Goal: Task Accomplishment & Management: Use online tool/utility

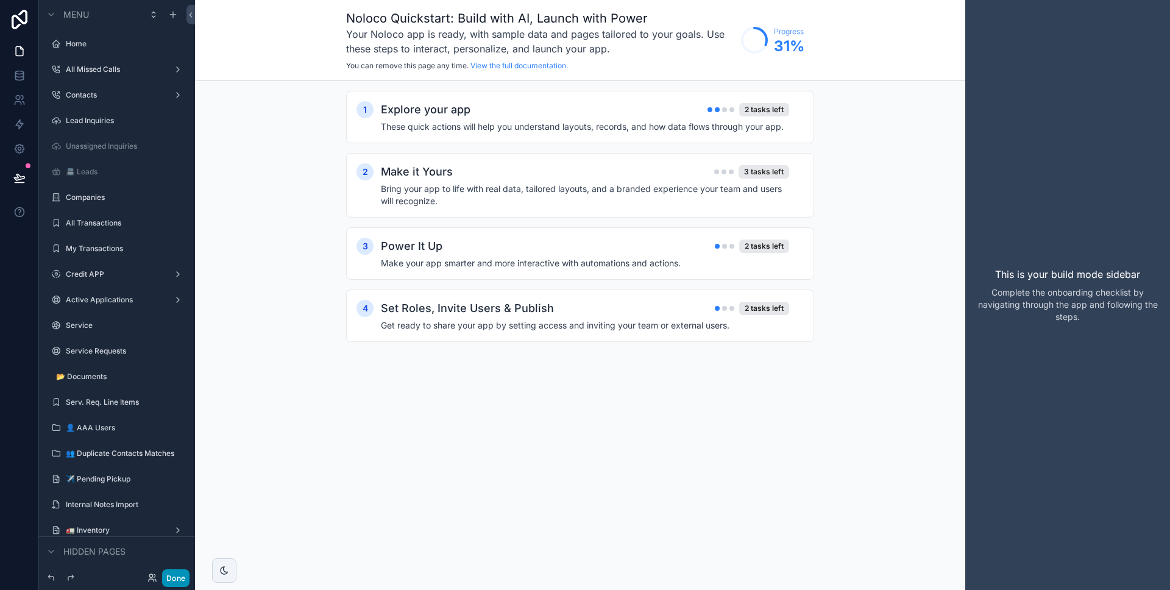
click at [174, 580] on button "Done" at bounding box center [175, 578] width 27 height 18
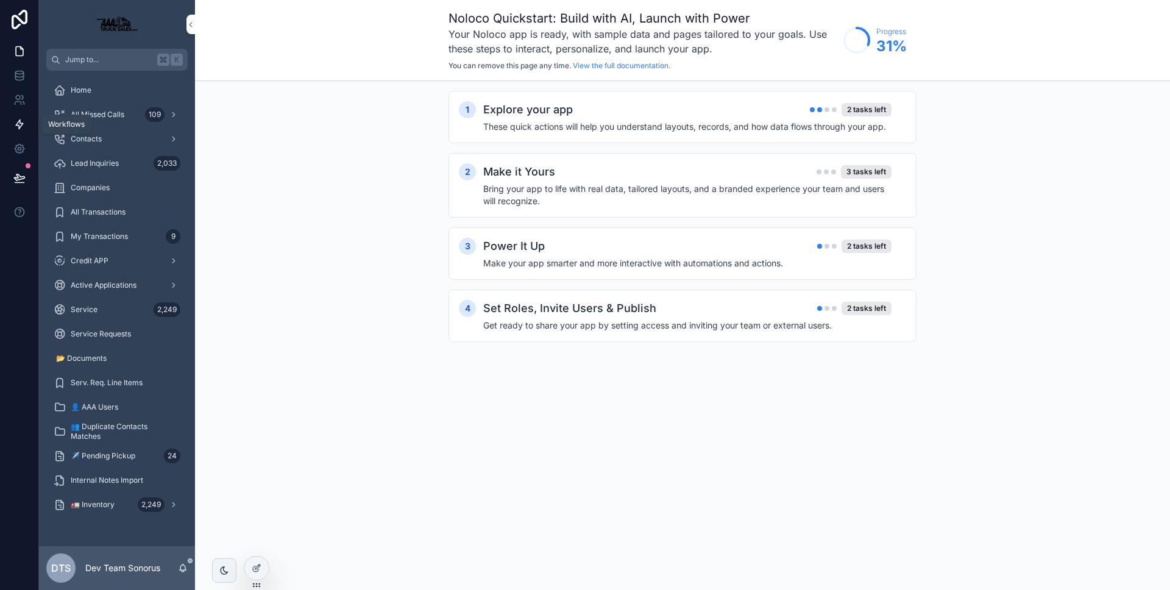
click at [14, 122] on icon at bounding box center [19, 124] width 12 height 12
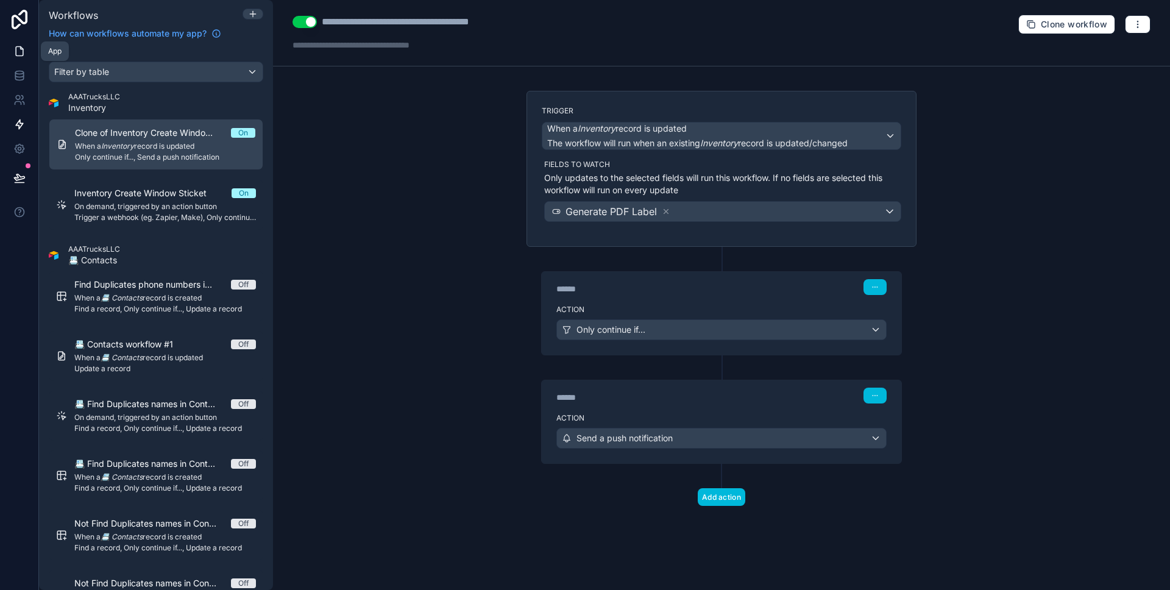
click at [17, 61] on link at bounding box center [19, 51] width 38 height 24
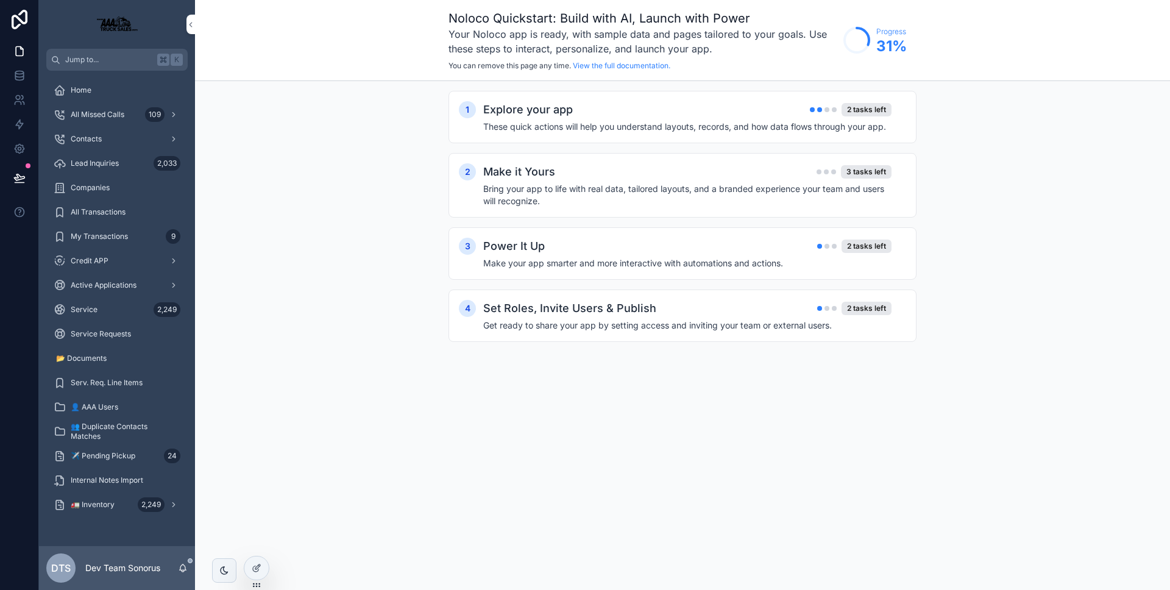
click at [172, 577] on div "DTS Dev Team Sonorus" at bounding box center [117, 568] width 156 height 44
click at [179, 572] on icon "scrollable content" at bounding box center [183, 568] width 10 height 10
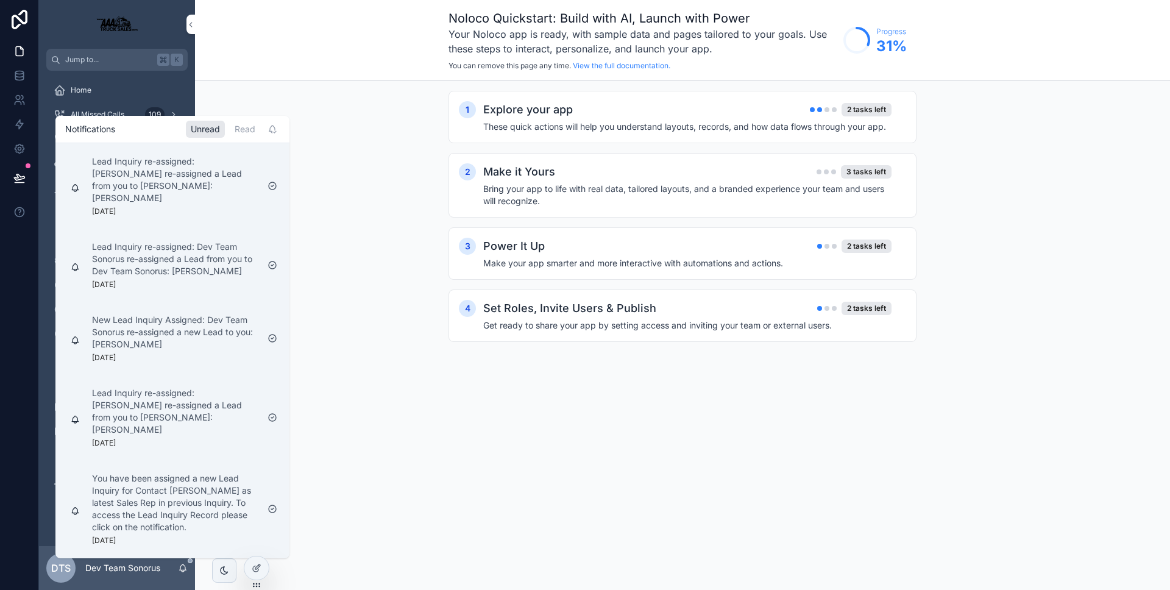
click at [179, 572] on icon "scrollable content" at bounding box center [183, 568] width 10 height 10
click at [445, 90] on div "1 Explore your app 2 tasks left These quick actions will help you understand la…" at bounding box center [682, 228] width 975 height 295
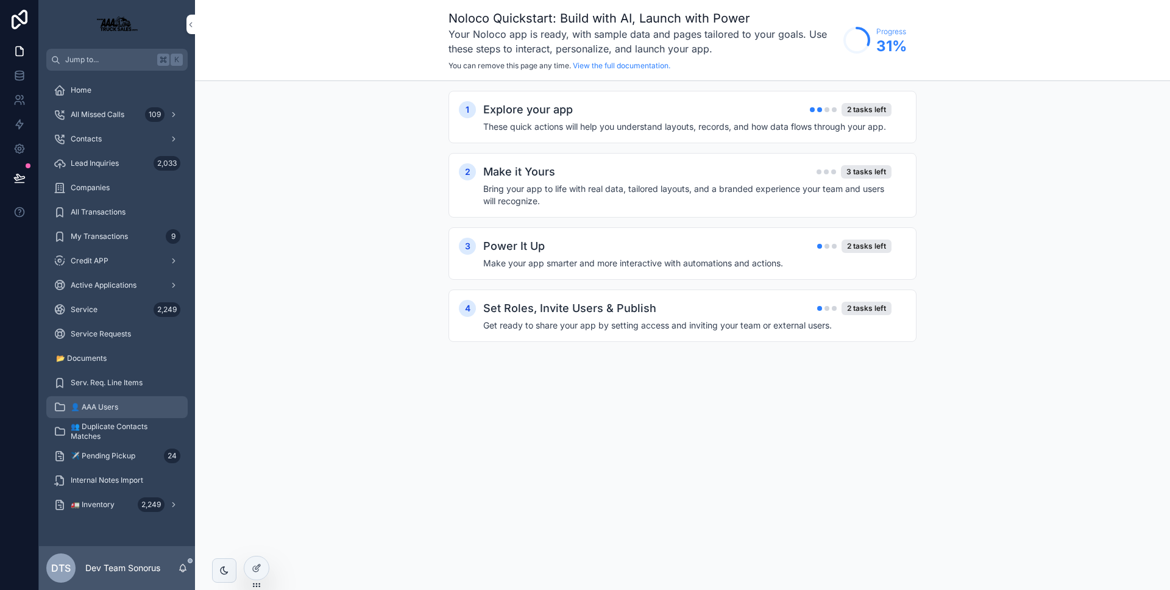
click at [115, 414] on div "👤 AAA Users" at bounding box center [117, 407] width 127 height 20
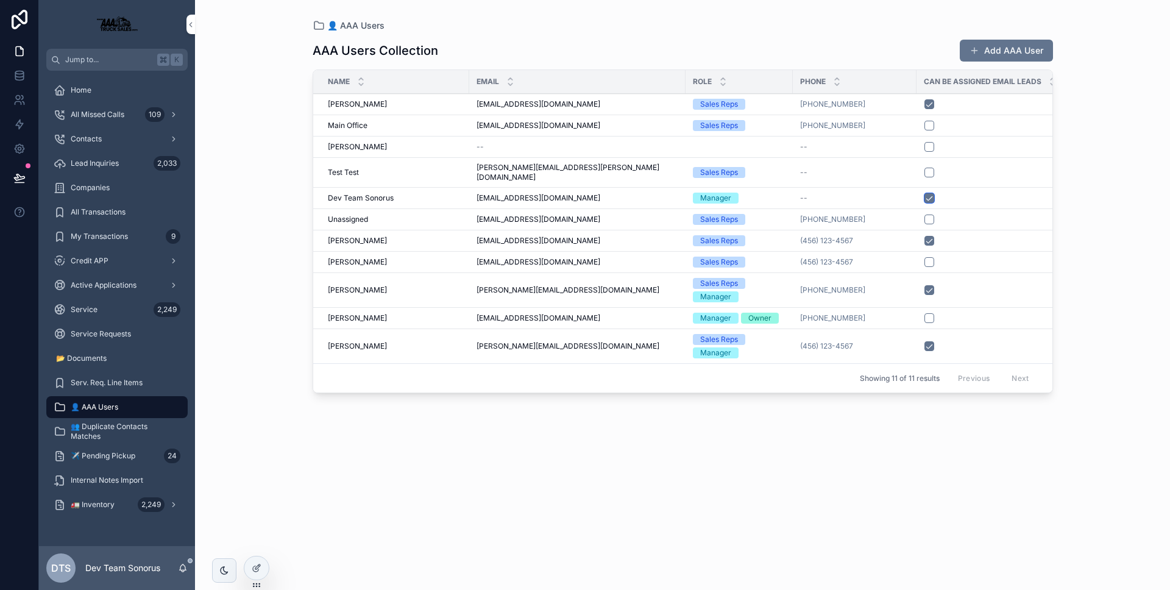
click at [924, 193] on button "scrollable content" at bounding box center [929, 198] width 10 height 10
click at [20, 57] on link at bounding box center [19, 51] width 38 height 24
click at [116, 163] on span "Lead Inquiries" at bounding box center [95, 163] width 48 height 10
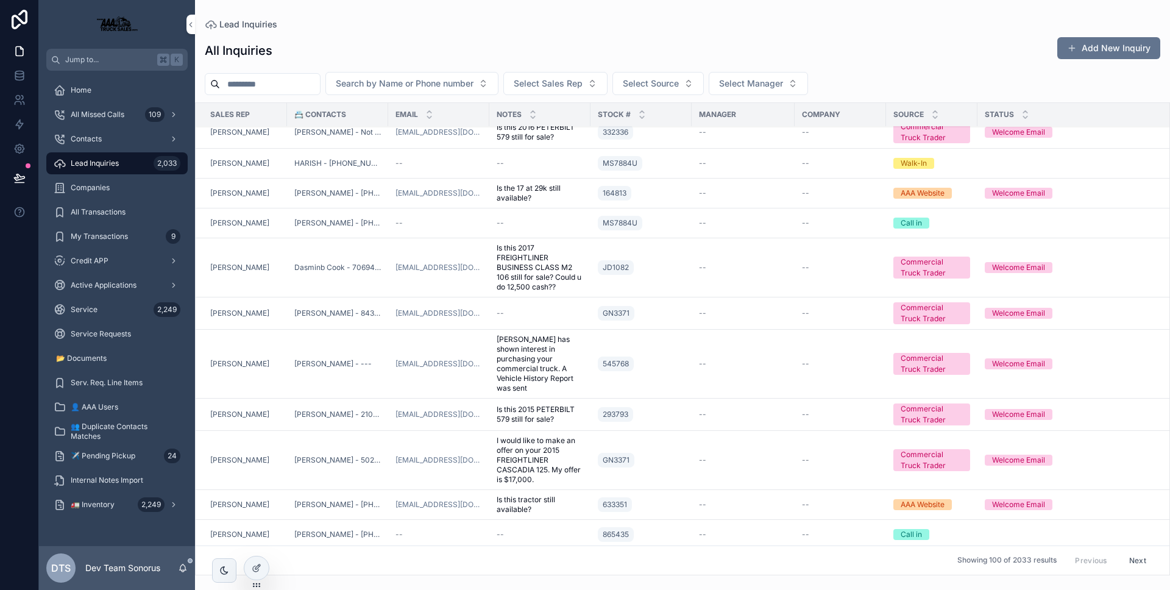
scroll to position [425, 0]
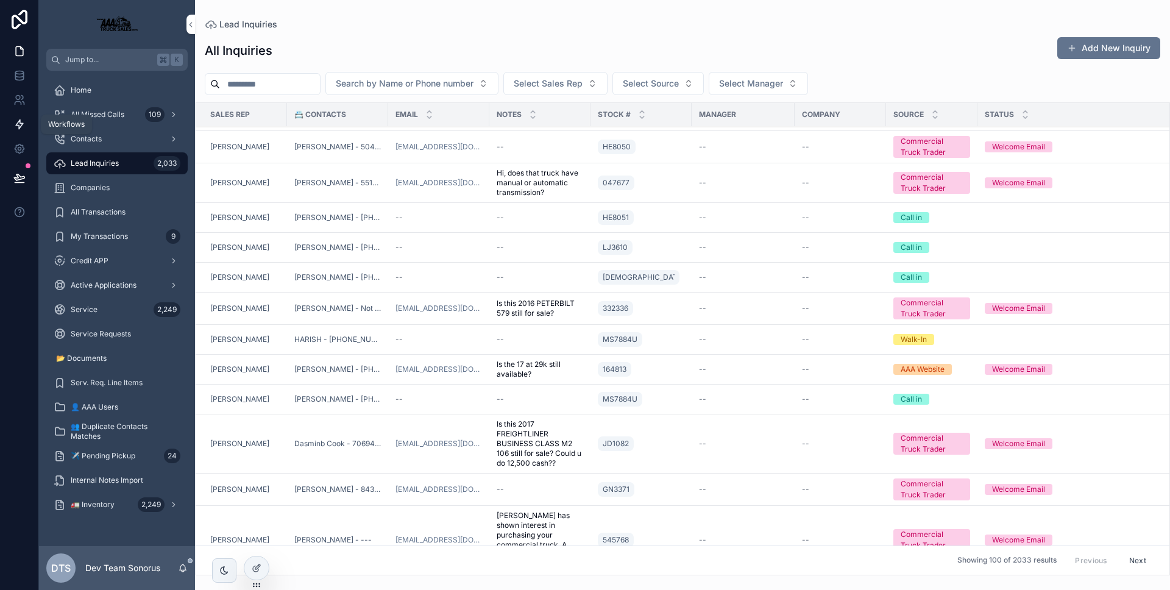
click at [17, 127] on icon at bounding box center [19, 124] width 12 height 12
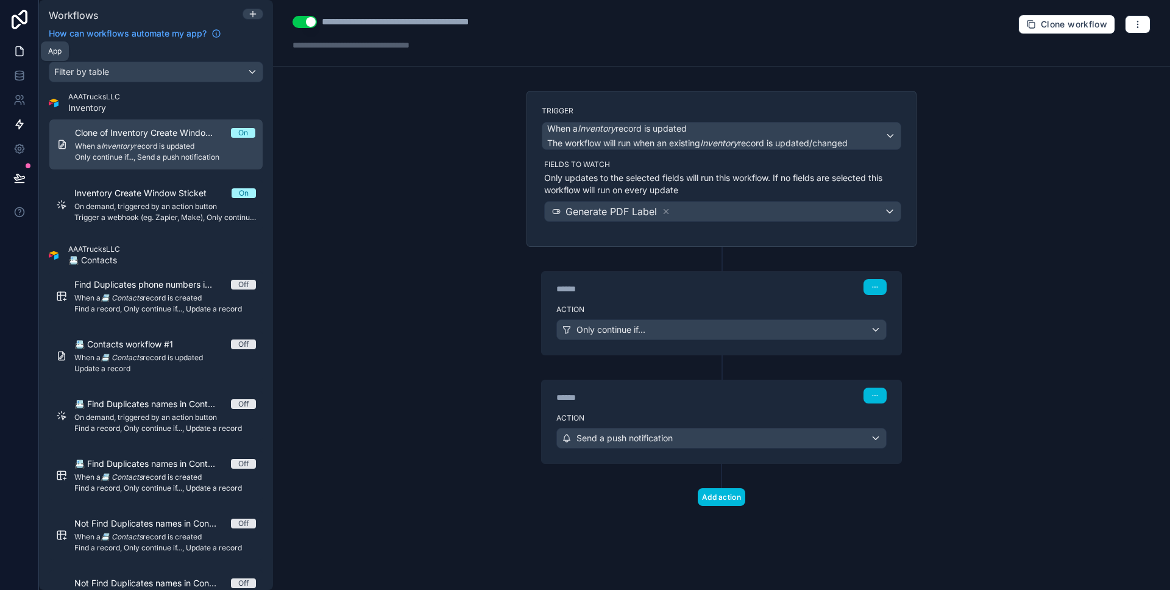
click at [18, 51] on icon at bounding box center [19, 51] width 12 height 12
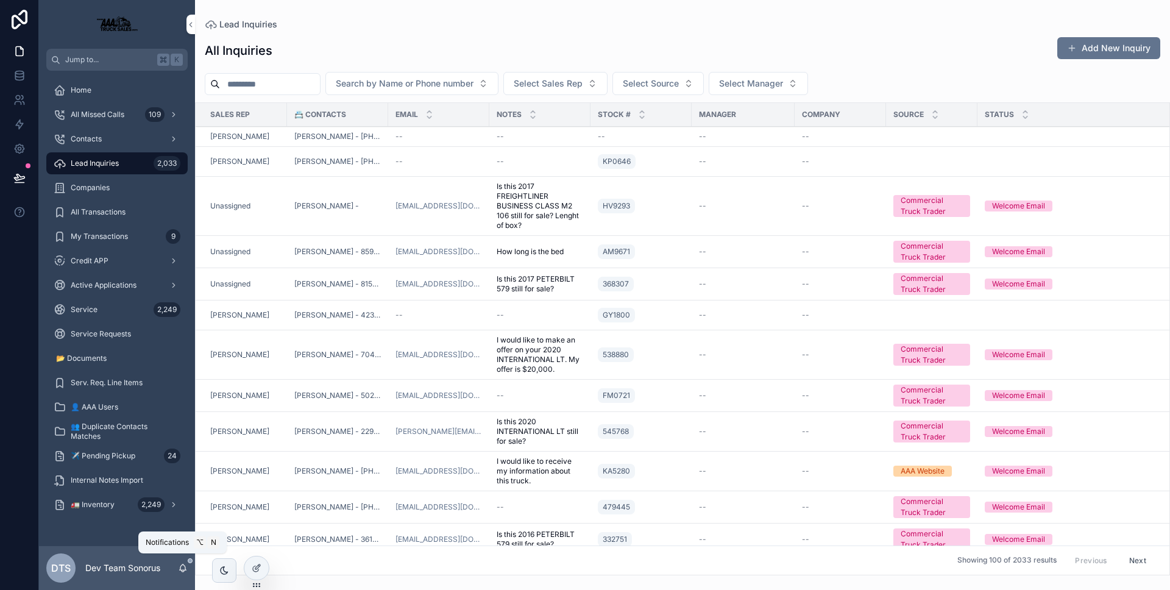
click at [183, 563] on icon "scrollable content" at bounding box center [183, 568] width 10 height 10
click at [4, 321] on div at bounding box center [19, 295] width 39 height 590
click at [109, 168] on span "Lead Inquiries" at bounding box center [95, 163] width 48 height 10
click at [542, 91] on button "Select Sales Rep" at bounding box center [555, 83] width 104 height 23
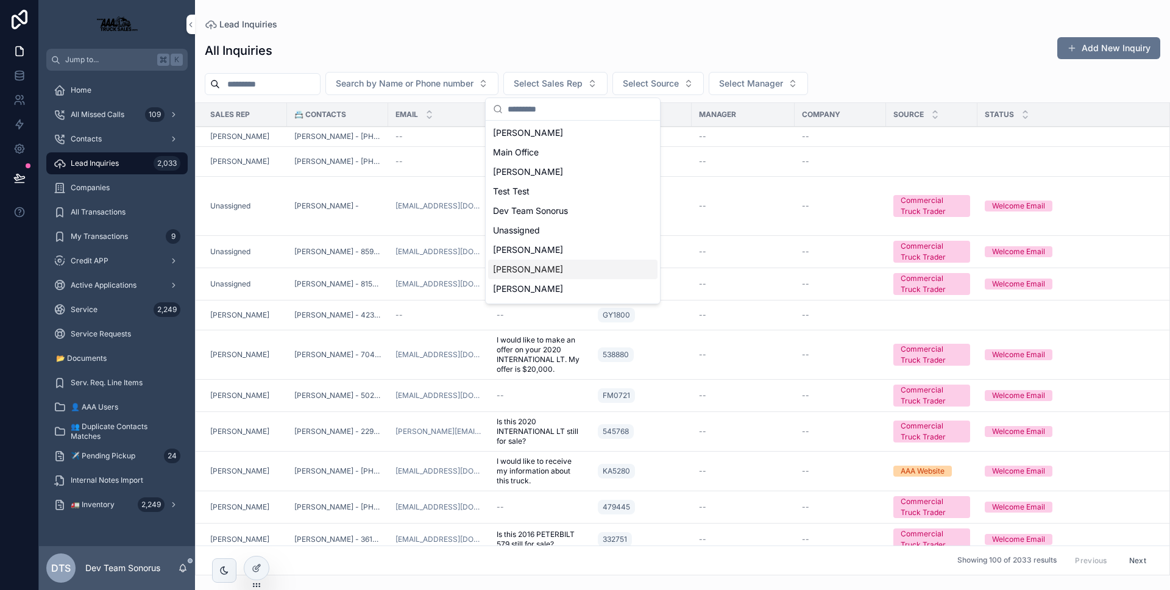
click at [542, 264] on span "David Franchi" at bounding box center [528, 269] width 70 height 12
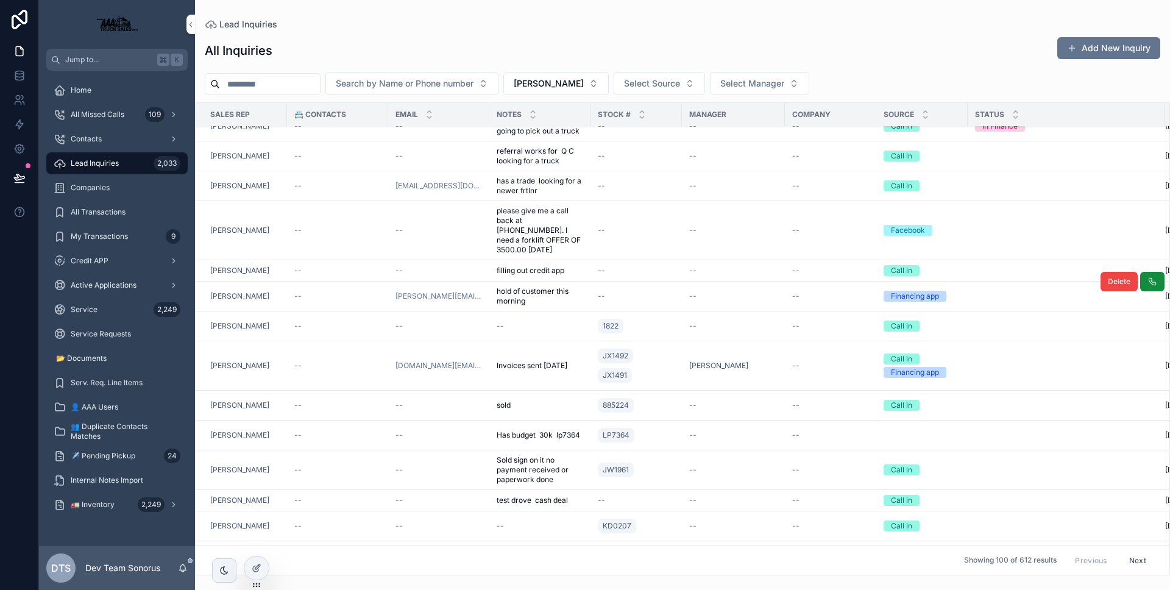
scroll to position [3057, 0]
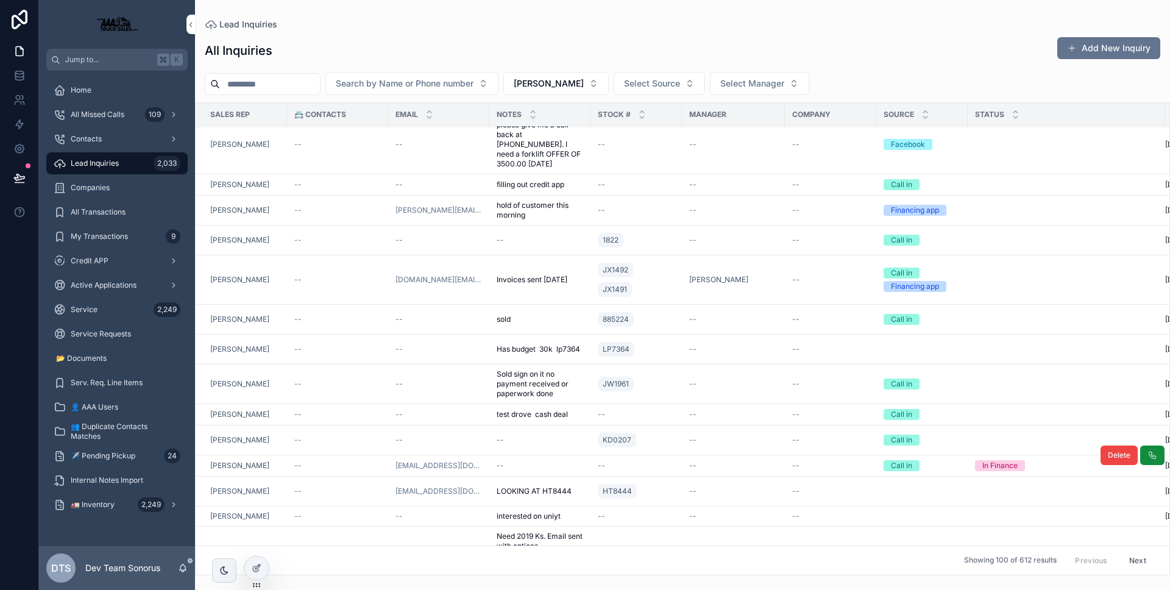
click at [377, 466] on div "--" at bounding box center [337, 466] width 87 height 10
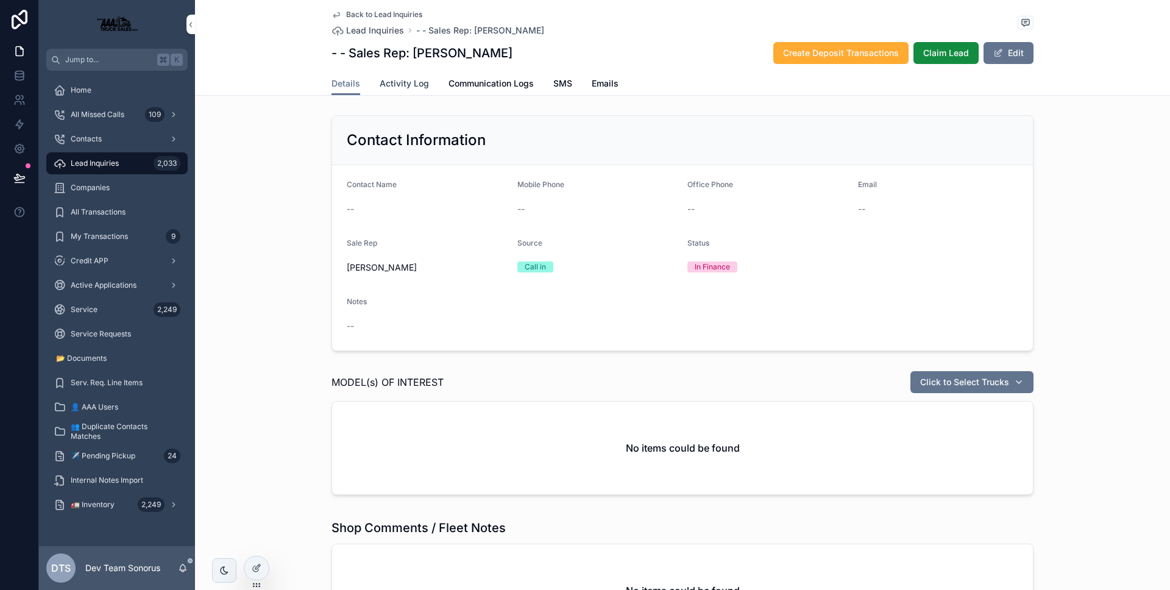
click at [414, 90] on link "Activity Log" at bounding box center [404, 85] width 49 height 24
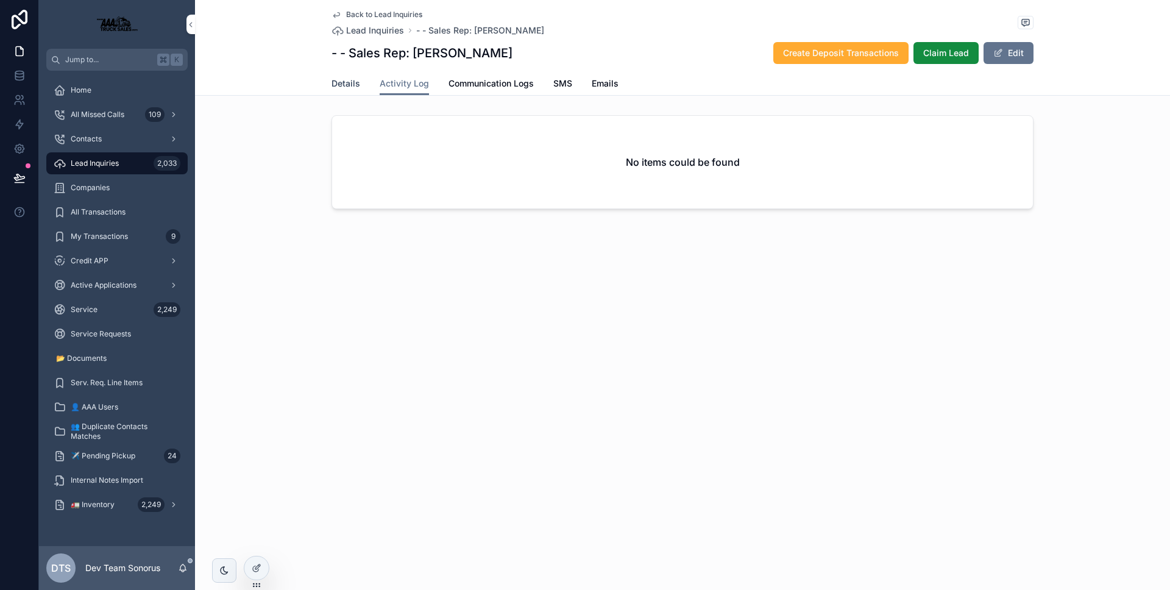
click at [344, 87] on span "Details" at bounding box center [346, 83] width 29 height 12
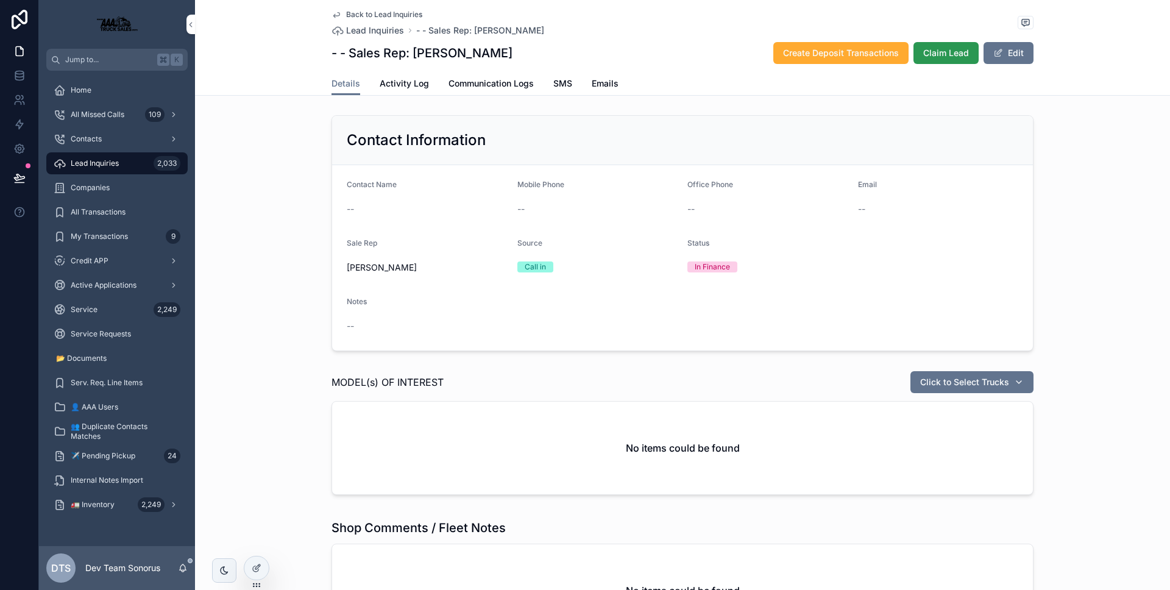
click at [960, 57] on span "Claim Lead" at bounding box center [946, 53] width 46 height 12
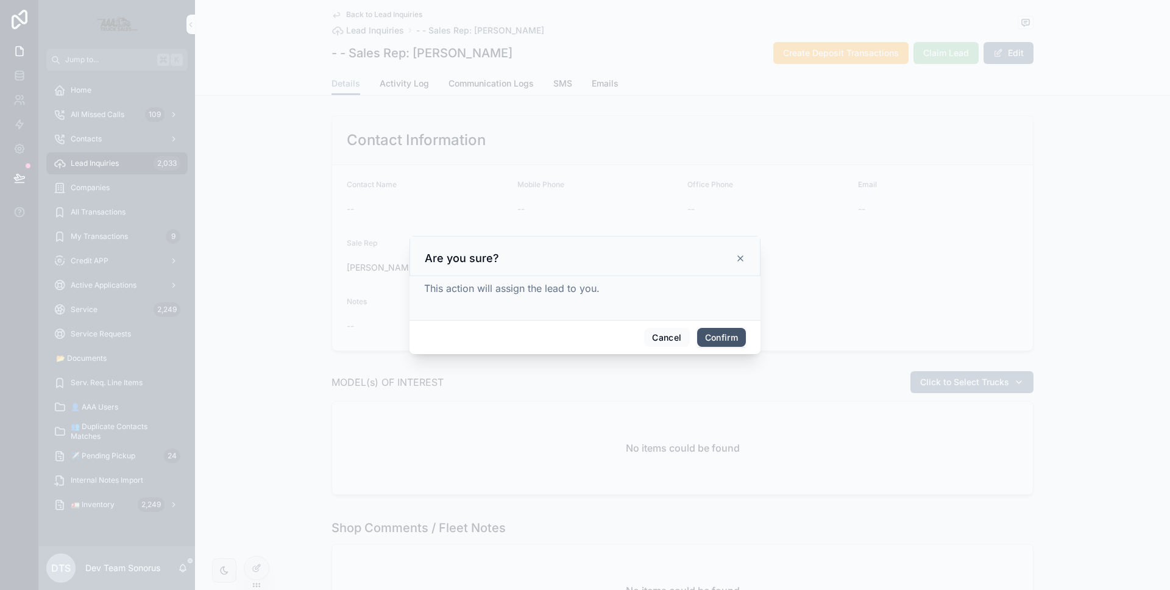
click at [737, 332] on button "Confirm" at bounding box center [721, 338] width 49 height 20
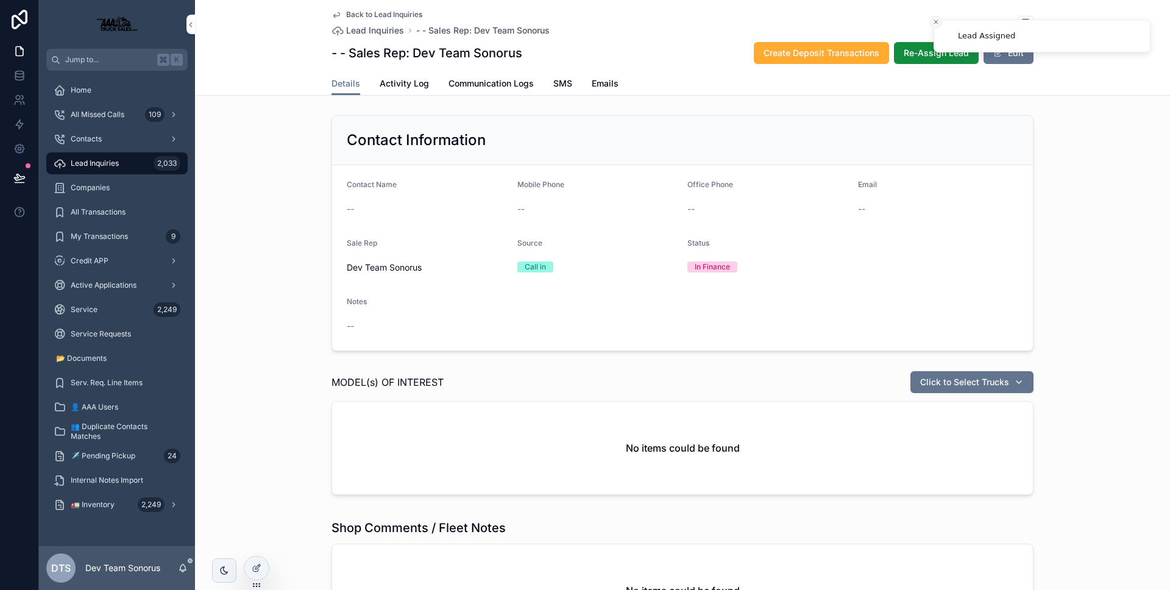
click at [937, 21] on line "Close toast" at bounding box center [936, 22] width 4 height 4
click at [928, 47] on span "Re-Assign Lead" at bounding box center [936, 53] width 65 height 12
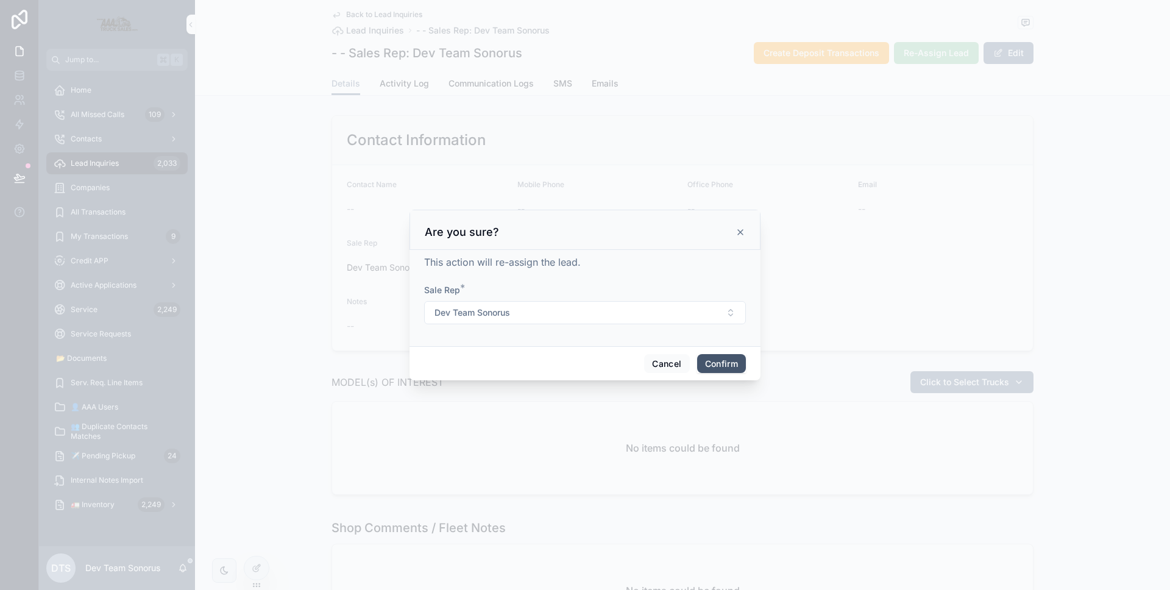
click at [720, 360] on button "Confirm" at bounding box center [721, 364] width 49 height 20
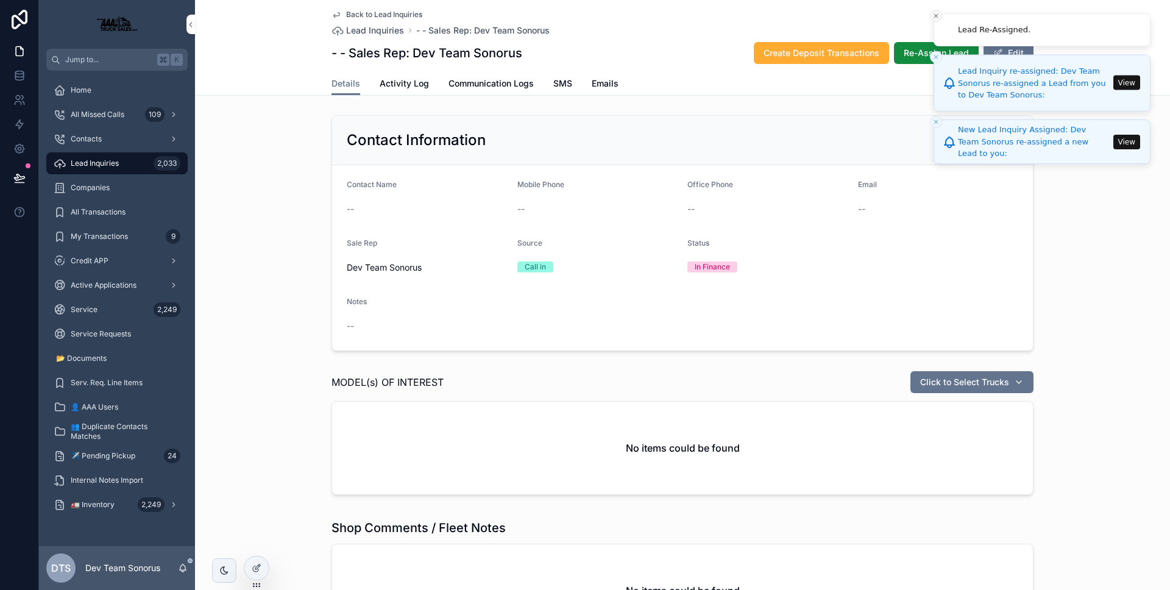
click at [934, 18] on icon "Close toast" at bounding box center [935, 15] width 7 height 7
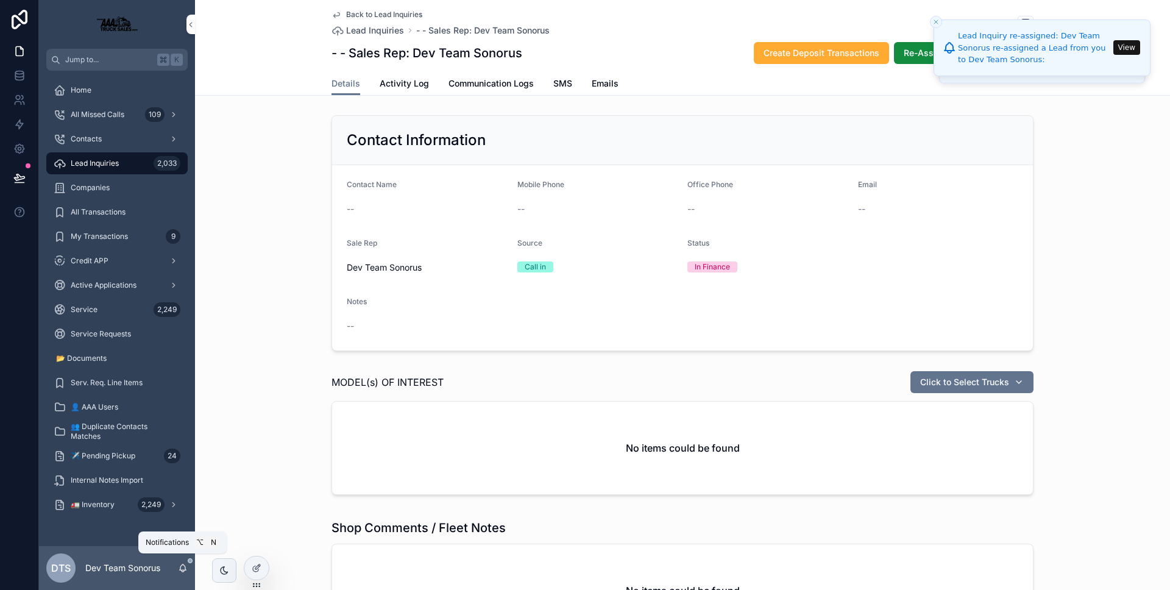
click at [185, 570] on icon "scrollable content" at bounding box center [183, 568] width 10 height 10
click at [185, 570] on icon "scrollable content" at bounding box center [183, 566] width 7 height 5
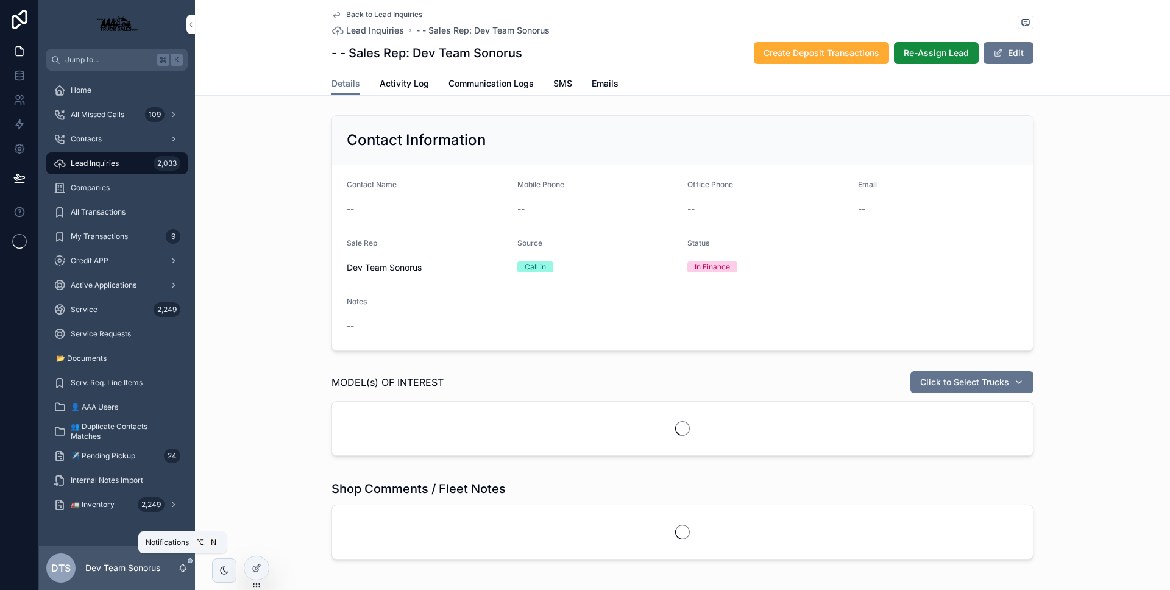
click at [183, 569] on icon "scrollable content" at bounding box center [183, 568] width 10 height 10
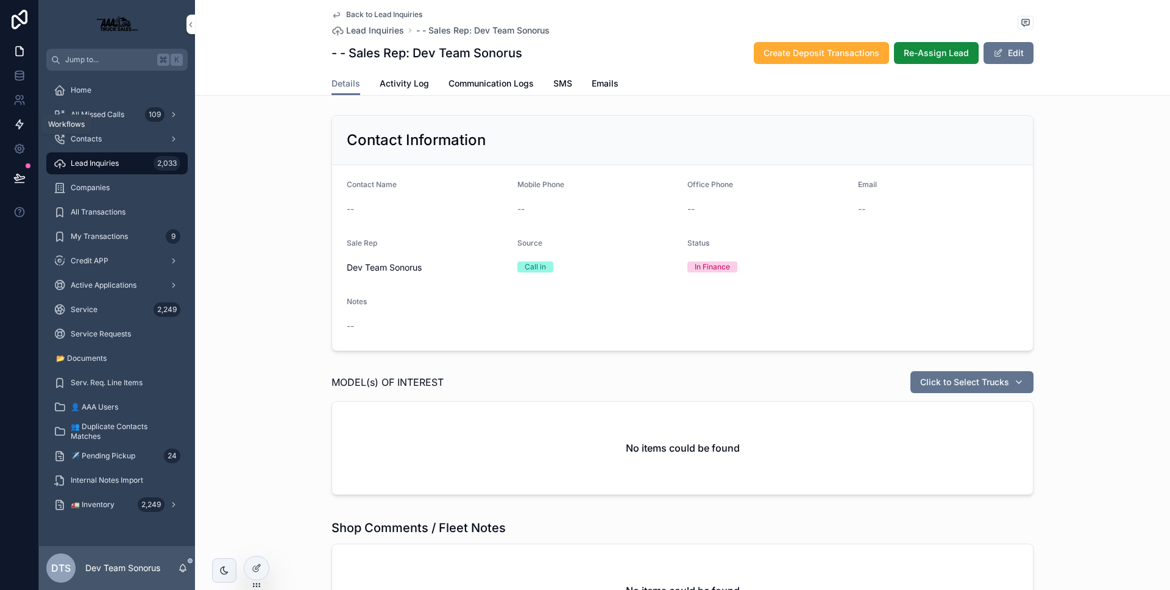
click at [23, 132] on link at bounding box center [19, 124] width 38 height 24
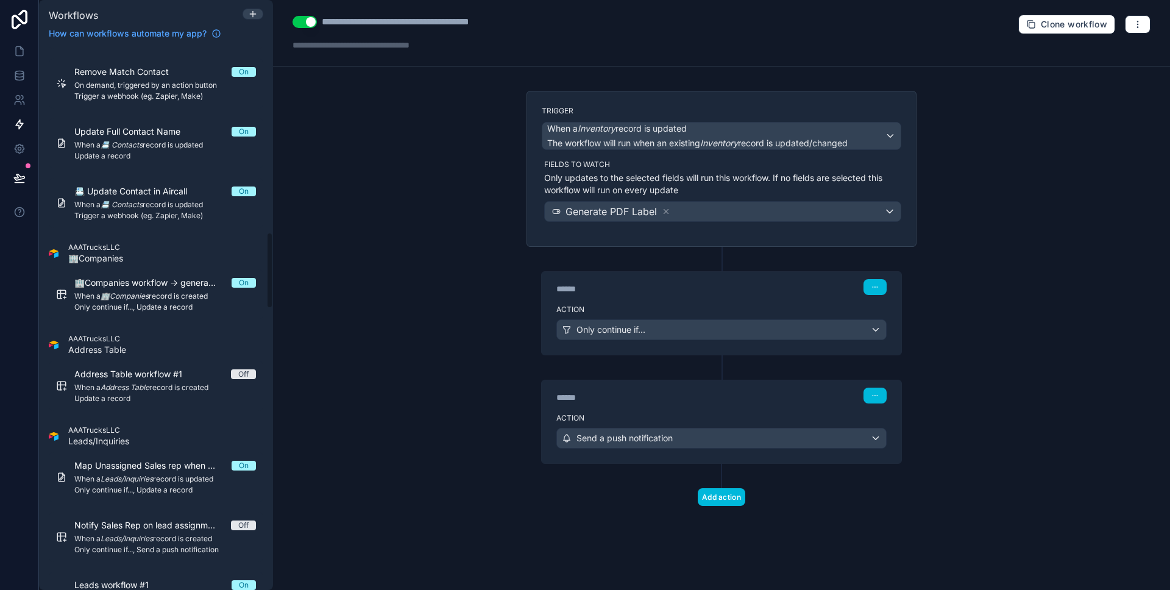
scroll to position [1502, 0]
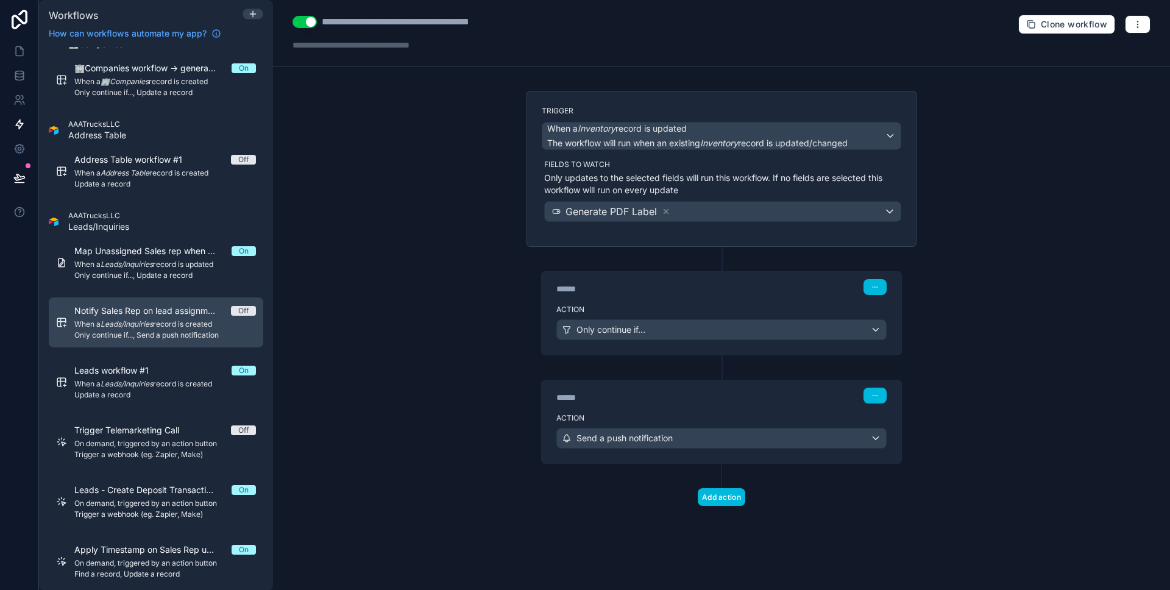
click at [150, 339] on span "Only continue if..., Send a push notification" at bounding box center [165, 335] width 182 height 10
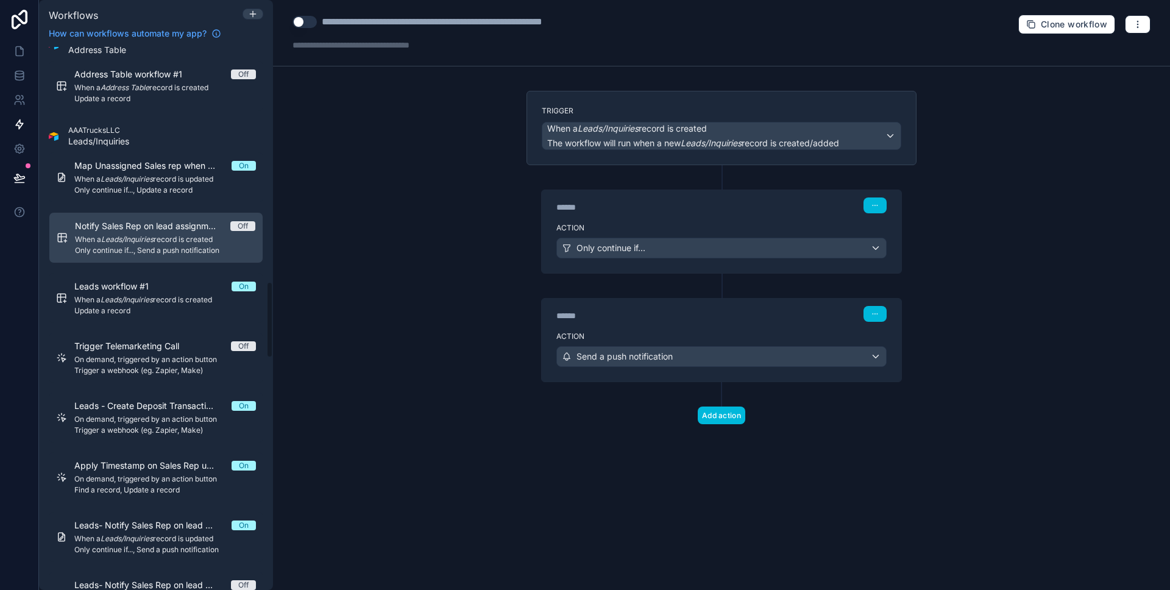
scroll to position [1726, 0]
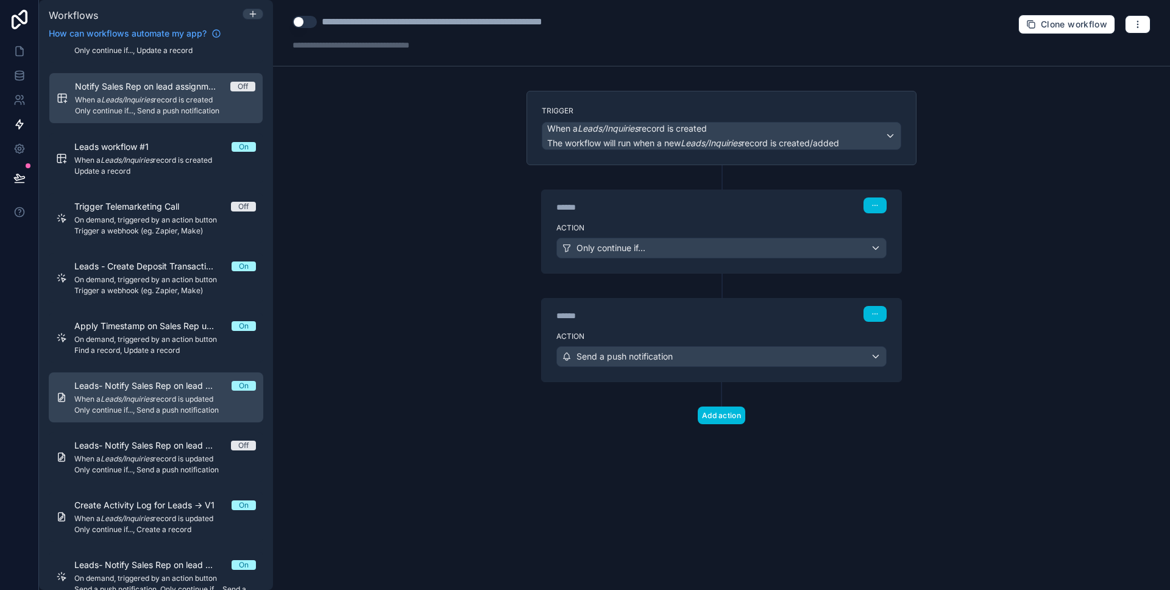
click at [182, 397] on span "When a Leads/Inquiries record is updated" at bounding box center [165, 399] width 182 height 10
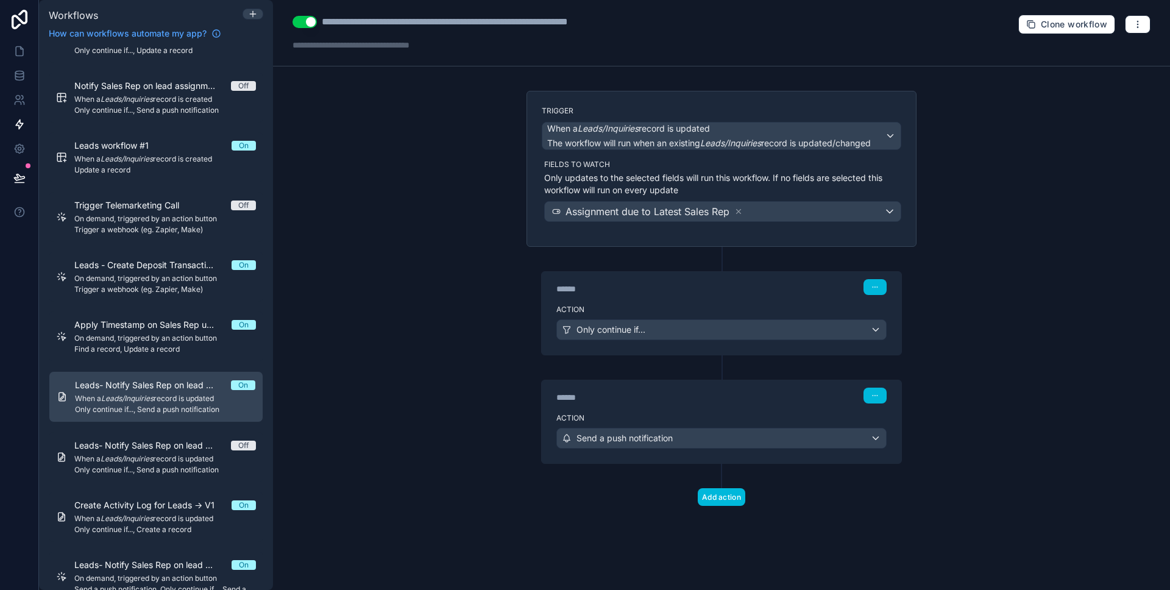
click at [679, 177] on p "Only updates to the selected fields will run this workflow. If no fields are se…" at bounding box center [722, 184] width 357 height 24
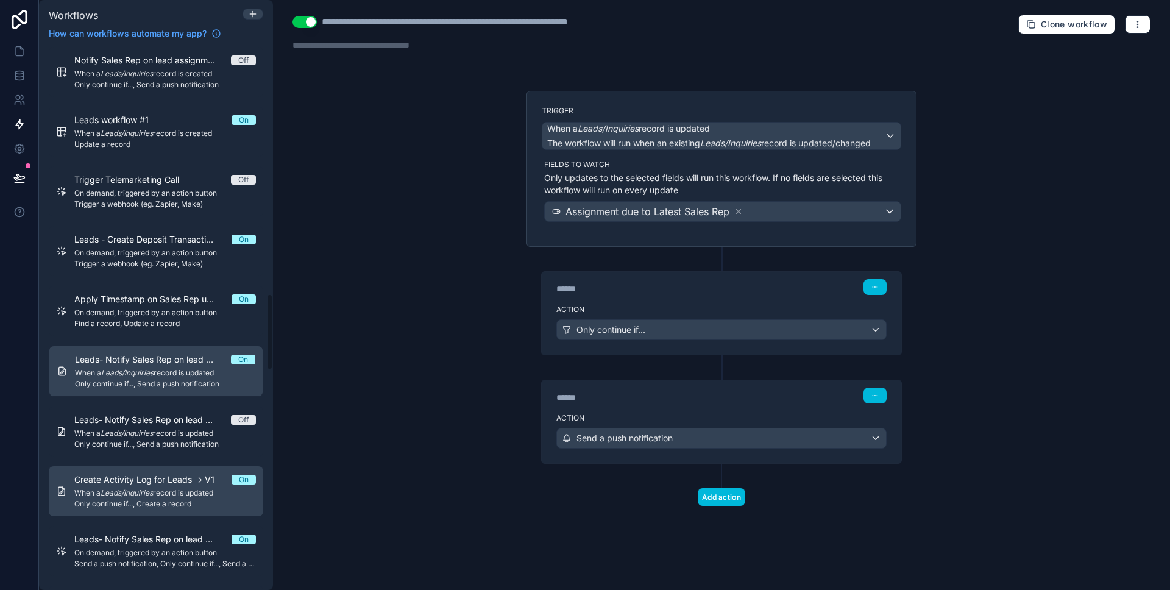
scroll to position [1767, 0]
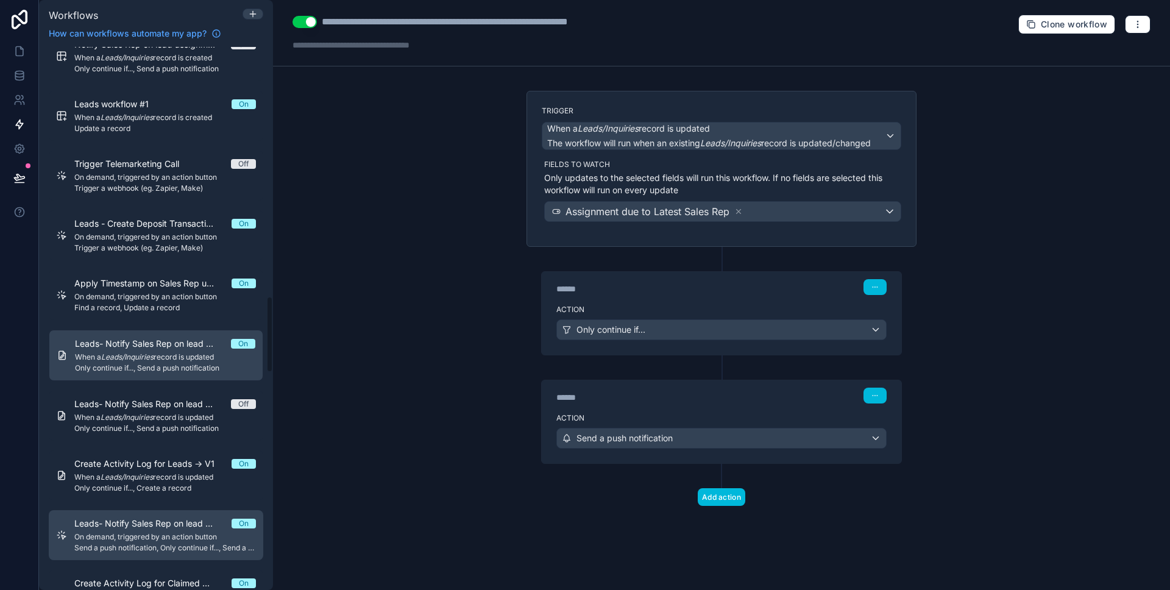
click at [178, 523] on span "Leads- Notify Sales Rep on lead Re-assignment -> V1" at bounding box center [152, 523] width 157 height 12
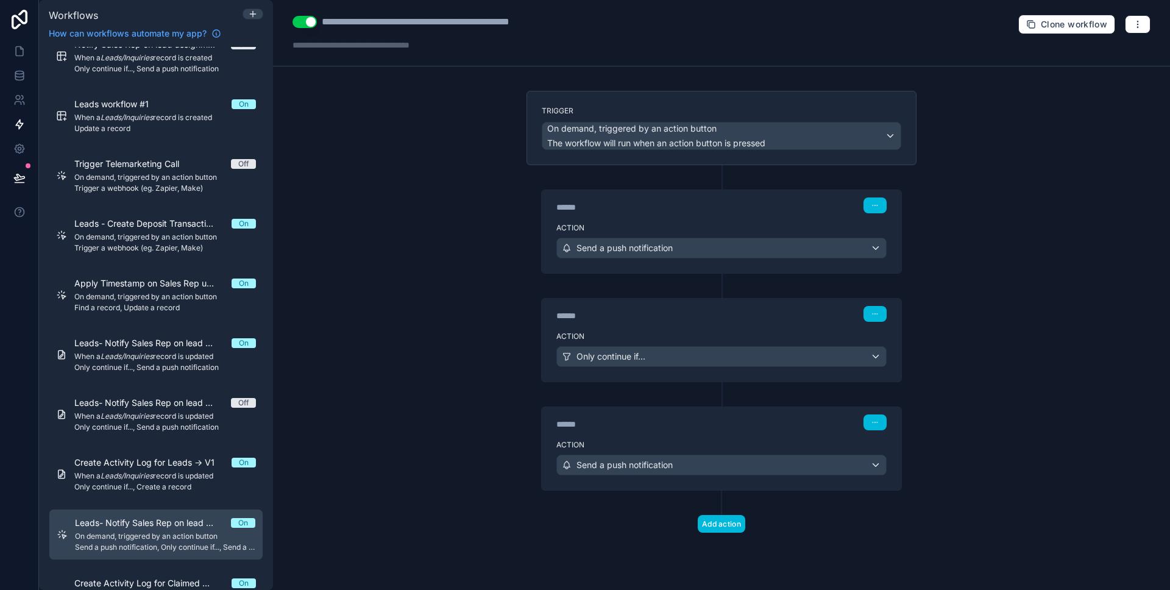
click at [684, 220] on div "Action Send a push notification" at bounding box center [722, 245] width 360 height 55
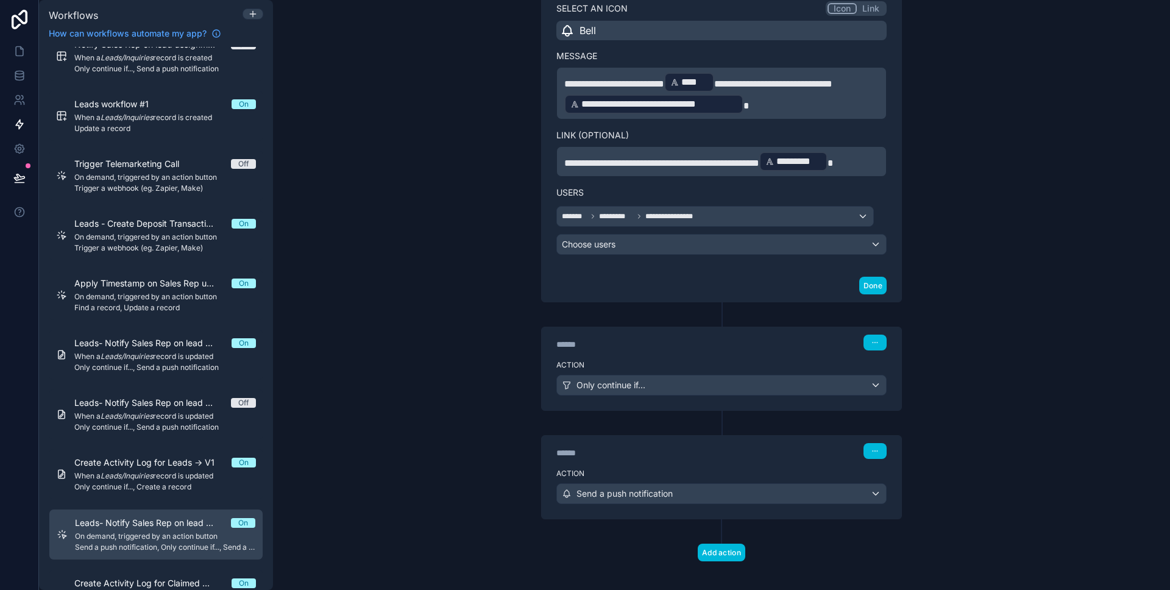
scroll to position [298, 0]
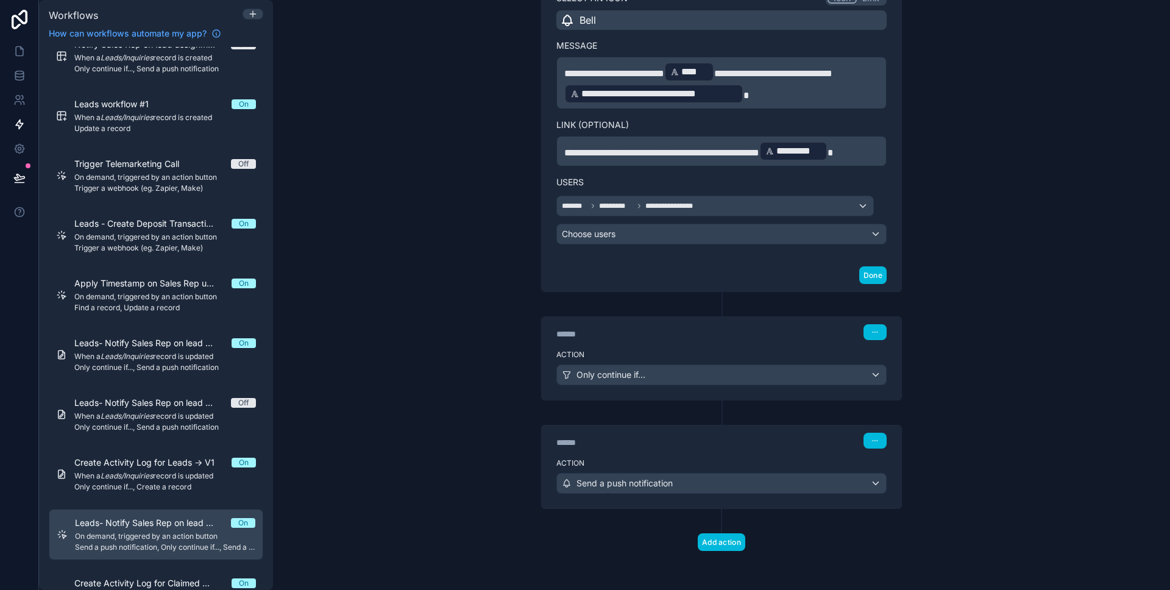
click at [609, 347] on div "Action Only continue if..." at bounding box center [722, 372] width 360 height 55
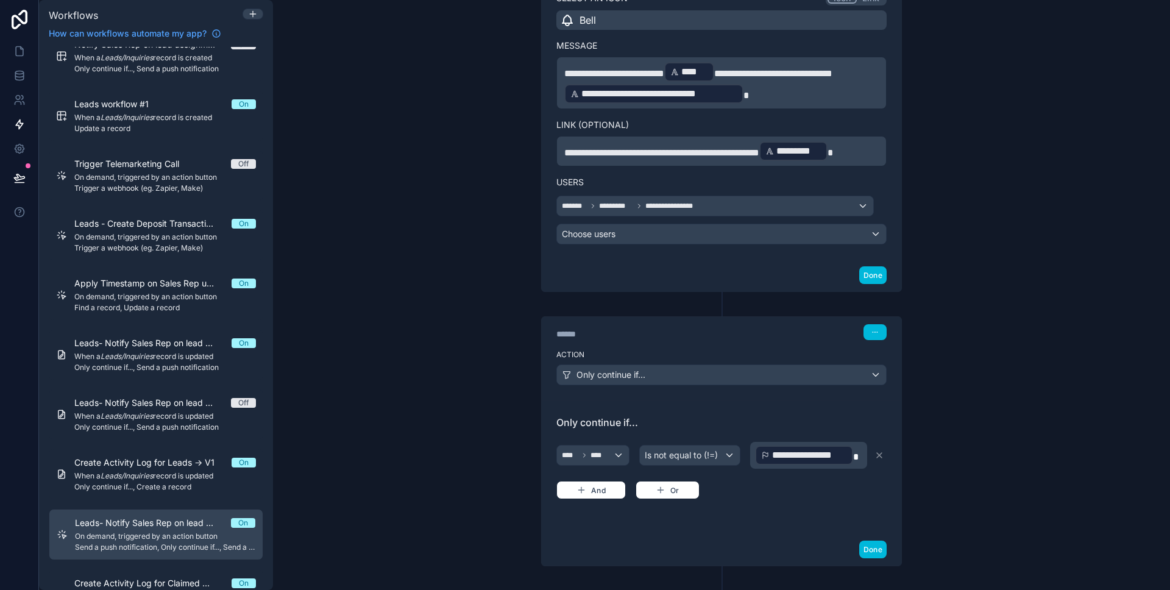
scroll to position [335, 0]
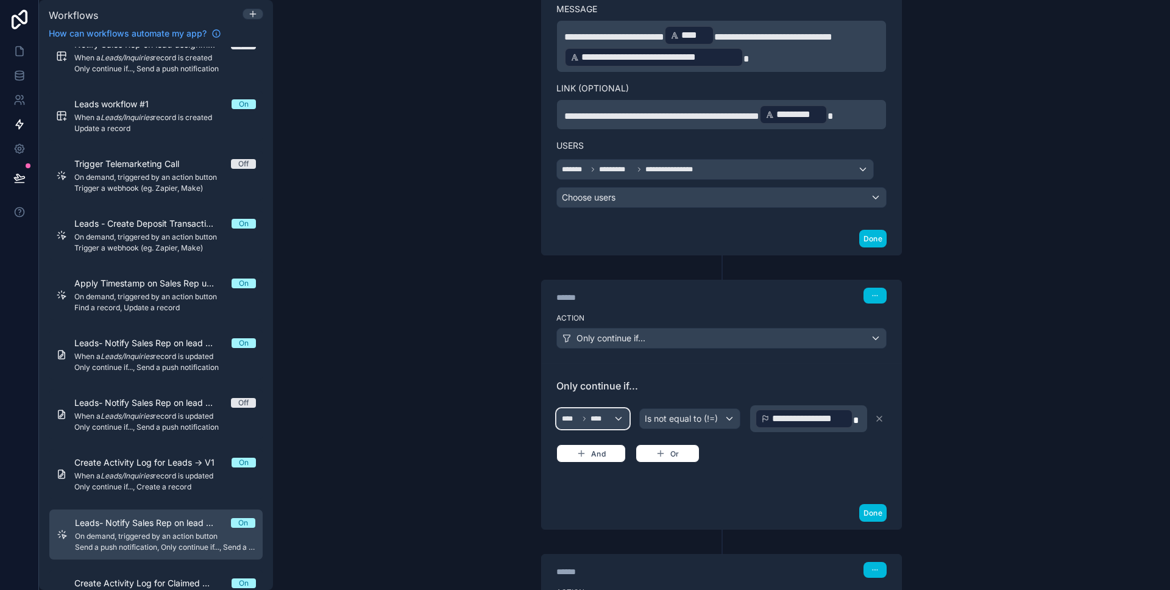
click at [614, 417] on div "**** ****" at bounding box center [593, 419] width 72 height 20
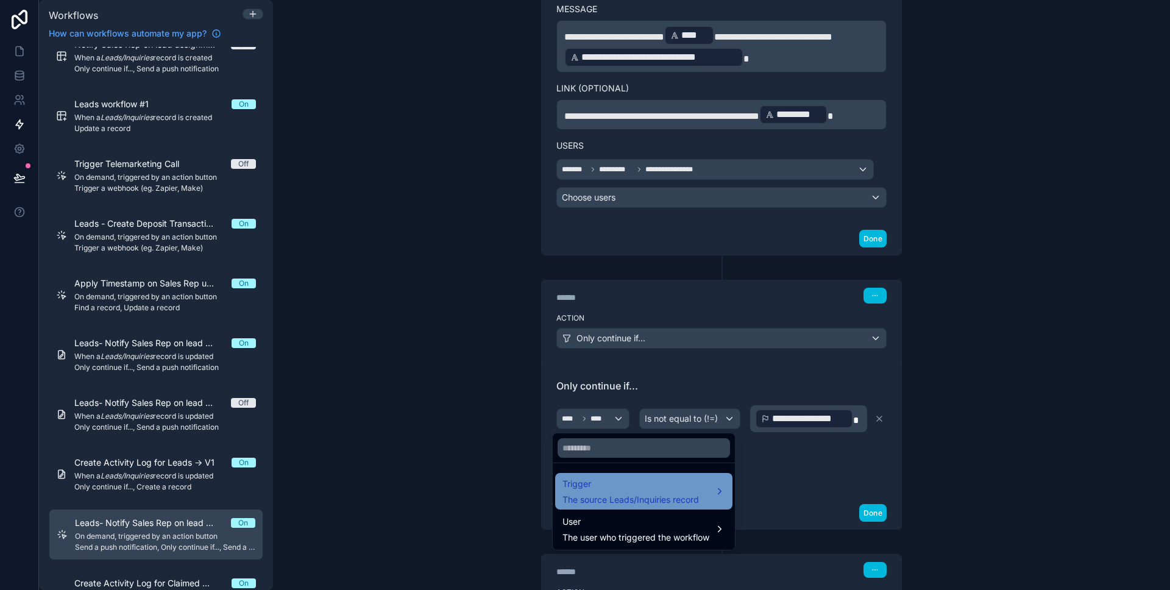
click at [637, 497] on span "The source Leads/Inquiries record" at bounding box center [630, 500] width 137 height 12
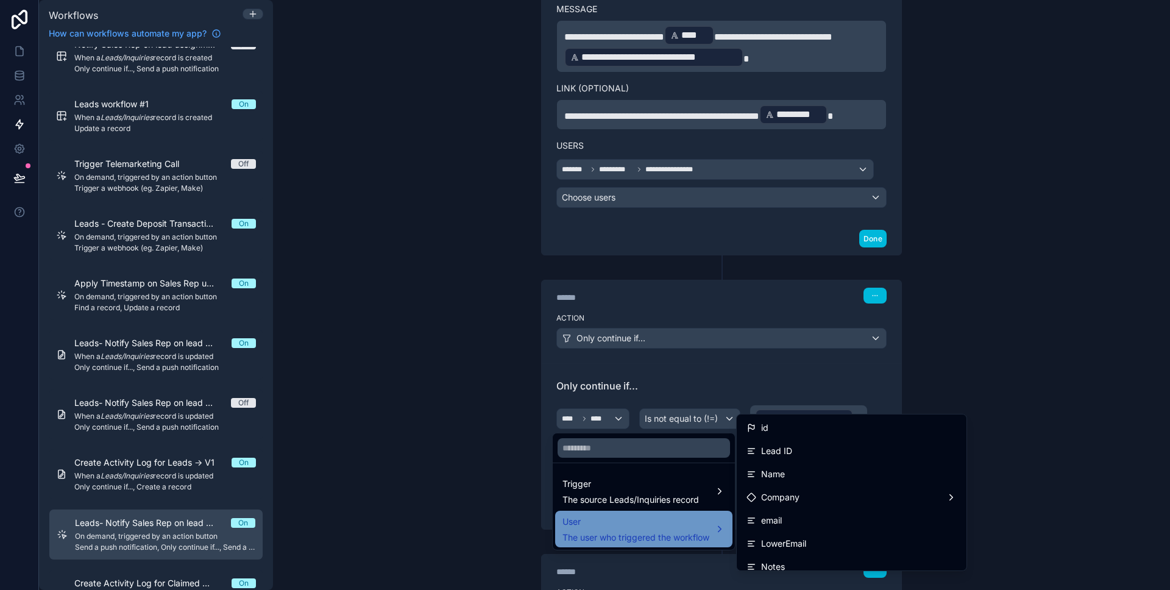
click at [661, 536] on span "The user who triggered the workflow" at bounding box center [635, 537] width 147 height 12
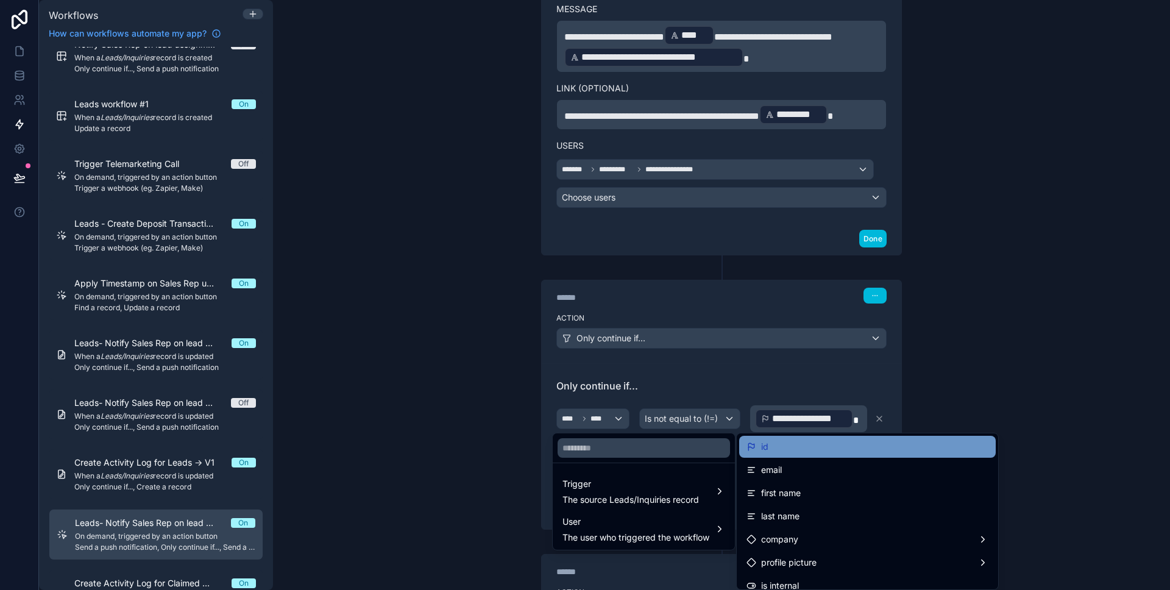
click at [771, 450] on div "id" at bounding box center [867, 446] width 242 height 15
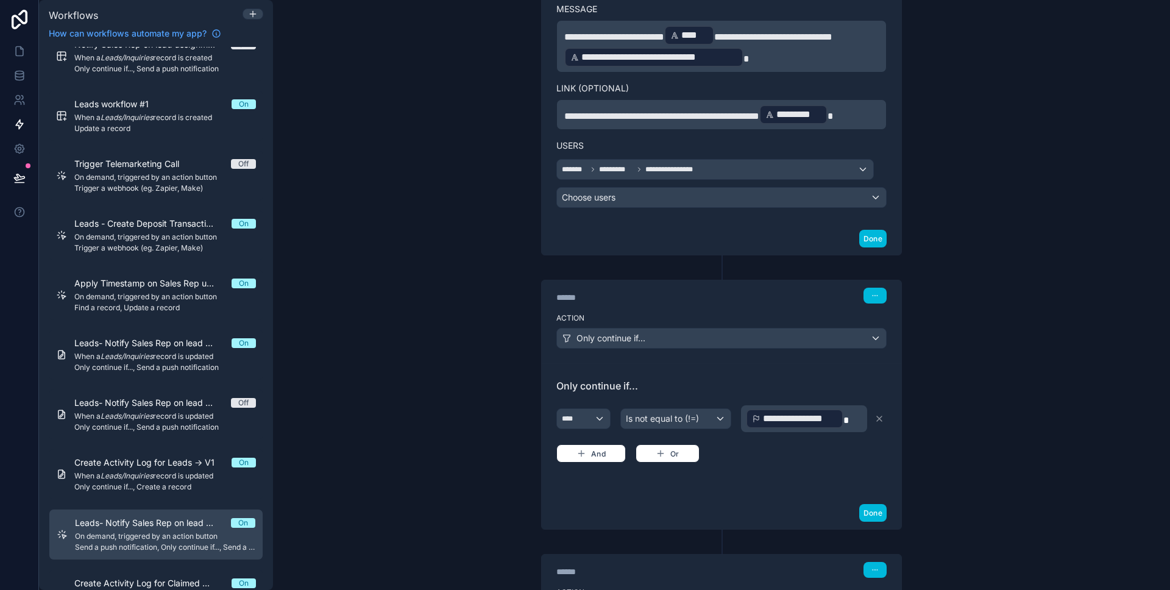
click at [854, 413] on p "**********" at bounding box center [805, 419] width 119 height 22
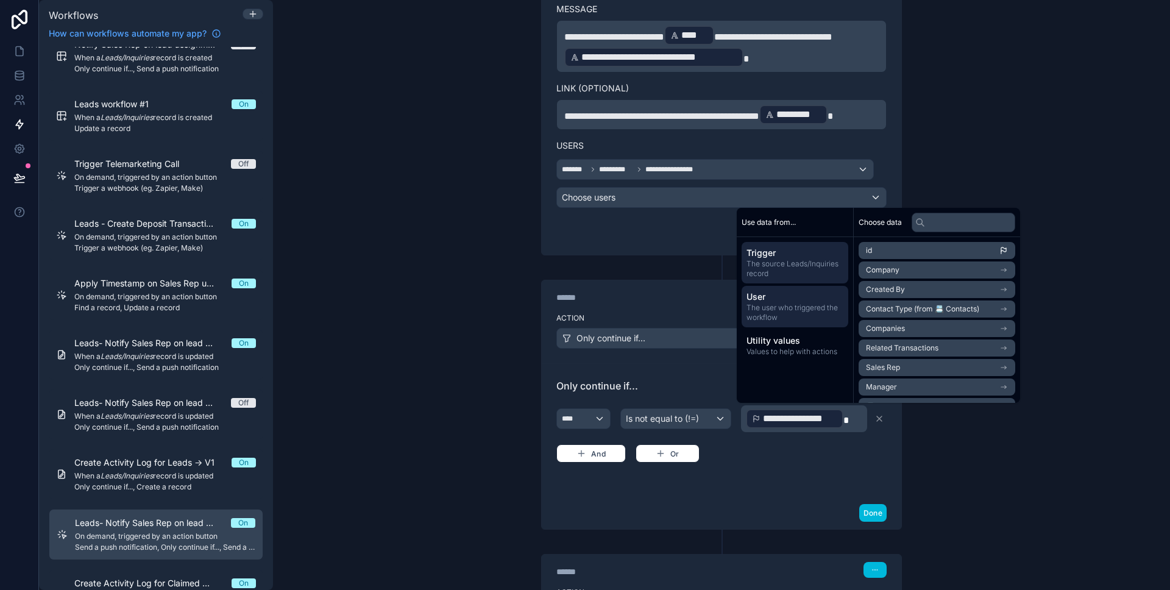
click at [818, 316] on span "The user who triggered the workflow" at bounding box center [794, 313] width 97 height 20
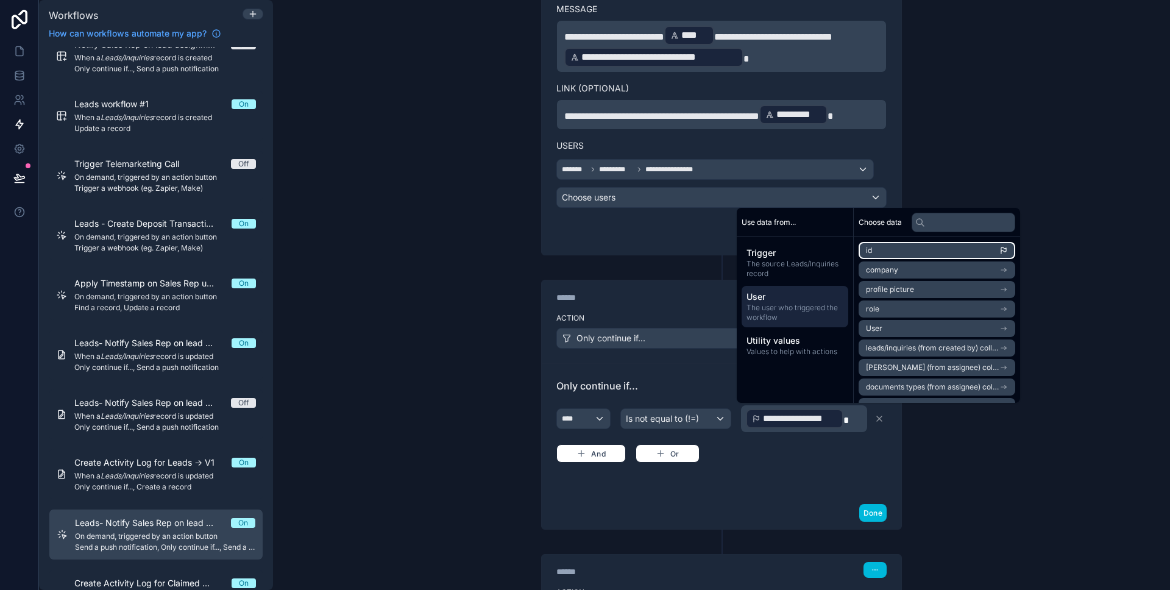
click at [931, 252] on li "id" at bounding box center [937, 250] width 157 height 17
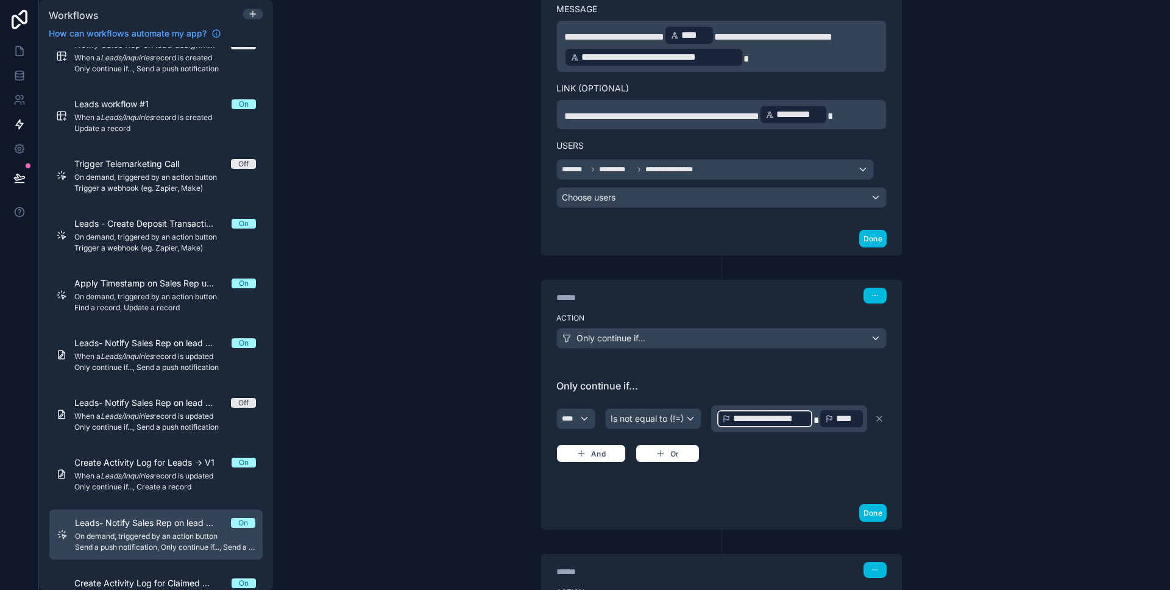
click at [814, 422] on span at bounding box center [816, 420] width 5 height 9
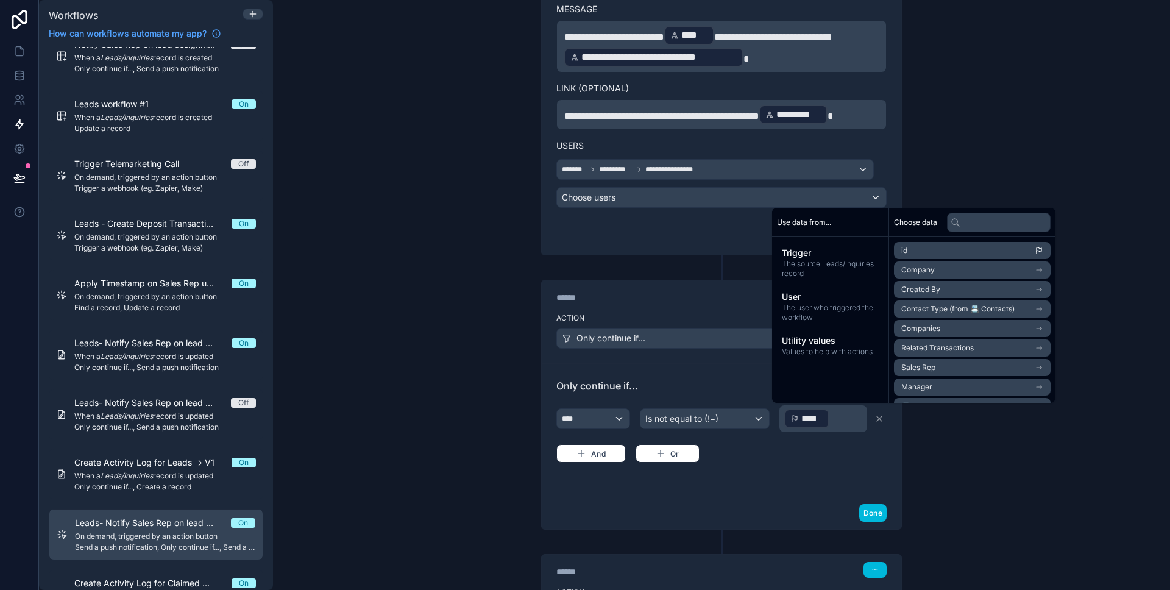
click at [767, 523] on div "Done" at bounding box center [722, 513] width 360 height 32
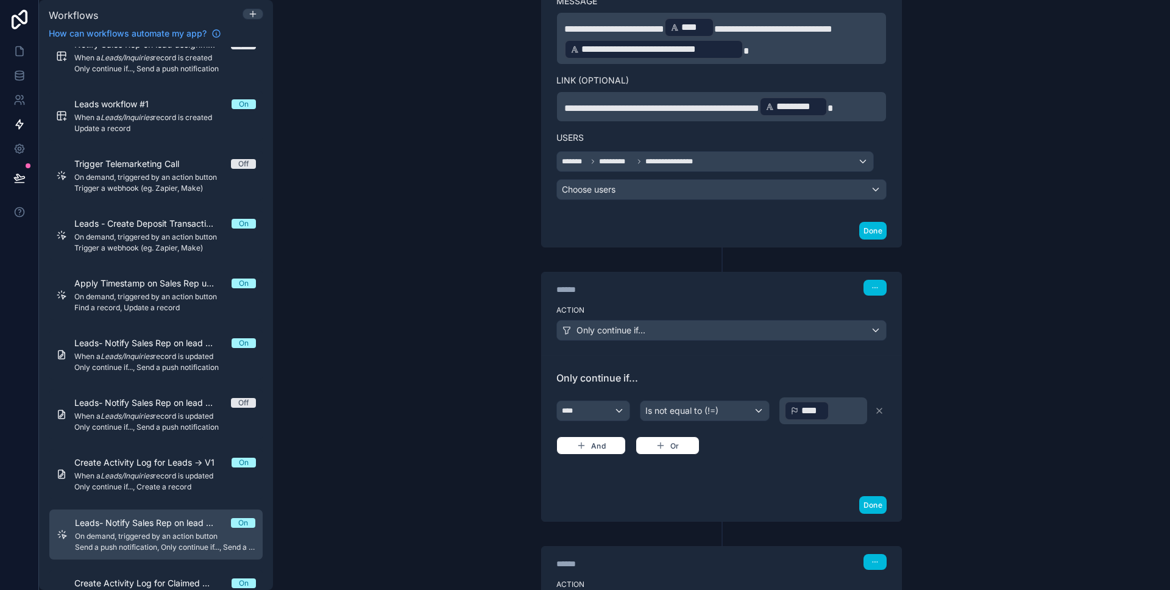
scroll to position [366, 0]
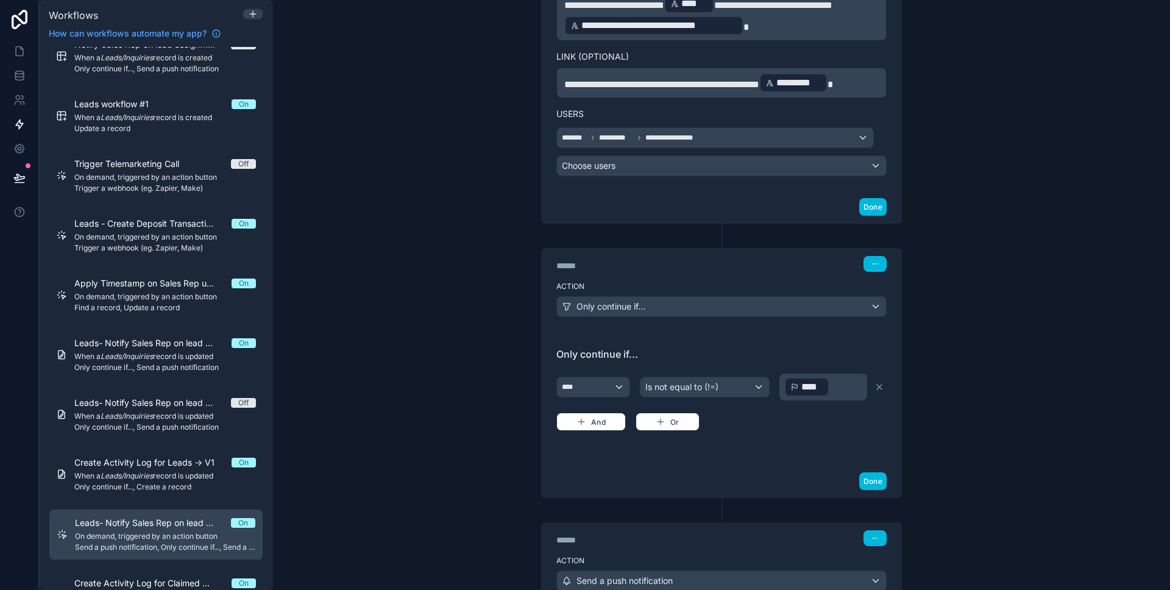
click at [829, 384] on p "﻿ **** ﻿ ﻿" at bounding box center [824, 387] width 80 height 22
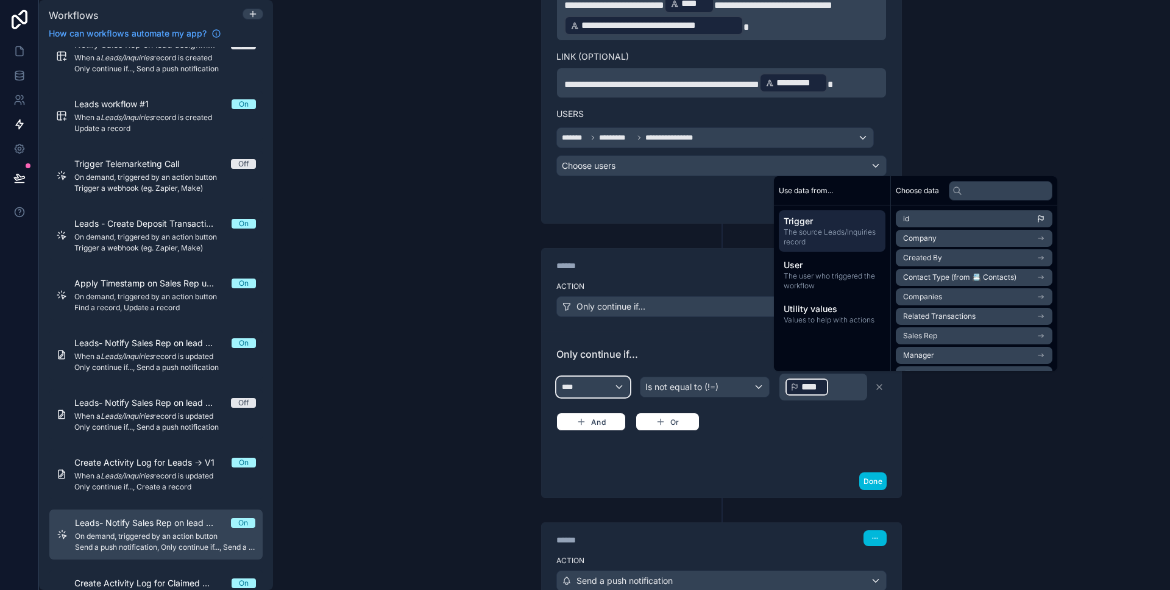
click at [609, 381] on div "****" at bounding box center [593, 387] width 73 height 20
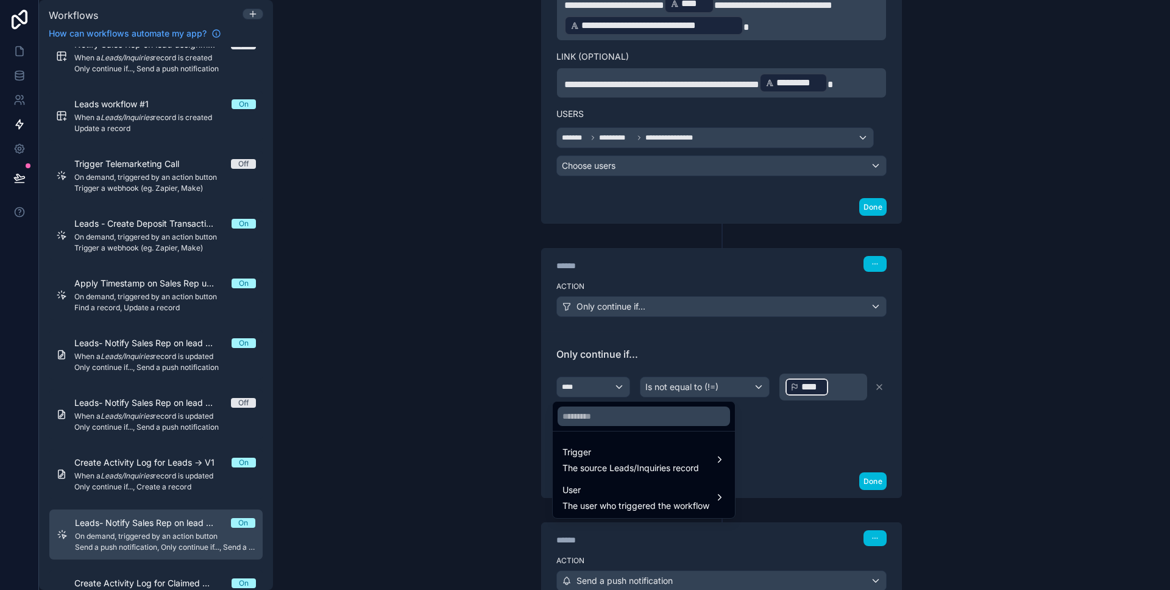
click at [722, 342] on div at bounding box center [585, 295] width 1170 height 590
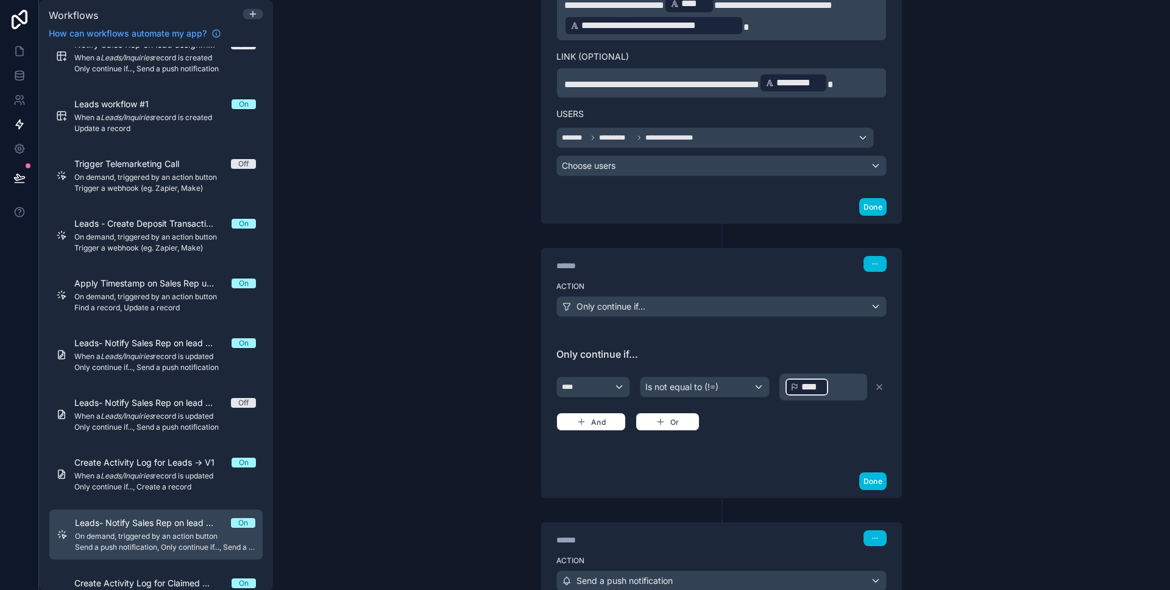
click at [824, 386] on div "****" at bounding box center [806, 387] width 45 height 20
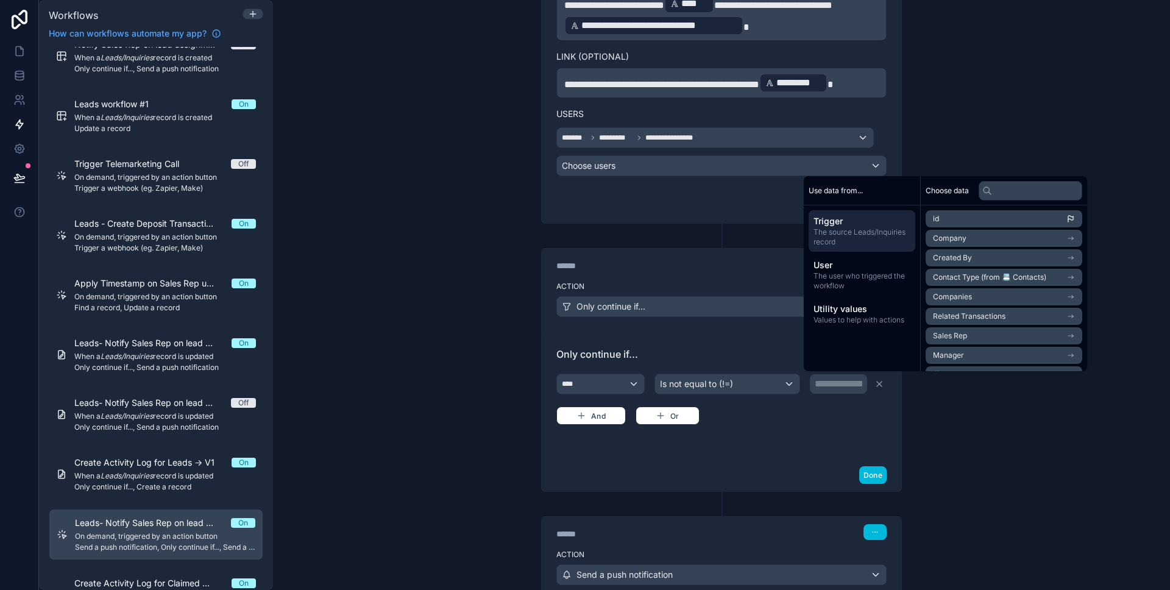
scroll to position [367, 0]
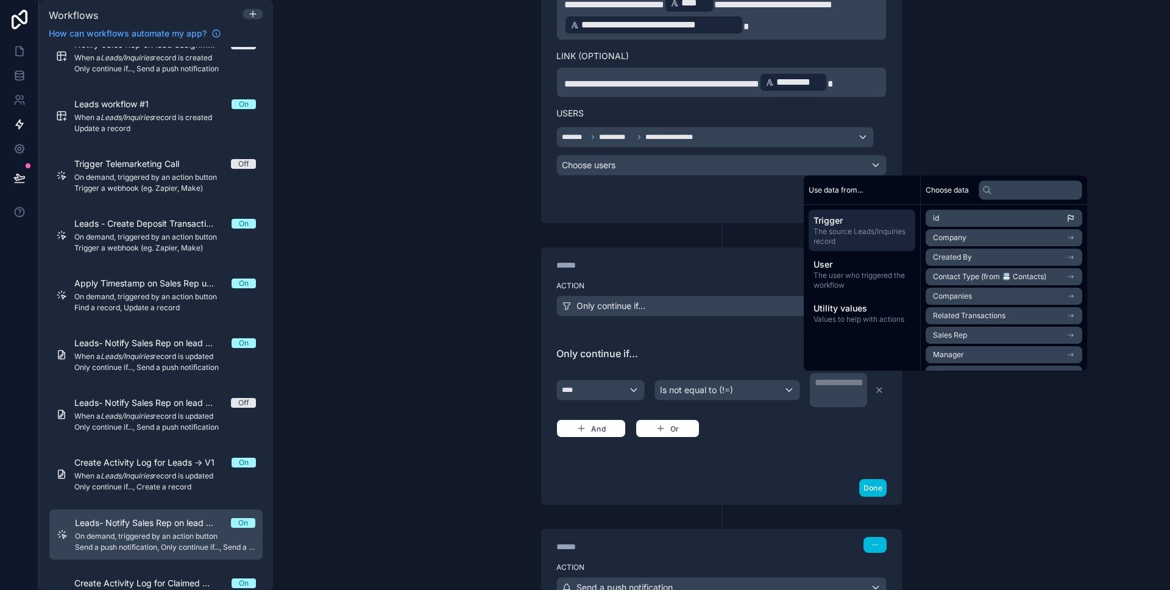
click at [892, 239] on span "The source Leads/Inquiries record" at bounding box center [862, 237] width 97 height 20
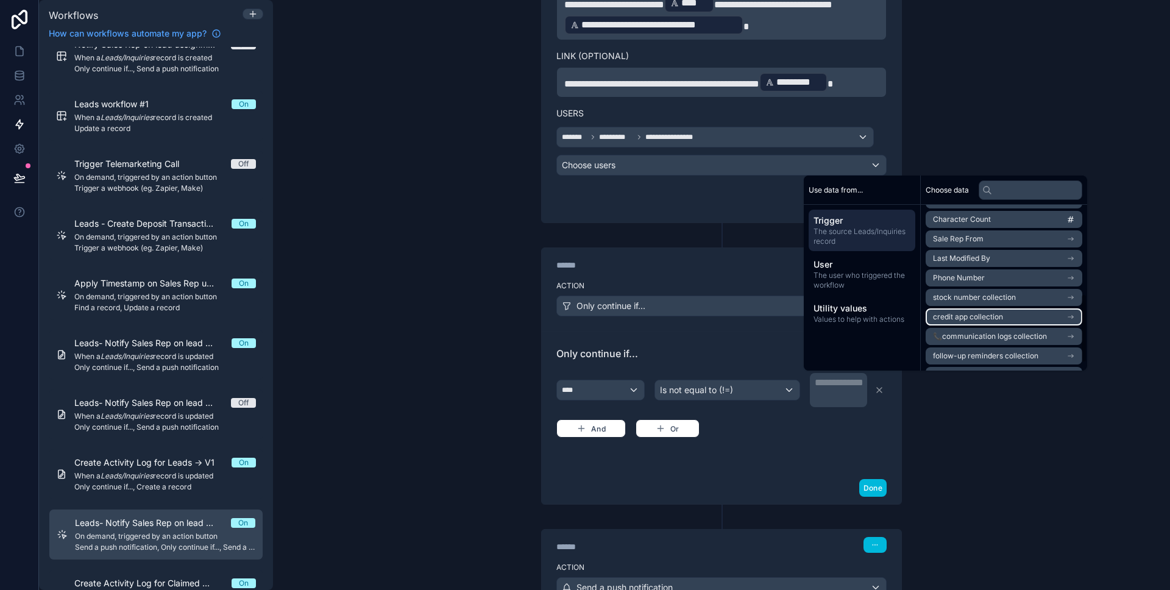
scroll to position [232, 0]
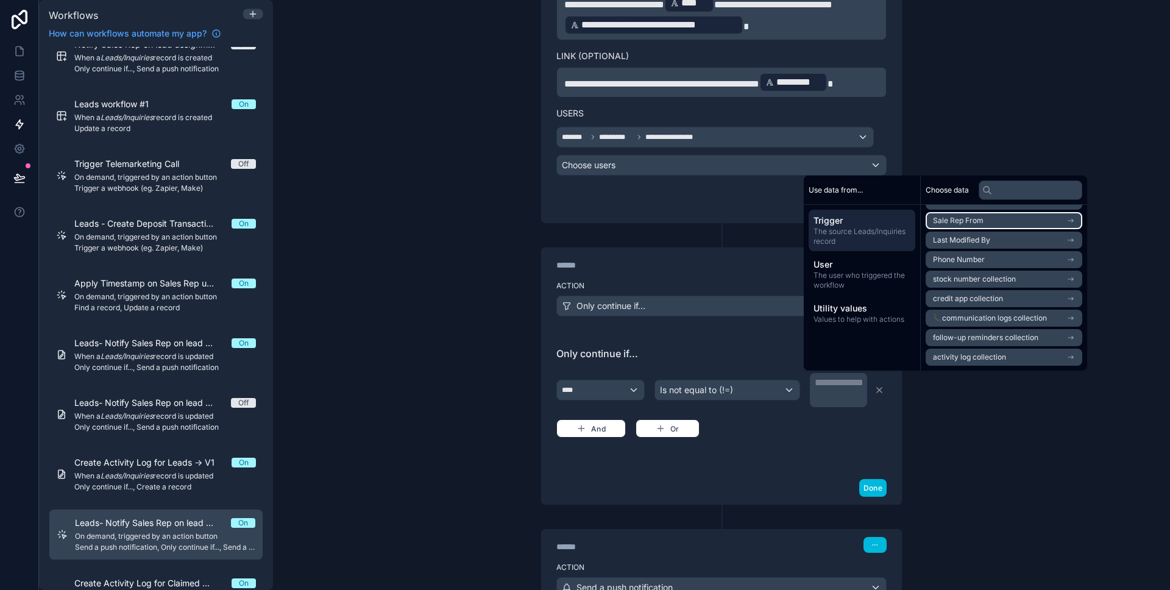
click at [997, 218] on li "Sale Rep From" at bounding box center [1004, 220] width 157 height 17
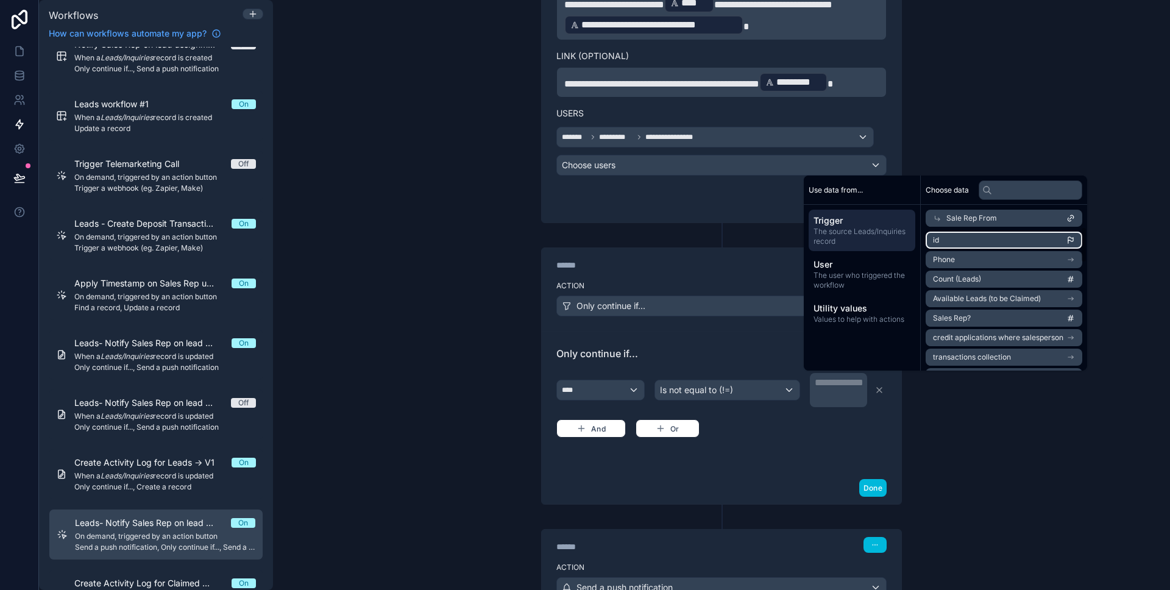
click at [986, 241] on li "id" at bounding box center [1004, 240] width 157 height 17
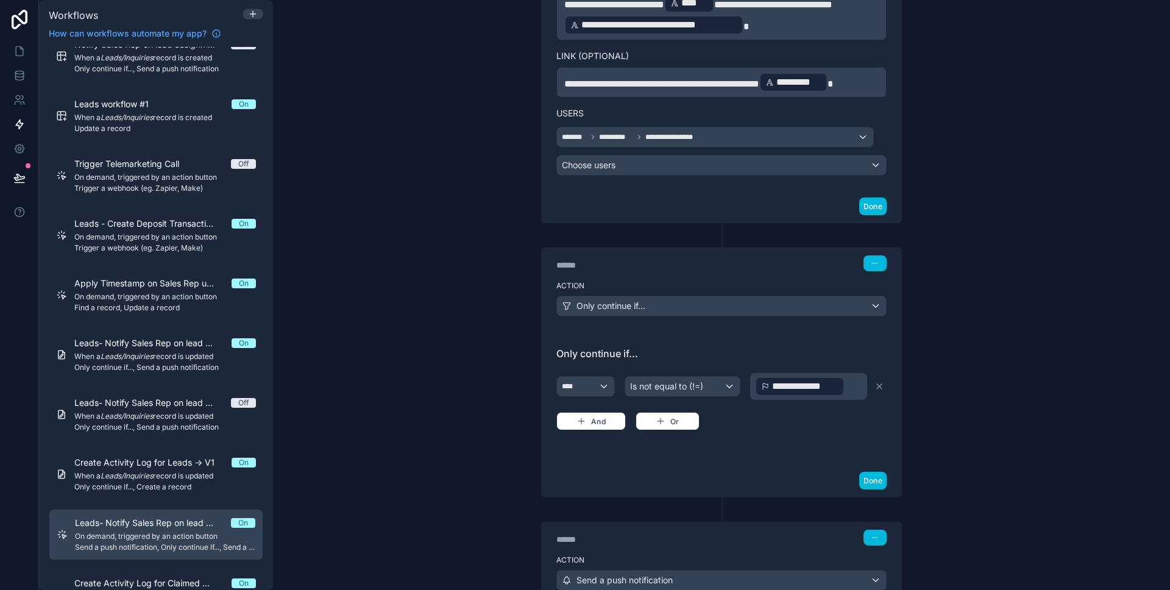
click at [819, 424] on div "**********" at bounding box center [721, 401] width 330 height 60
click at [870, 477] on button "Done" at bounding box center [872, 481] width 27 height 18
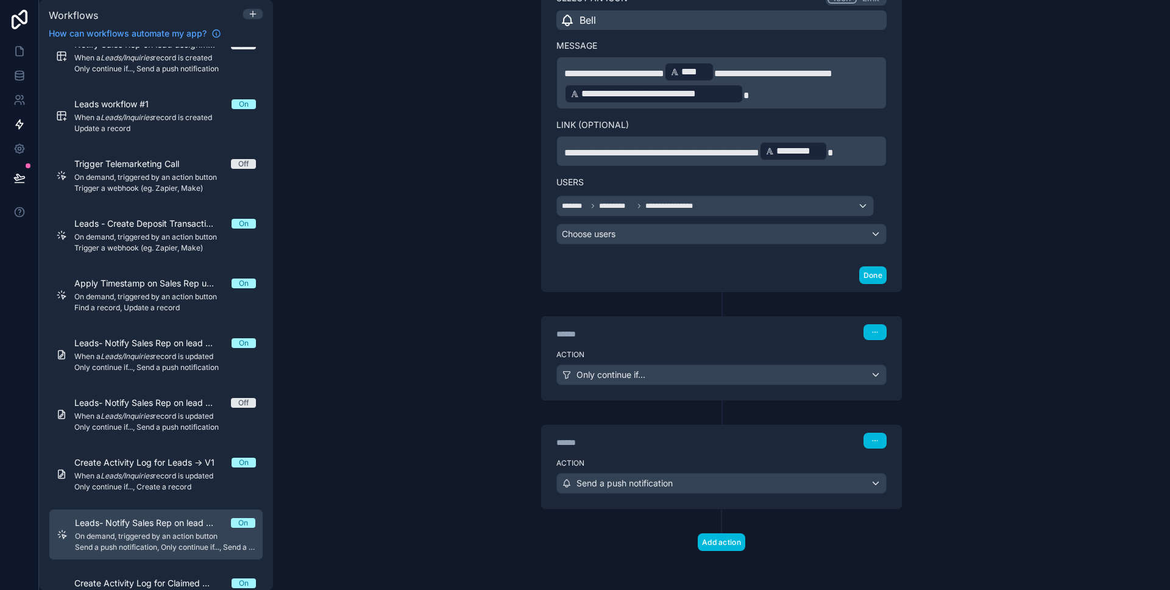
scroll to position [298, 0]
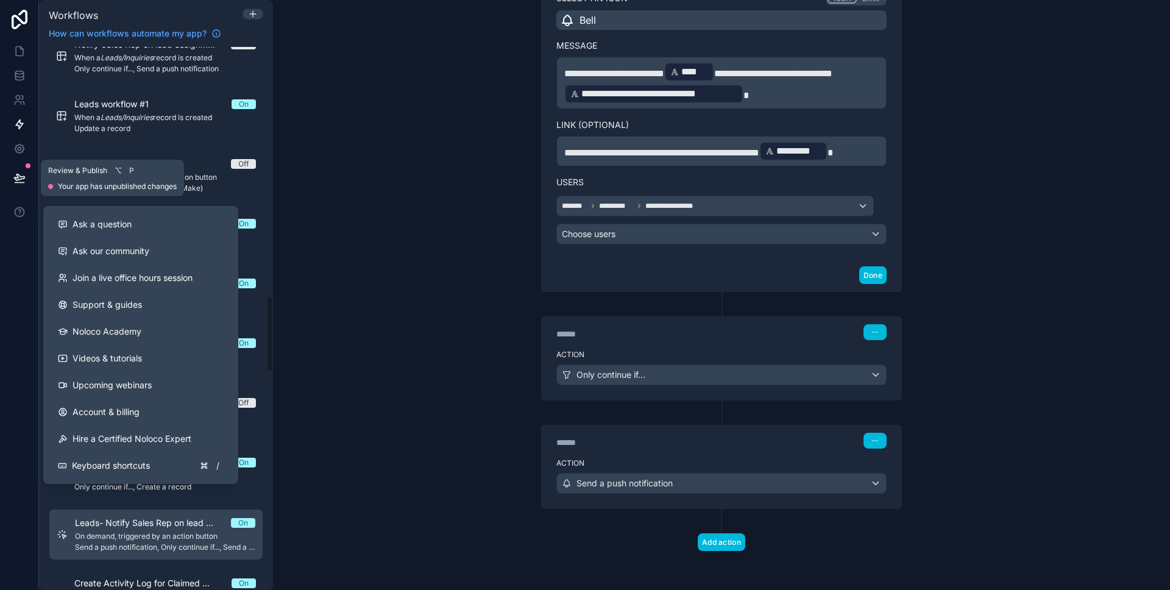
click at [10, 184] on button at bounding box center [19, 178] width 27 height 34
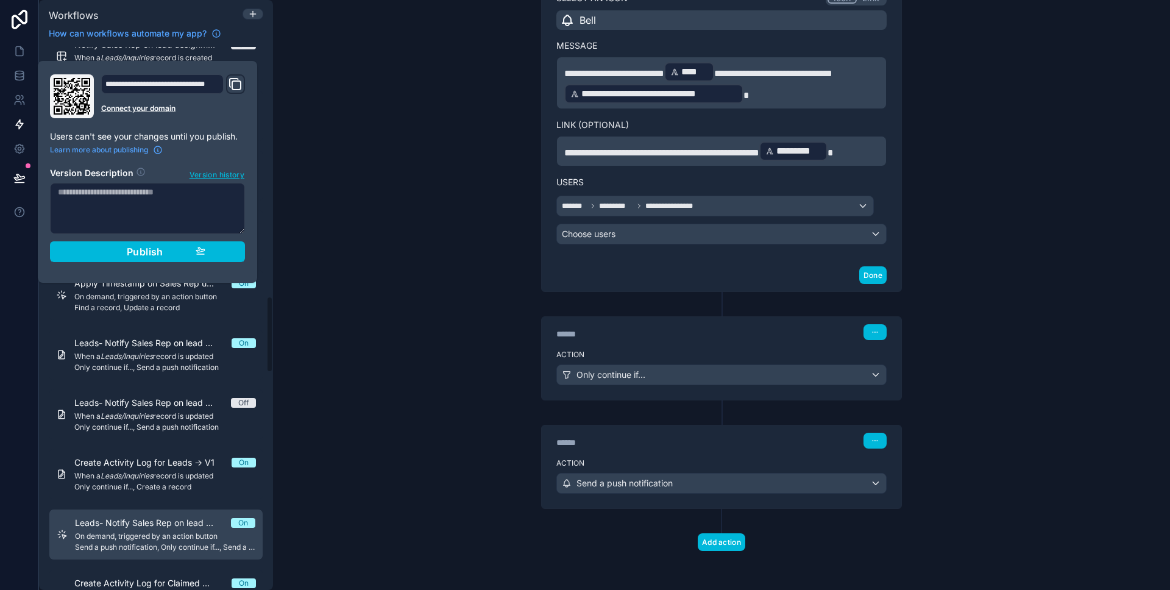
click at [246, 247] on div "**********" at bounding box center [147, 171] width 205 height 195
click at [243, 248] on button "Publish" at bounding box center [147, 251] width 195 height 21
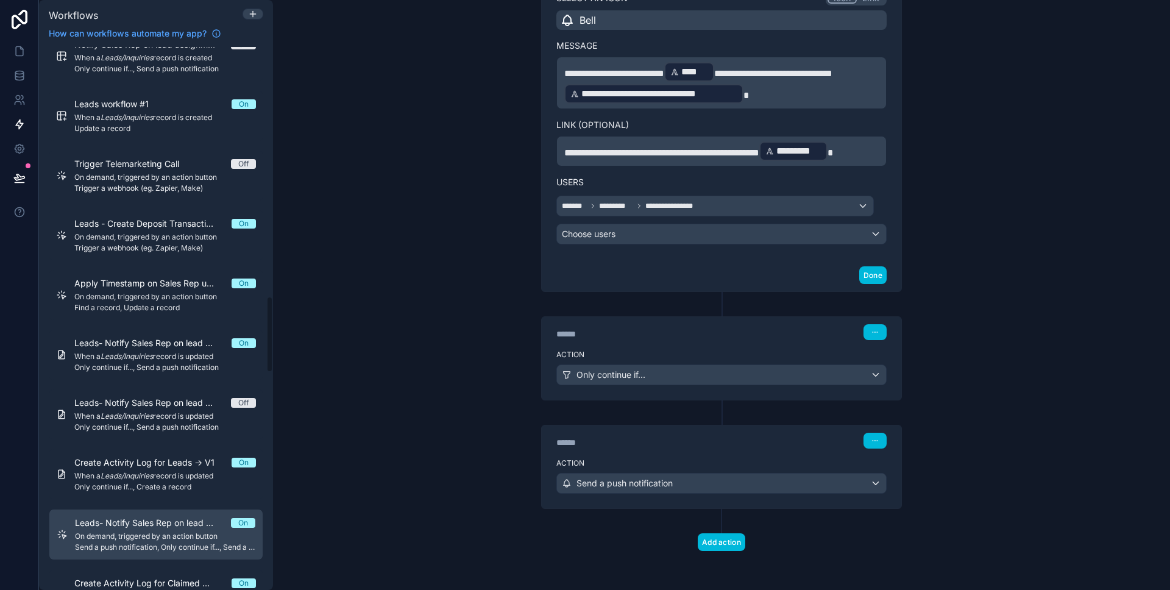
drag, startPoint x: 351, startPoint y: 250, endPoint x: 1000, endPoint y: 235, distance: 649.2
click at [351, 250] on div "**********" at bounding box center [721, 295] width 897 height 590
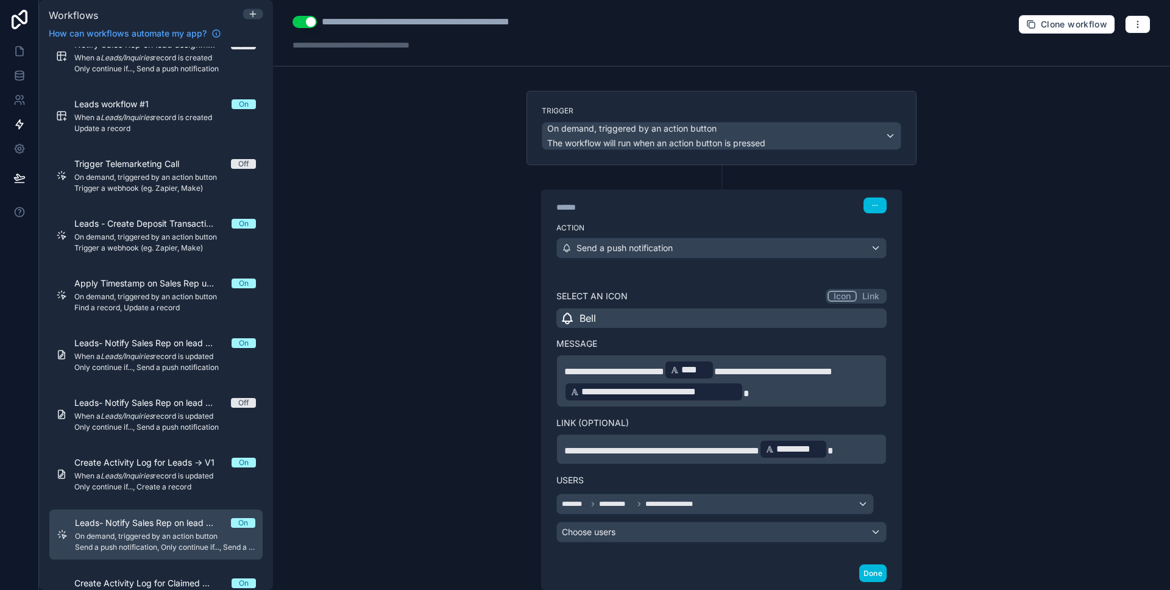
click at [703, 186] on div "**********" at bounding box center [722, 377] width 390 height 425
click at [717, 177] on icon at bounding box center [722, 176] width 11 height 11
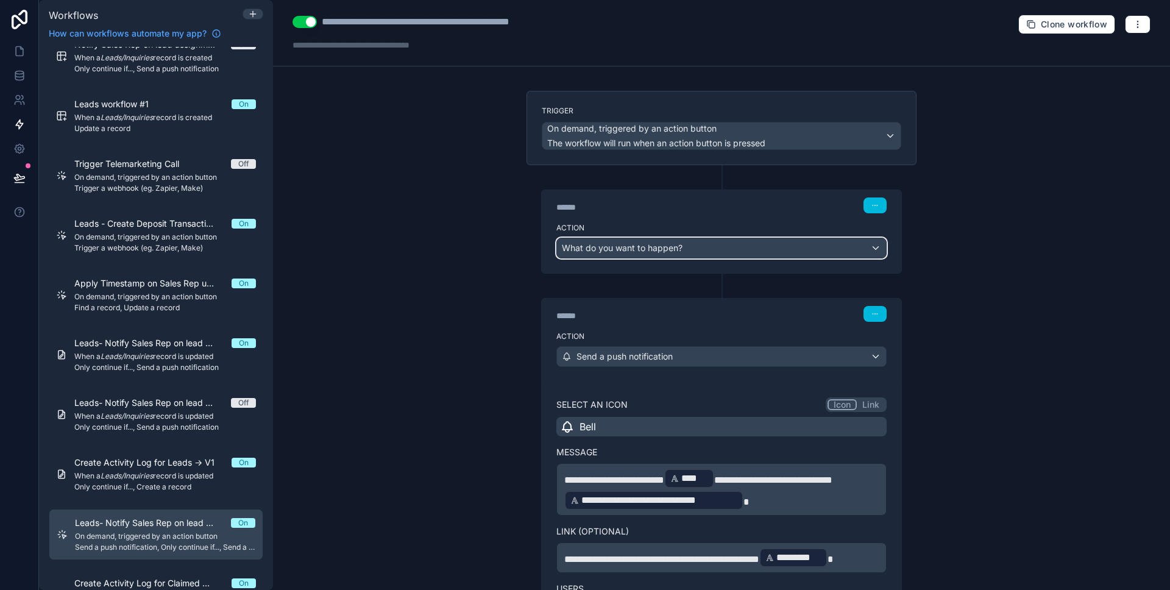
click at [736, 246] on div "What do you want to happen?" at bounding box center [721, 248] width 329 height 20
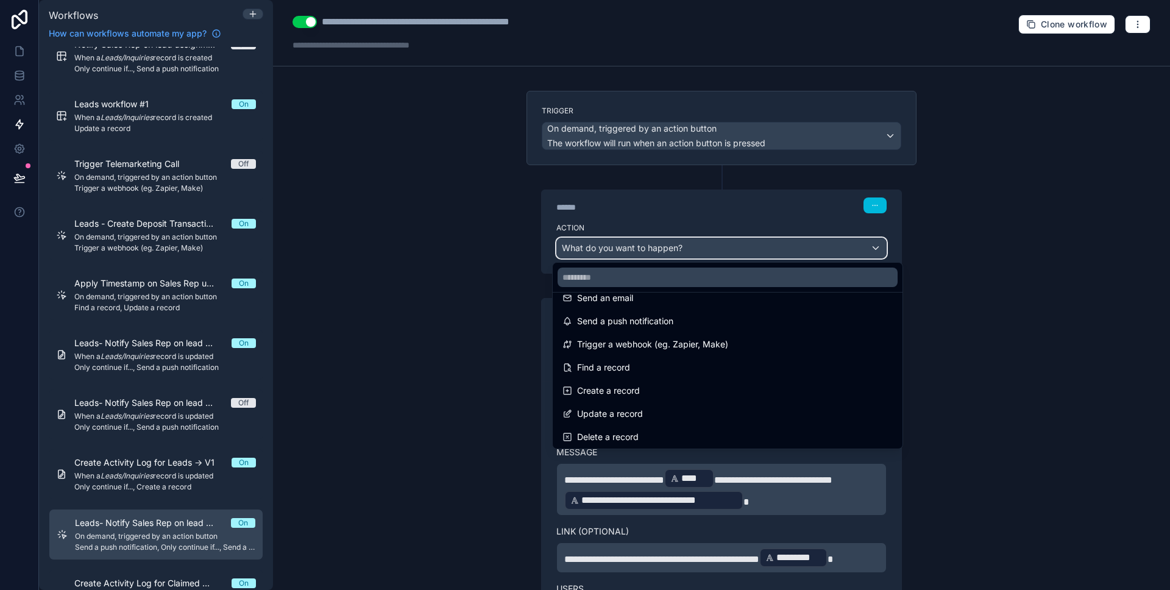
scroll to position [132, 0]
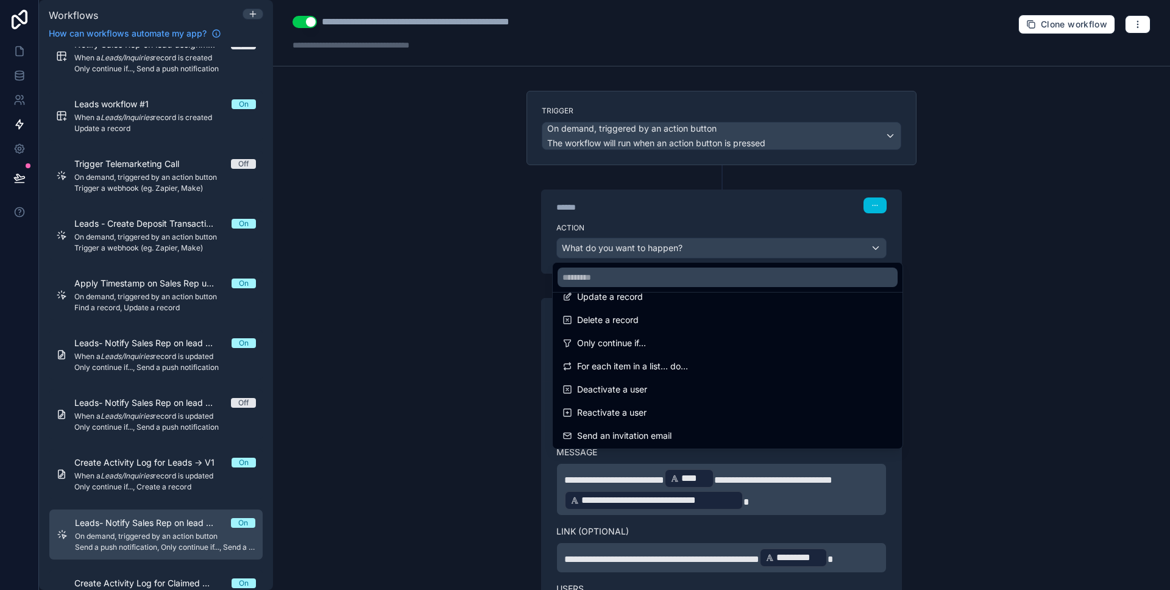
click at [940, 318] on div at bounding box center [585, 295] width 1170 height 590
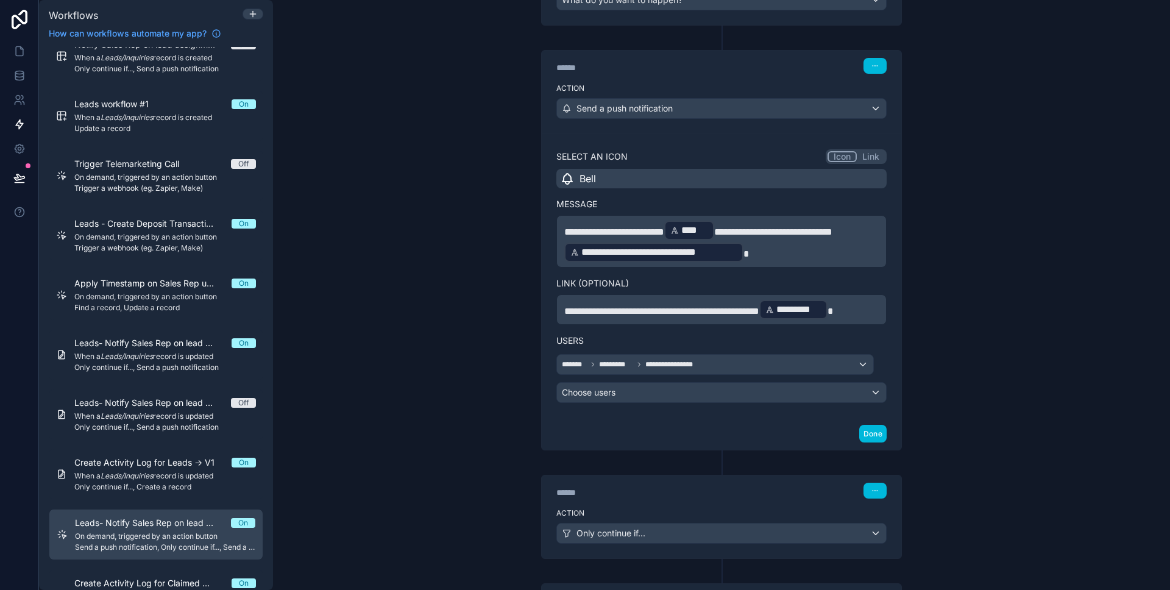
scroll to position [0, 0]
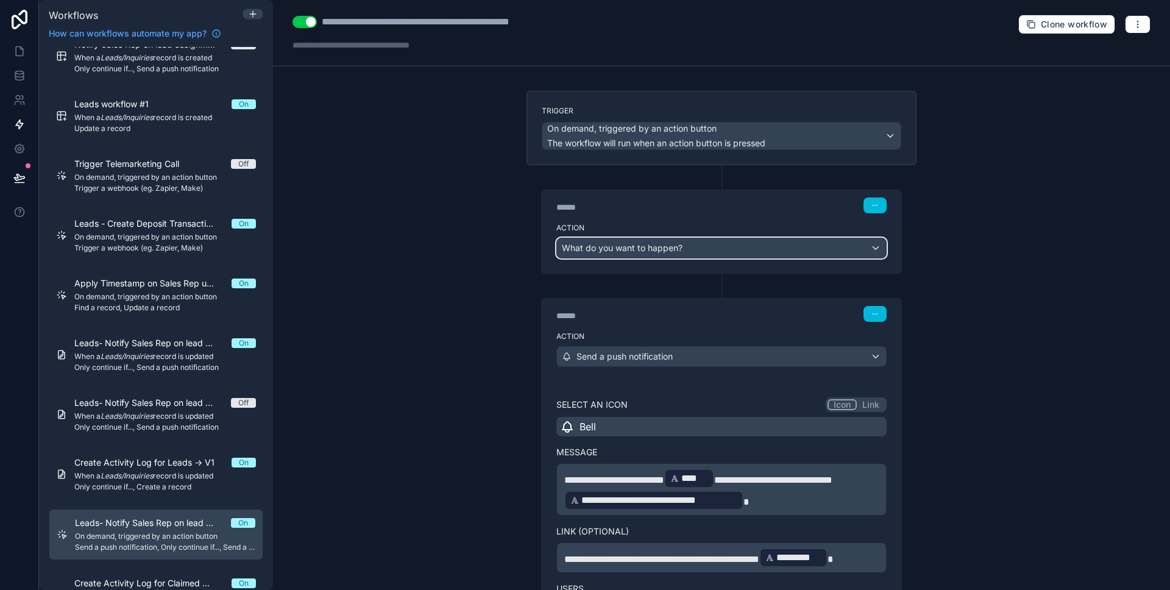
click at [787, 246] on div "What do you want to happen?" at bounding box center [721, 248] width 329 height 20
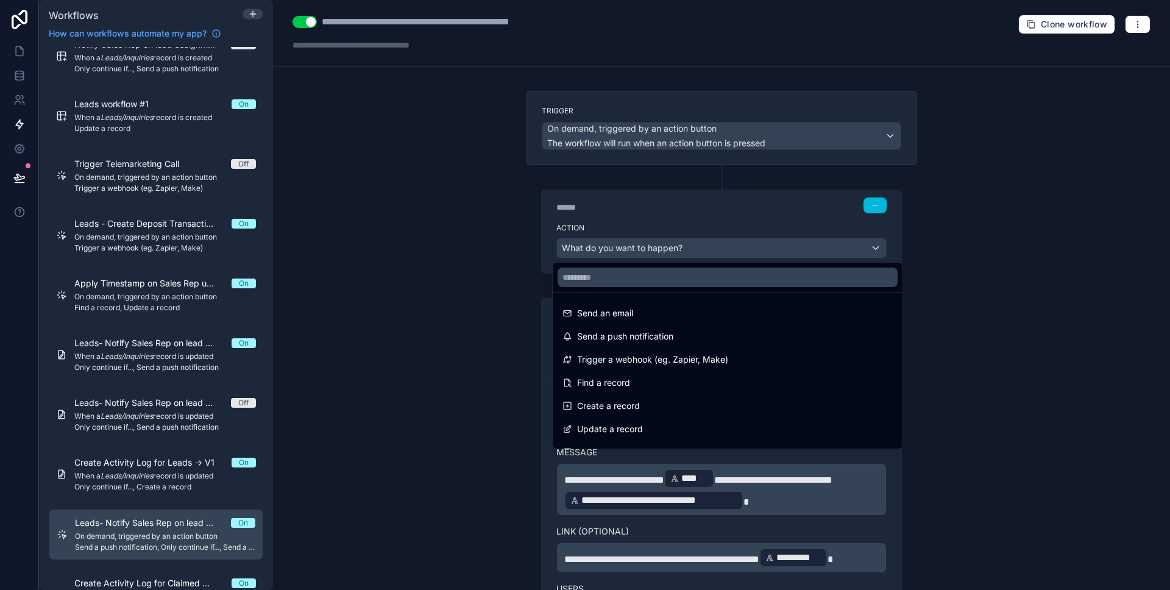
click at [787, 246] on div at bounding box center [585, 295] width 1170 height 590
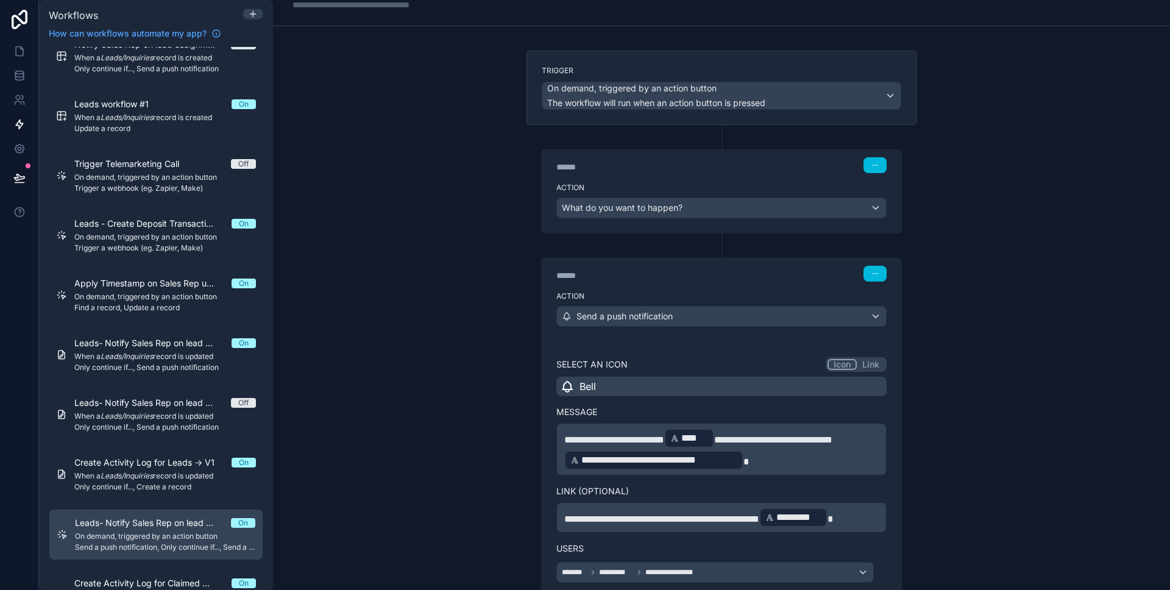
scroll to position [102, 0]
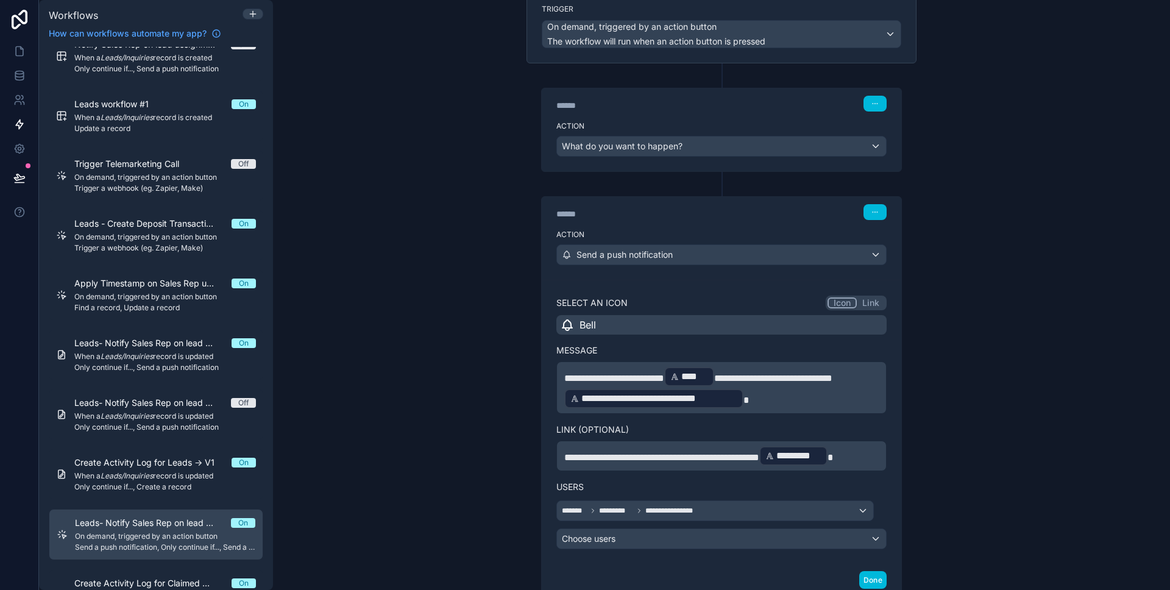
click at [704, 121] on label "Action" at bounding box center [721, 126] width 330 height 10
drag, startPoint x: 704, startPoint y: 121, endPoint x: 720, endPoint y: 120, distance: 15.2
click at [704, 121] on label "Action" at bounding box center [721, 126] width 330 height 10
click at [876, 104] on button "button" at bounding box center [874, 104] width 23 height 16
click at [896, 158] on button "Delete" at bounding box center [899, 151] width 83 height 20
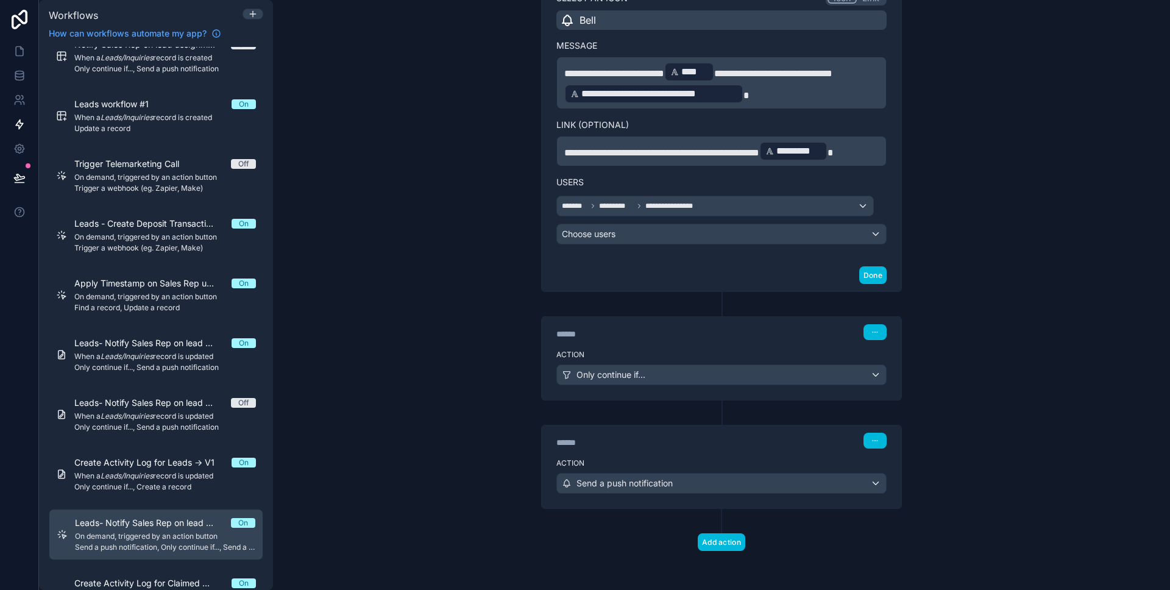
scroll to position [150, 0]
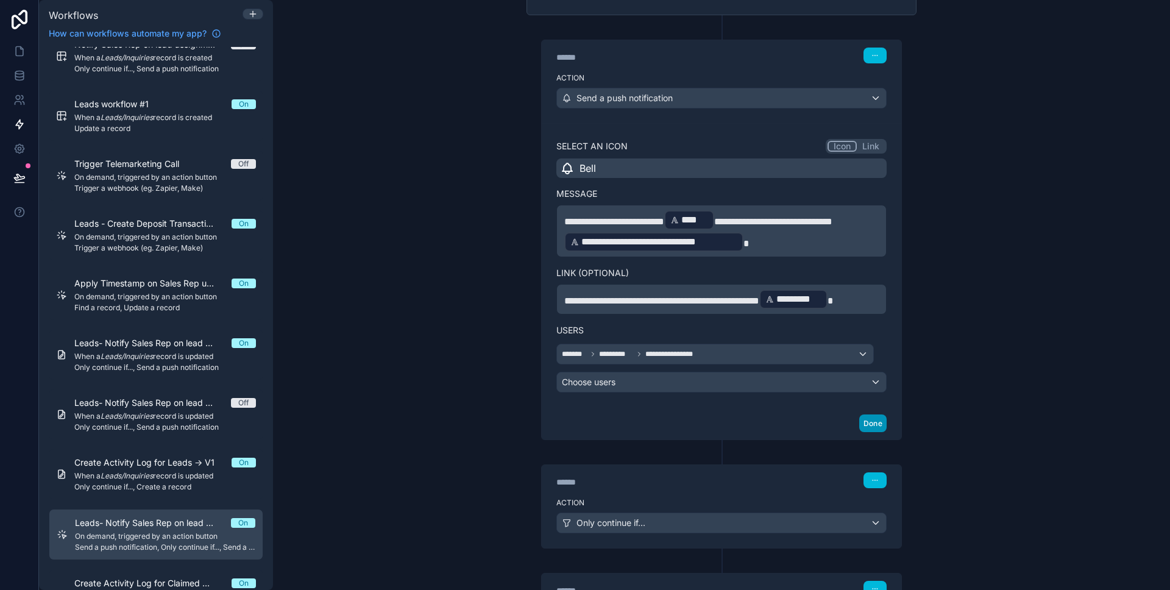
click at [875, 430] on button "Done" at bounding box center [872, 423] width 27 height 18
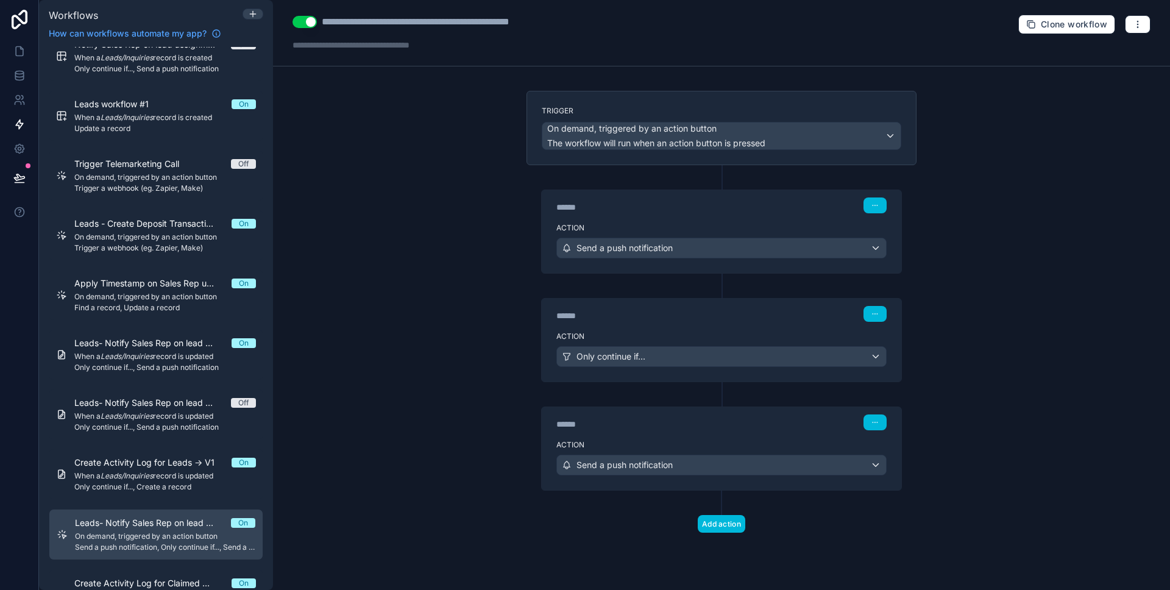
scroll to position [0, 0]
click at [727, 428] on div "******" at bounding box center [647, 424] width 183 height 12
click at [725, 433] on div "****** Step 3" at bounding box center [722, 421] width 360 height 28
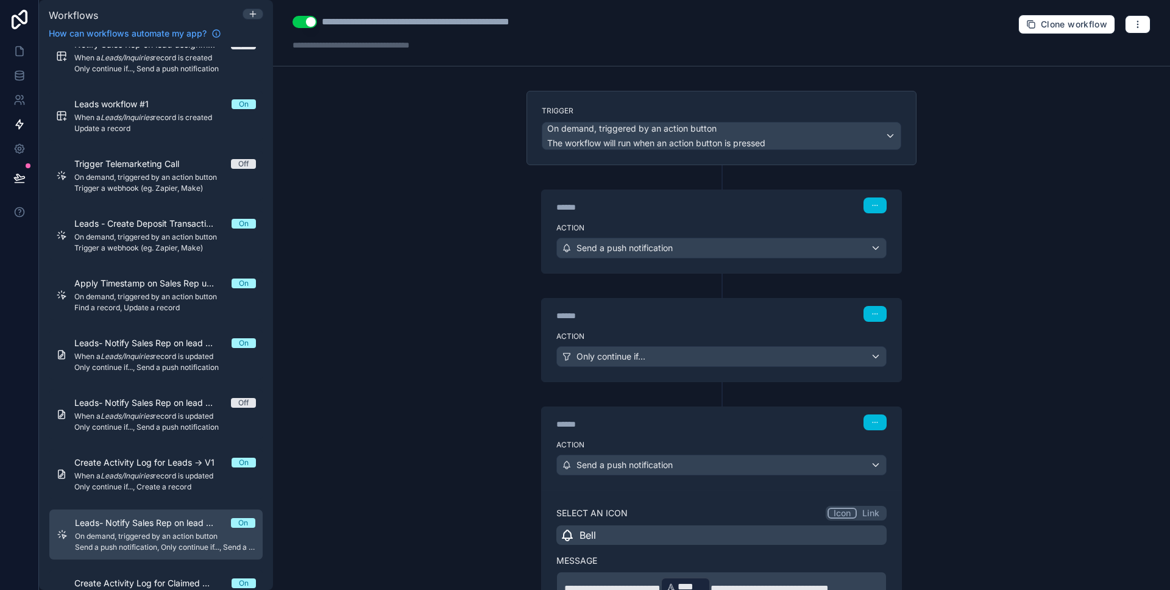
scroll to position [203, 0]
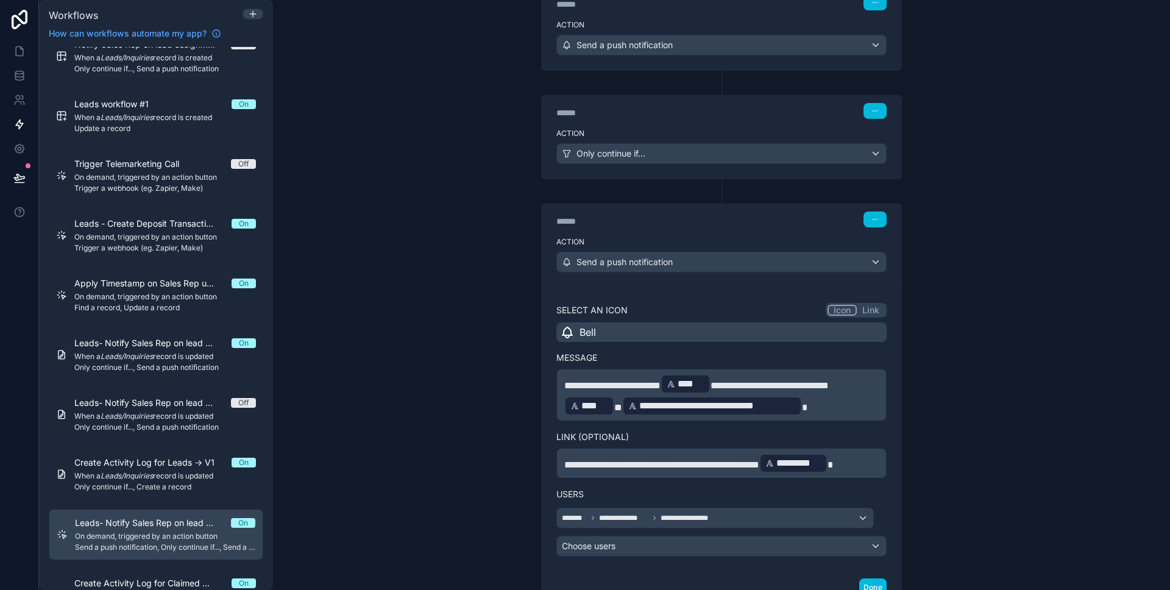
click at [697, 127] on div "Action Only continue if..." at bounding box center [722, 151] width 360 height 55
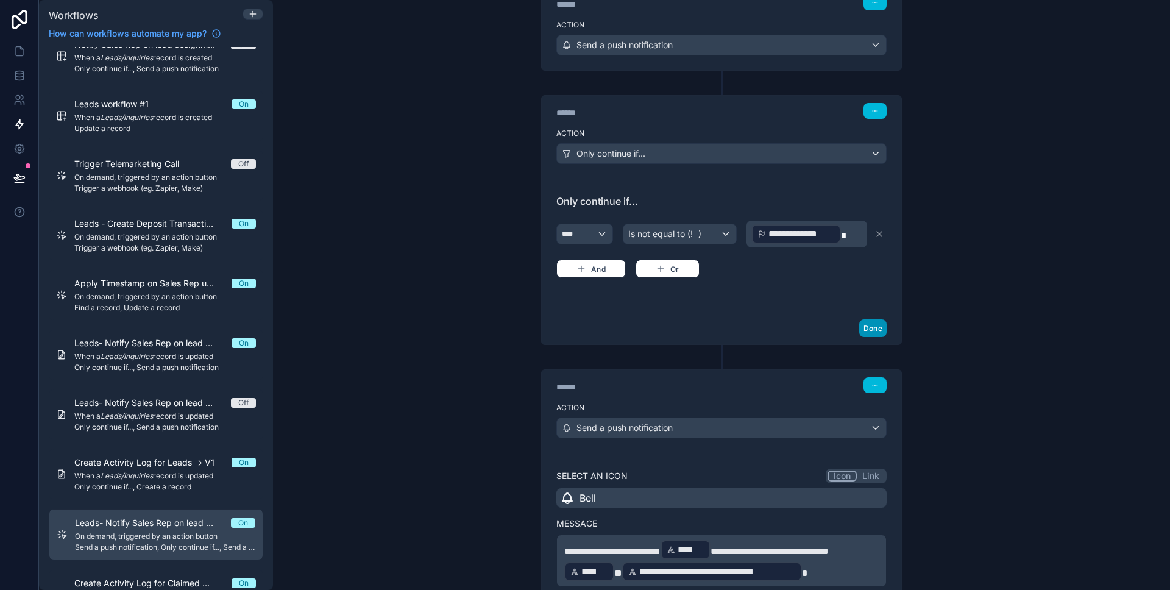
click at [865, 322] on button "Done" at bounding box center [872, 328] width 27 height 18
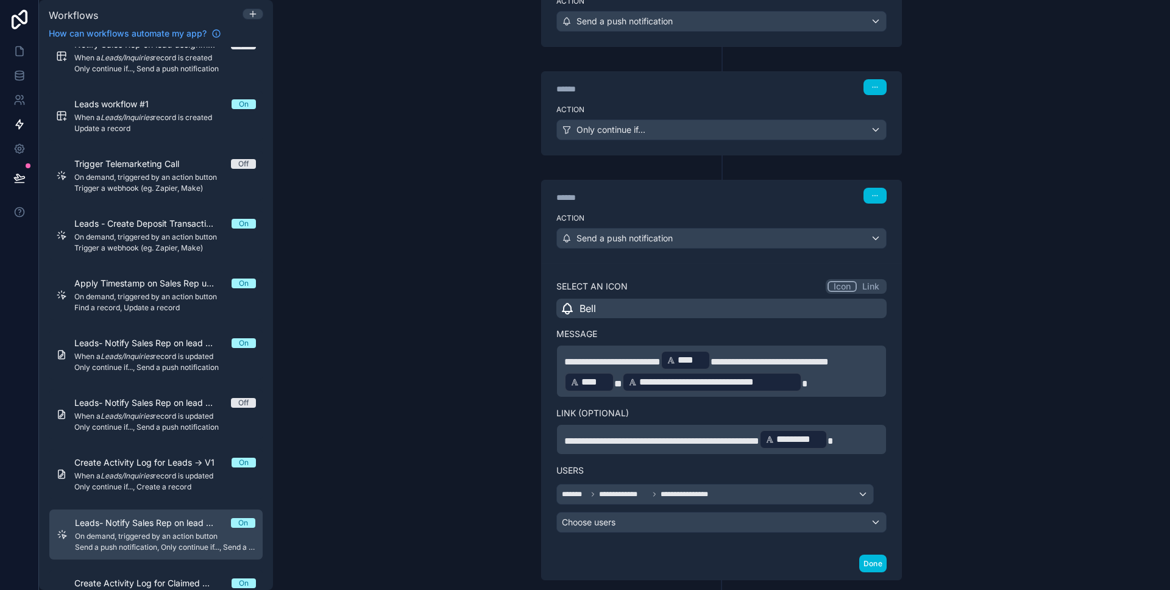
scroll to position [243, 0]
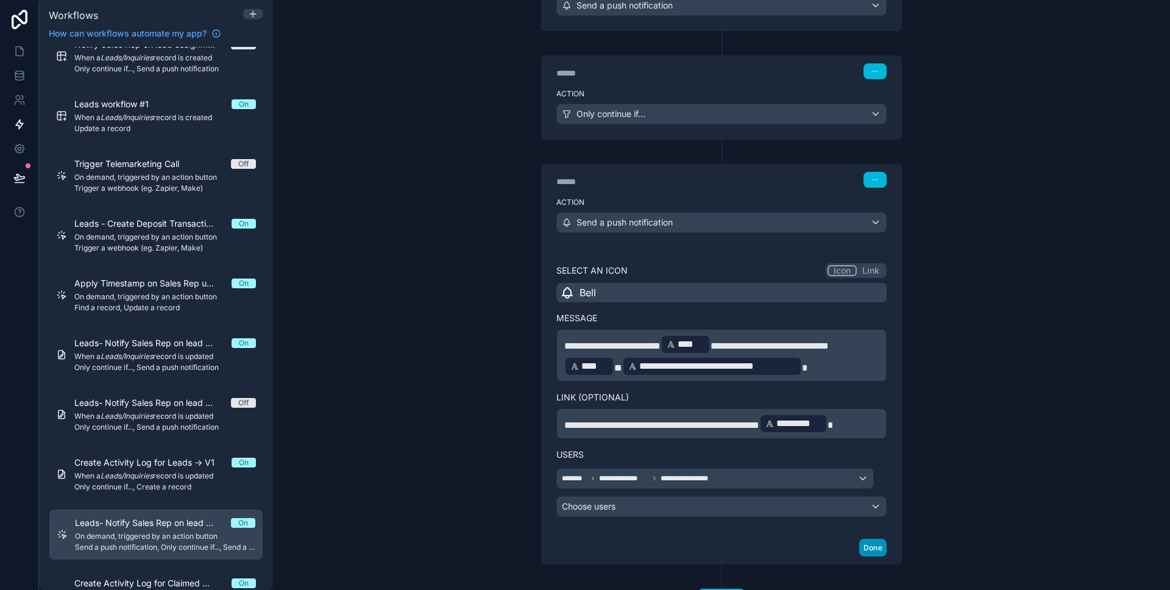
click at [871, 553] on button "Done" at bounding box center [872, 548] width 27 height 18
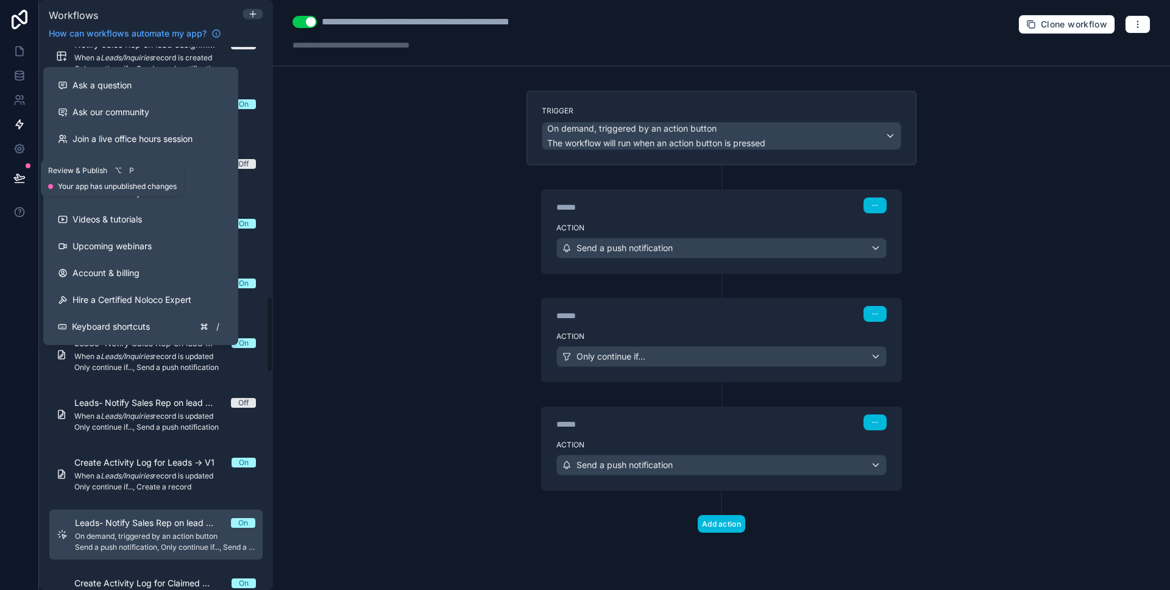
click at [28, 177] on button at bounding box center [19, 178] width 27 height 34
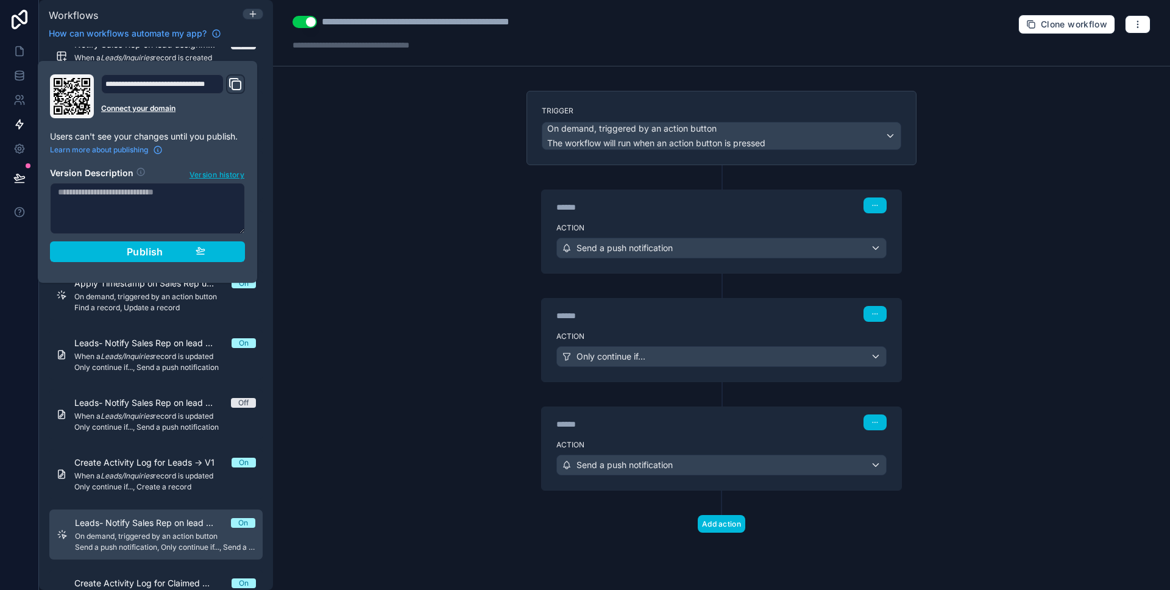
click at [179, 244] on button "Publish" at bounding box center [147, 251] width 195 height 21
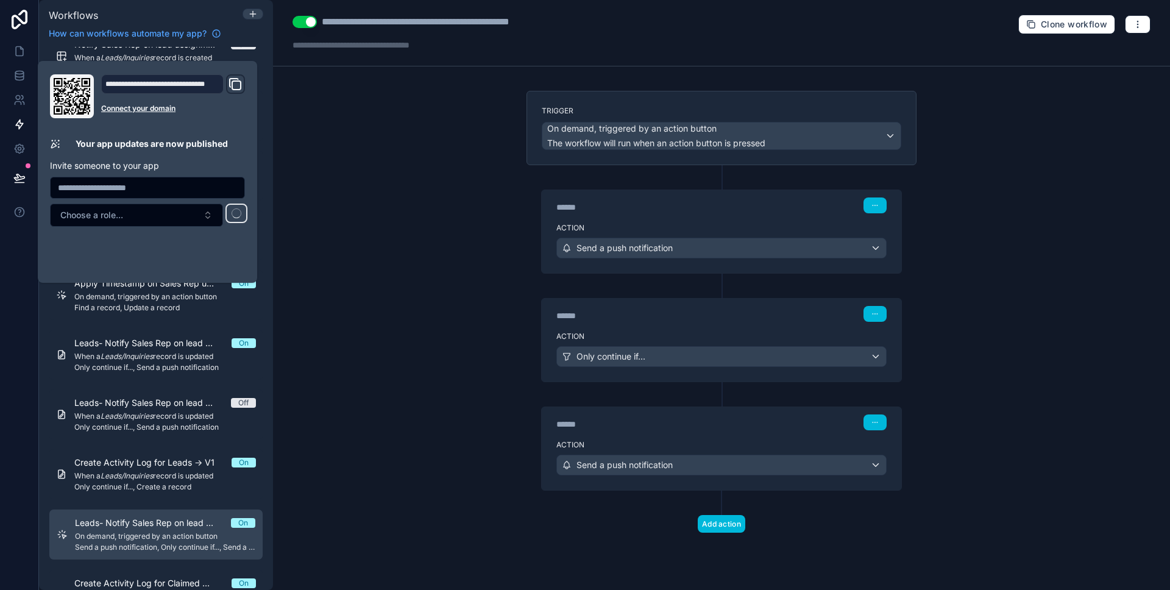
click at [305, 220] on div "**********" at bounding box center [721, 295] width 897 height 590
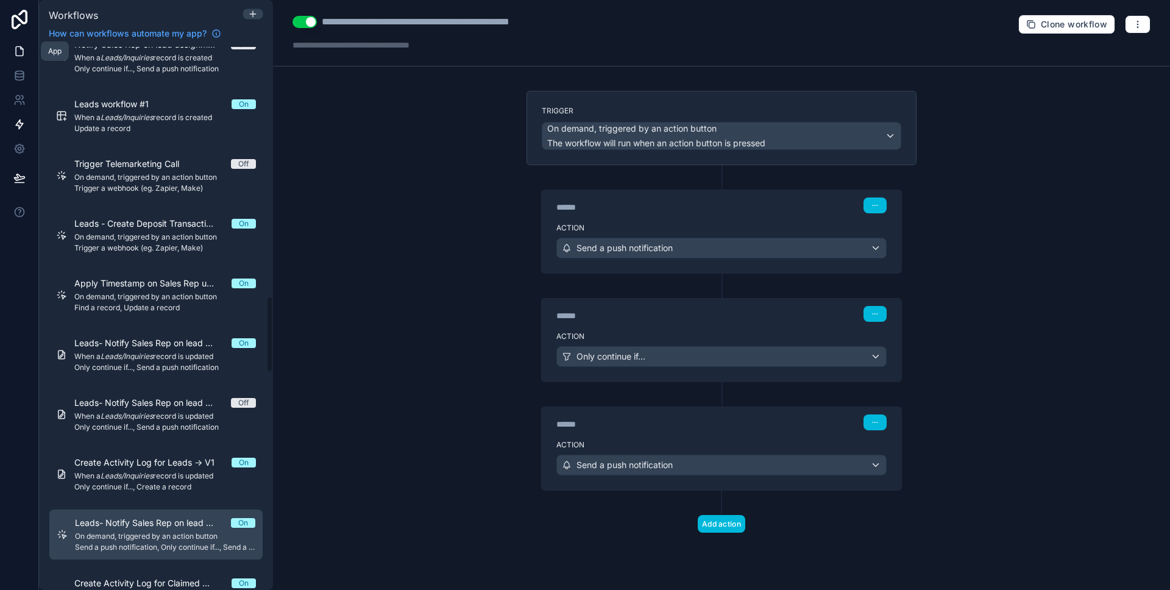
click at [18, 46] on icon at bounding box center [19, 51] width 12 height 12
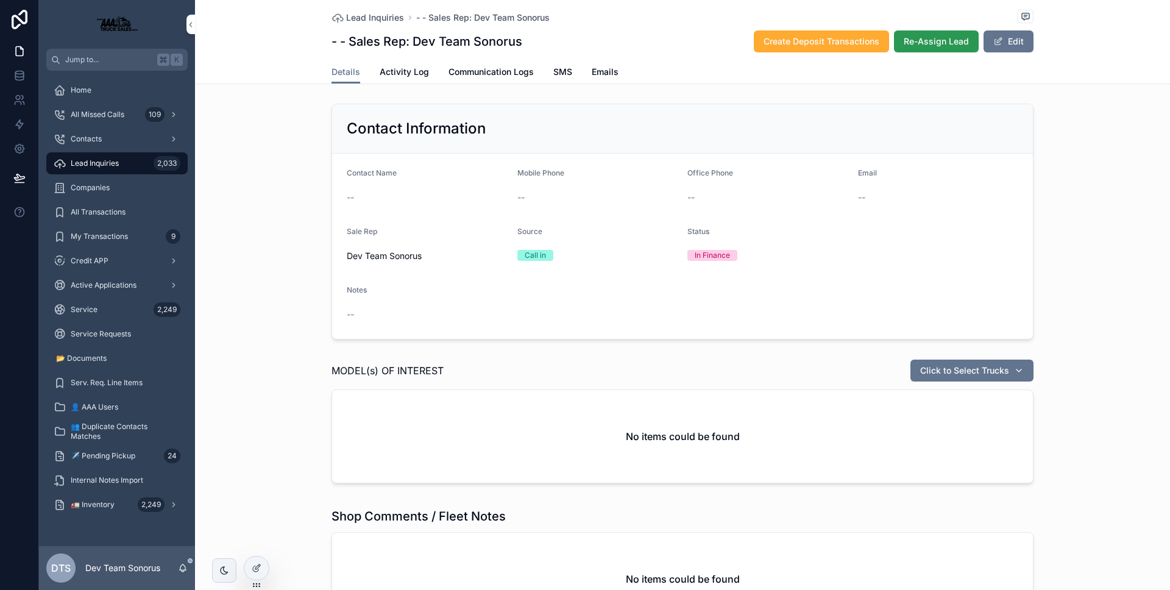
click at [918, 40] on span "Re-Assign Lead" at bounding box center [936, 41] width 65 height 12
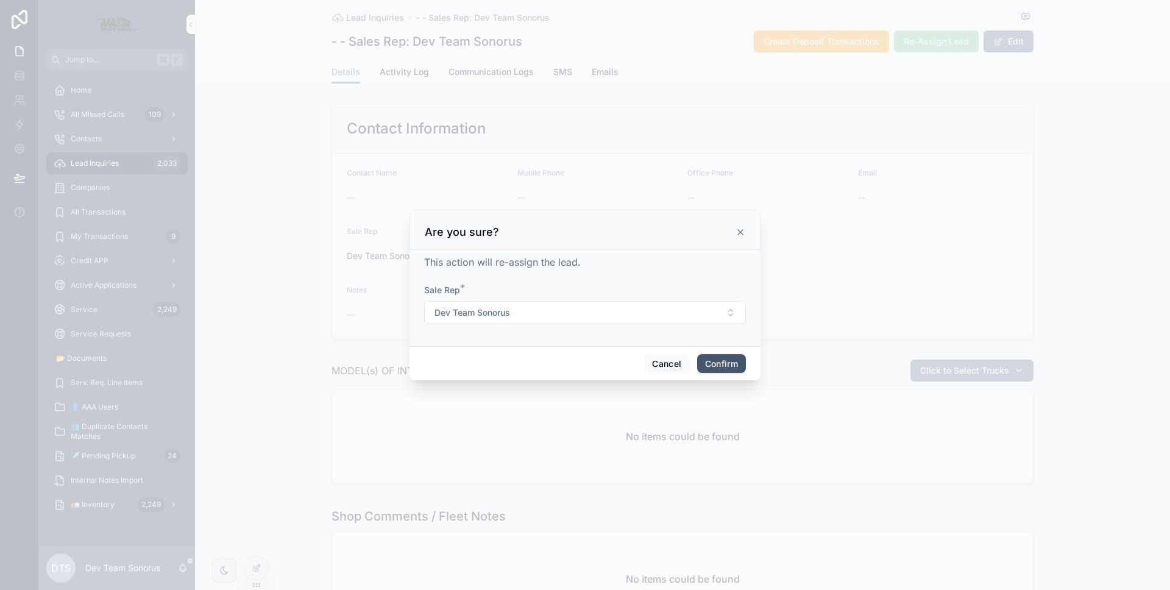
click at [740, 371] on button "Confirm" at bounding box center [721, 364] width 49 height 20
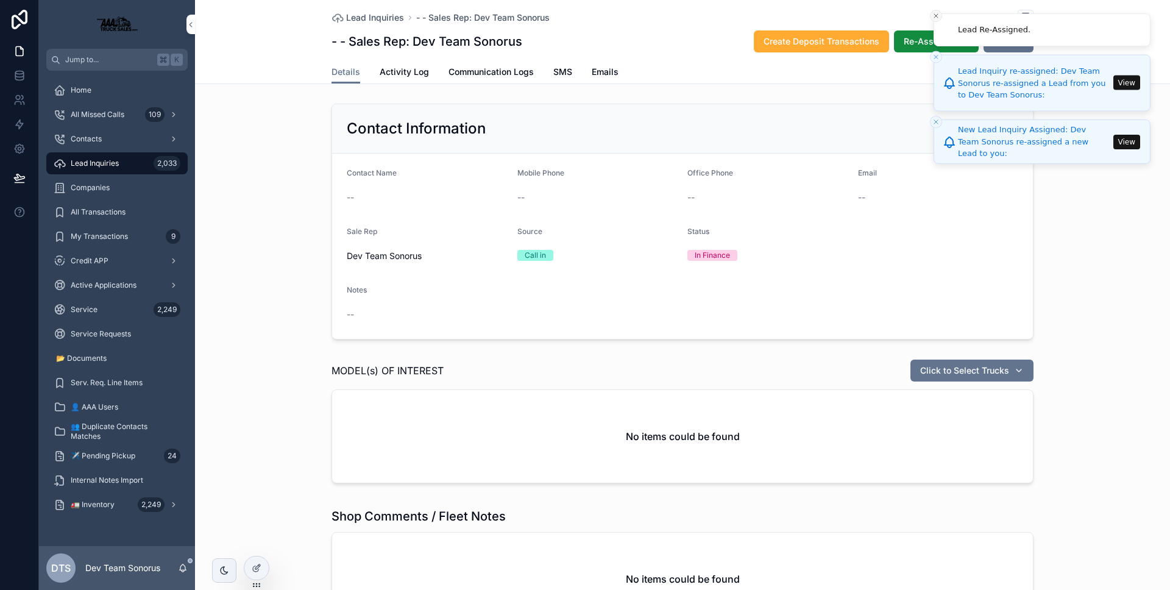
click at [935, 17] on icon "Close toast" at bounding box center [935, 15] width 7 height 7
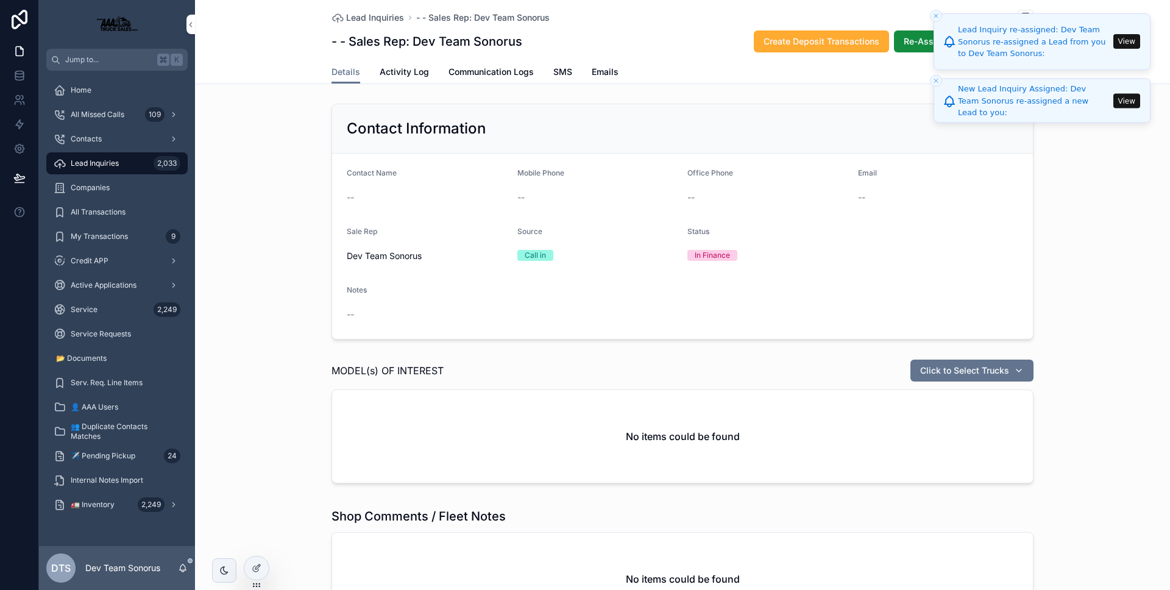
click at [937, 15] on icon "Close toast" at bounding box center [935, 15] width 7 height 7
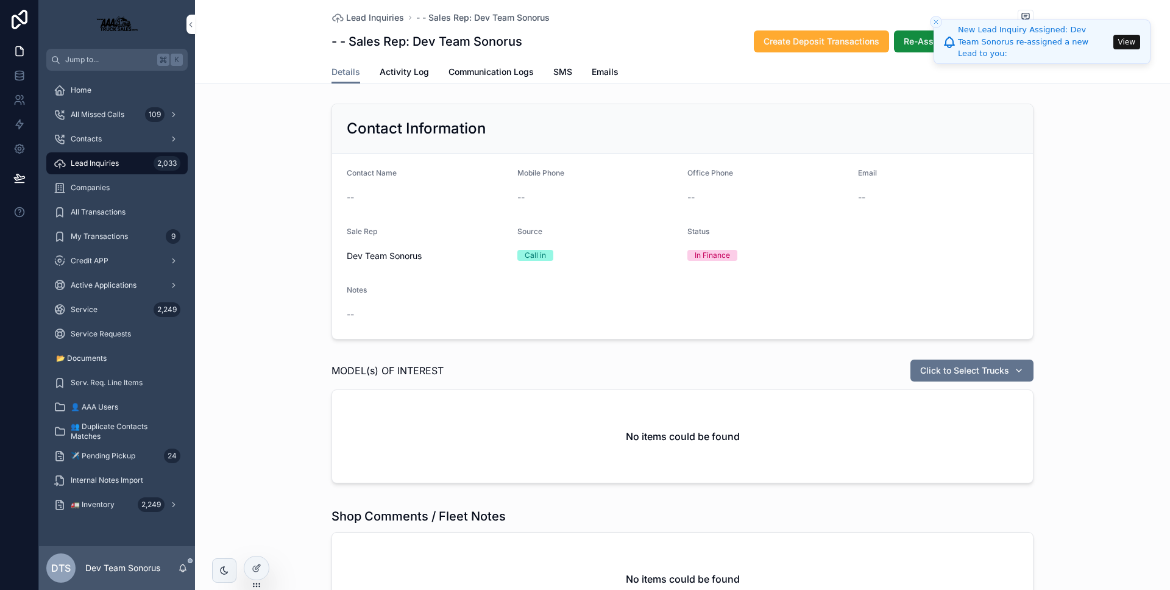
click at [937, 16] on button "Close toast" at bounding box center [936, 22] width 12 height 12
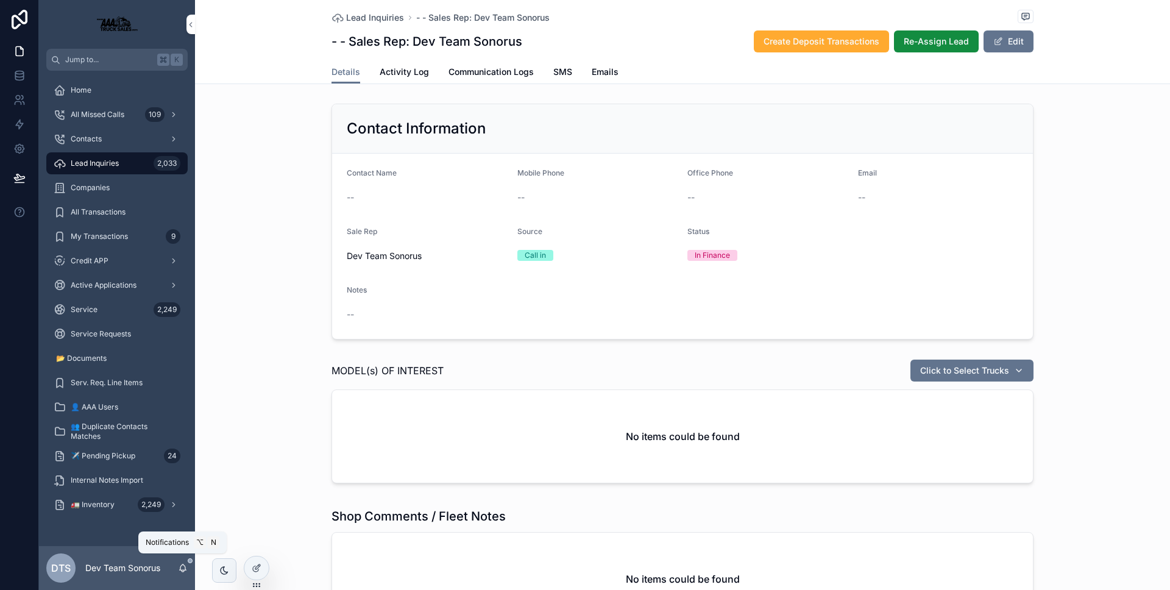
click at [180, 564] on icon "scrollable content" at bounding box center [183, 568] width 10 height 10
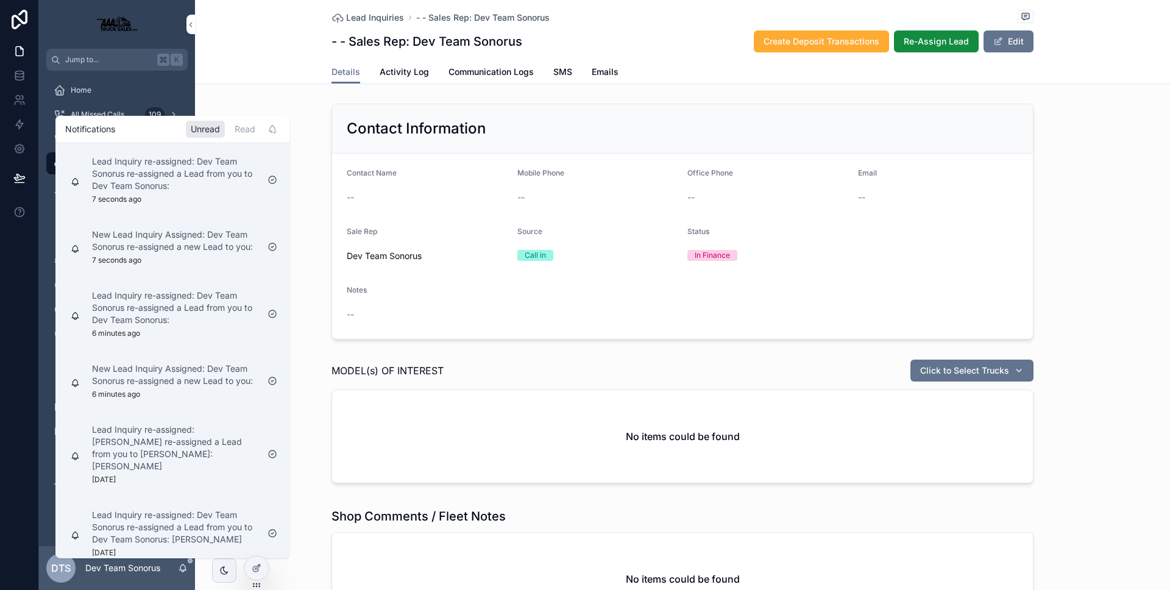
click at [41, 282] on div "Active Applications" at bounding box center [117, 285] width 156 height 24
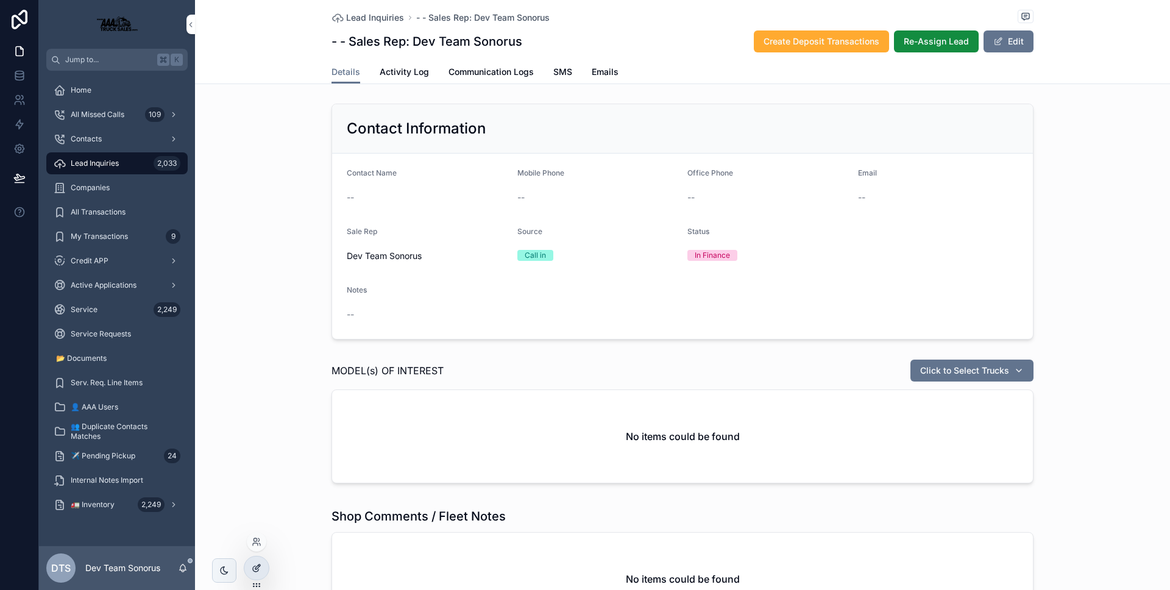
click at [263, 559] on div at bounding box center [256, 567] width 24 height 23
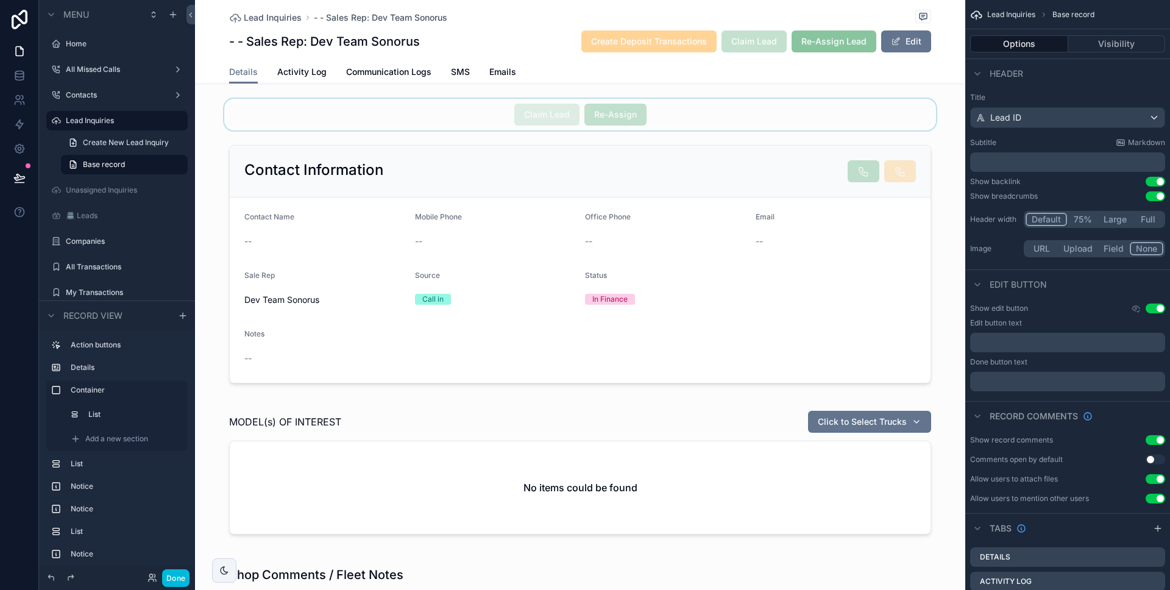
click at [664, 128] on div "scrollable content" at bounding box center [580, 115] width 770 height 32
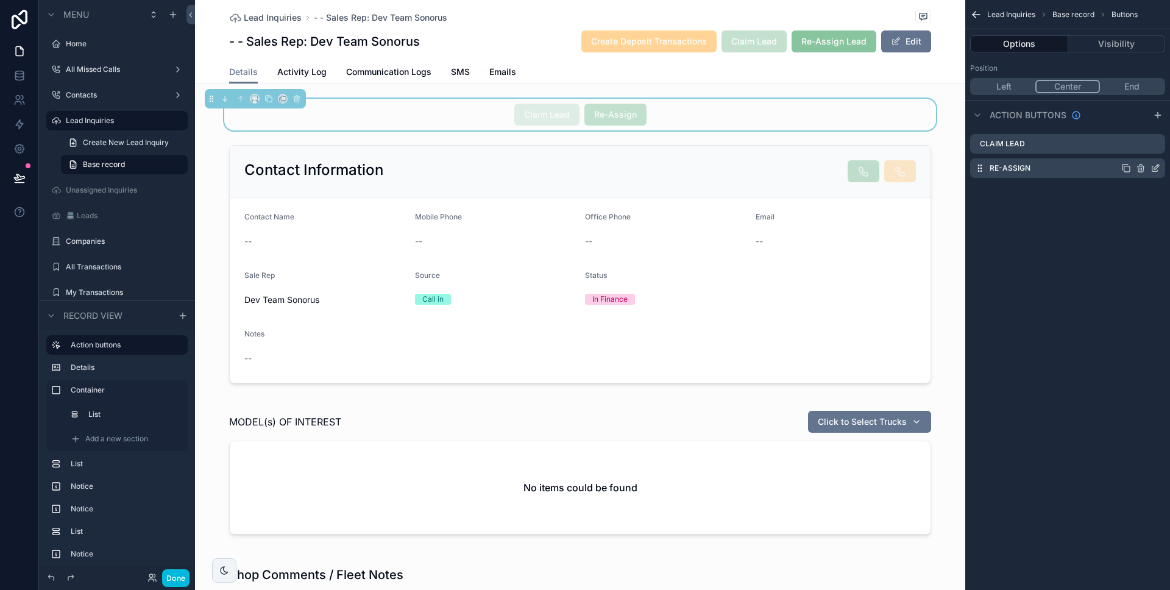
click at [1152, 168] on icon "scrollable content" at bounding box center [1154, 168] width 5 height 5
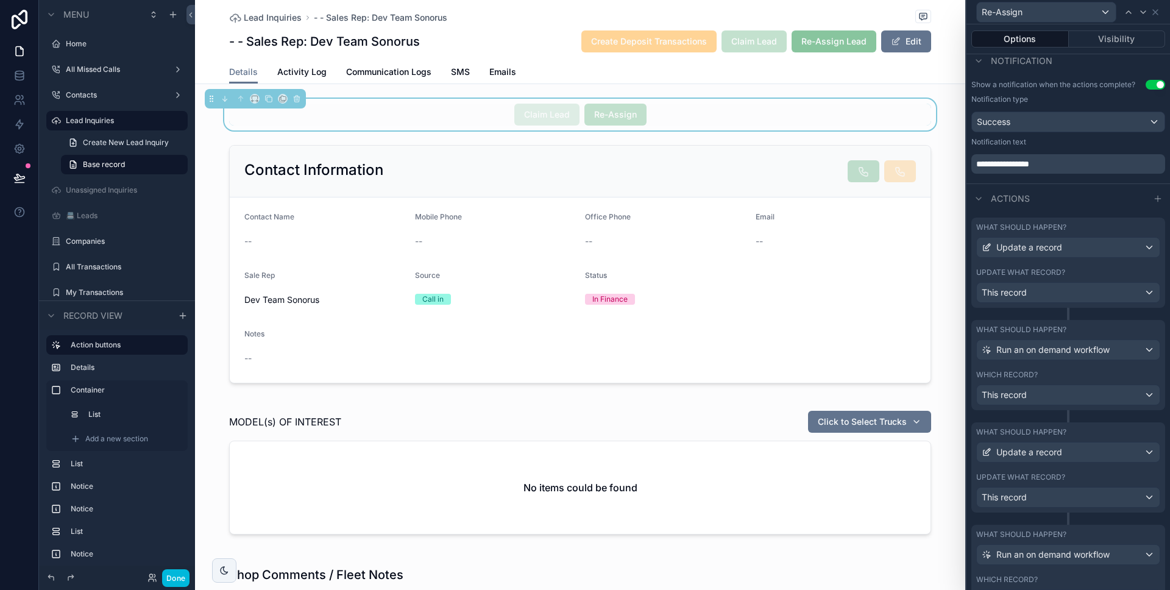
scroll to position [391, 0]
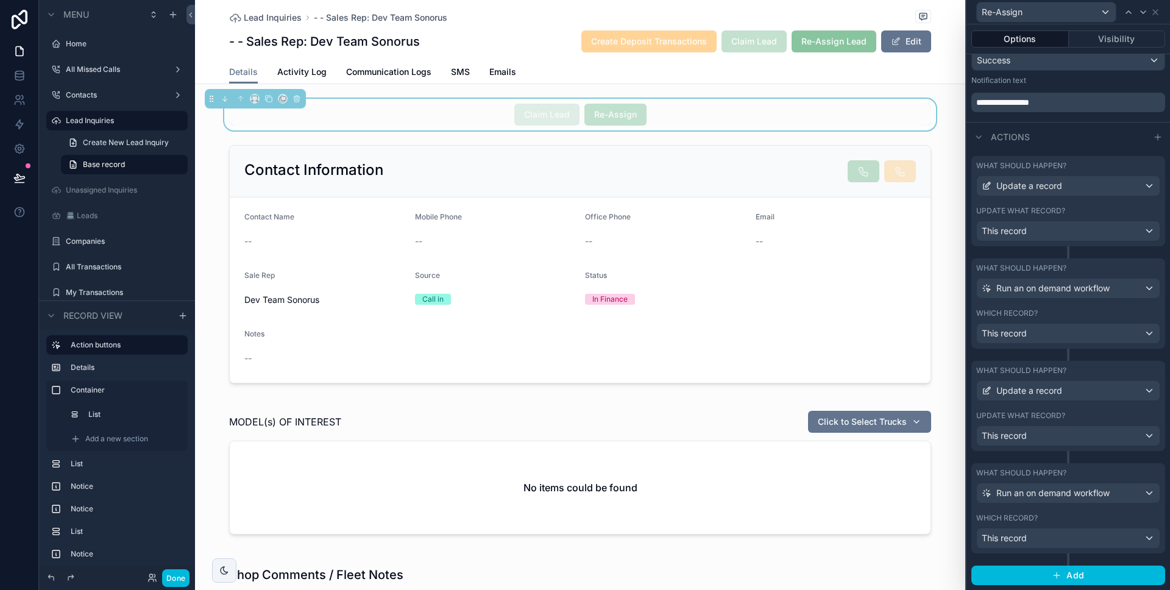
click at [1041, 471] on label "What should happen?" at bounding box center [1021, 473] width 90 height 10
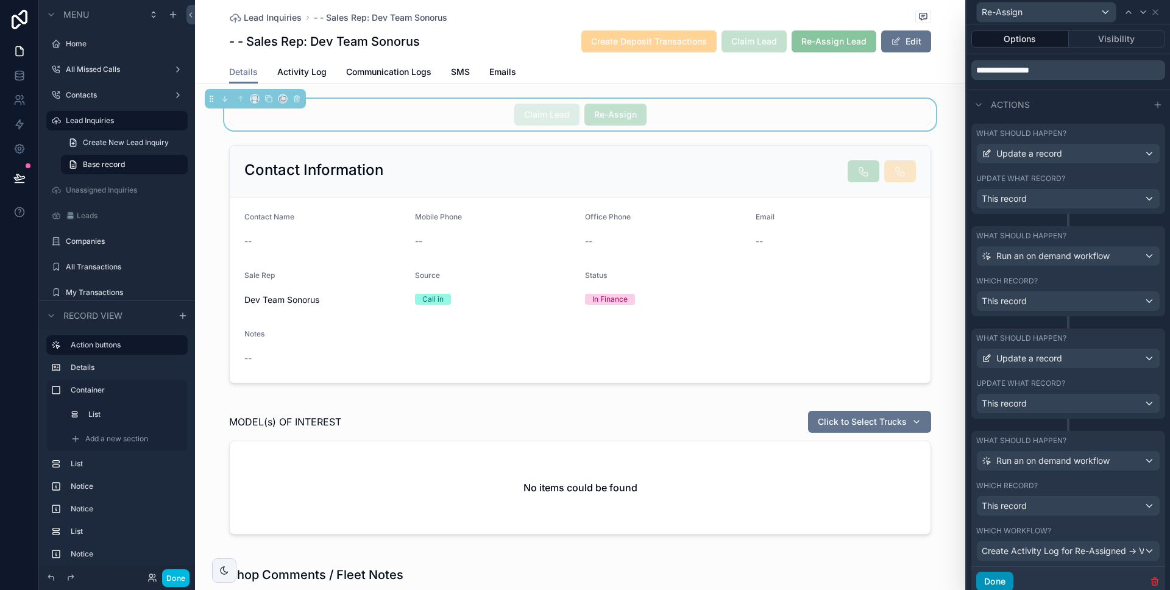
click at [998, 580] on button "Done" at bounding box center [994, 582] width 37 height 20
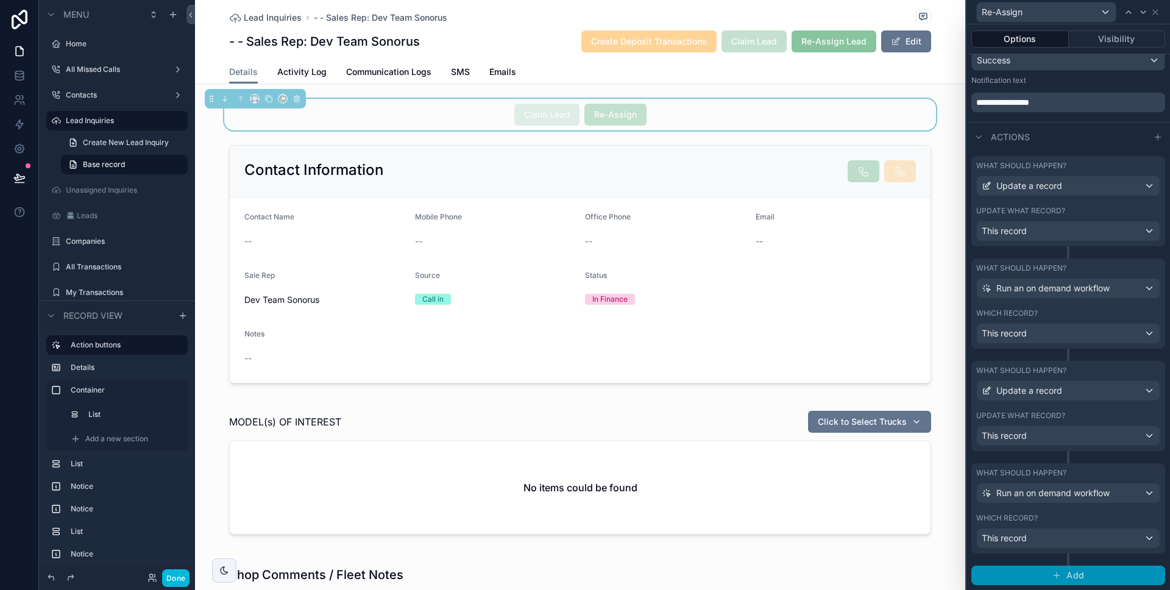
scroll to position [391, 0]
click at [1155, 15] on icon at bounding box center [1156, 12] width 10 height 10
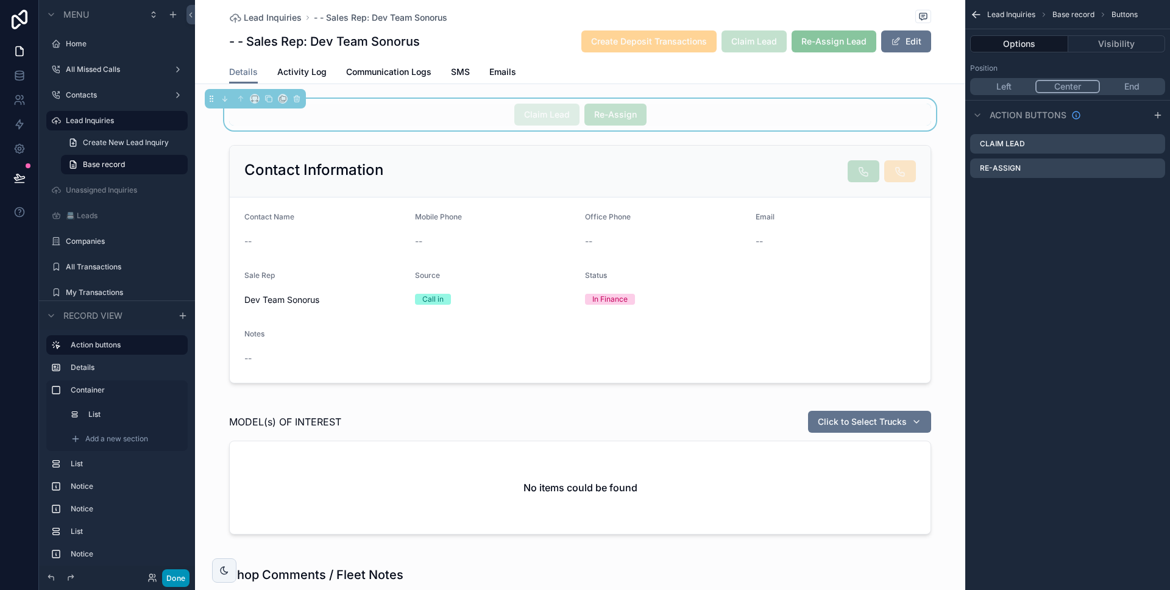
click at [188, 573] on button "Done" at bounding box center [175, 578] width 27 height 18
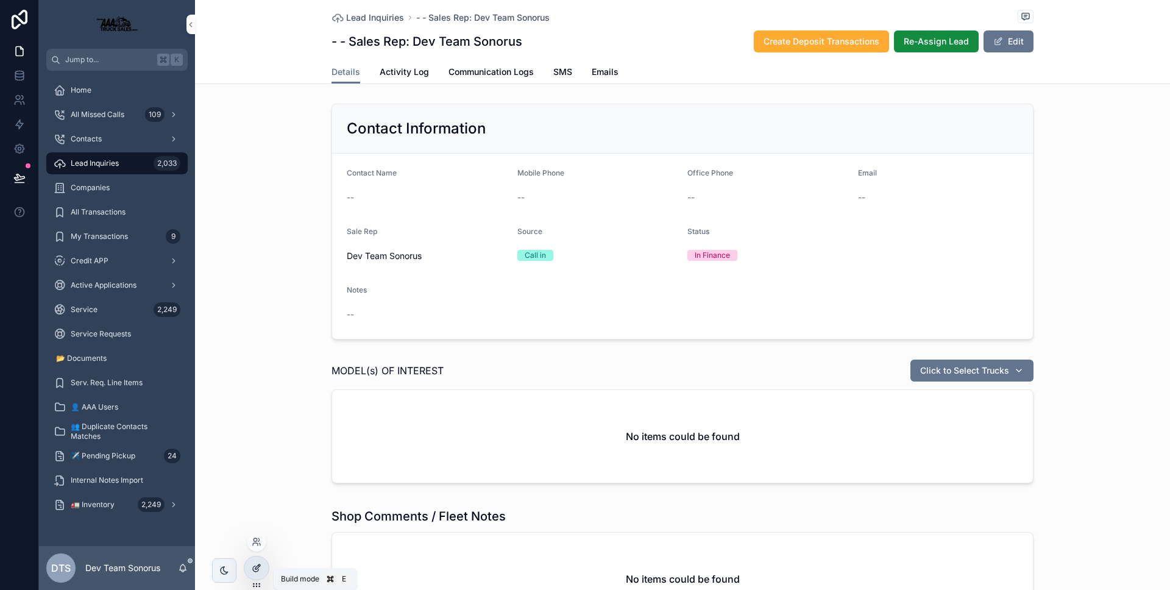
click at [261, 566] on icon at bounding box center [257, 568] width 10 height 10
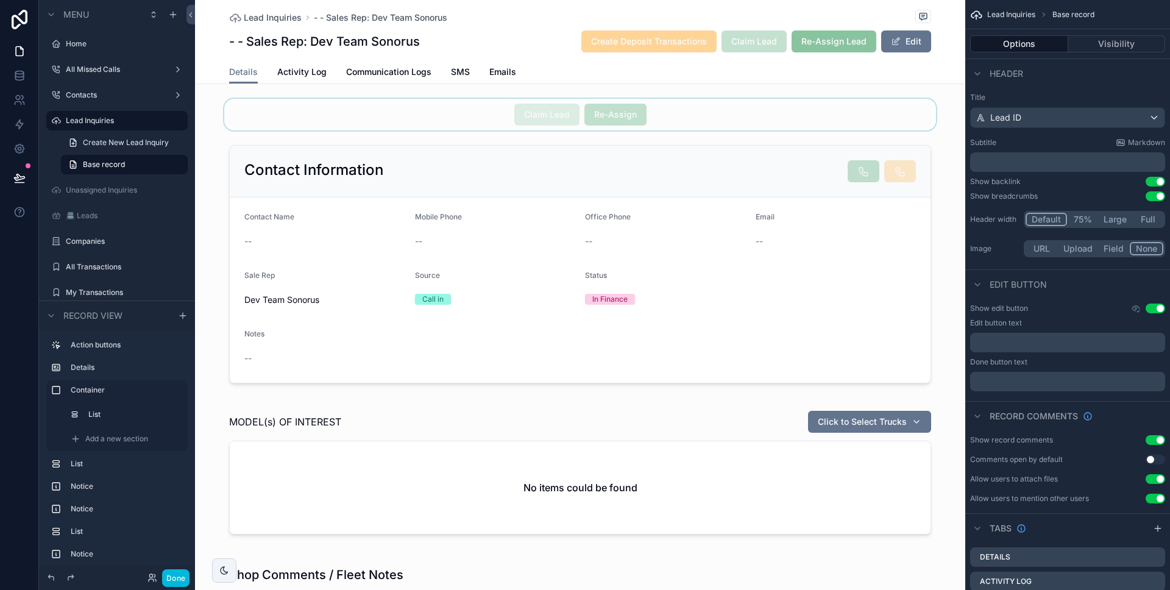
click at [683, 112] on div "scrollable content" at bounding box center [580, 115] width 770 height 32
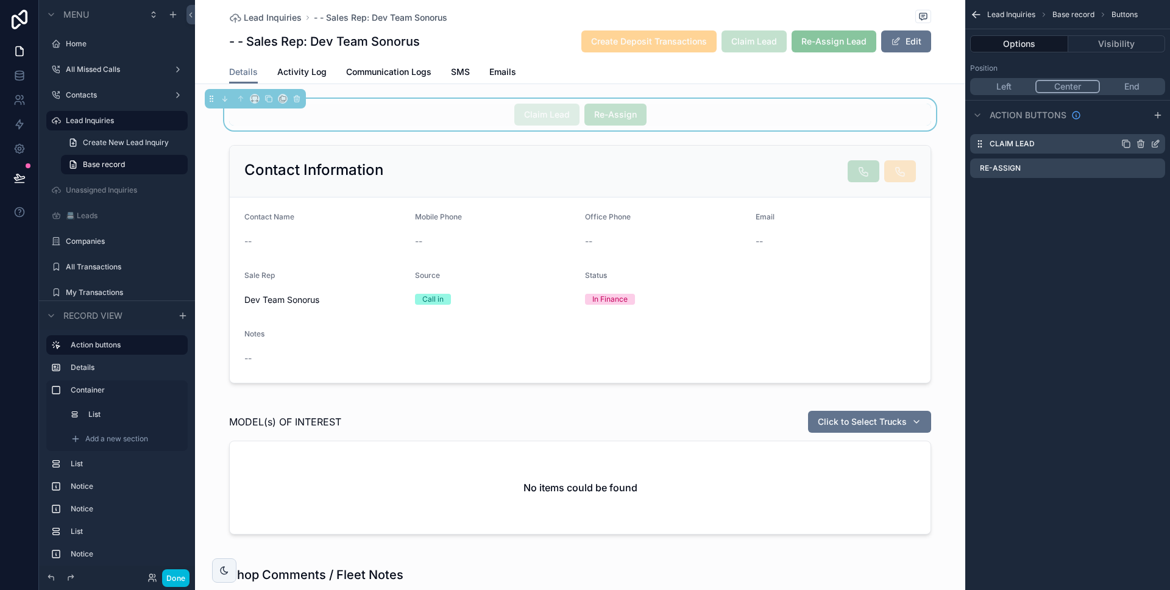
click at [1158, 140] on icon "scrollable content" at bounding box center [1156, 142] width 5 height 5
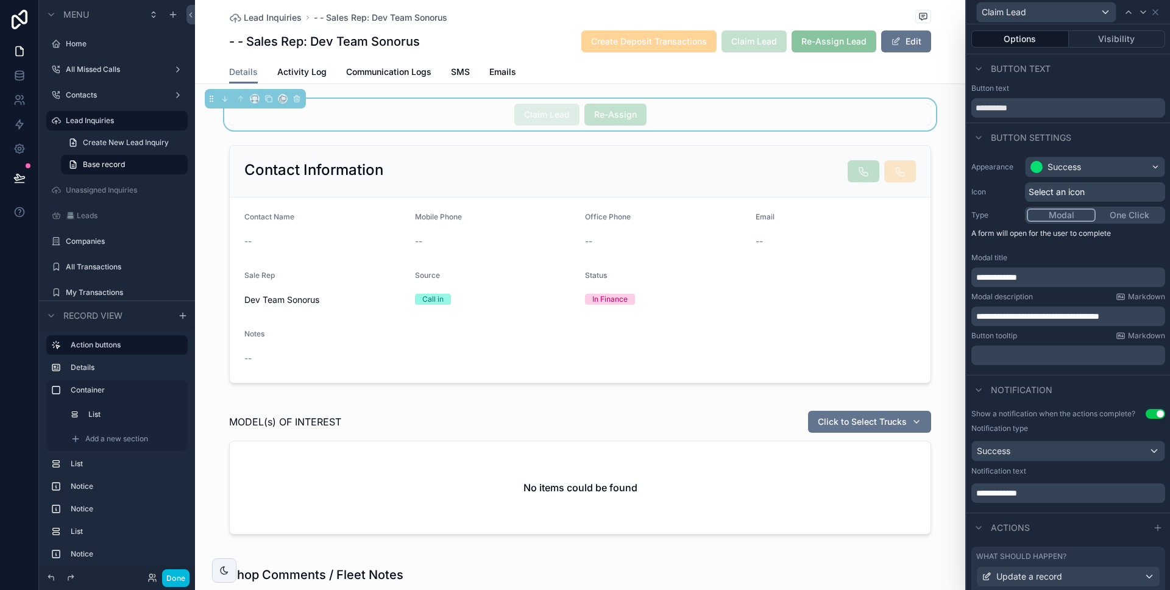
scroll to position [288, 0]
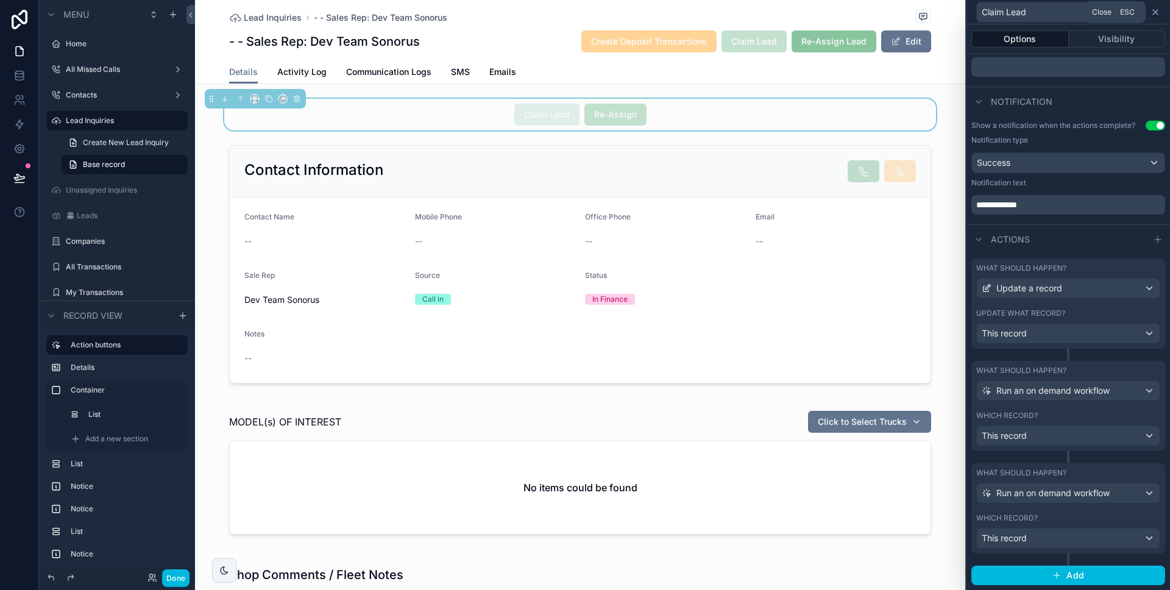
click at [1154, 12] on icon at bounding box center [1155, 12] width 5 height 5
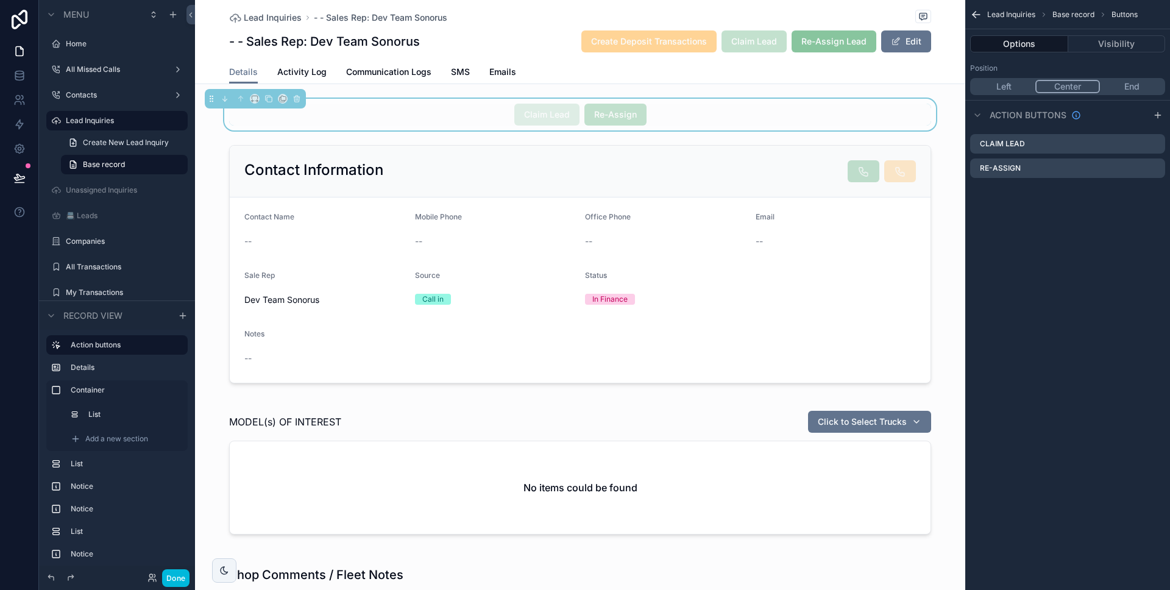
click at [810, 24] on div "Lead Inquiries - - Sales Rep: Dev Team Sonorus" at bounding box center [580, 17] width 702 height 15
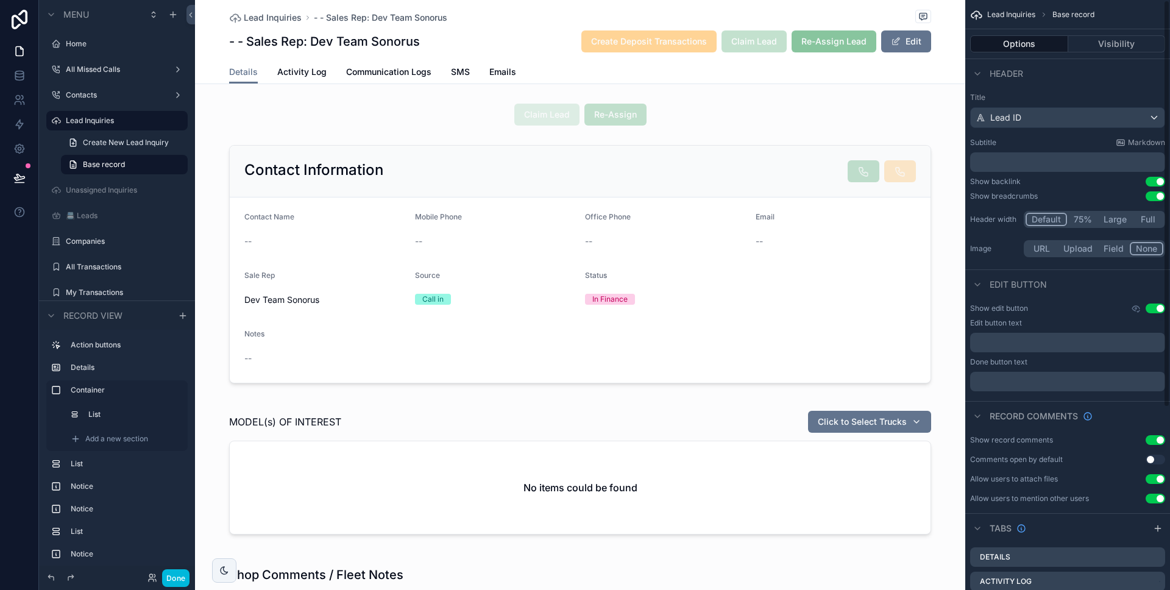
scroll to position [264, 0]
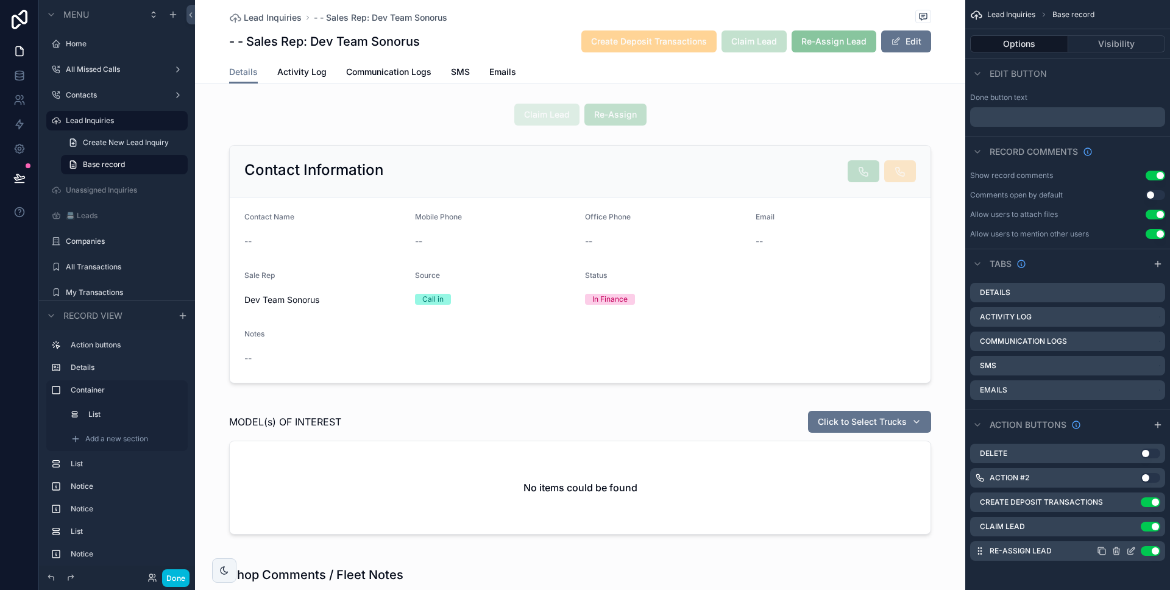
click at [1132, 547] on icon "scrollable content" at bounding box center [1131, 551] width 10 height 10
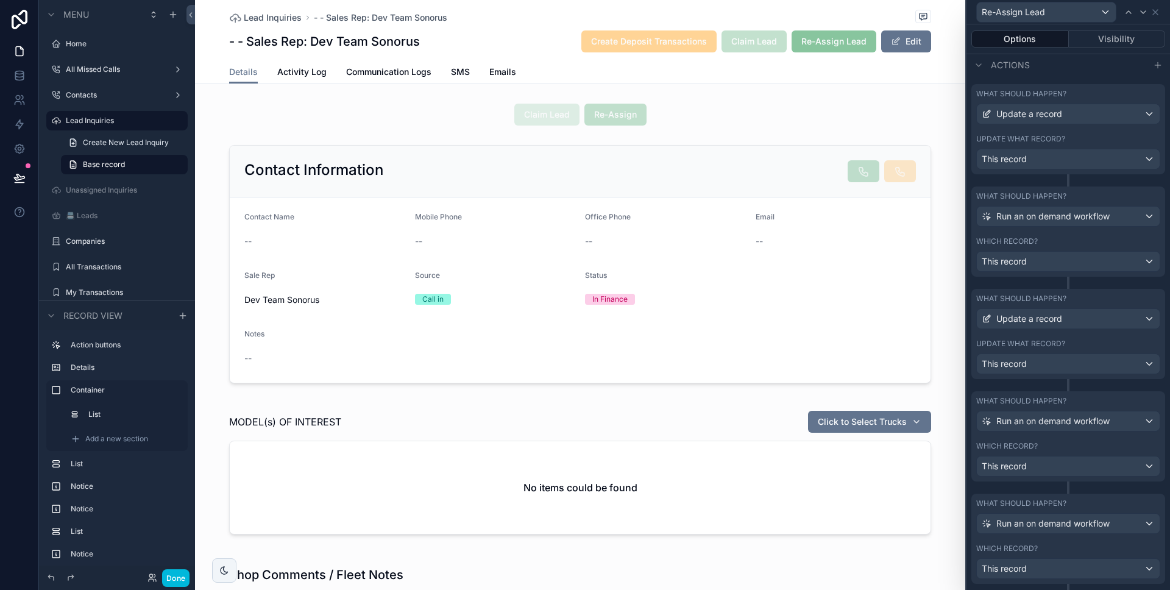
scroll to position [493, 0]
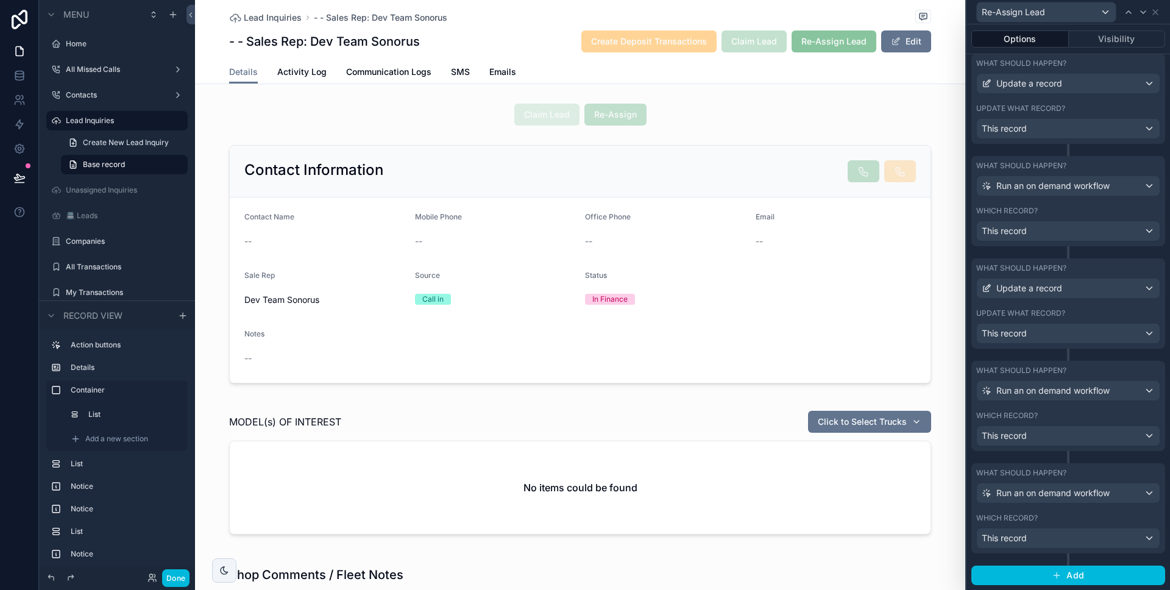
click at [1068, 475] on div "What should happen?" at bounding box center [1068, 473] width 184 height 10
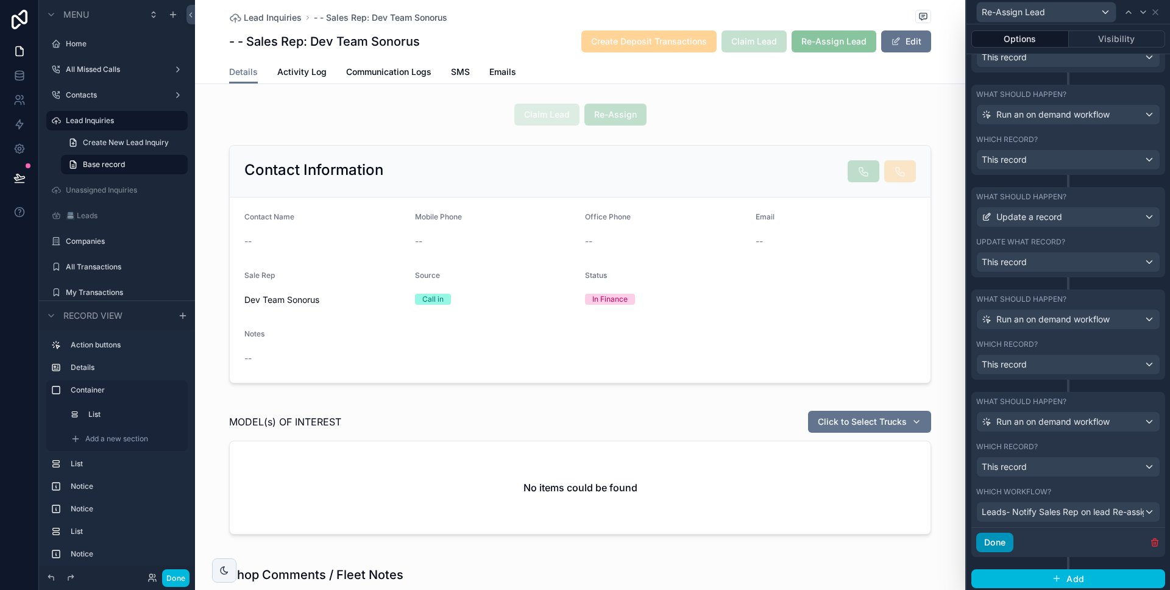
click at [1009, 537] on button "Done" at bounding box center [994, 543] width 37 height 20
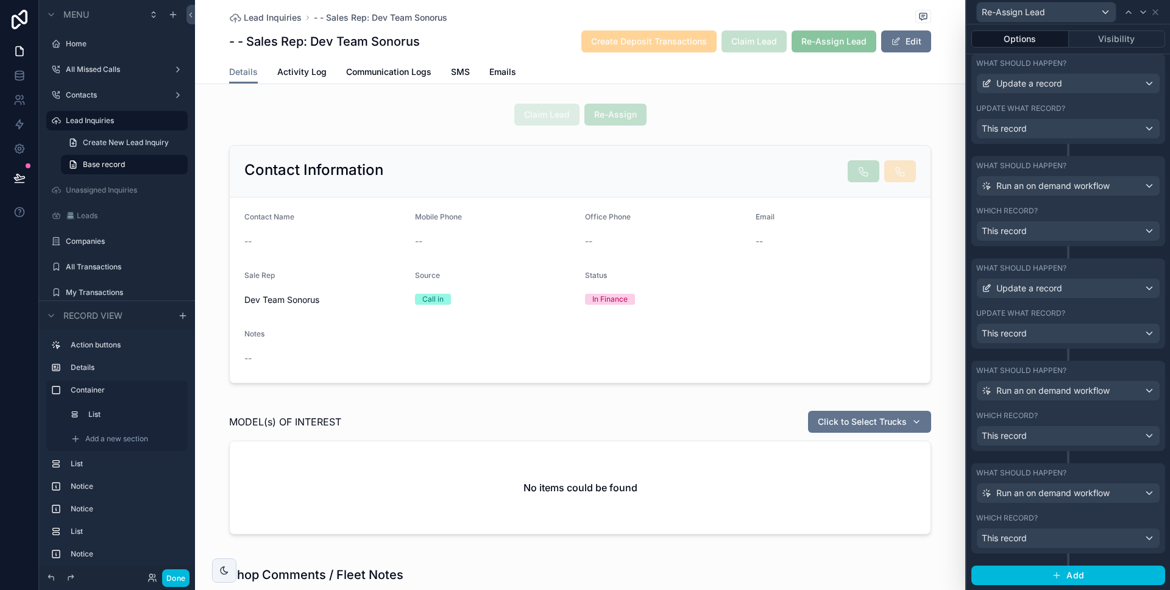
click at [1161, 12] on div "Re-Assign Lead" at bounding box center [1068, 12] width 194 height 24
click at [1158, 14] on icon at bounding box center [1156, 12] width 10 height 10
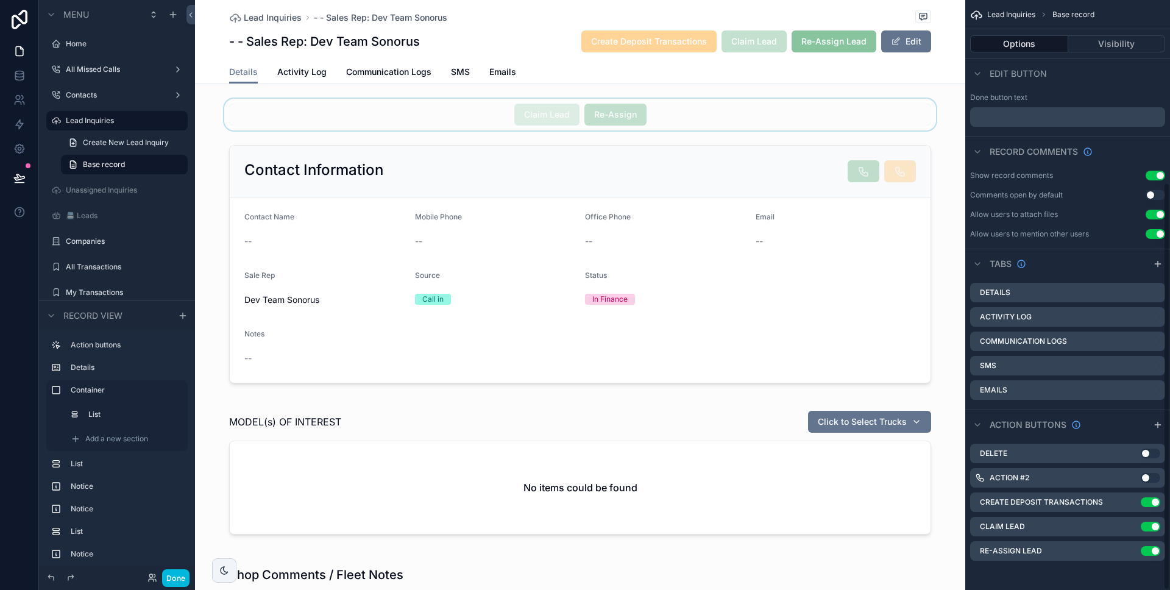
click at [770, 128] on div "scrollable content" at bounding box center [580, 115] width 770 height 32
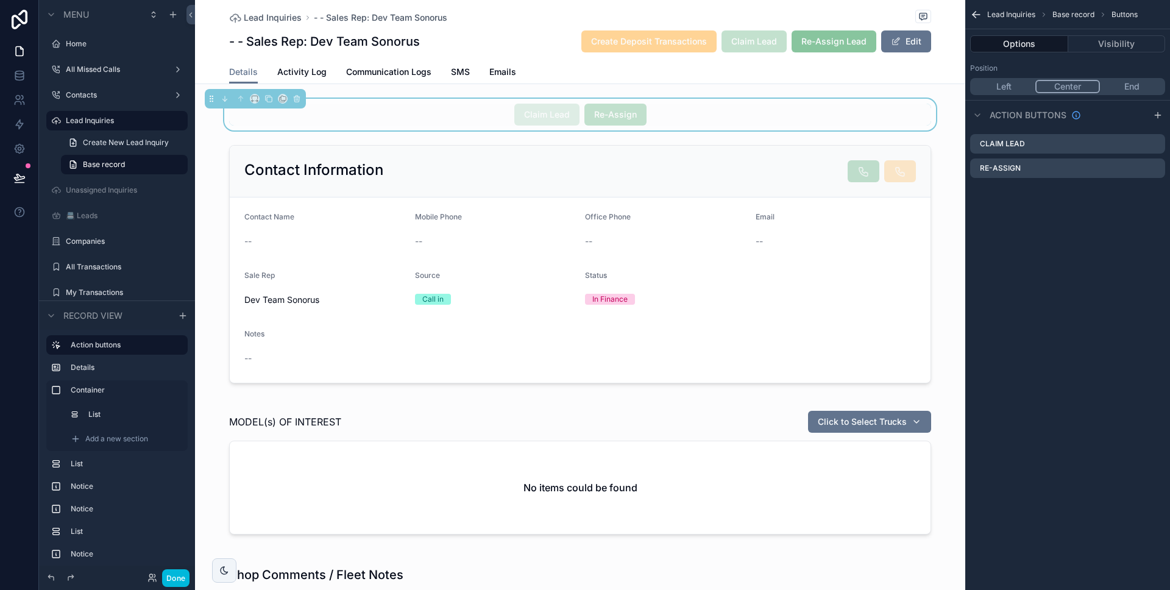
scroll to position [0, 0]
click at [1157, 165] on icon "scrollable content" at bounding box center [1156, 167] width 5 height 5
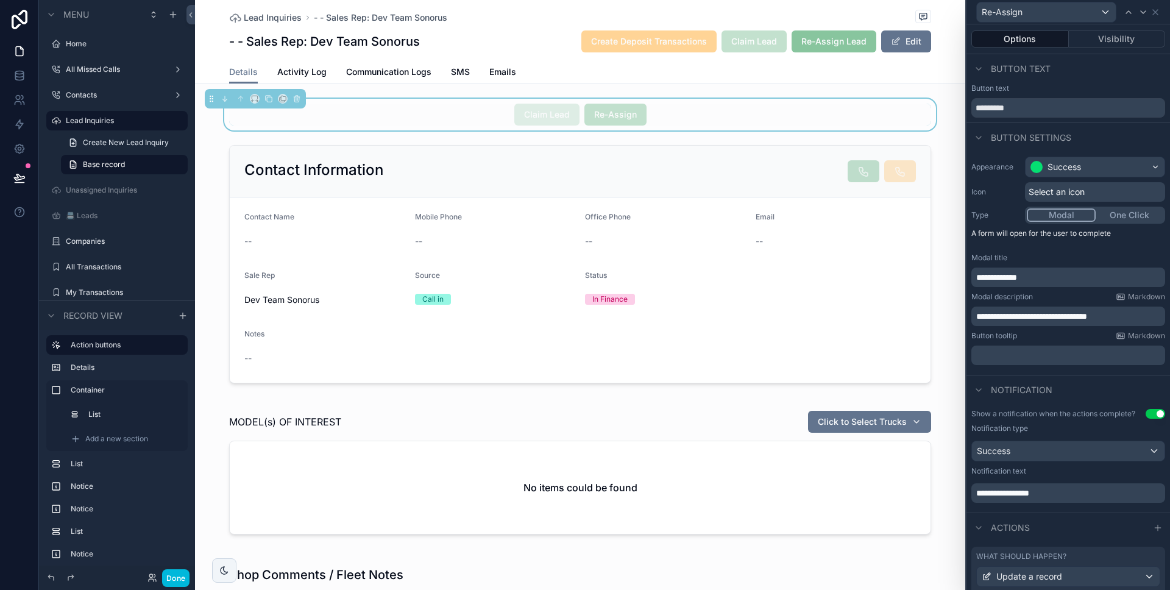
scroll to position [391, 0]
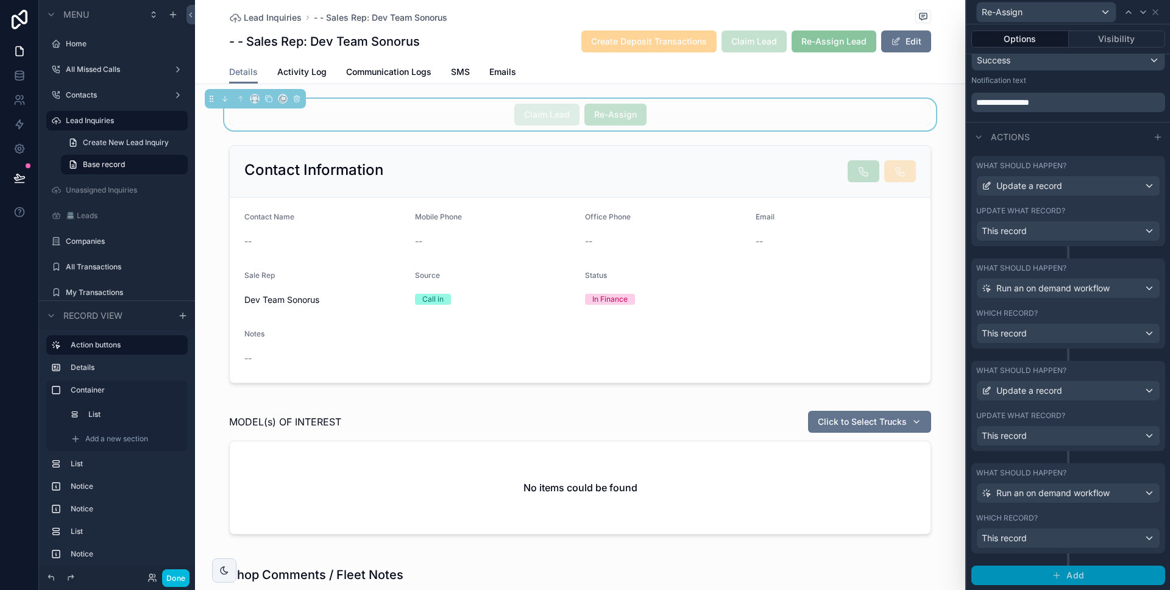
click at [1048, 566] on button "Add" at bounding box center [1068, 576] width 194 height 20
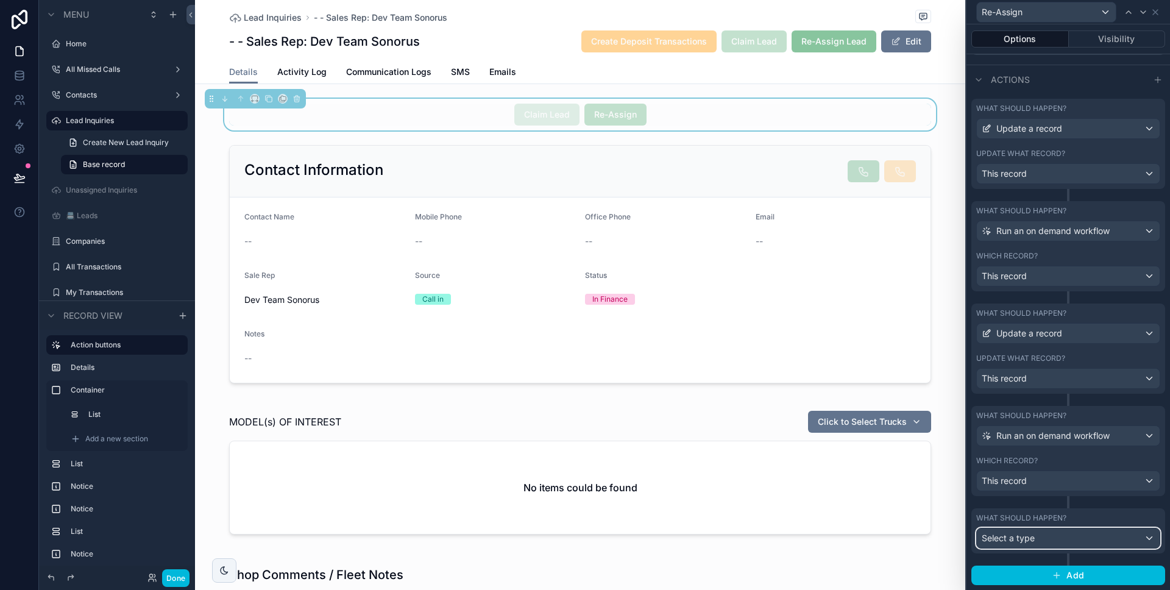
click at [1060, 531] on div "Select a type" at bounding box center [1068, 538] width 183 height 20
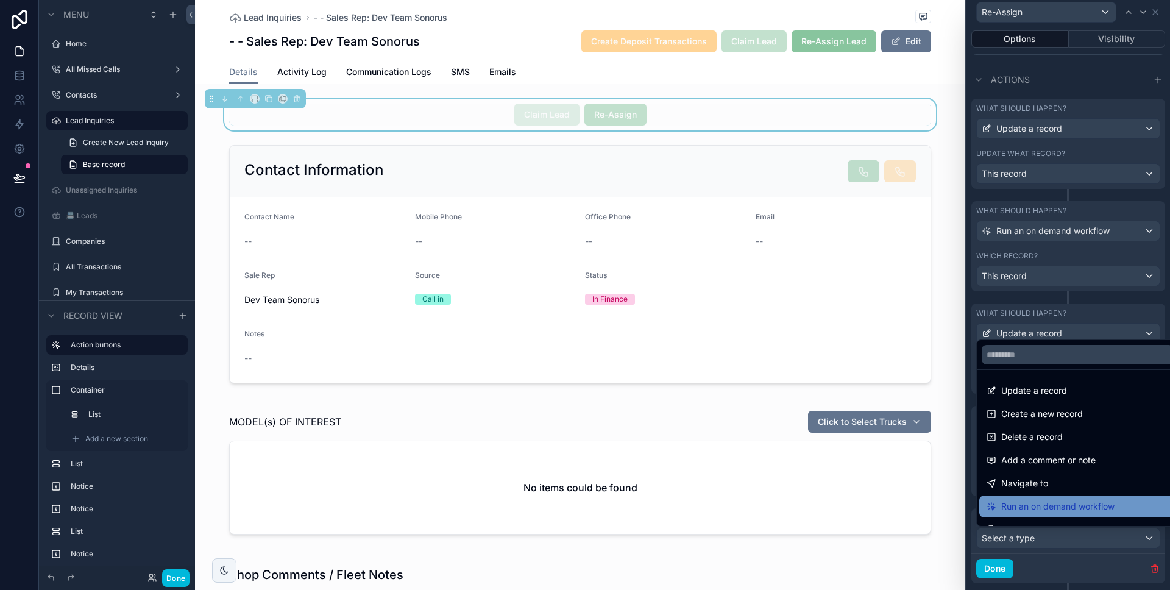
click at [1058, 516] on div "Run an on demand workflow" at bounding box center [1077, 506] width 197 height 22
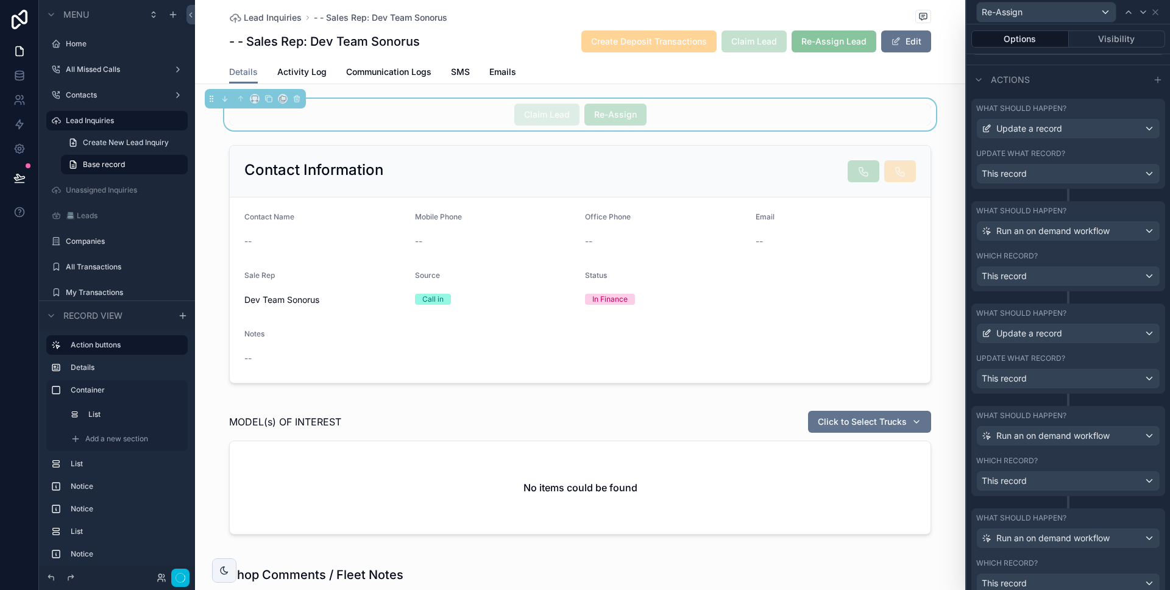
scroll to position [567, 0]
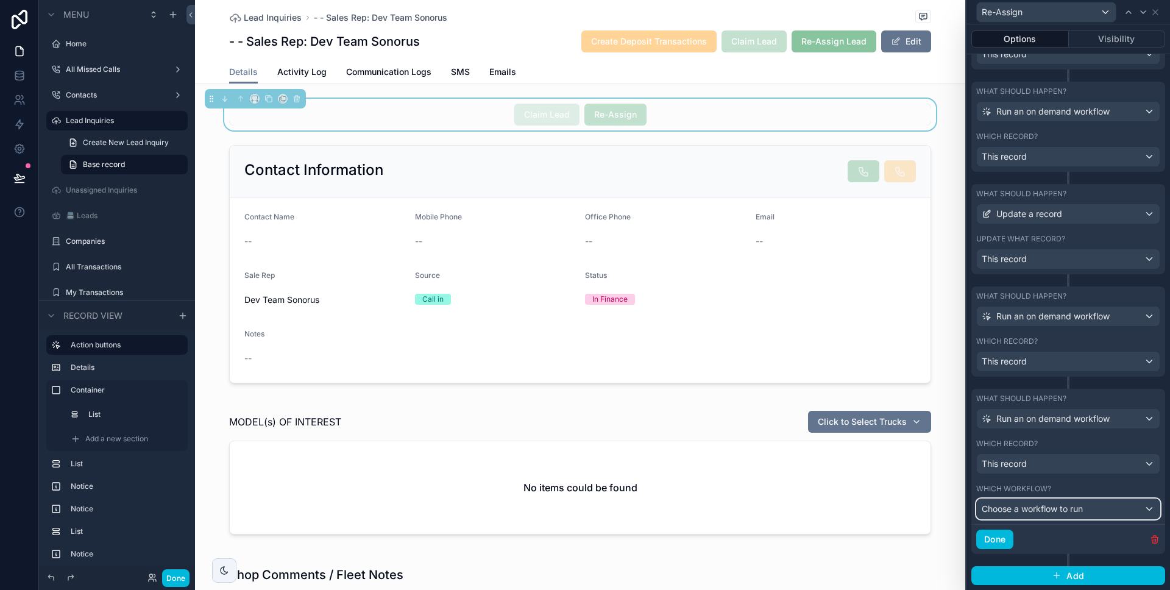
click at [1058, 511] on span "Choose a workflow to run" at bounding box center [1032, 508] width 101 height 10
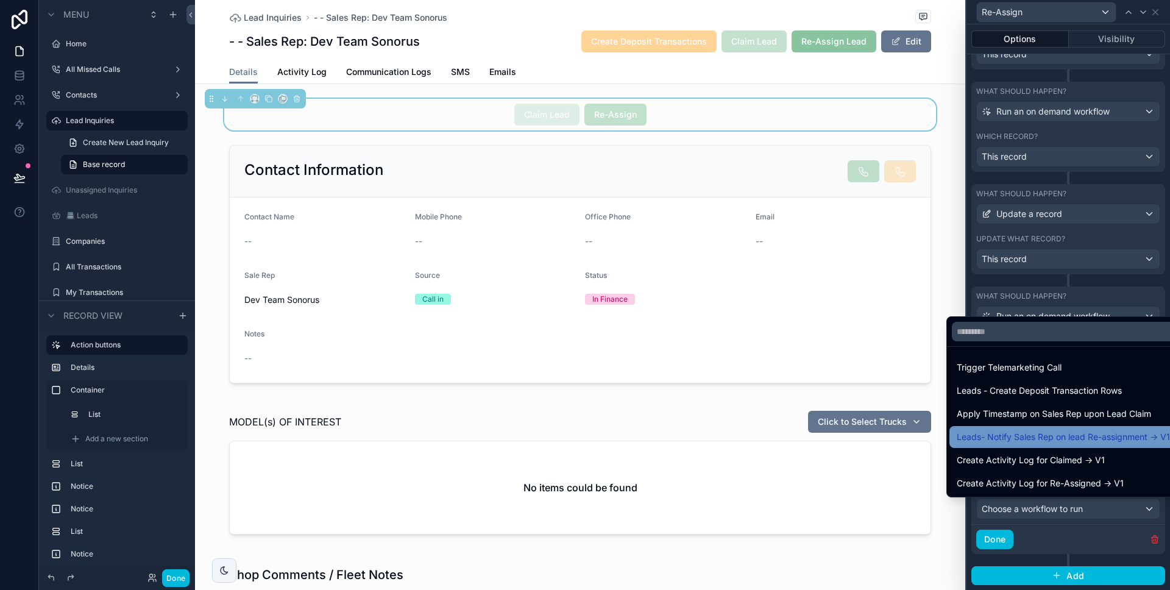
click at [1053, 431] on span "Leads- Notify Sales Rep on lead Re-assignment -> V1" at bounding box center [1063, 437] width 213 height 15
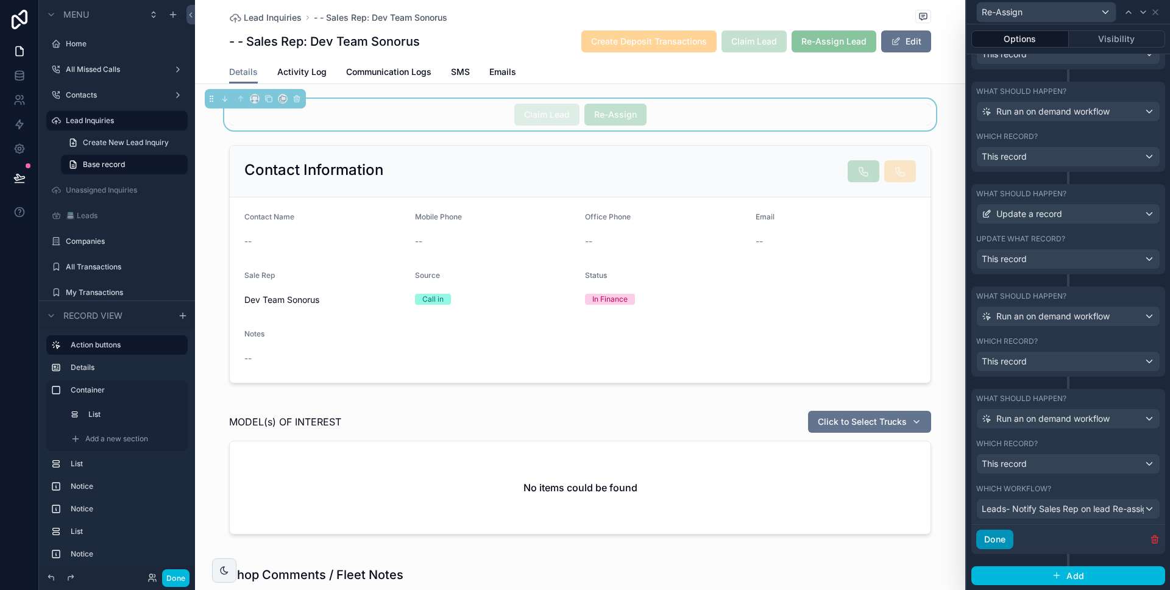
click at [1007, 542] on button "Done" at bounding box center [994, 540] width 37 height 20
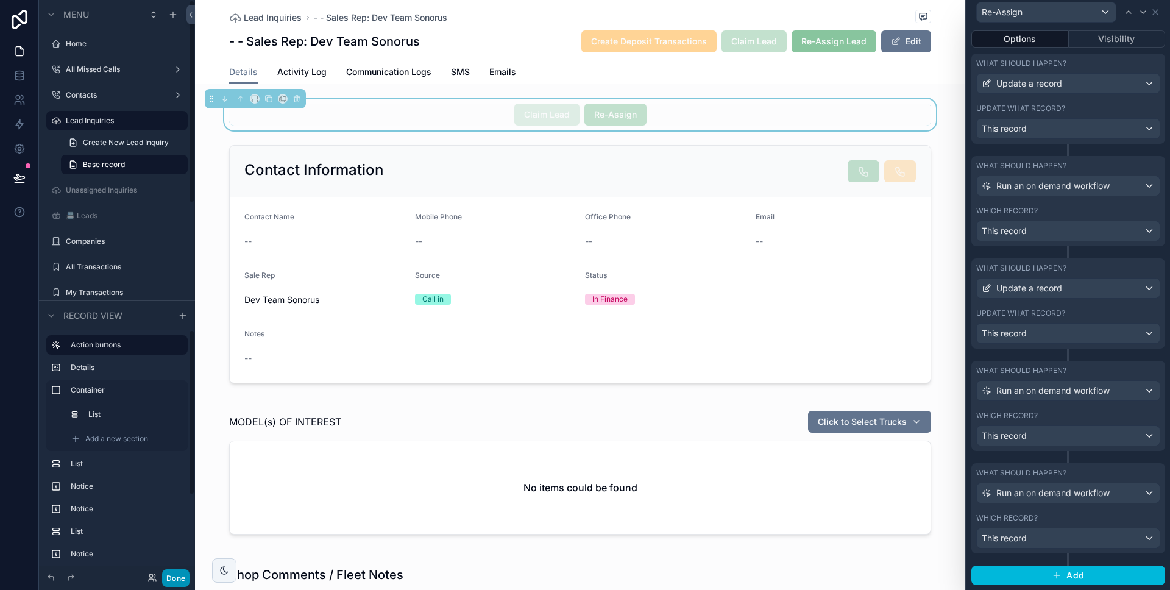
click at [181, 575] on button "Done" at bounding box center [175, 578] width 27 height 18
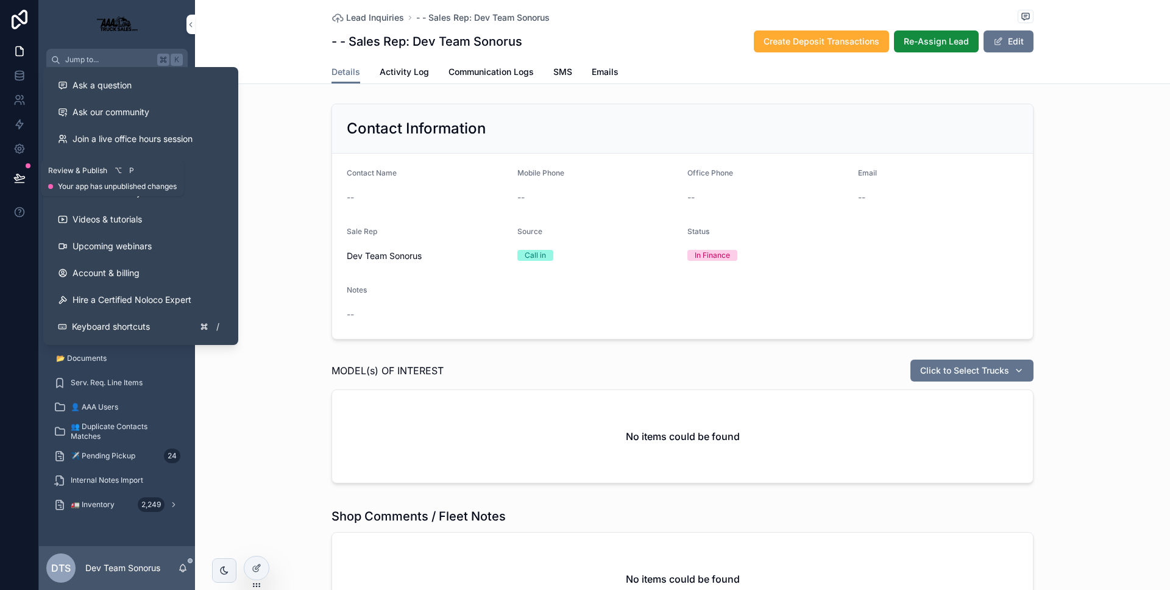
click at [13, 171] on button at bounding box center [19, 178] width 27 height 34
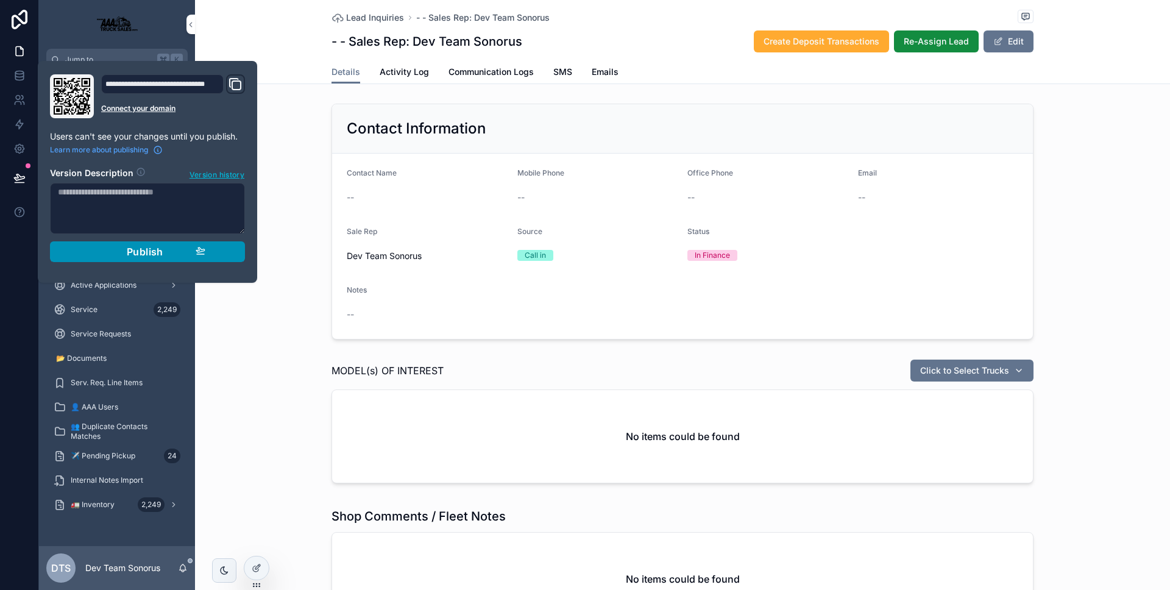
click at [135, 257] on span "Publish" at bounding box center [145, 252] width 37 height 12
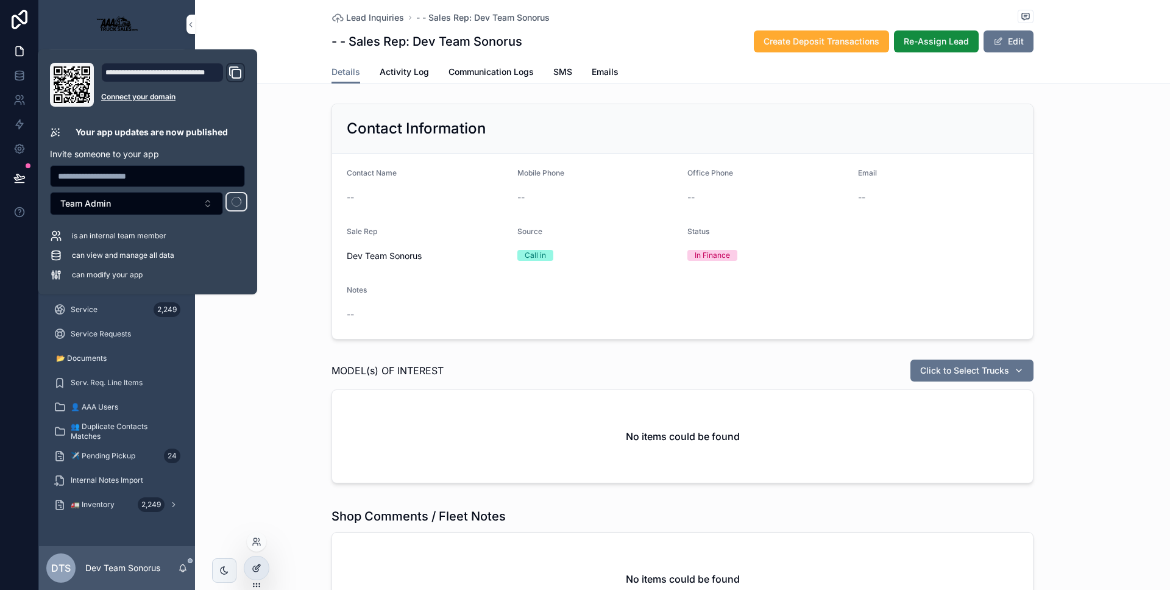
click at [261, 572] on icon at bounding box center [257, 568] width 10 height 10
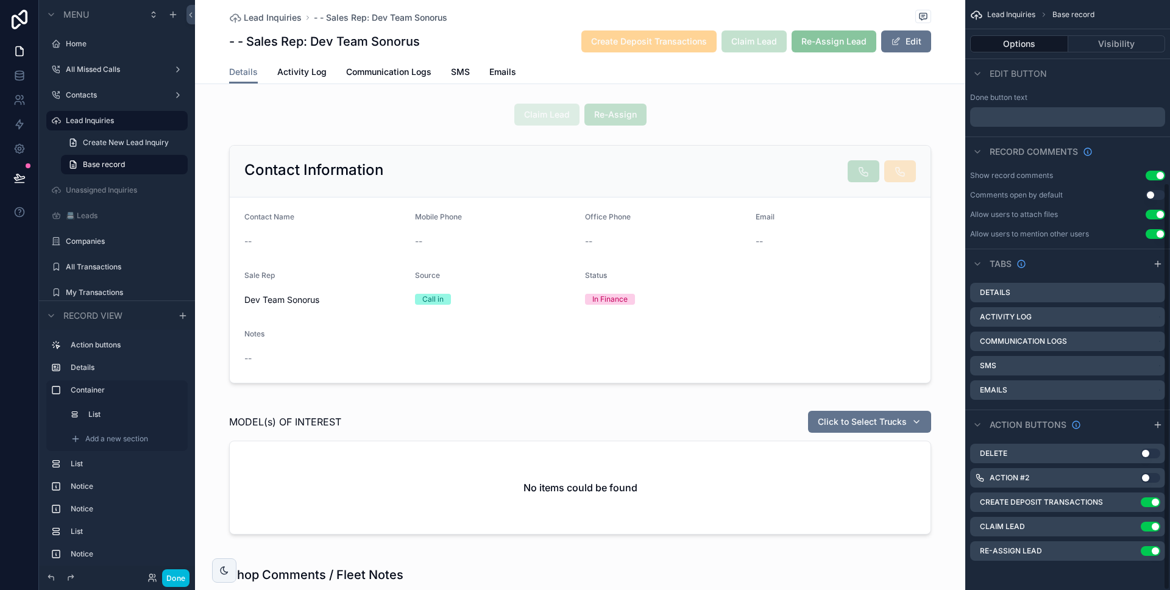
scroll to position [233, 0]
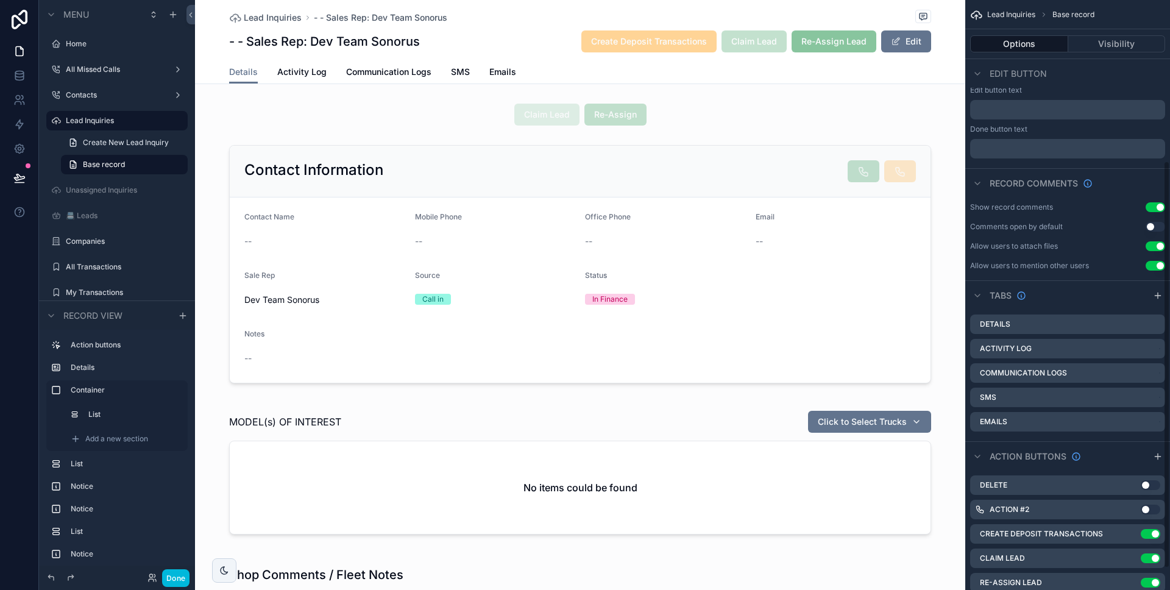
click at [882, 66] on div "Details Activity Log Communication Logs SMS Emails" at bounding box center [580, 71] width 702 height 23
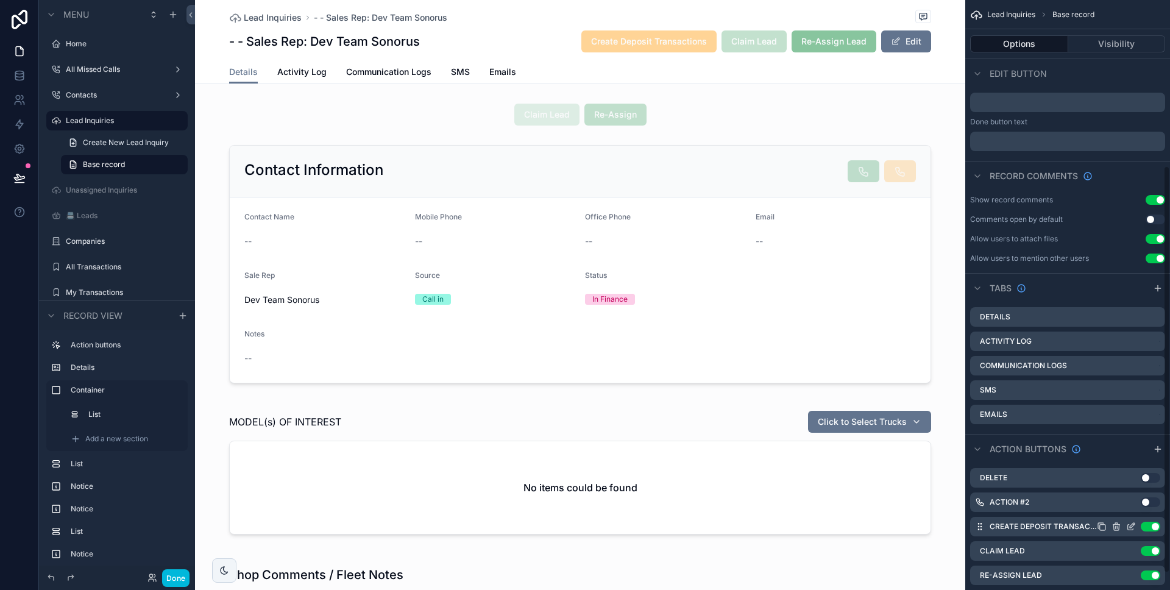
scroll to position [264, 0]
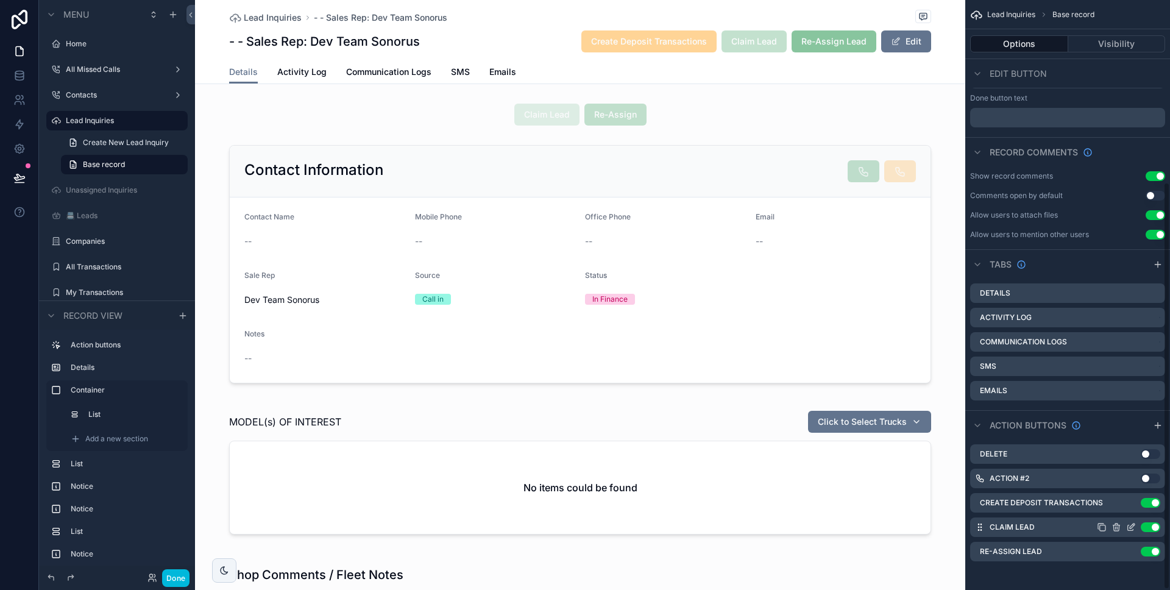
click at [1129, 527] on icon "scrollable content" at bounding box center [1131, 527] width 10 height 10
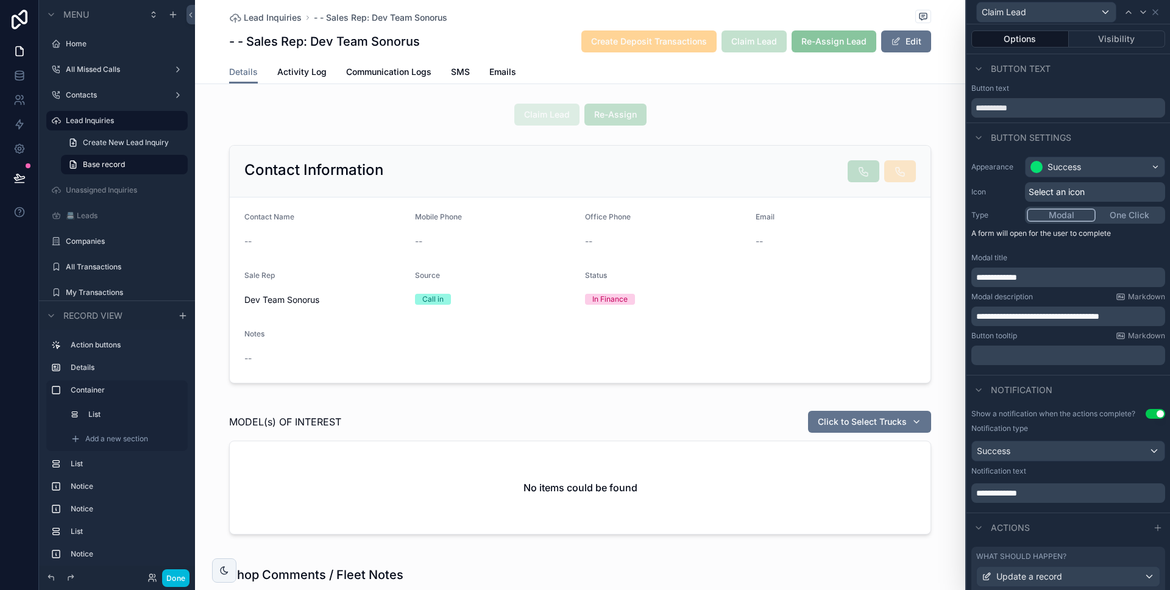
scroll to position [288, 0]
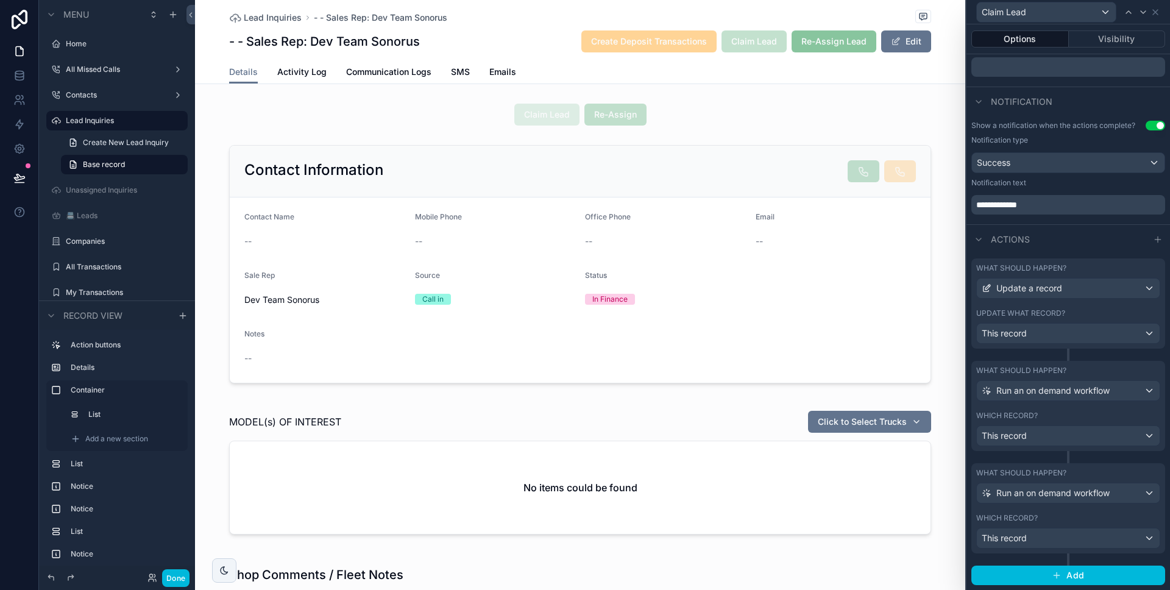
click at [1040, 477] on label "What should happen?" at bounding box center [1021, 473] width 90 height 10
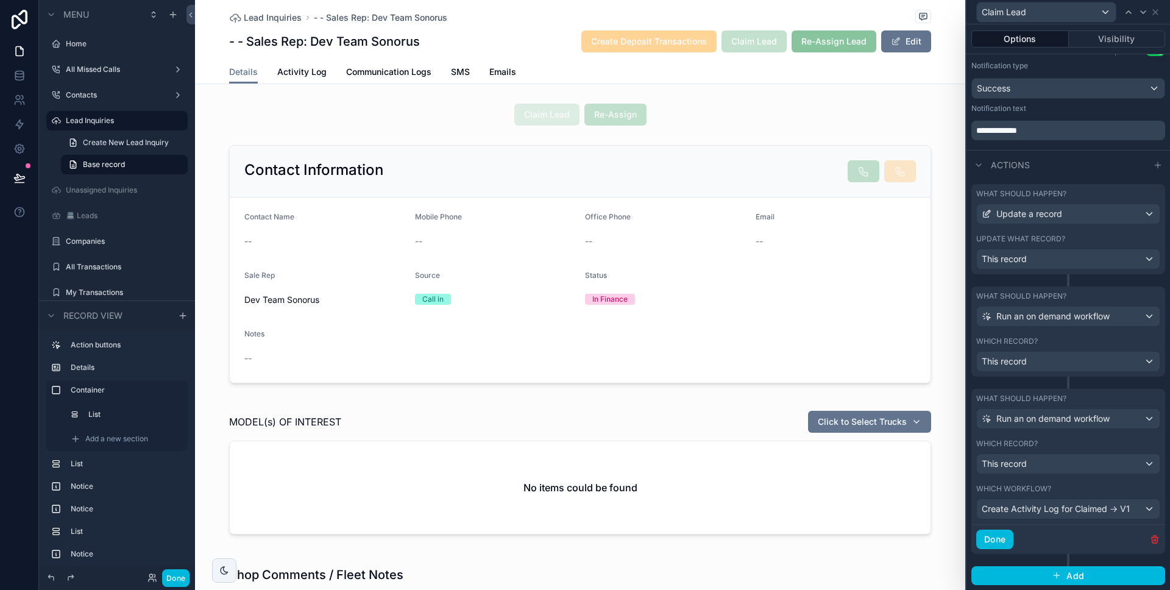
click at [997, 532] on button "Done" at bounding box center [994, 540] width 37 height 20
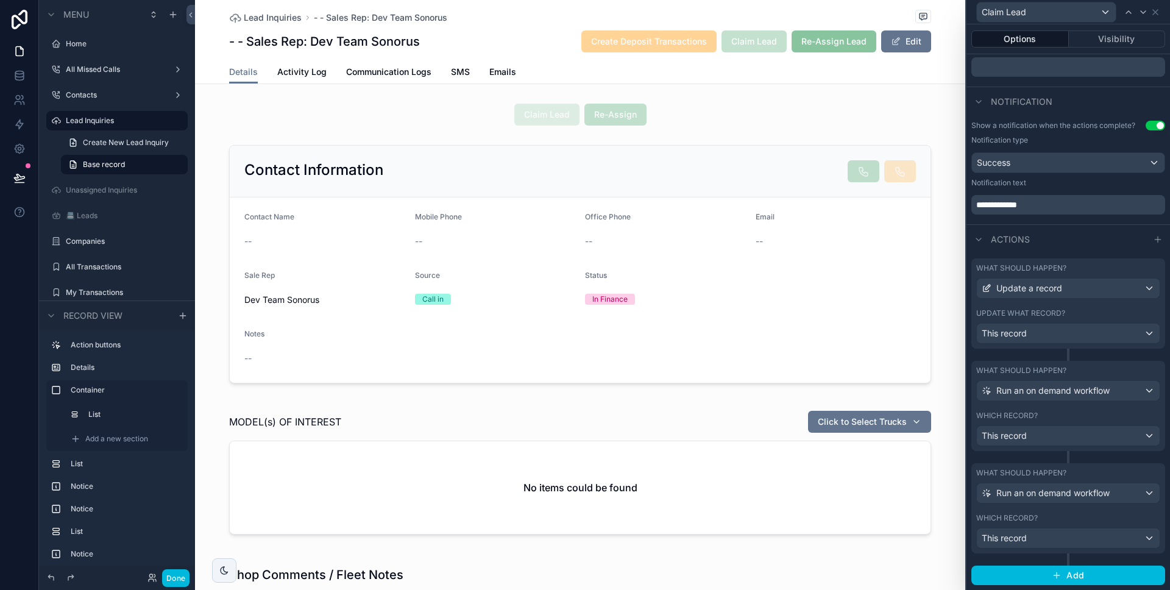
scroll to position [288, 0]
click at [181, 569] on button "Done" at bounding box center [175, 578] width 27 height 18
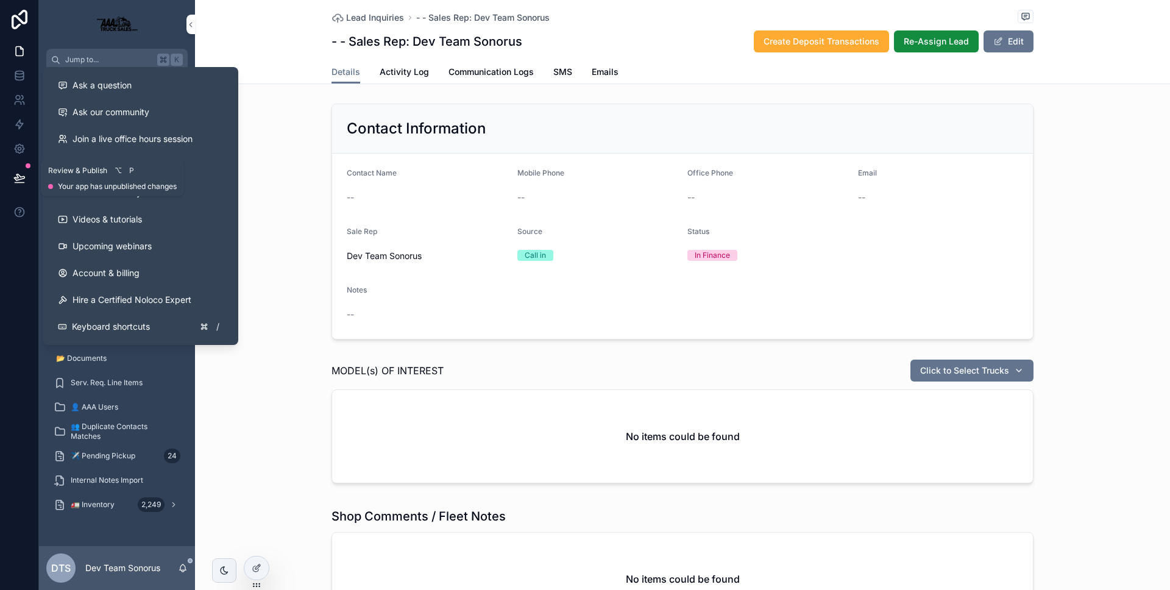
click at [12, 179] on button at bounding box center [19, 178] width 27 height 34
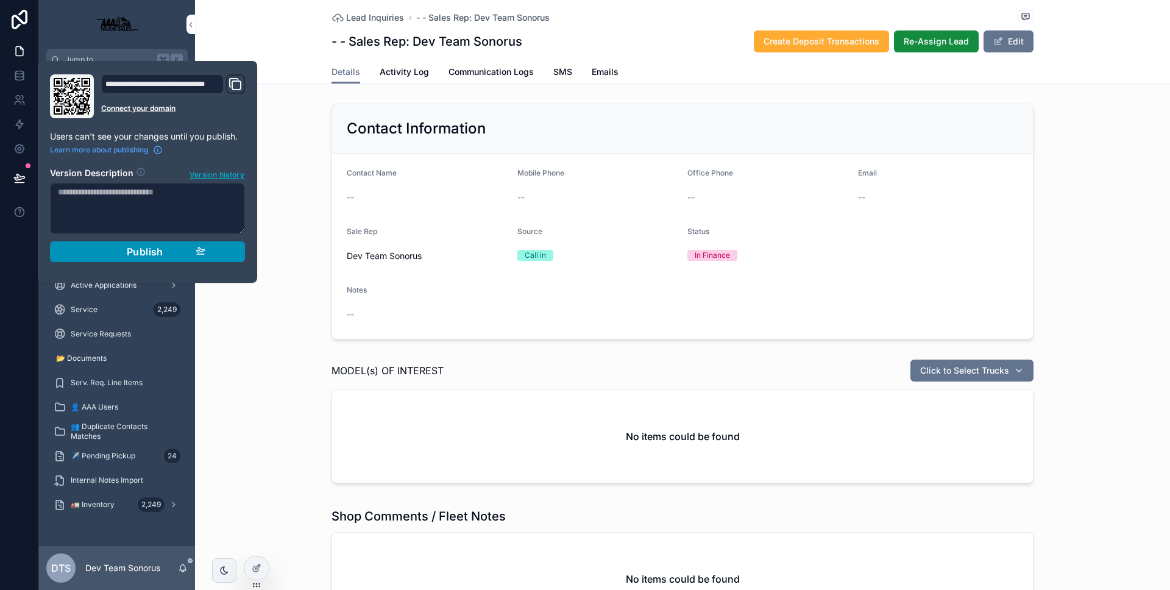
click at [109, 251] on div "Publish" at bounding box center [148, 252] width 116 height 12
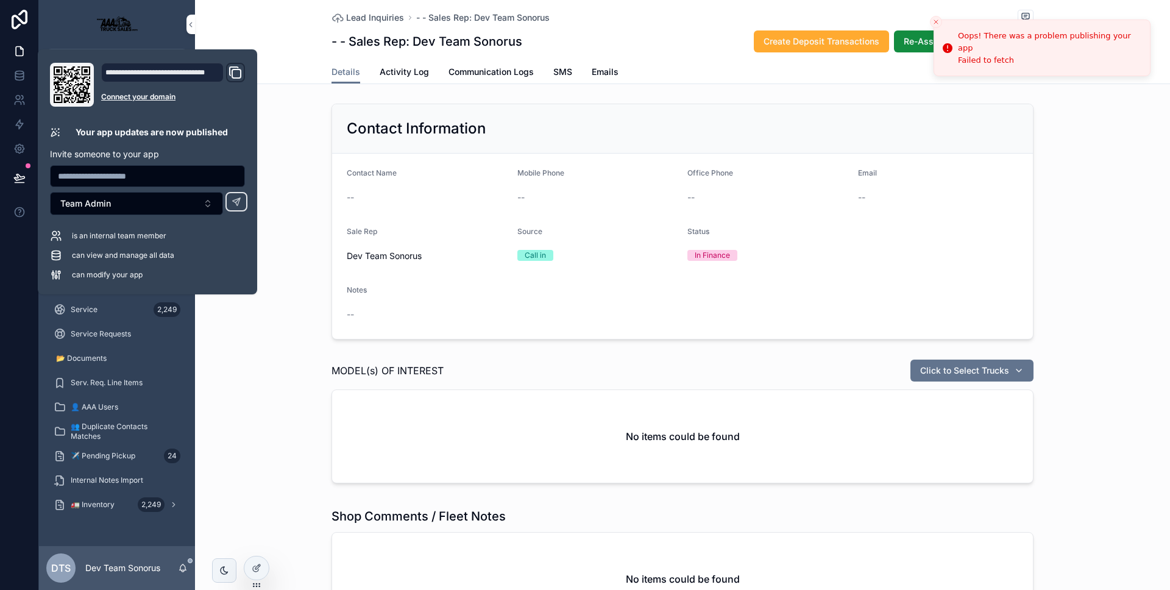
click at [277, 332] on div "Contact Information Contact Name -- Mobile Phone -- Office Phone -- Email -- Sa…" at bounding box center [682, 222] width 975 height 246
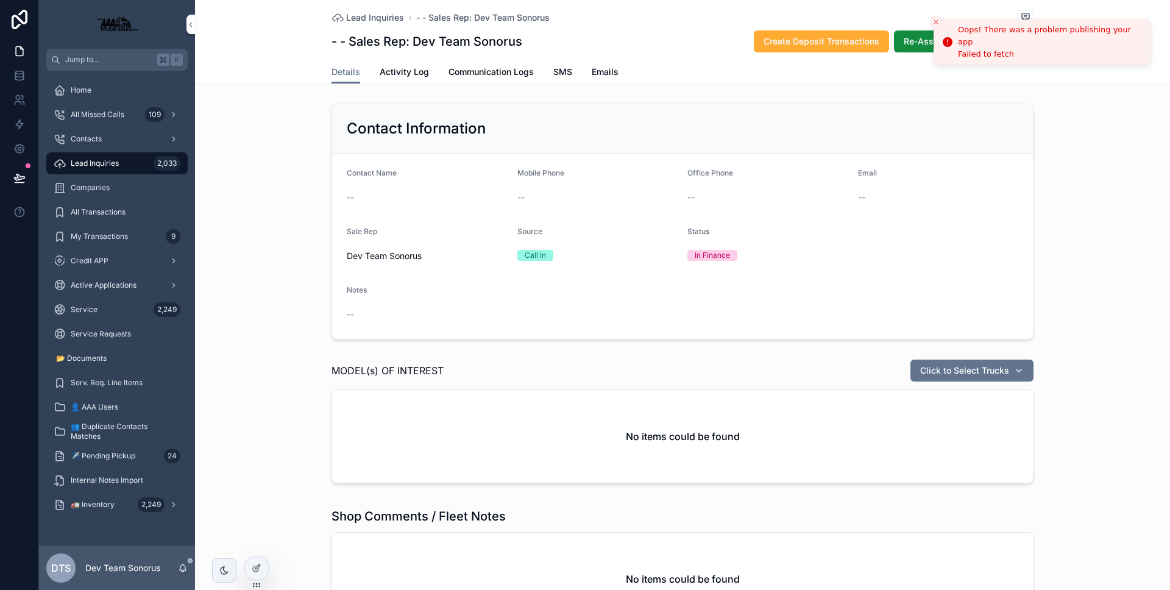
click at [937, 20] on icon "Close toast" at bounding box center [935, 21] width 7 height 7
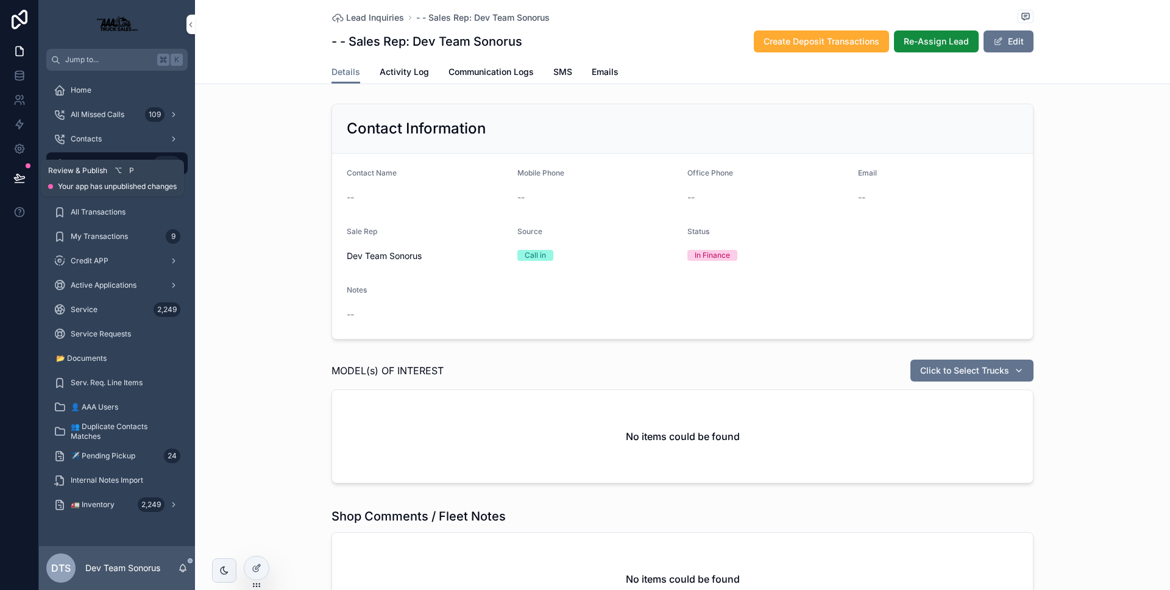
click at [18, 174] on icon at bounding box center [19, 177] width 10 height 6
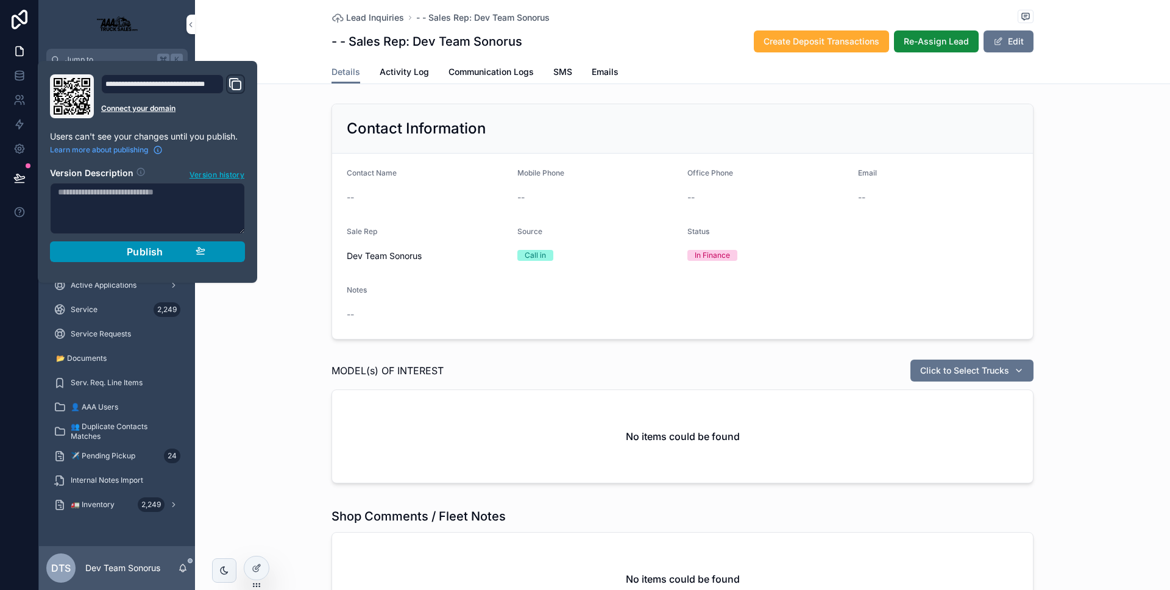
click at [144, 258] on button "Publish" at bounding box center [147, 251] width 195 height 21
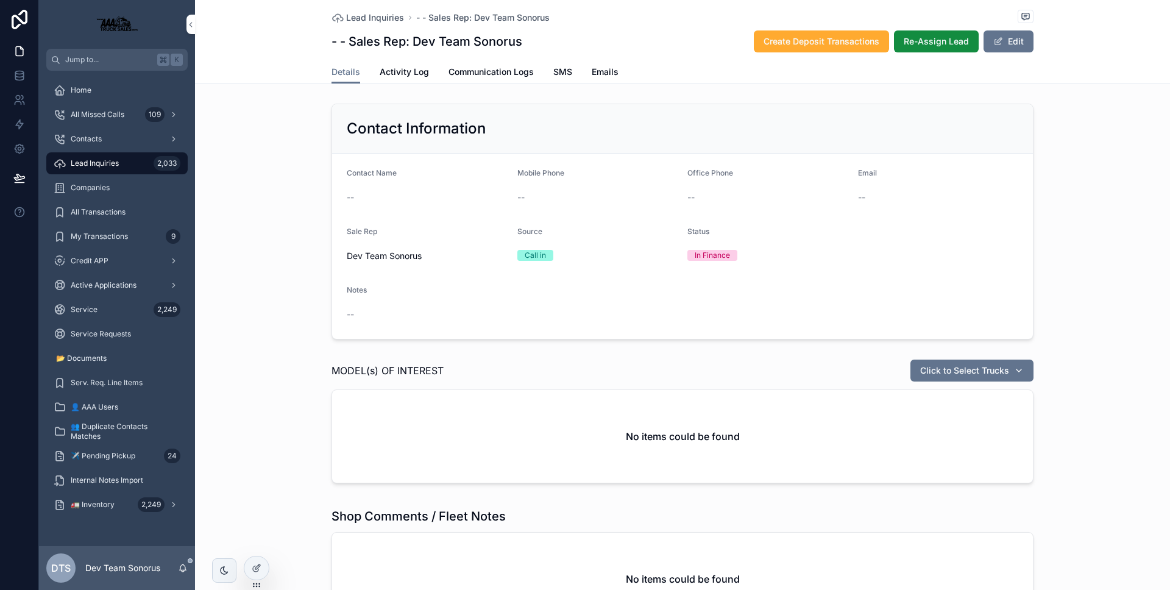
click at [266, 255] on div "Contact Information Contact Name -- Mobile Phone -- Office Phone -- Email -- Sa…" at bounding box center [682, 222] width 975 height 246
click at [185, 572] on icon "scrollable content" at bounding box center [183, 568] width 10 height 10
click at [183, 571] on icon "scrollable content" at bounding box center [183, 571] width 2 height 2
click at [210, 92] on div "Lead Inquiries - - Sales Rep: Dev Team Sonorus - - Sales Rep: Dev Team Sonorus …" at bounding box center [682, 366] width 975 height 733
click at [30, 116] on link at bounding box center [19, 124] width 38 height 24
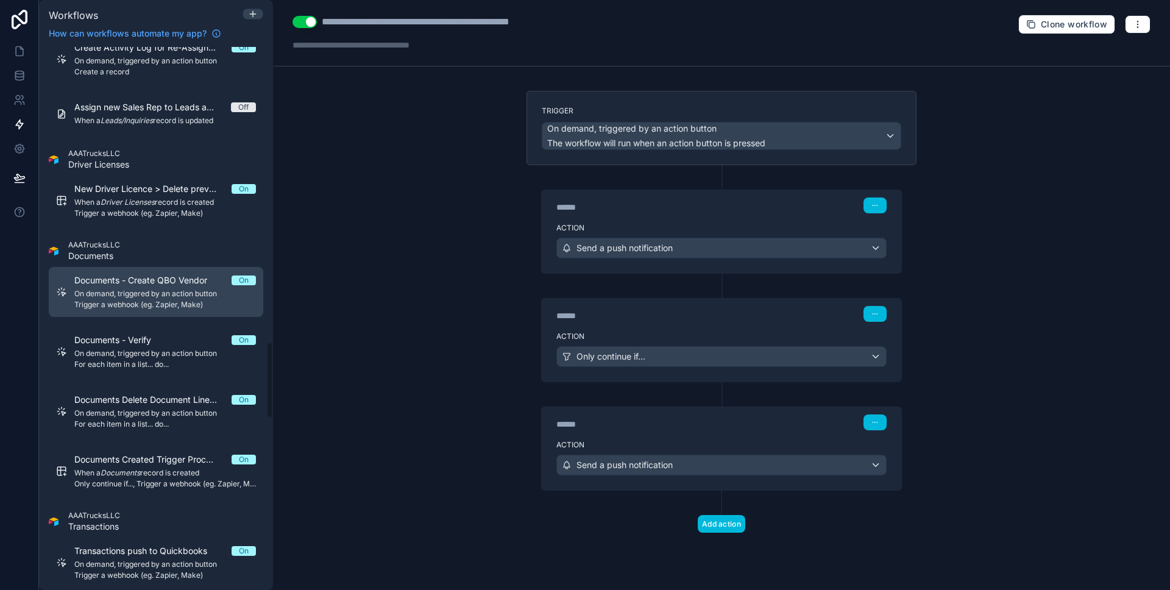
scroll to position [2088, 0]
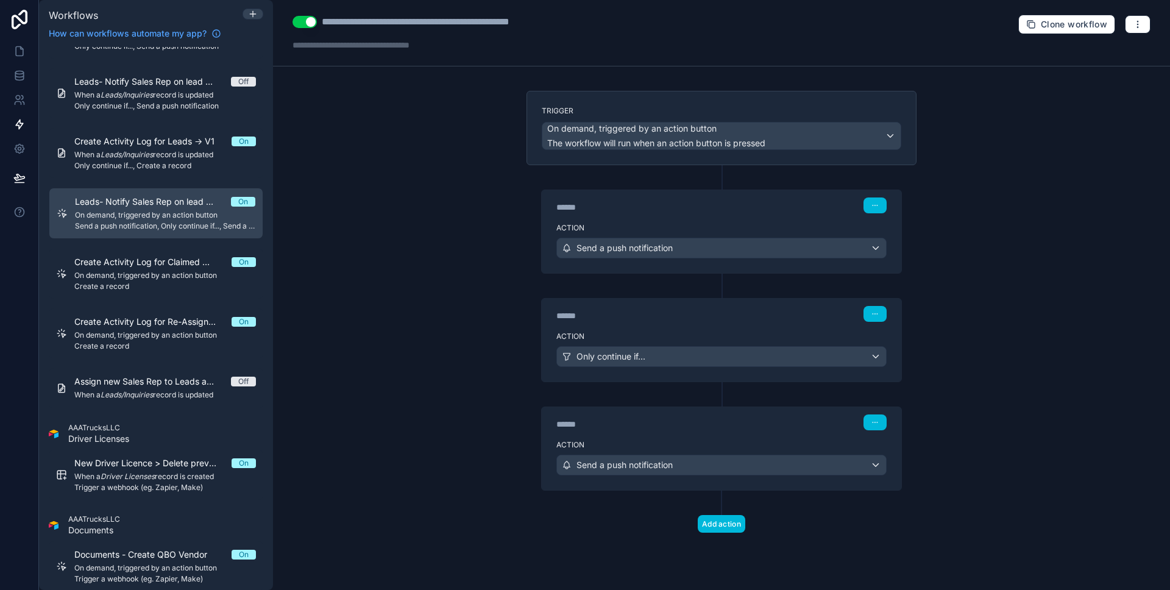
click at [191, 208] on div "Leads- Notify Sales Rep on lead Re-assignment -> V1 On On demand, triggered by …" at bounding box center [165, 213] width 180 height 35
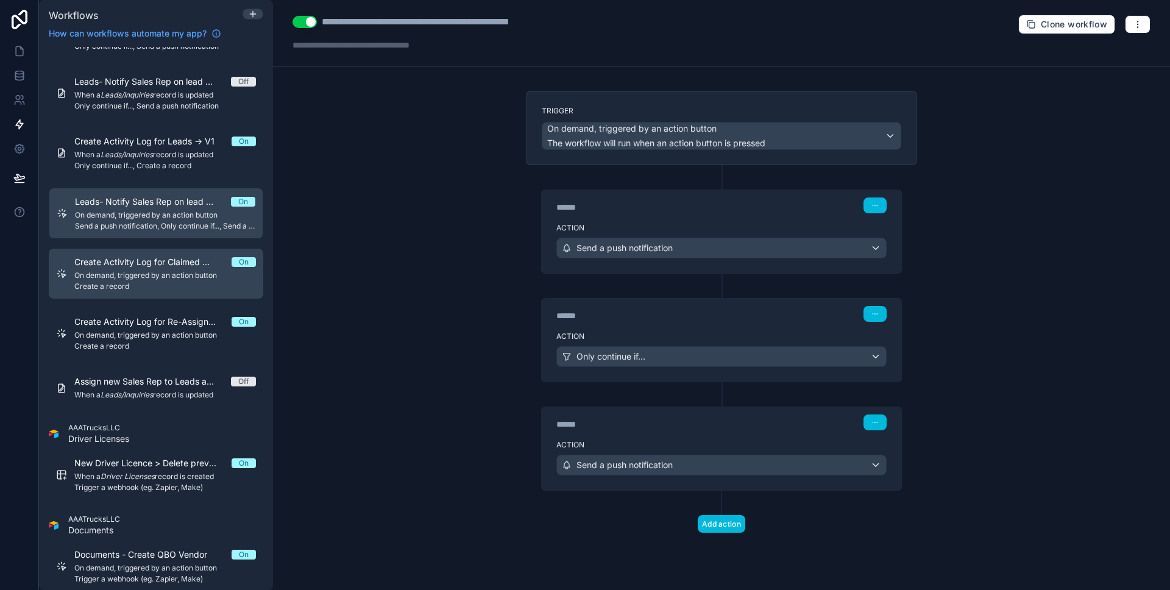
click at [165, 256] on span "Create Activity Log for Claimed -> V1" at bounding box center [152, 262] width 157 height 12
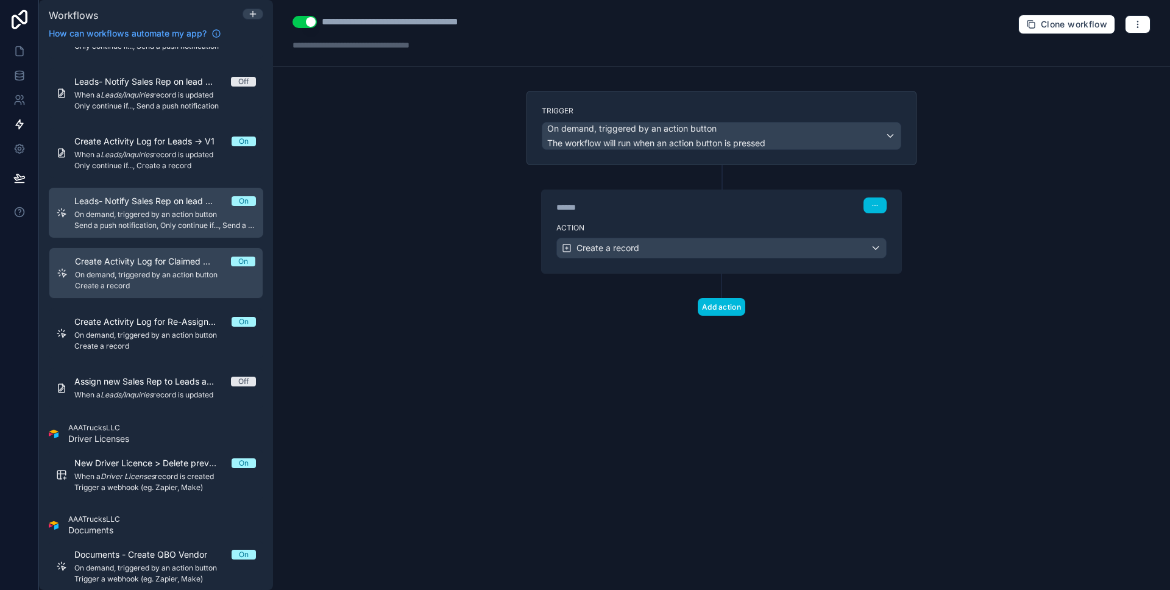
click at [171, 218] on span "On demand, triggered by an action button" at bounding box center [165, 215] width 182 height 10
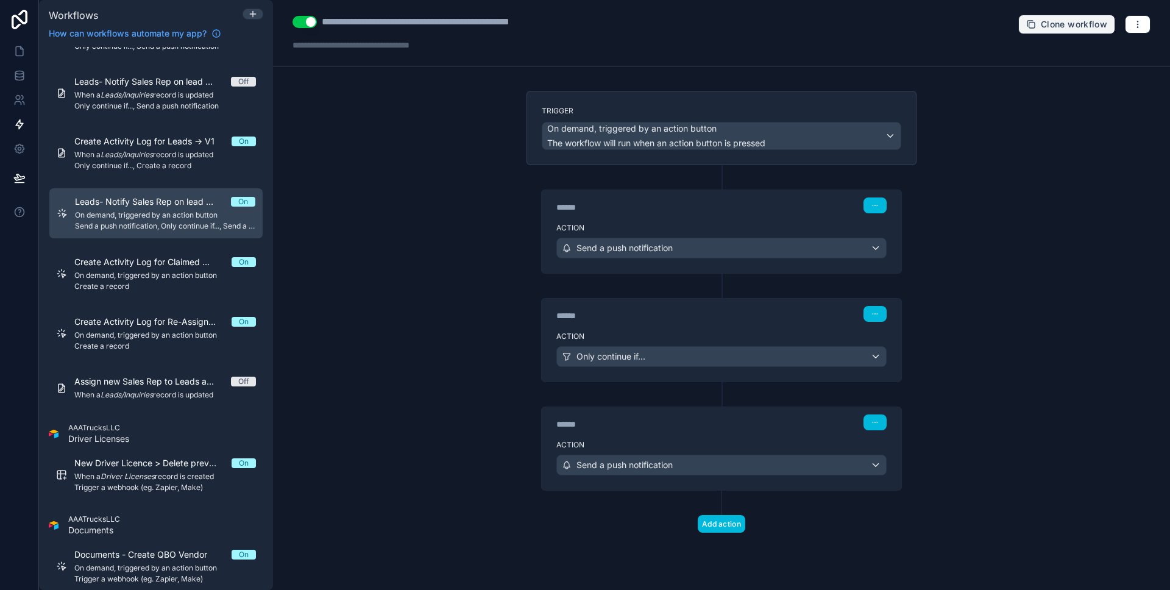
click at [1084, 26] on span "Clone workflow" at bounding box center [1074, 24] width 66 height 11
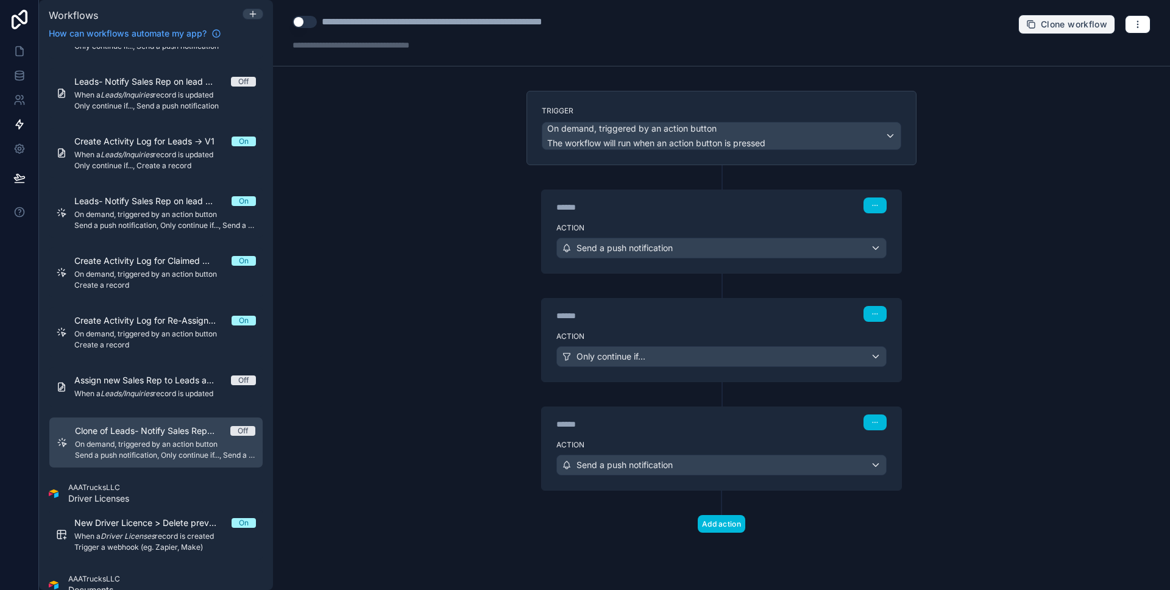
click at [1032, 27] on icon "button" at bounding box center [1031, 25] width 10 height 10
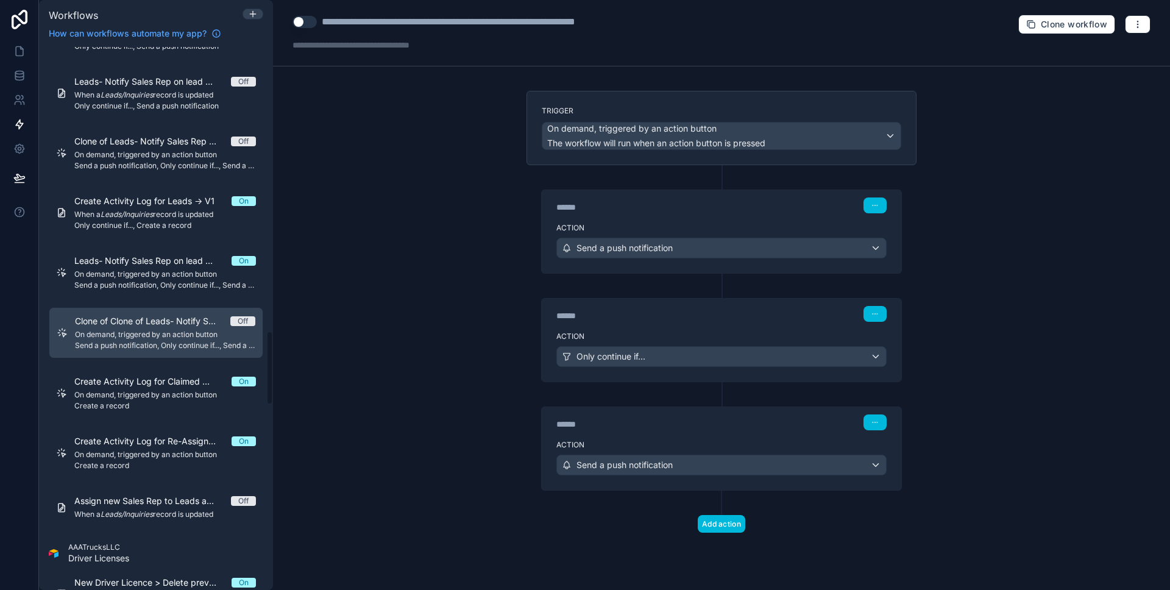
scroll to position [2072, 0]
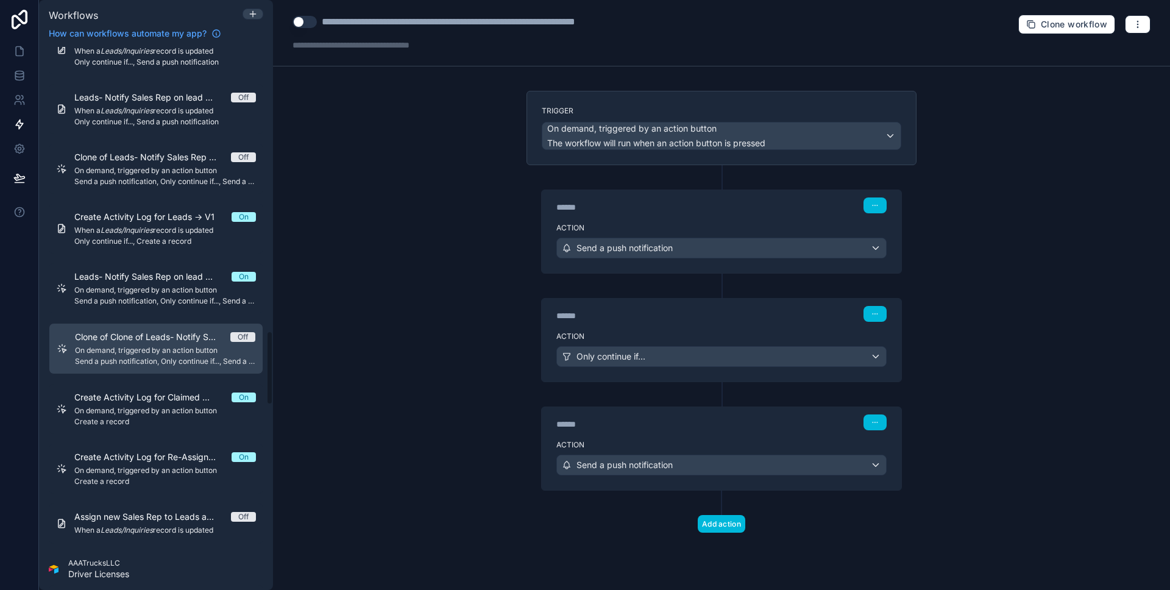
click at [178, 331] on span "Clone of Clone of Leads- Notify Sales Rep on lead Re-assignment -> V1" at bounding box center [152, 337] width 155 height 12
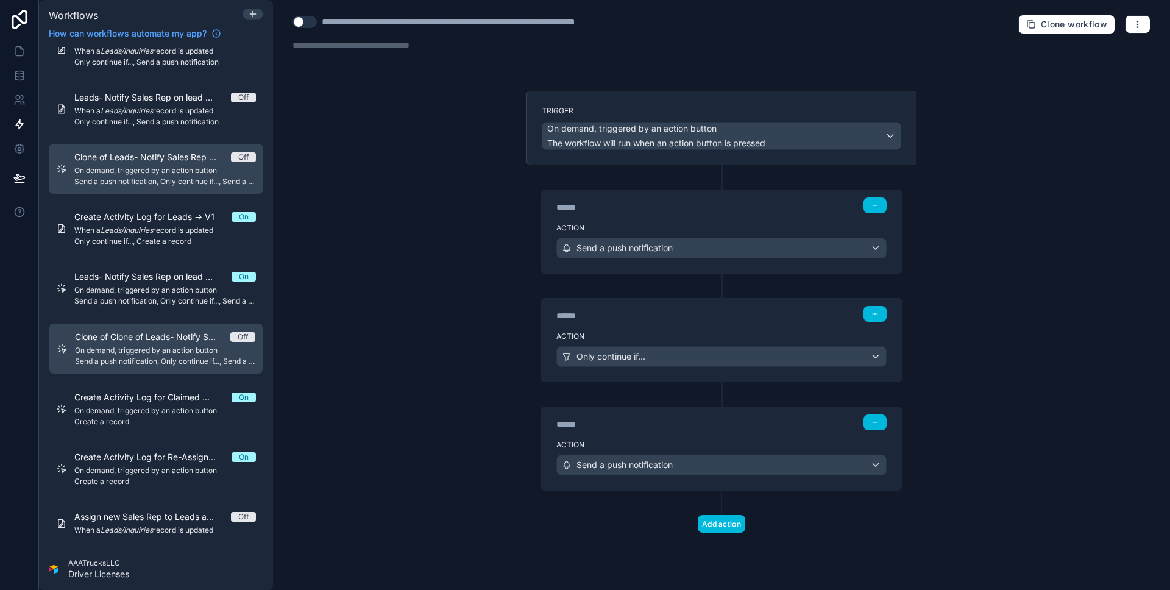
click at [151, 177] on span "Send a push notification, Only continue if..., Send a push notification" at bounding box center [165, 182] width 182 height 10
click at [156, 341] on span "Clone of Clone of Leads- Notify Sales Rep on lead Re-assignment -> V1" at bounding box center [152, 338] width 157 height 12
click at [157, 180] on span "Send a push notification, Only continue if..., Send a push notification" at bounding box center [165, 182] width 182 height 10
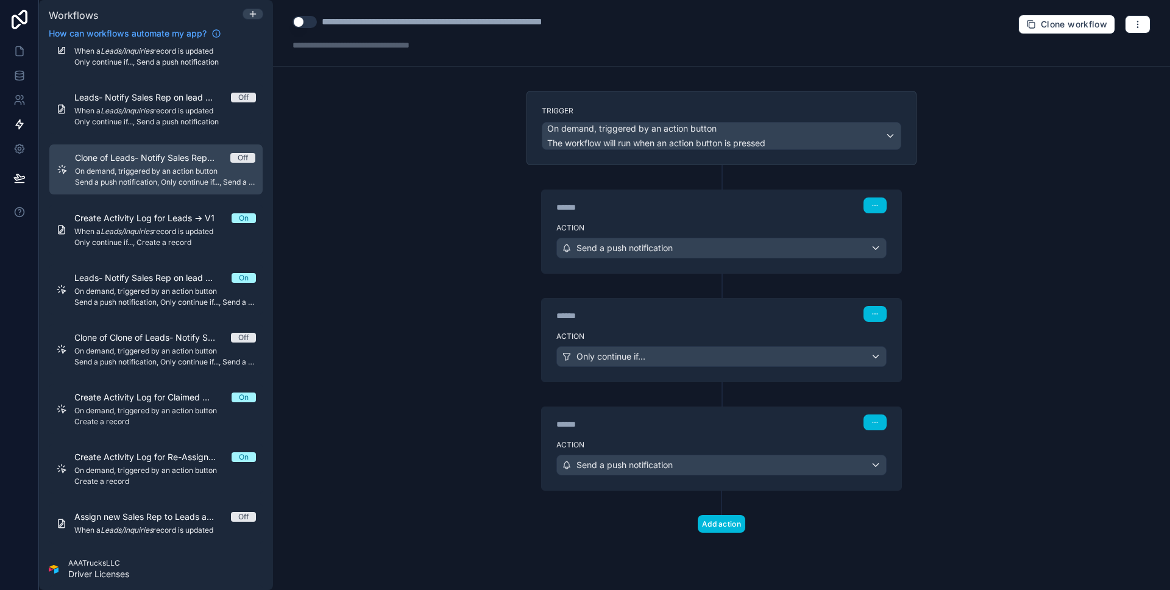
click at [376, 18] on div "**********" at bounding box center [470, 22] width 297 height 15
drag, startPoint x: 363, startPoint y: 21, endPoint x: 302, endPoint y: 25, distance: 61.1
click at [302, 25] on div "**********" at bounding box center [456, 22] width 326 height 15
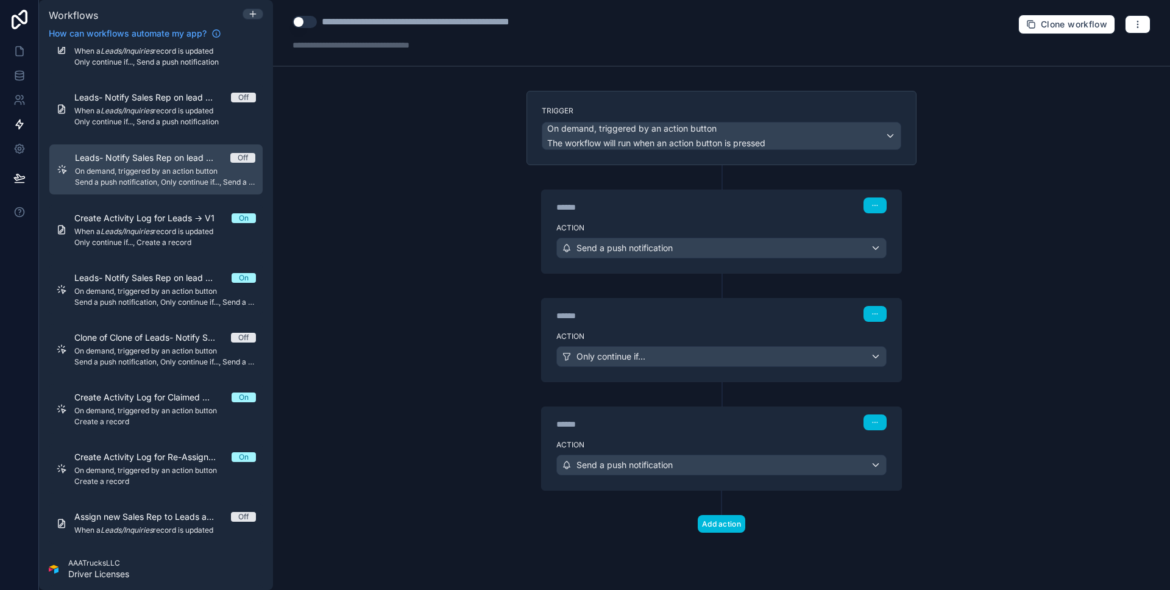
click at [438, 21] on div "**********" at bounding box center [449, 22] width 255 height 15
click at [456, 25] on div "**********" at bounding box center [453, 22] width 262 height 15
click at [562, 18] on div "**********" at bounding box center [455, 22] width 267 height 15
click at [561, 20] on div "**********" at bounding box center [455, 22] width 267 height 15
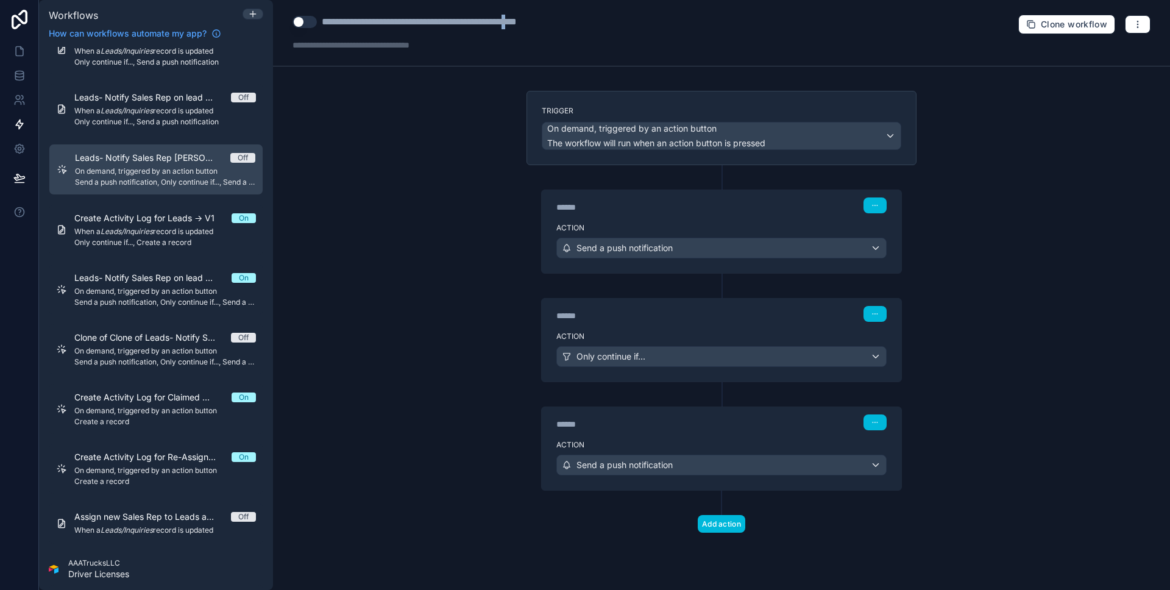
click at [561, 20] on div "**********" at bounding box center [455, 22] width 267 height 15
click at [519, 26] on div "**********" at bounding box center [455, 22] width 267 height 15
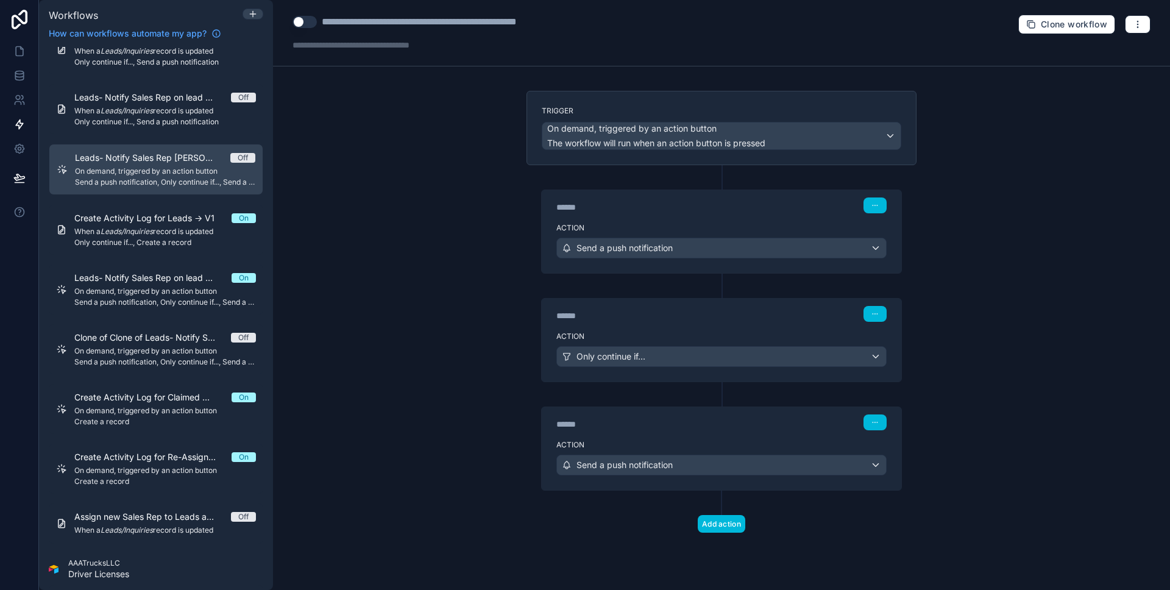
click at [477, 19] on div "**********" at bounding box center [455, 22] width 267 height 15
click at [486, 132] on div "**********" at bounding box center [721, 295] width 897 height 590
click at [640, 24] on div "**********" at bounding box center [488, 22] width 333 height 15
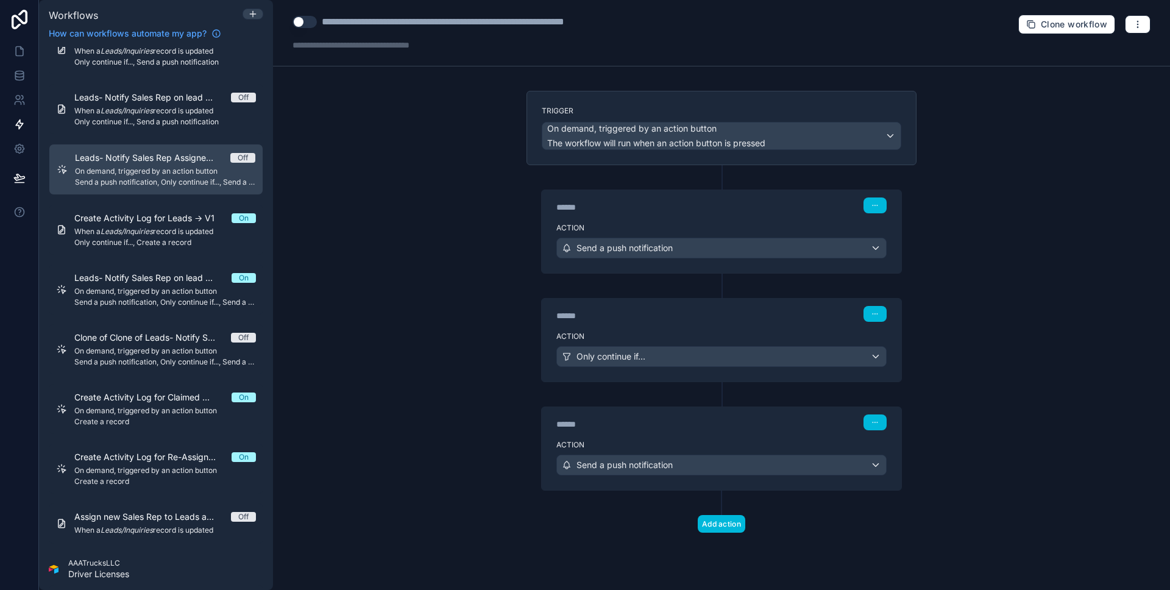
click at [653, 29] on div "**********" at bounding box center [721, 33] width 897 height 66
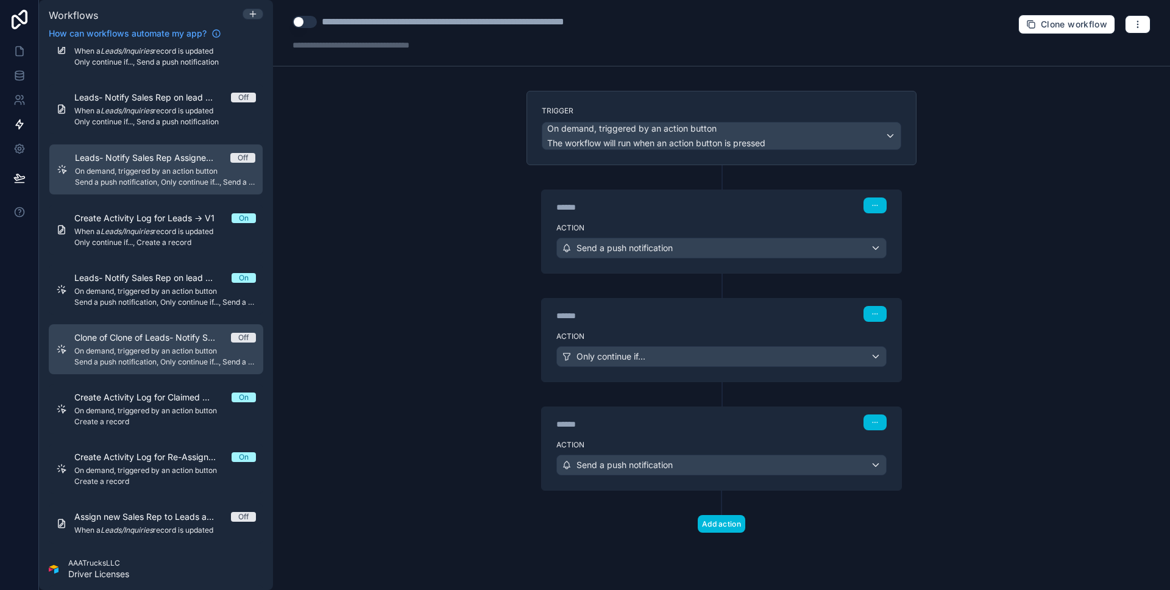
click at [156, 333] on span "Clone of Clone of Leads- Notify Sales Rep on lead Re-assignment -> V1" at bounding box center [152, 338] width 157 height 12
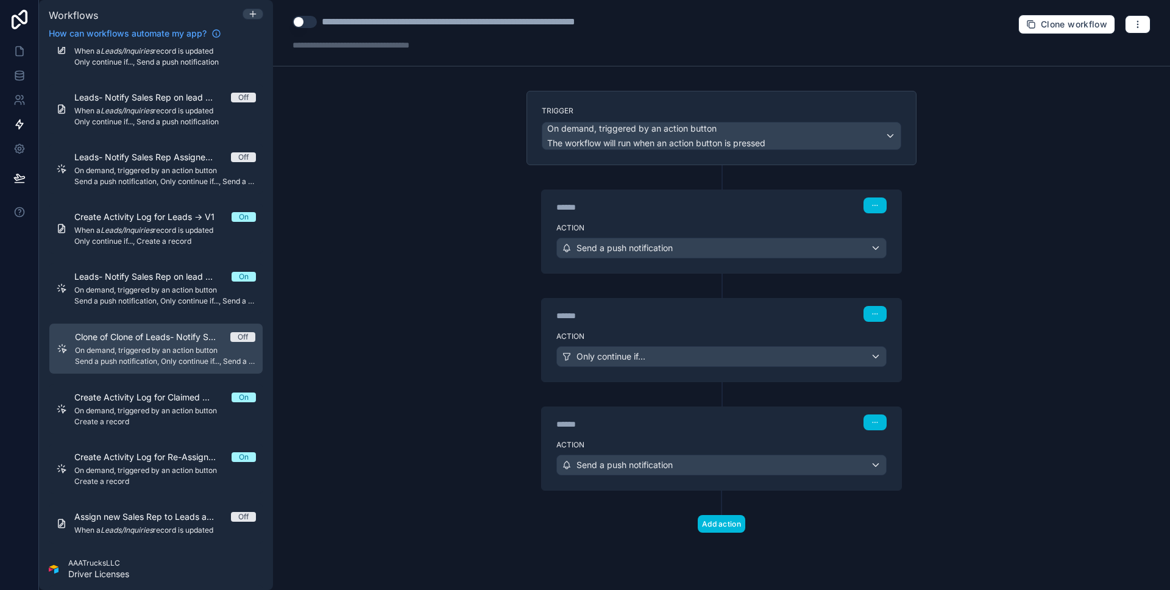
click at [578, 24] on div "**********" at bounding box center [491, 22] width 339 height 15
type div "**********"
click at [502, 143] on div "**********" at bounding box center [721, 295] width 897 height 590
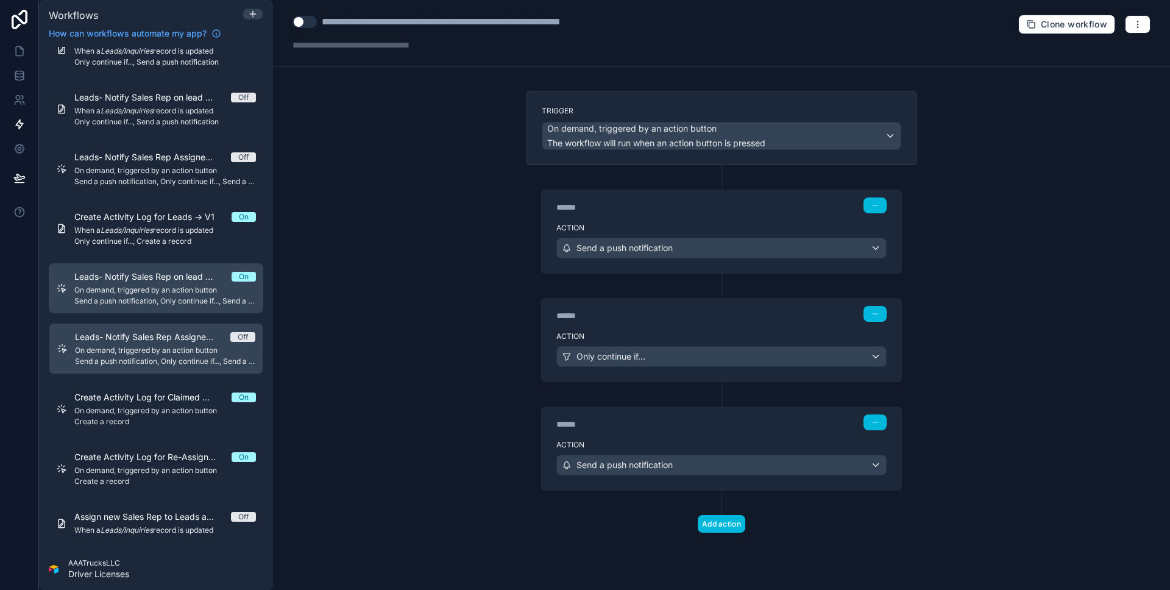
click at [177, 294] on span "On demand, triggered by an action button" at bounding box center [165, 290] width 182 height 10
click at [176, 330] on link "Leads- Notify Sales Rep Assigned to on lead Re-assignment -> V1s. Off On demand…" at bounding box center [156, 349] width 215 height 50
click at [176, 296] on span "Send a push notification, Only continue if..., Send a push notification" at bounding box center [165, 301] width 182 height 10
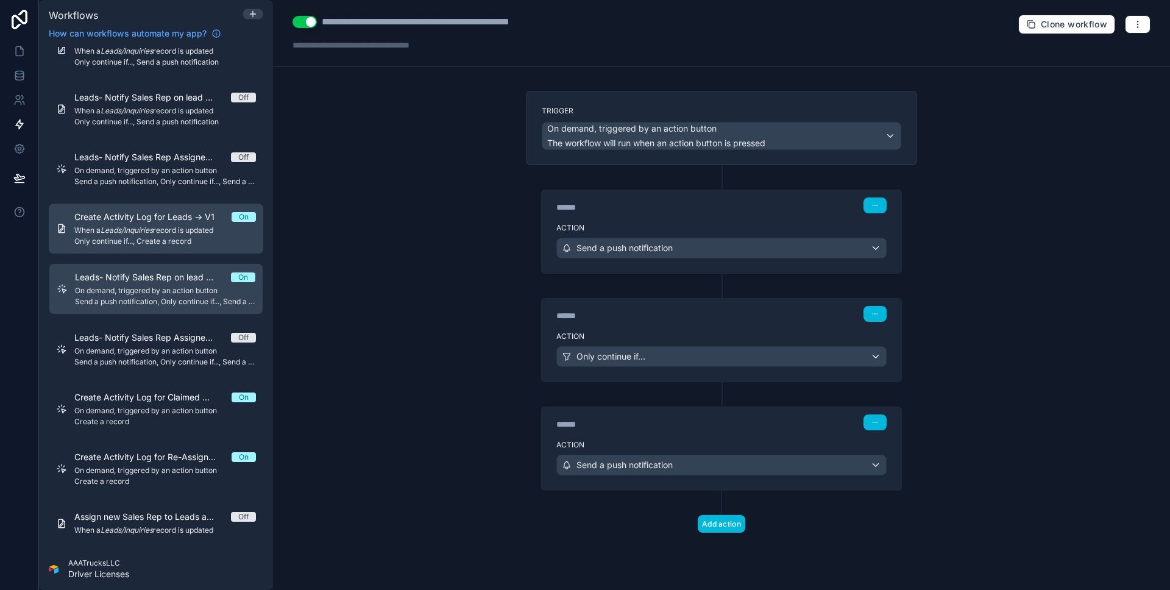
click at [163, 235] on div "Create Activity Log for Leads -> V1 On When a Leads/Inquiries record is updated…" at bounding box center [165, 228] width 182 height 35
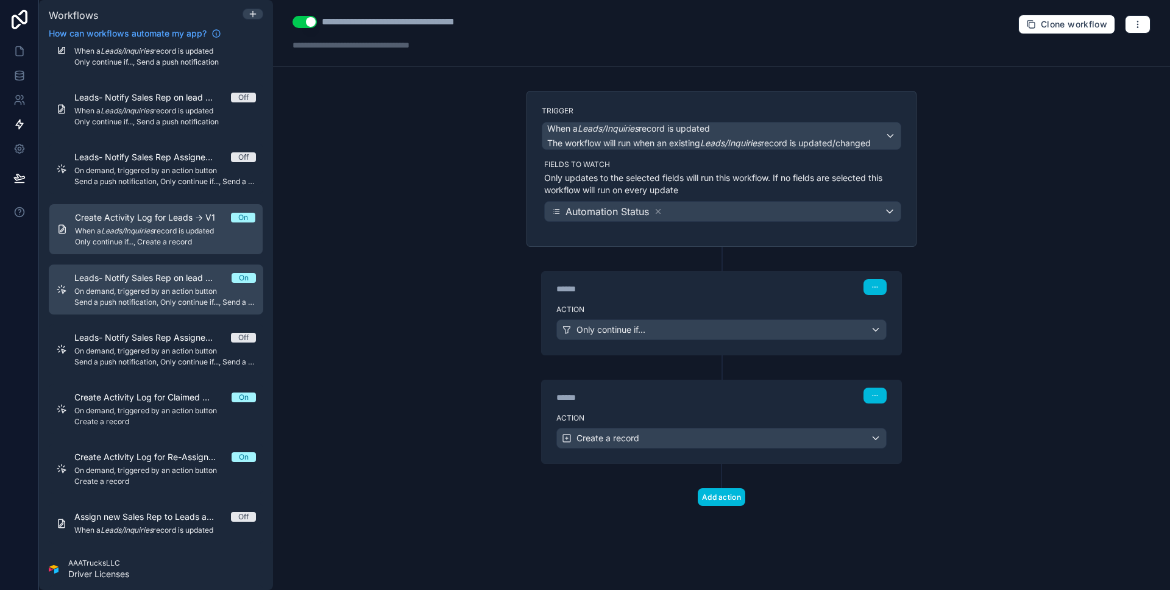
click at [166, 273] on span "Leads- Notify Sales Rep on lead Re-assignment -> V1" at bounding box center [152, 278] width 157 height 12
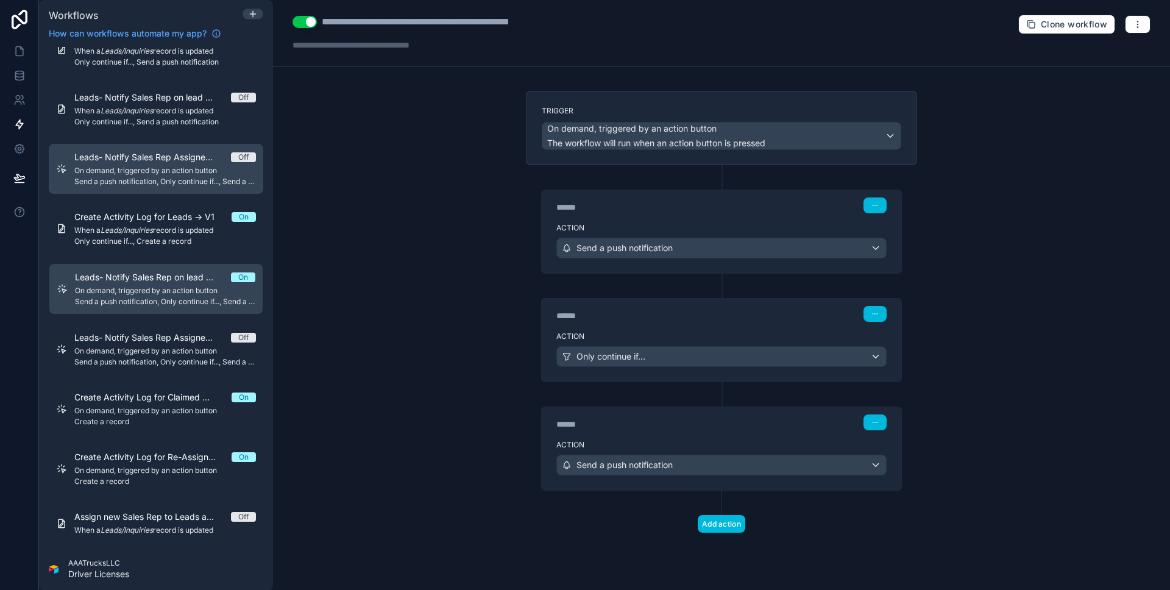
click at [158, 185] on span "Send a push notification, Only continue if..., Send a push notification" at bounding box center [165, 182] width 182 height 10
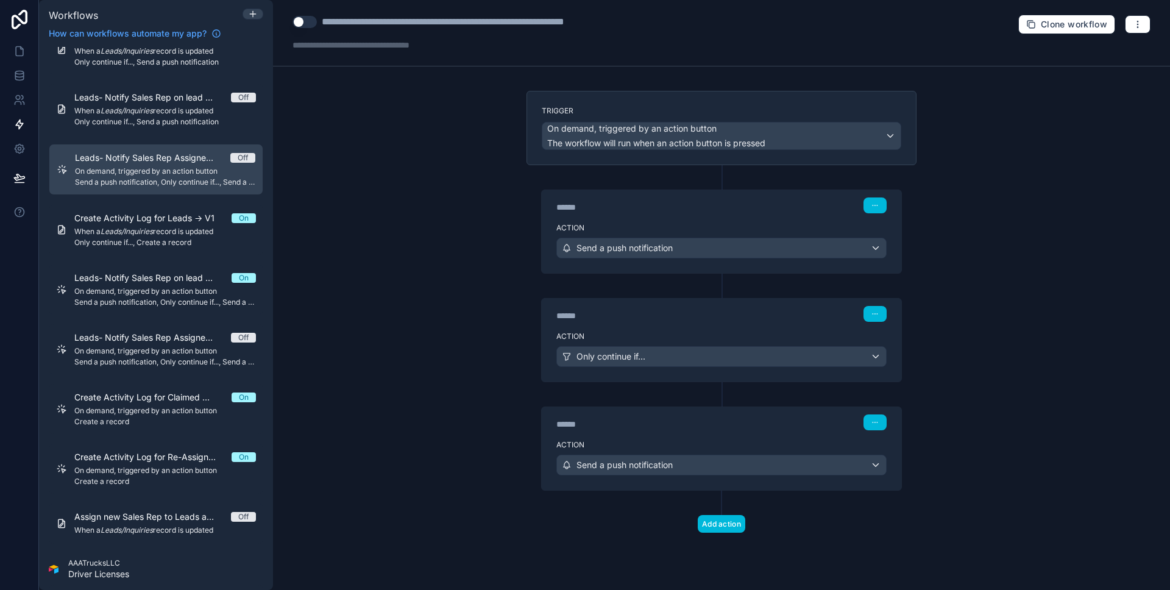
click at [729, 221] on div "Action Send a push notification" at bounding box center [722, 245] width 360 height 55
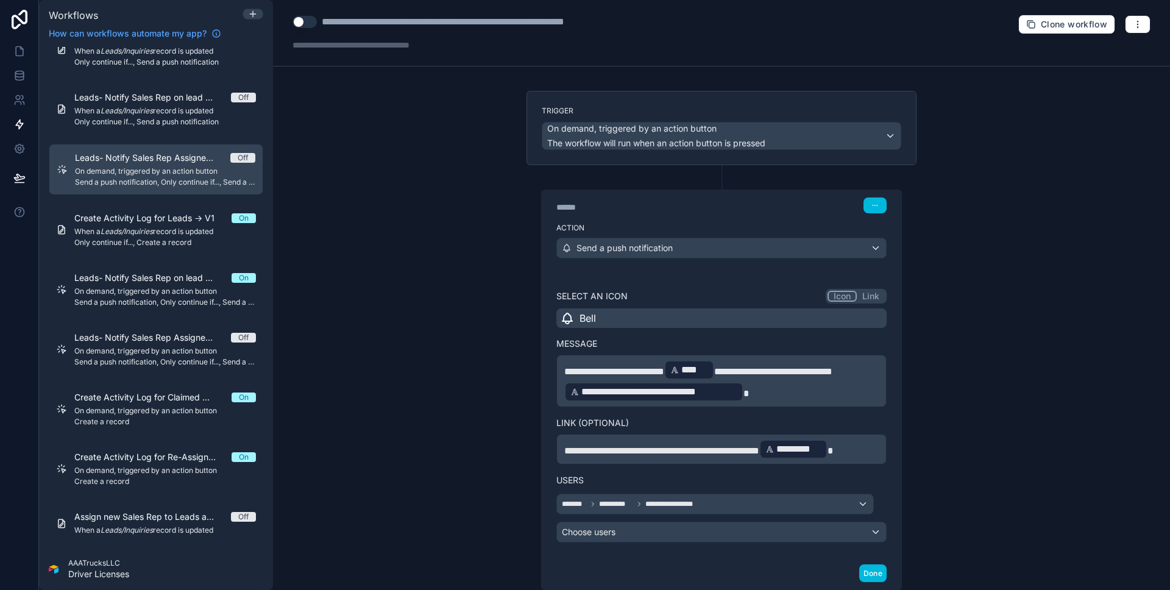
scroll to position [41, 0]
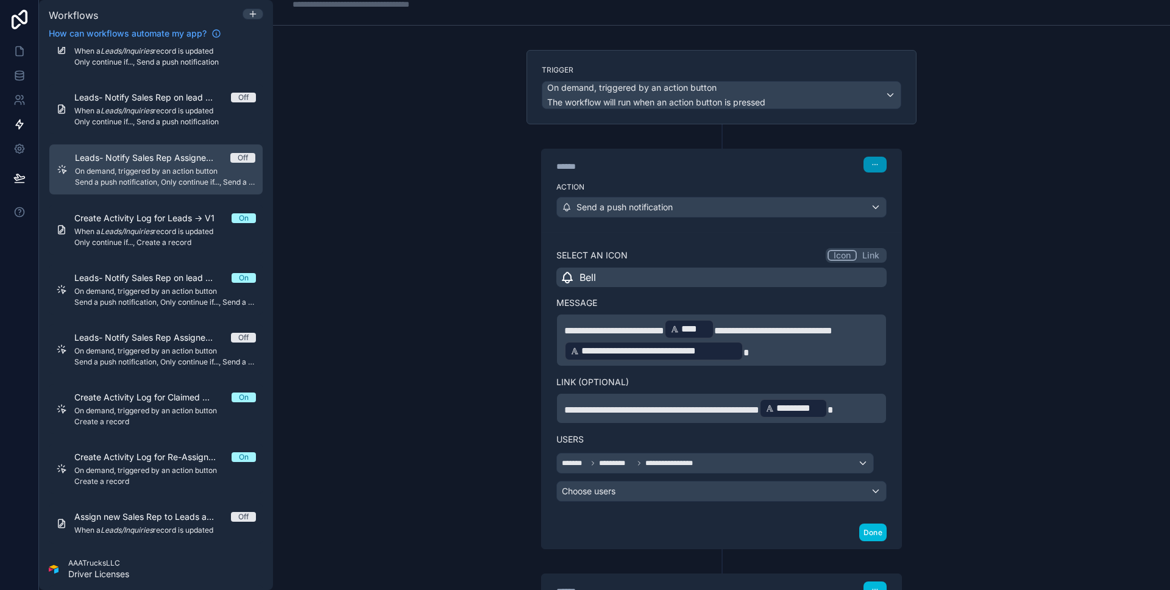
click at [874, 161] on icon "button" at bounding box center [874, 164] width 7 height 7
click at [902, 213] on span "Delete" at bounding box center [893, 212] width 23 height 10
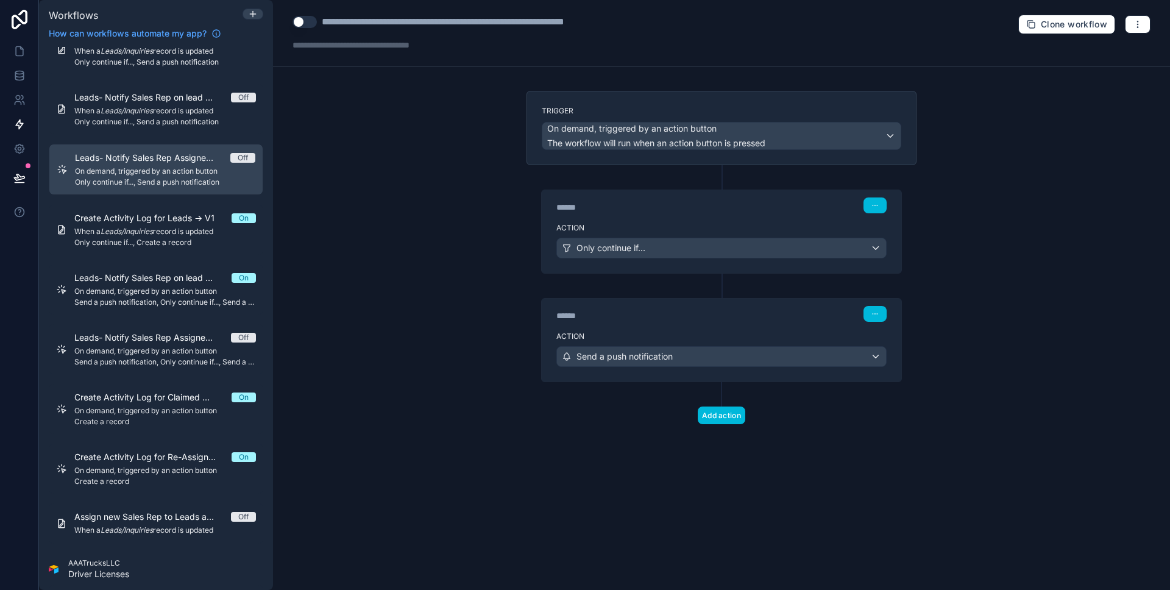
scroll to position [0, 0]
click at [772, 216] on div "****** Step 1" at bounding box center [722, 204] width 360 height 28
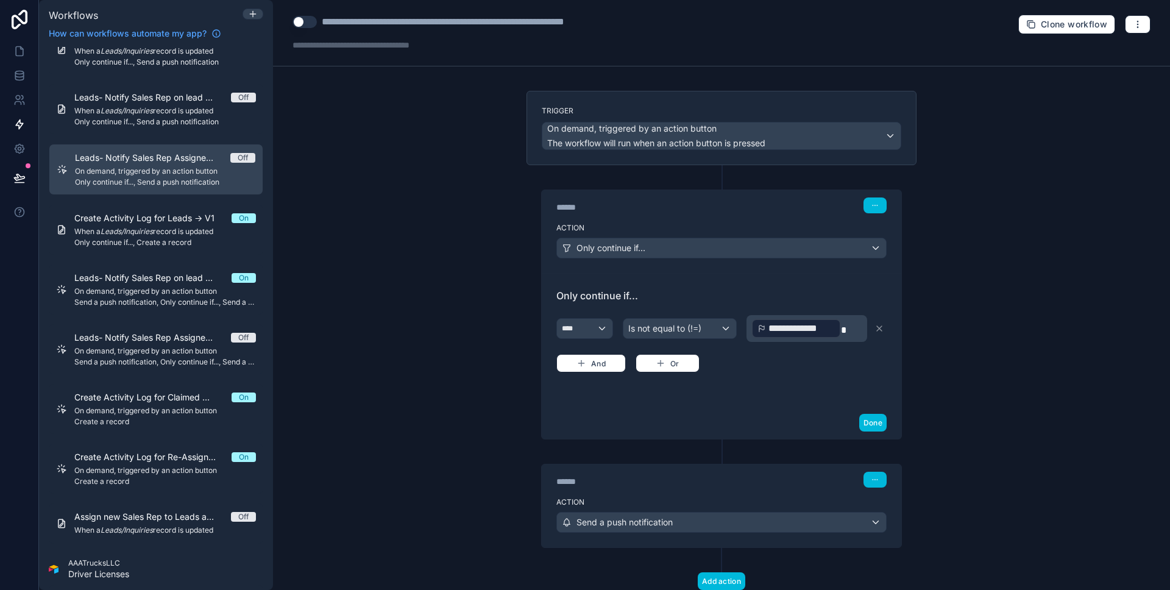
click at [772, 216] on div "****** Step 1" at bounding box center [722, 204] width 360 height 28
click at [958, 208] on div "**********" at bounding box center [721, 295] width 897 height 590
click at [766, 213] on div "****** Step 1" at bounding box center [722, 204] width 360 height 28
click at [595, 325] on div "****" at bounding box center [584, 329] width 55 height 20
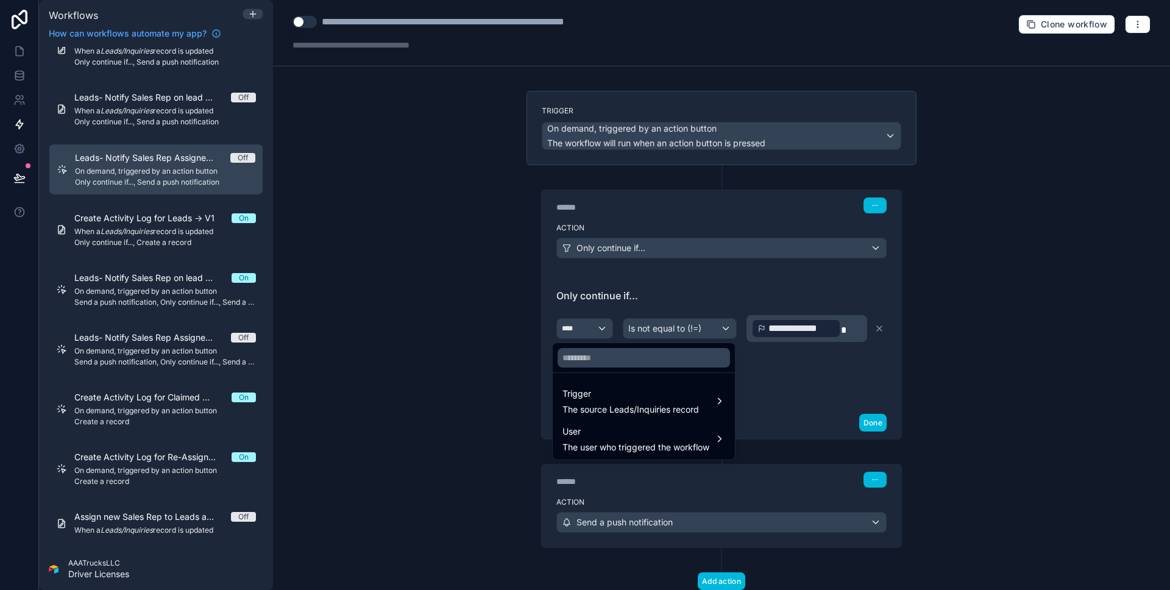
click at [660, 293] on div at bounding box center [585, 295] width 1170 height 590
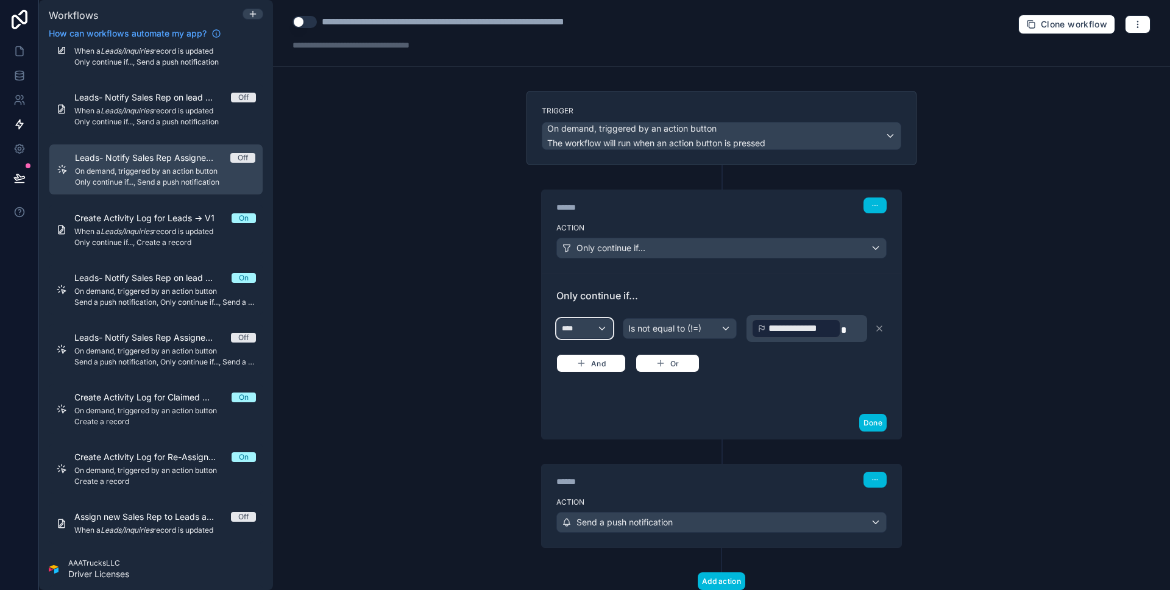
click at [601, 328] on div "****" at bounding box center [584, 329] width 55 height 20
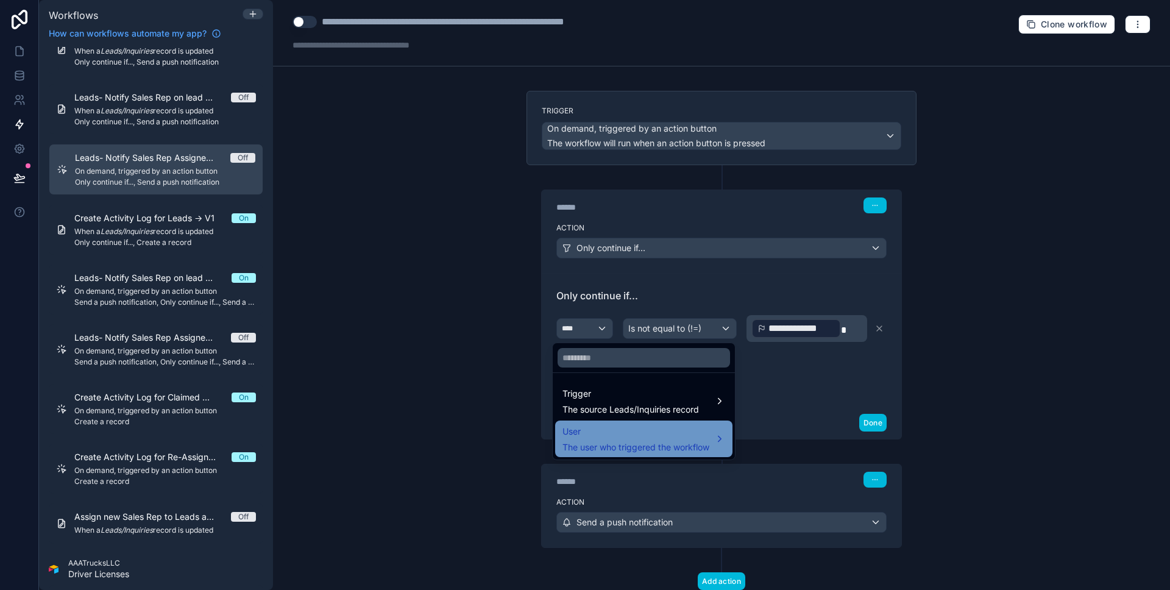
click at [647, 439] on div "User The user who triggered the workflow" at bounding box center [635, 438] width 147 height 29
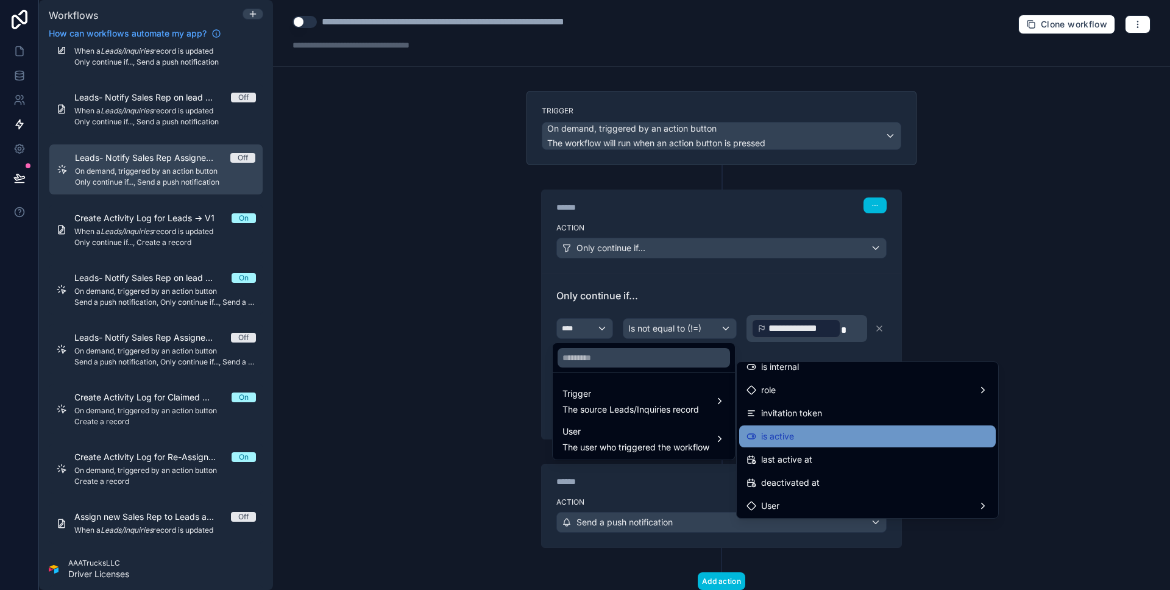
scroll to position [210, 0]
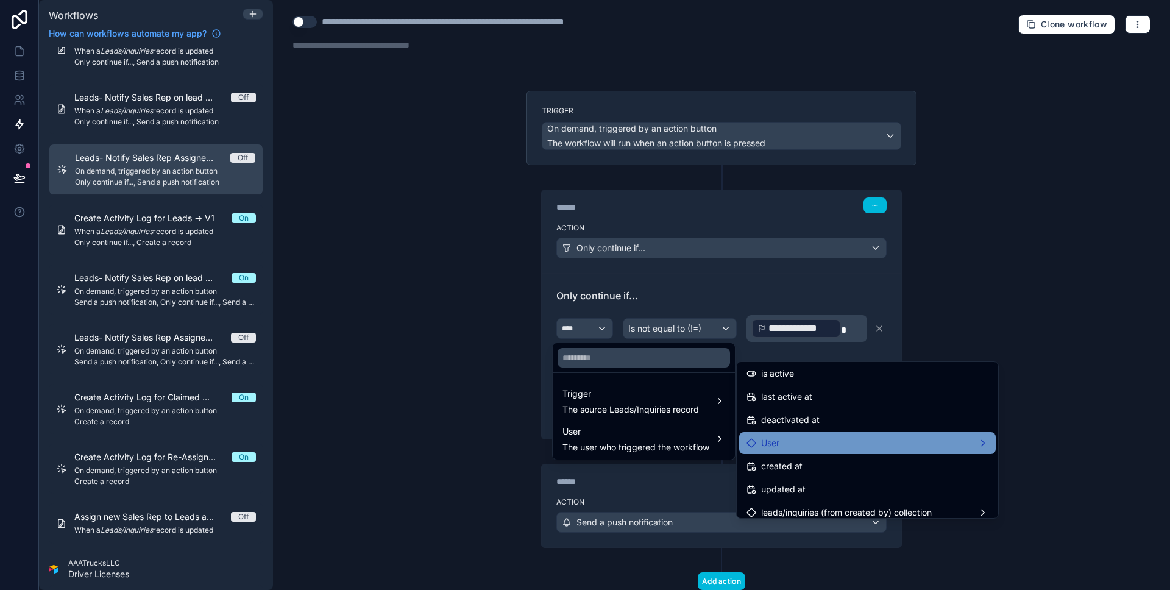
click at [834, 448] on div "User" at bounding box center [867, 443] width 242 height 15
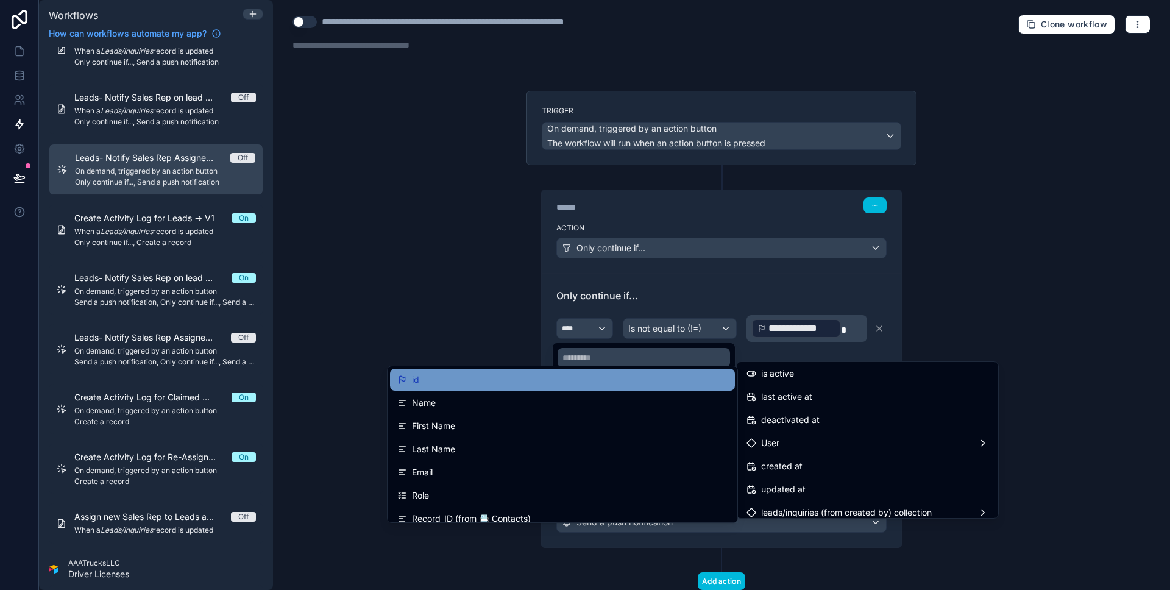
click at [589, 387] on div "id" at bounding box center [562, 380] width 345 height 22
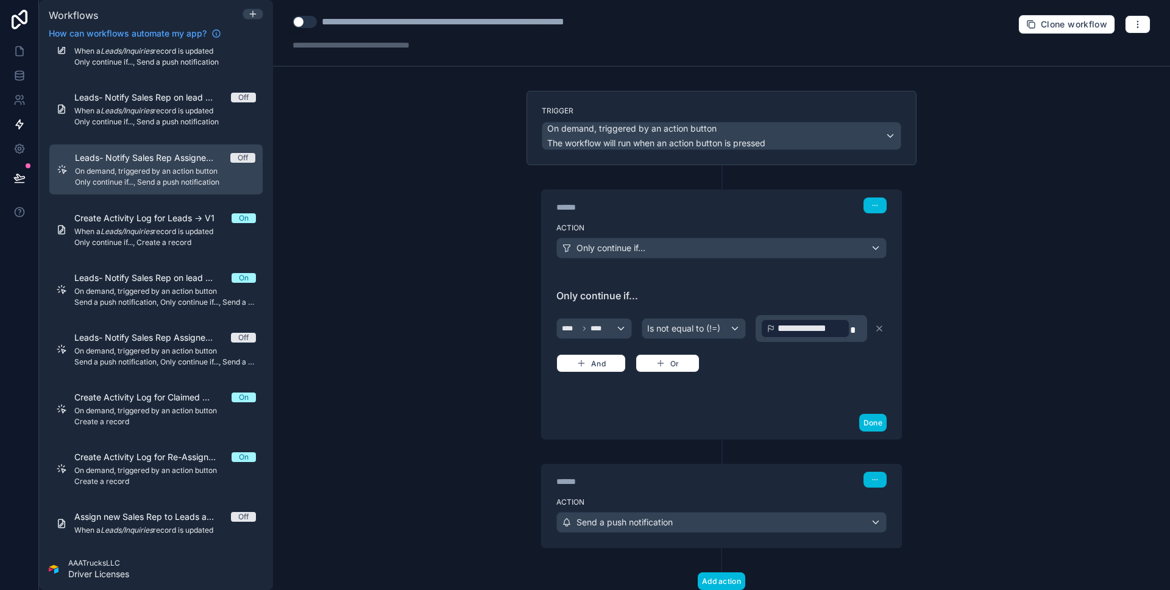
click at [845, 331] on div "**********" at bounding box center [806, 329] width 90 height 20
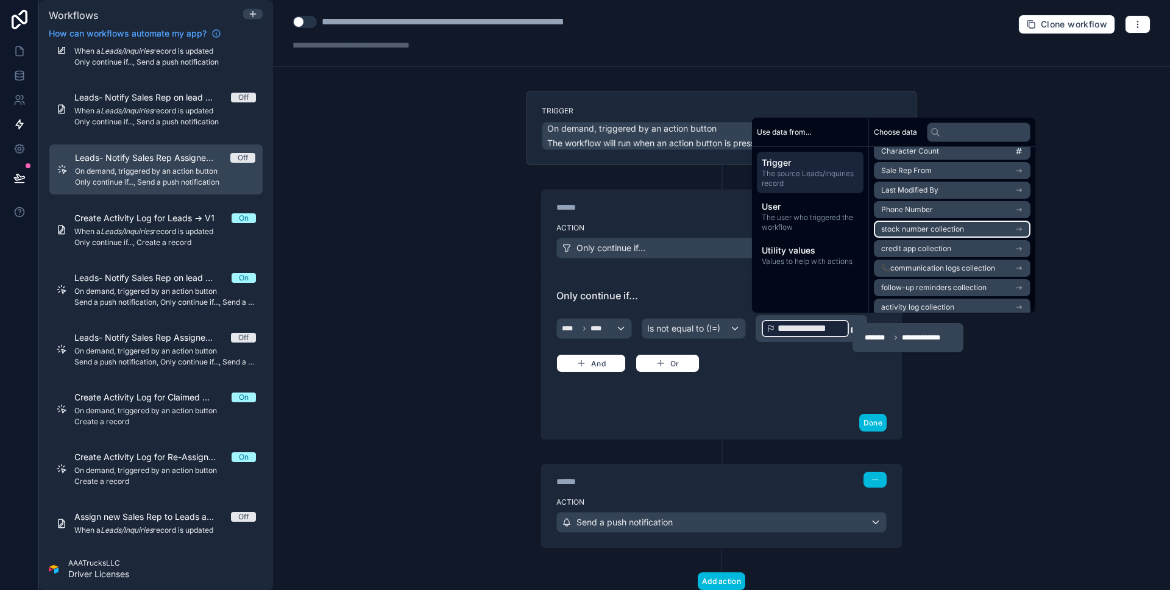
scroll to position [199, 0]
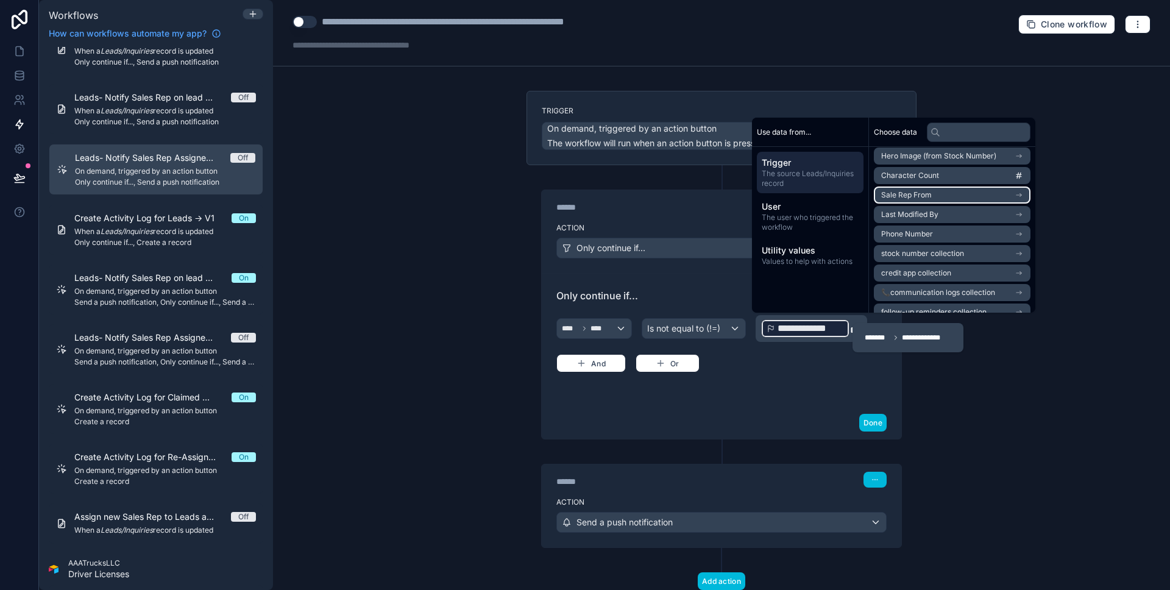
click at [941, 202] on li "Sale Rep From" at bounding box center [952, 194] width 157 height 17
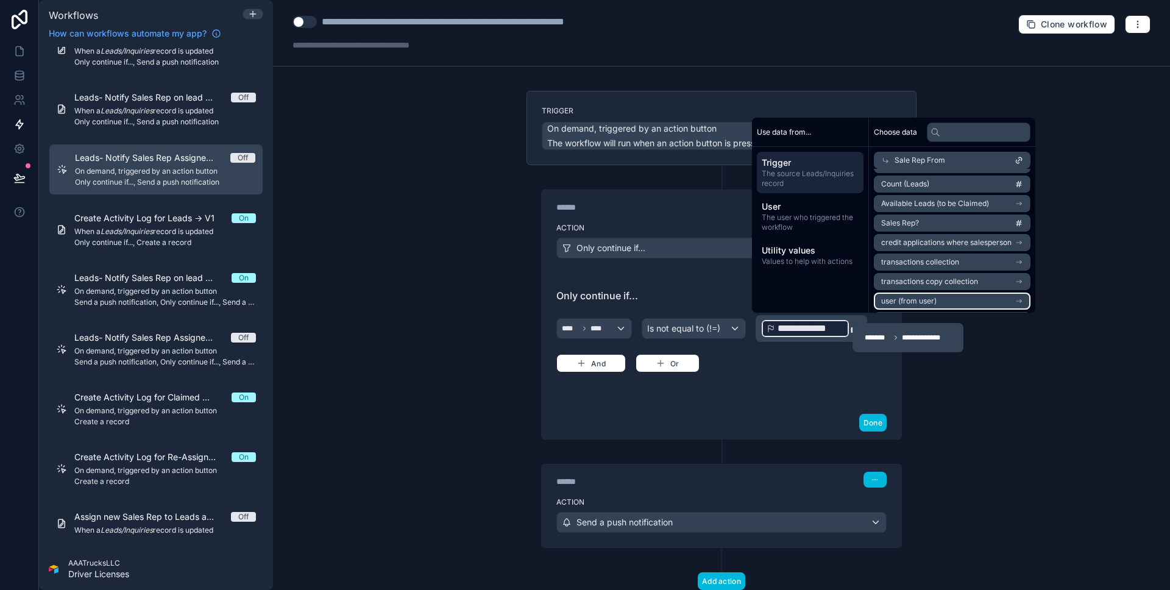
click at [936, 305] on span "user (from user)" at bounding box center [908, 301] width 55 height 10
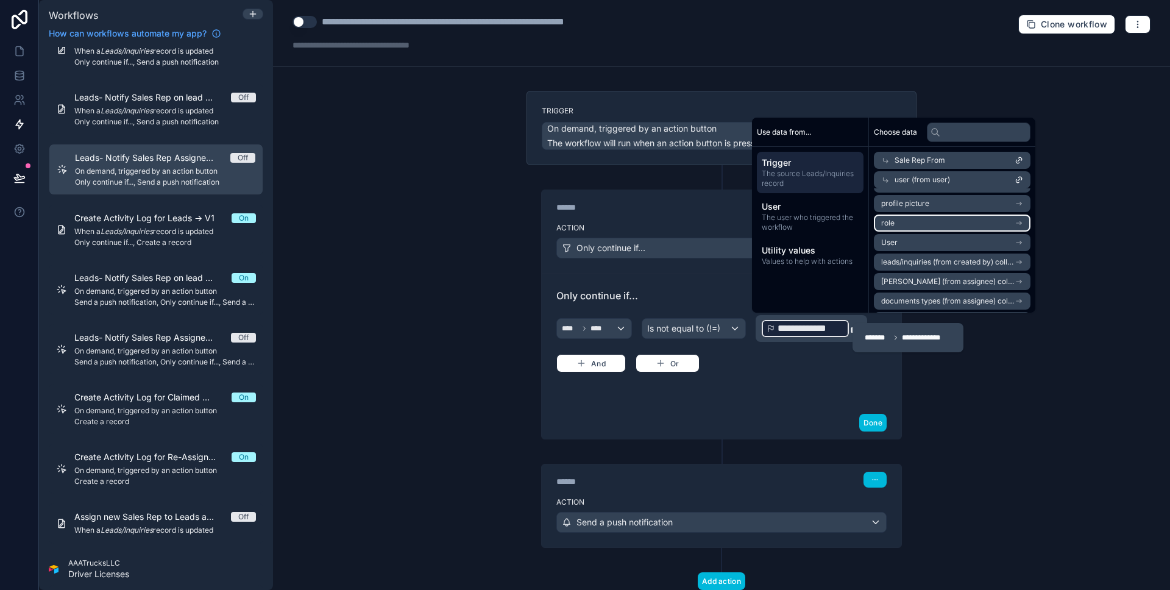
scroll to position [0, 0]
click at [930, 207] on li "id" at bounding box center [952, 201] width 157 height 17
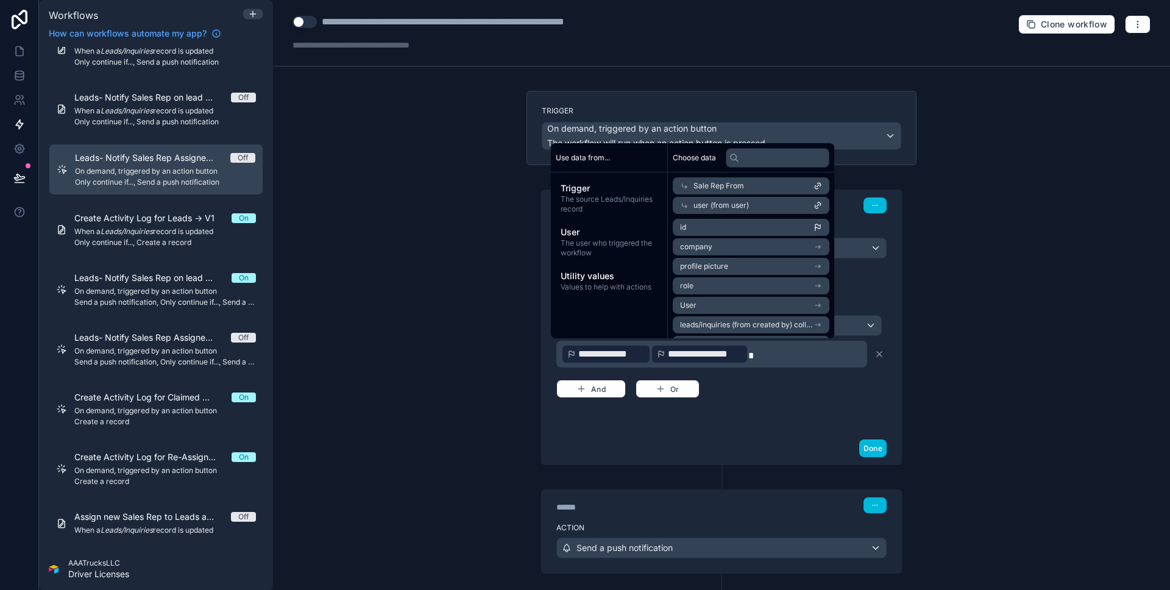
click at [830, 393] on div "**********" at bounding box center [721, 355] width 330 height 85
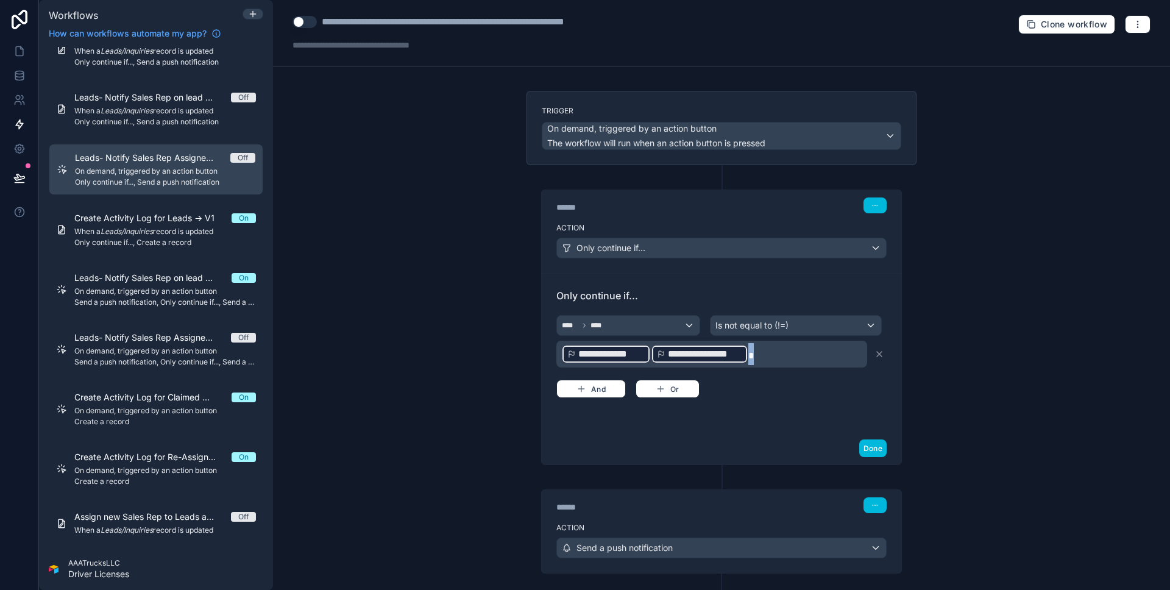
drag, startPoint x: 776, startPoint y: 354, endPoint x: 534, endPoint y: 356, distance: 241.9
click at [534, 356] on div "**********" at bounding box center [722, 315] width 390 height 300
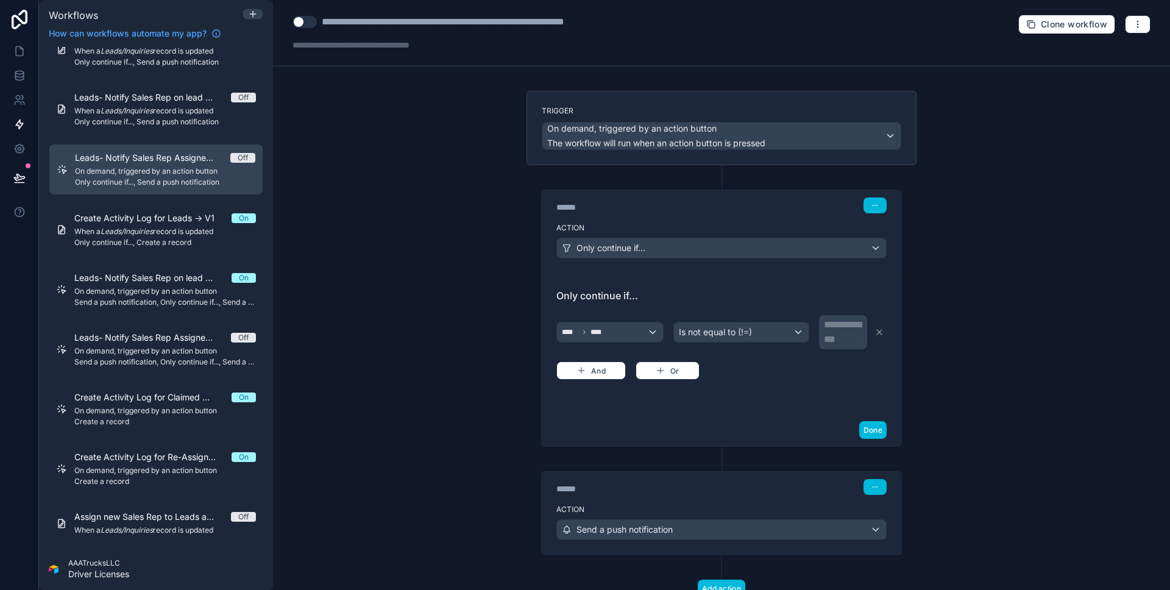
click at [844, 334] on div "**********" at bounding box center [844, 331] width 41 height 29
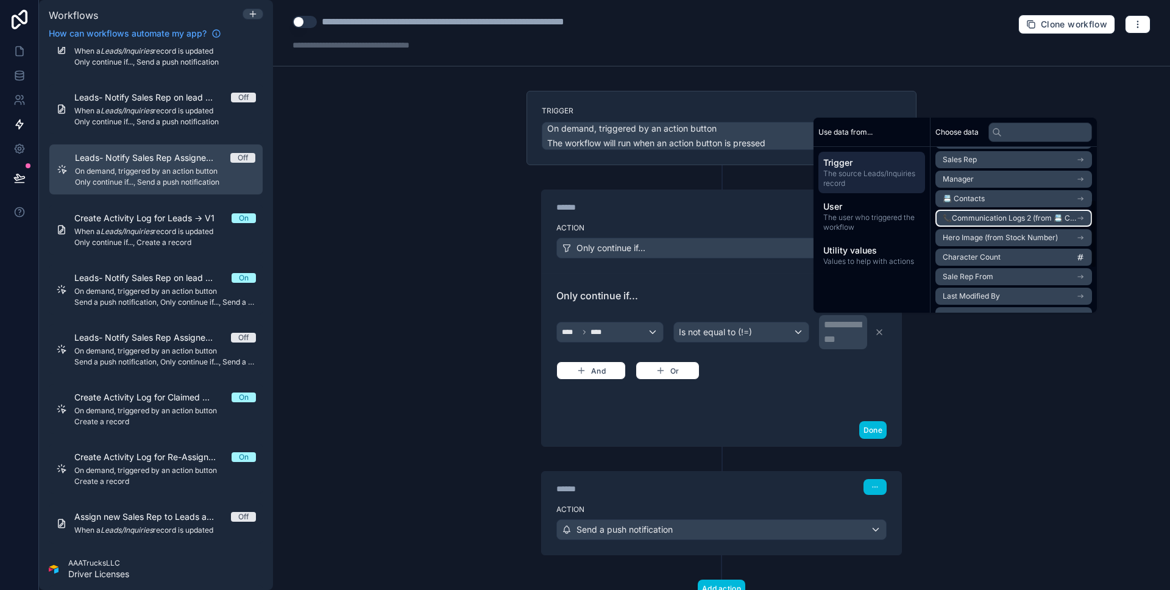
scroll to position [153, 0]
click at [1019, 238] on li "Sale Rep From" at bounding box center [1013, 241] width 157 height 17
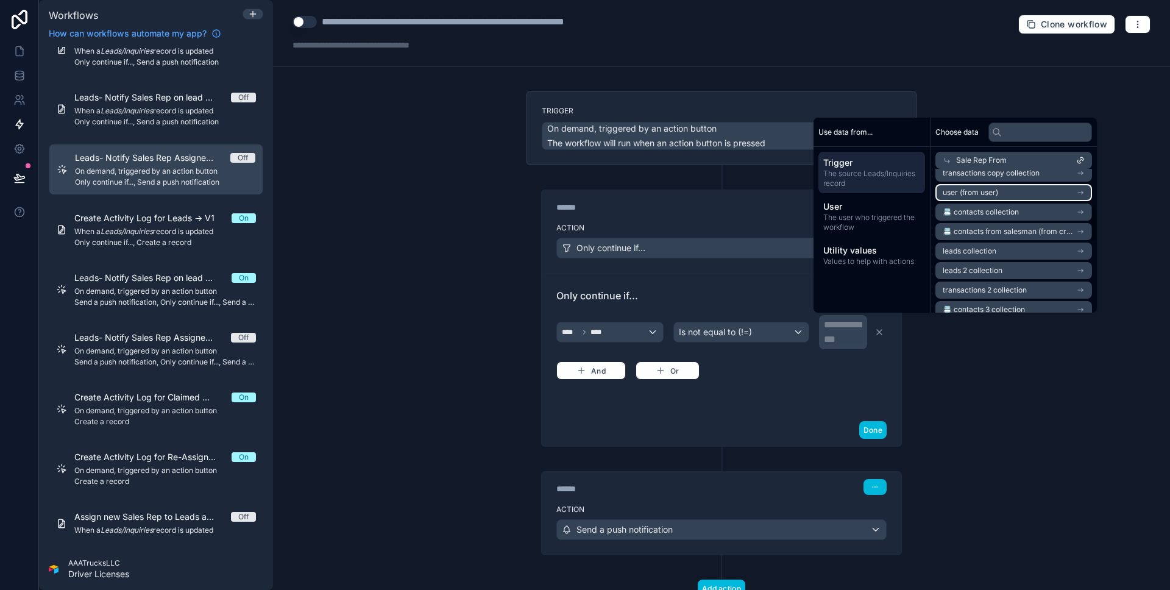
click at [998, 196] on span "user (from user)" at bounding box center [970, 193] width 55 height 10
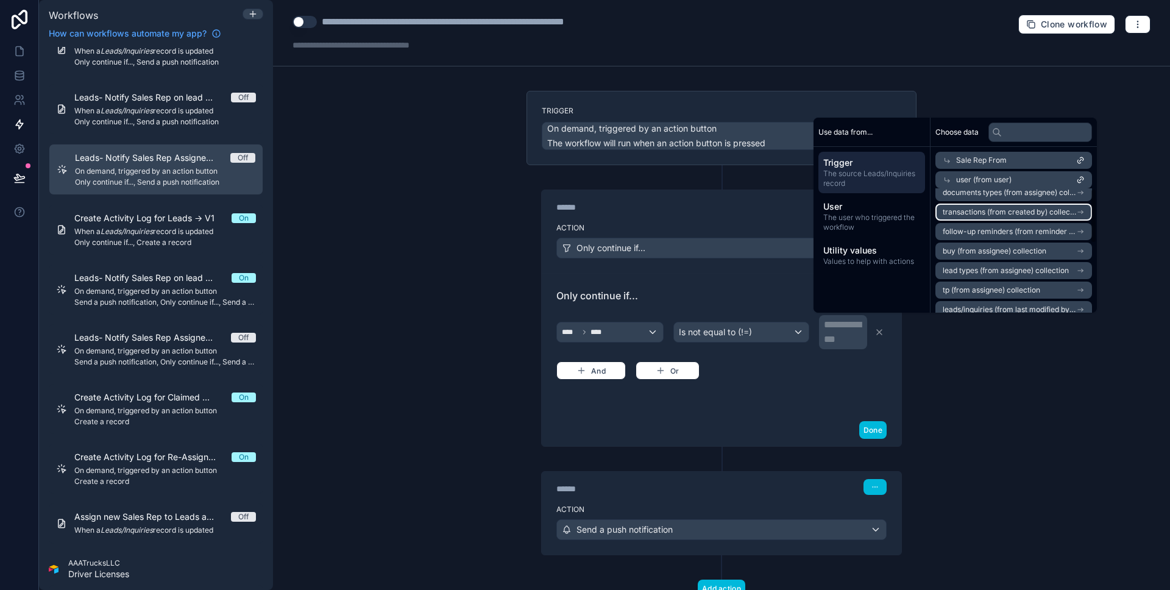
scroll to position [0, 0]
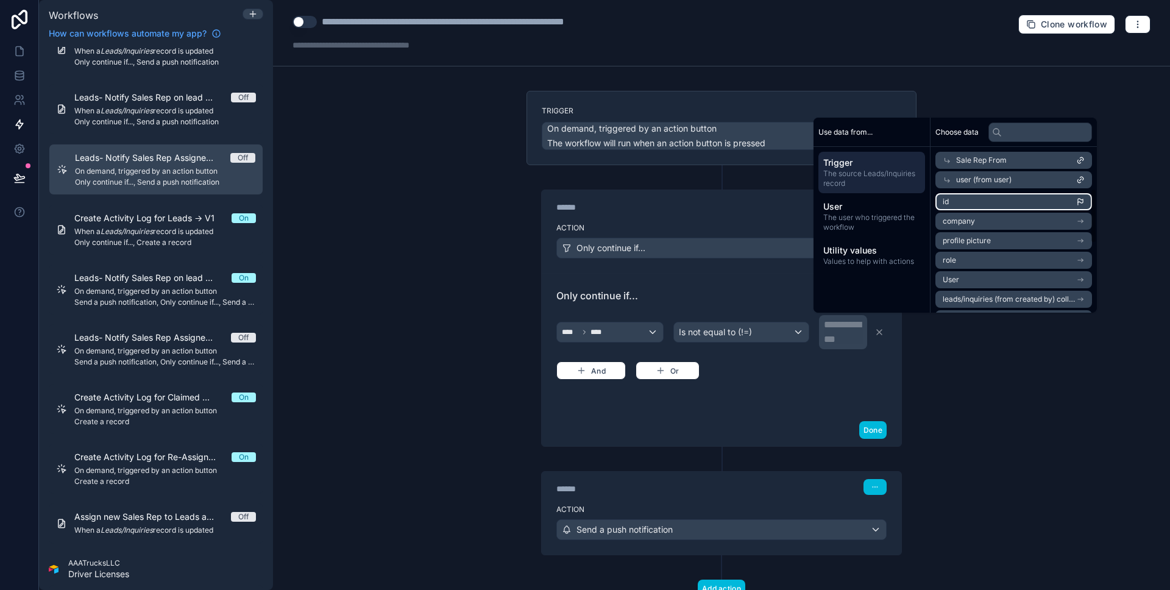
click at [994, 207] on li "id" at bounding box center [1013, 201] width 157 height 17
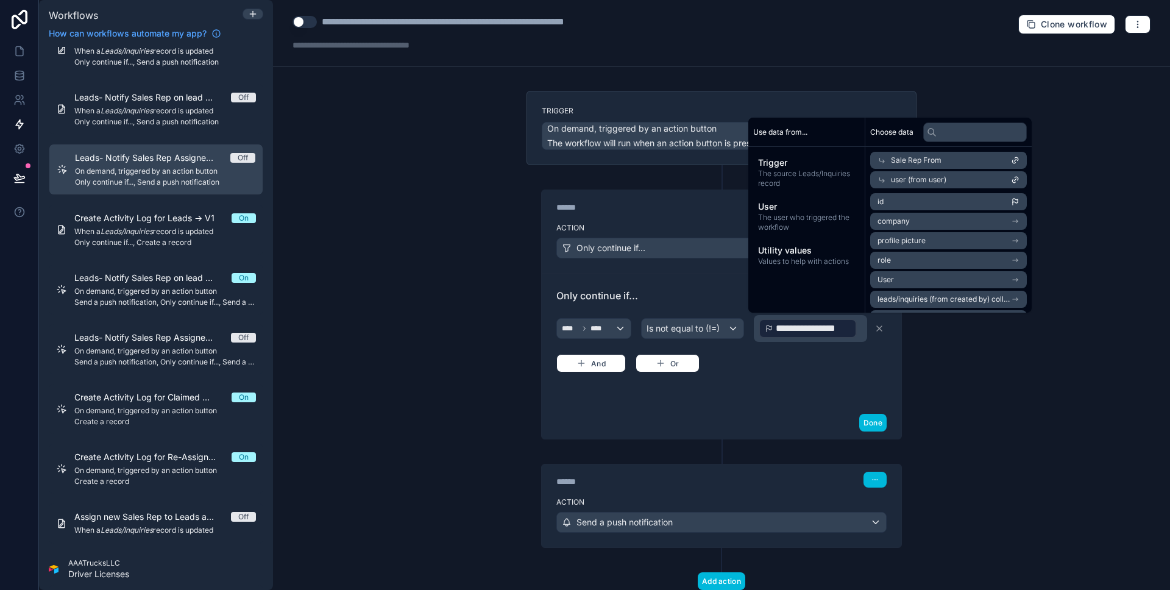
click at [856, 361] on div "**********" at bounding box center [721, 343] width 330 height 60
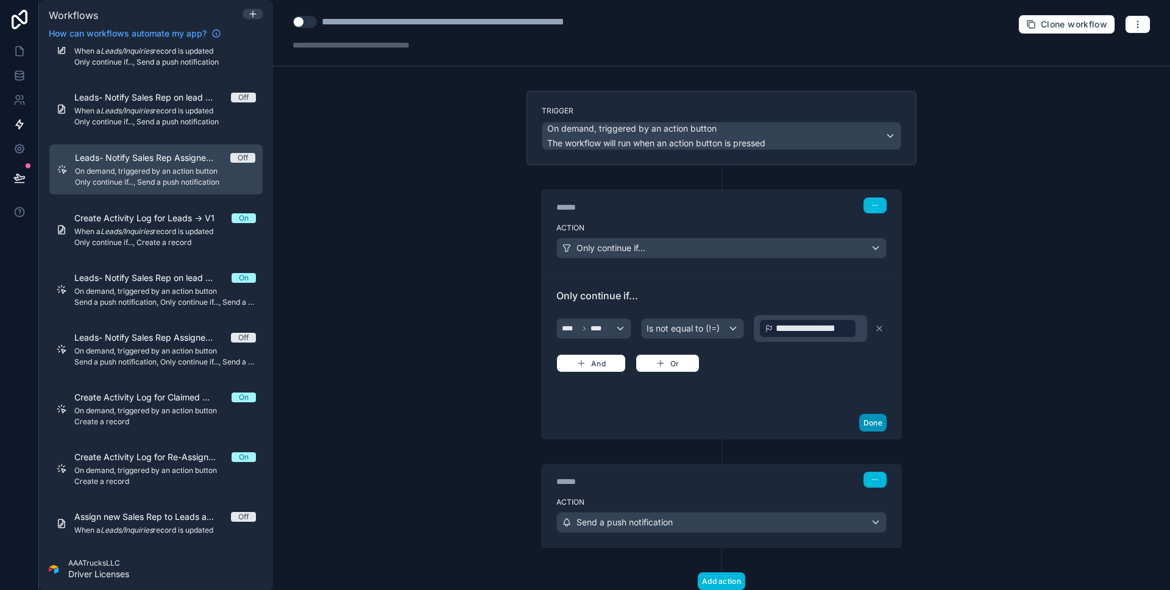
click at [873, 423] on button "Done" at bounding box center [872, 423] width 27 height 18
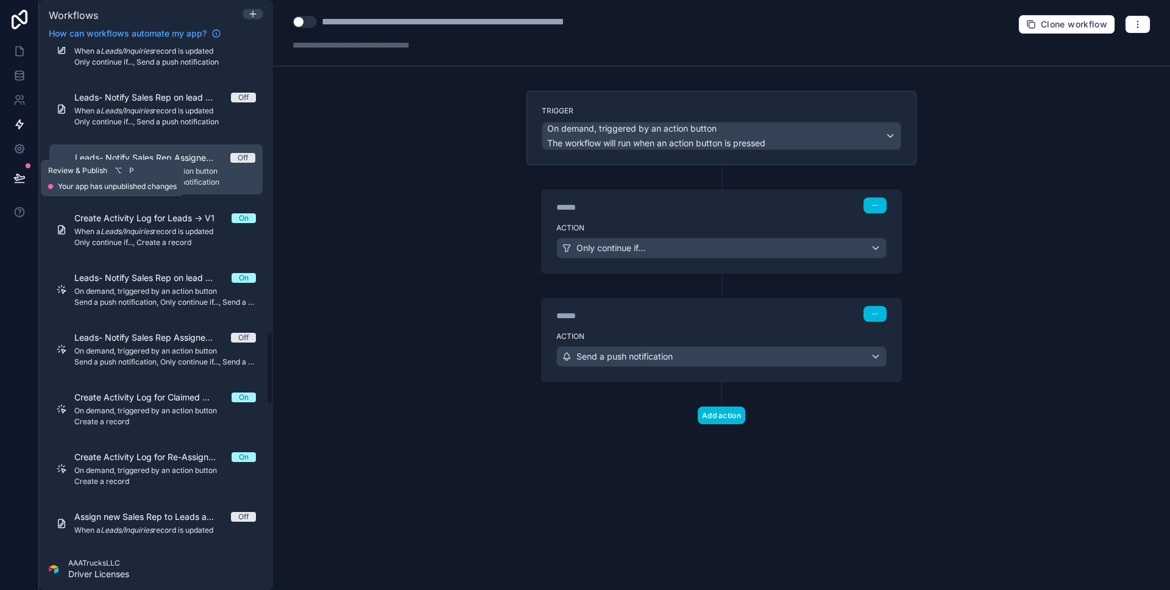
click at [17, 179] on icon at bounding box center [19, 177] width 10 height 6
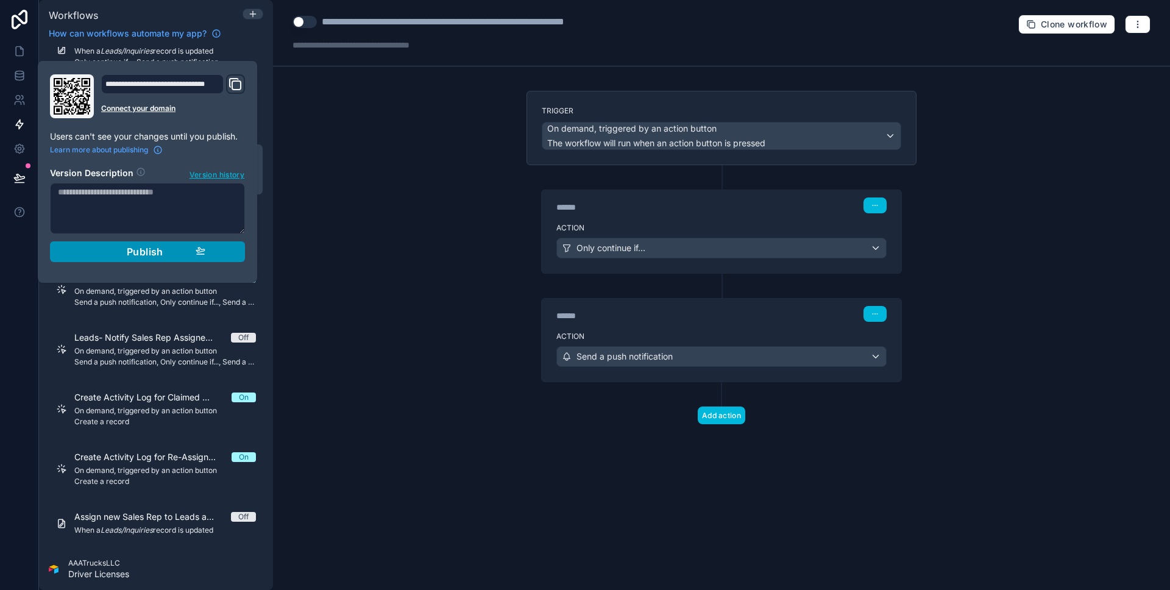
click at [114, 252] on div "Publish" at bounding box center [148, 252] width 116 height 12
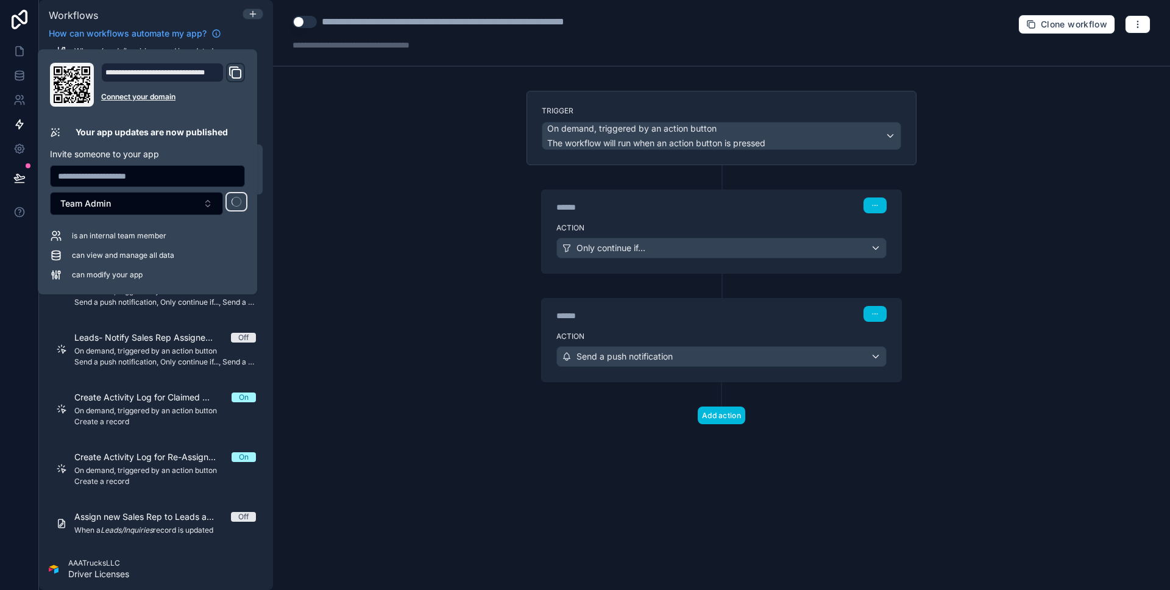
click at [444, 249] on div "**********" at bounding box center [721, 295] width 897 height 590
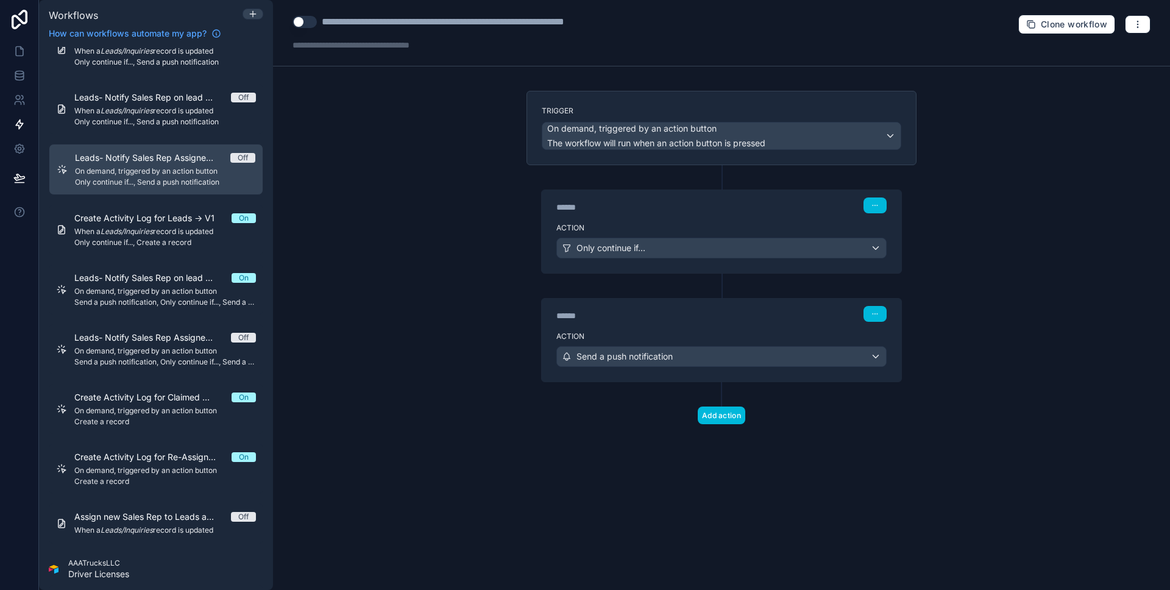
click at [698, 324] on div "****** Step 2" at bounding box center [722, 313] width 360 height 28
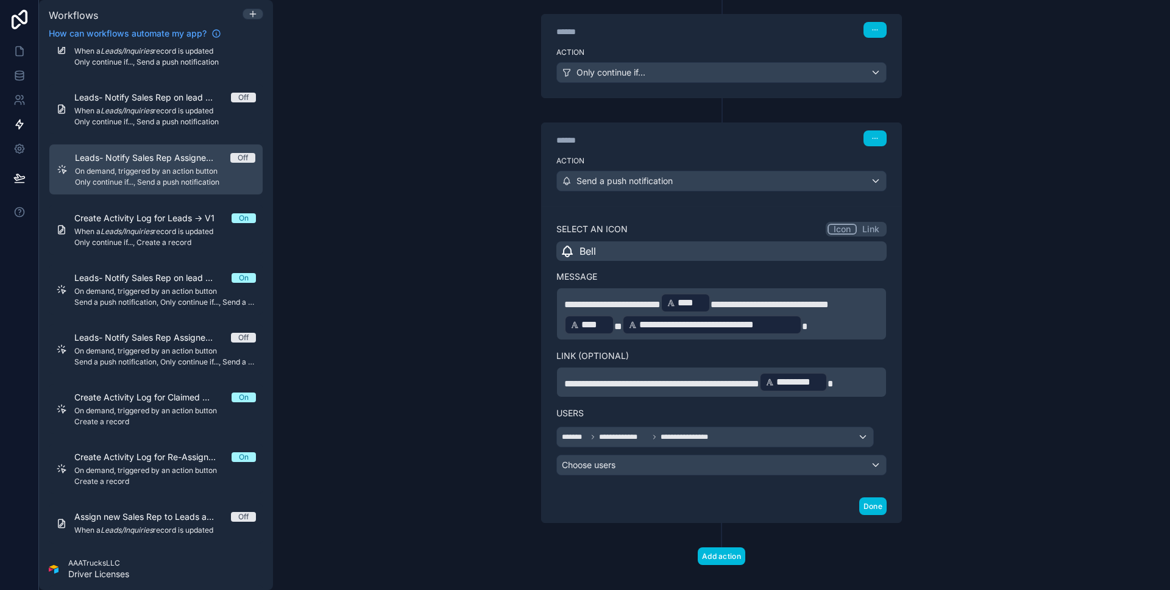
scroll to position [26, 0]
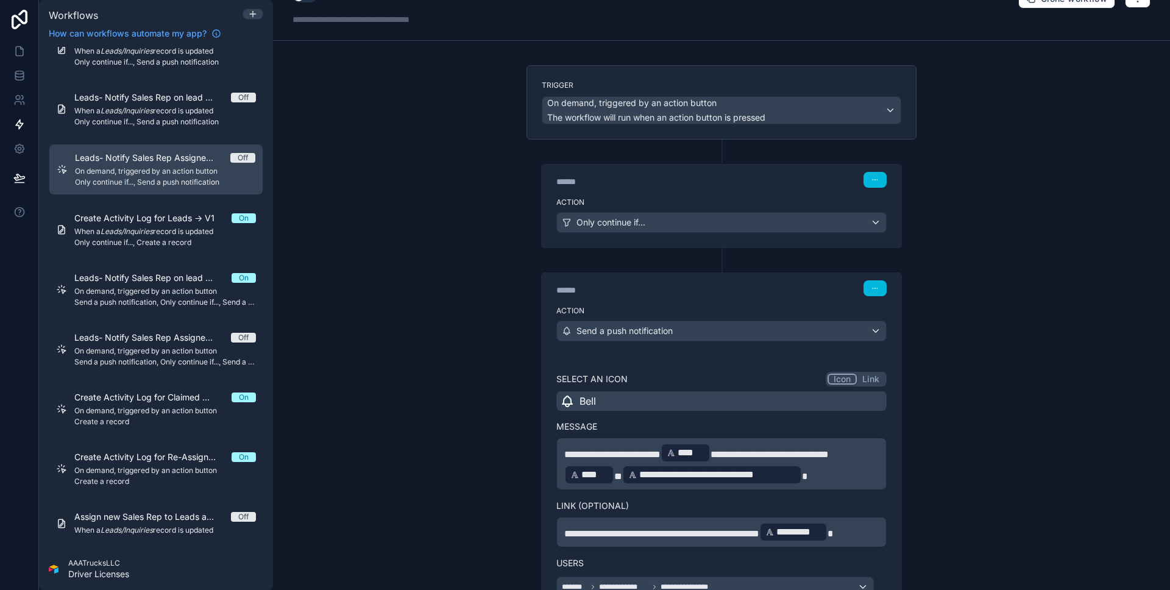
click at [678, 200] on label "Action" at bounding box center [721, 202] width 330 height 10
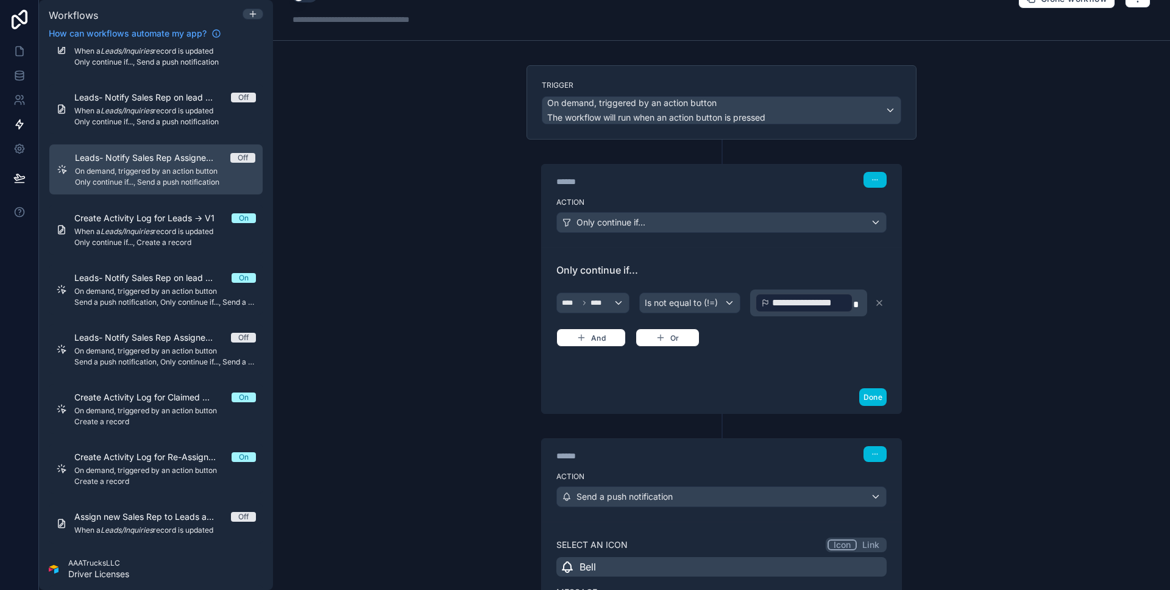
scroll to position [151, 0]
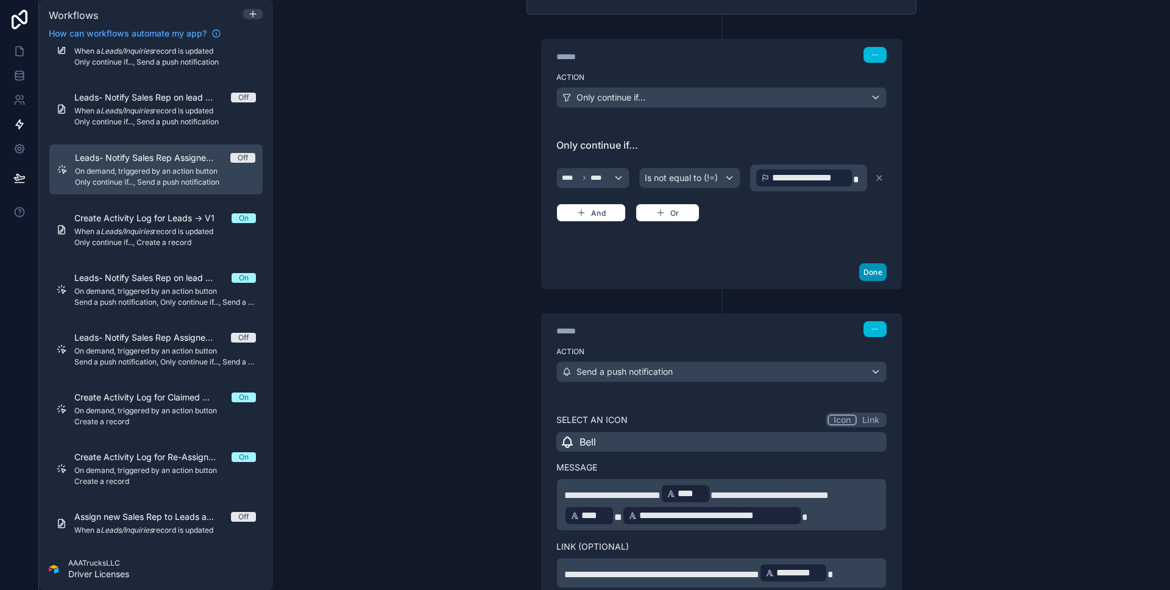
click at [876, 273] on button "Done" at bounding box center [872, 272] width 27 height 18
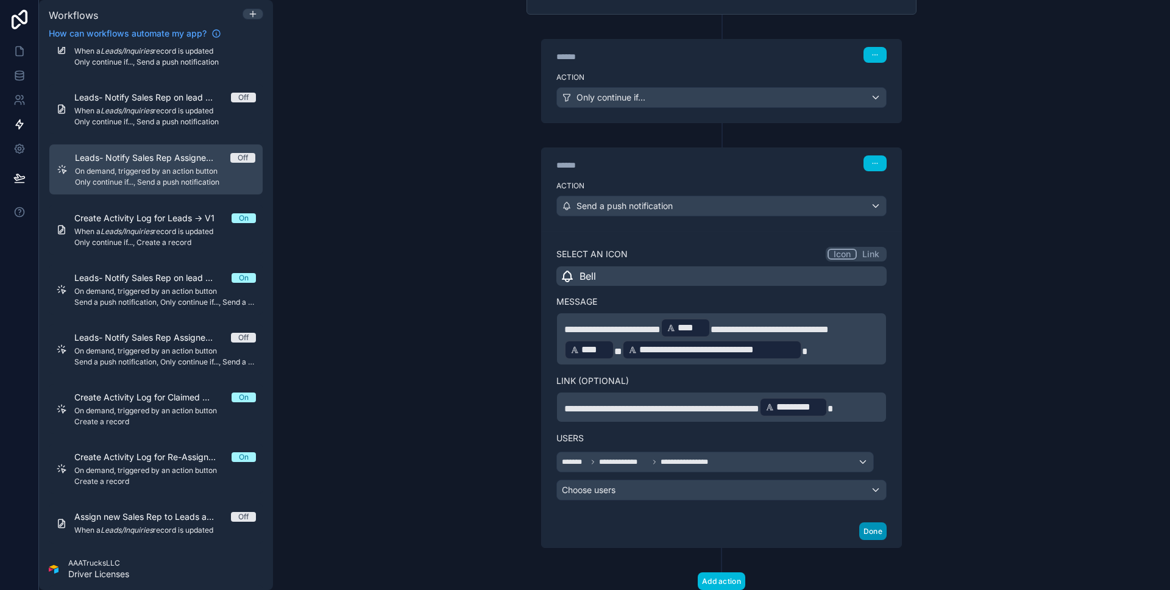
click at [868, 531] on button "Done" at bounding box center [872, 531] width 27 height 18
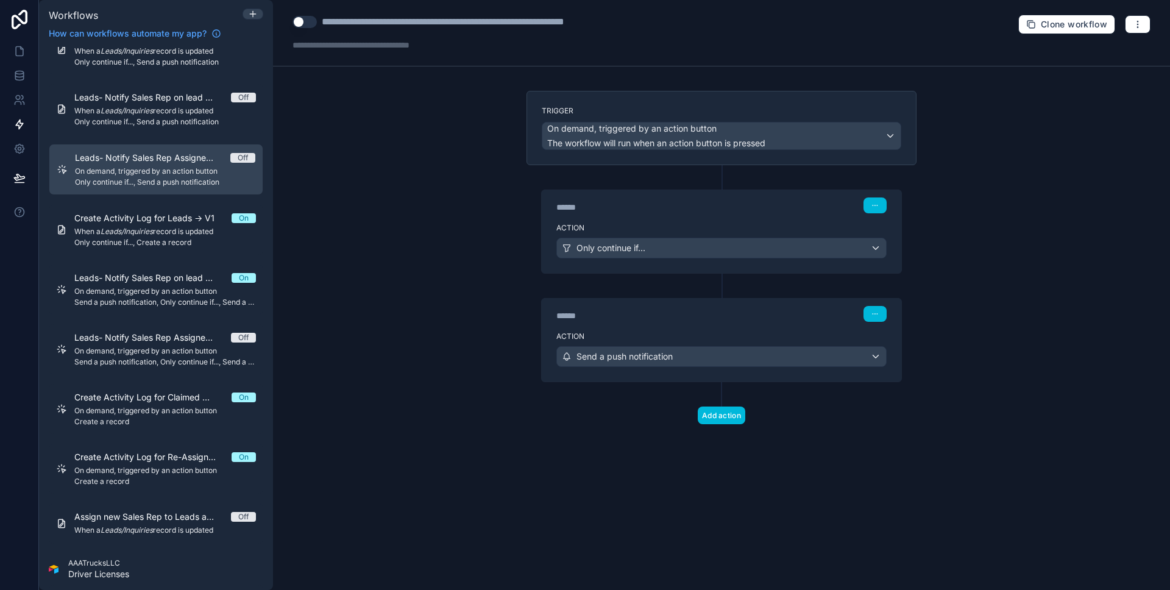
scroll to position [0, 0]
click at [308, 24] on button "Use setting" at bounding box center [305, 22] width 24 height 12
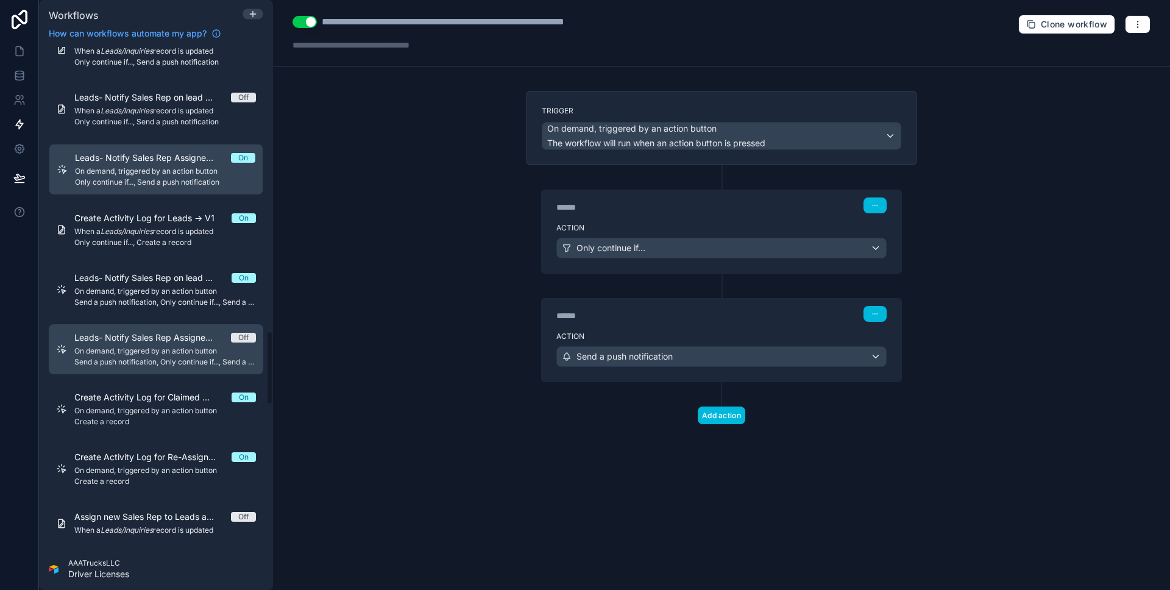
click at [185, 338] on span "Leads- Notify Sales Rep Assigned to on lead Re-assignment -> V1s." at bounding box center [152, 338] width 157 height 12
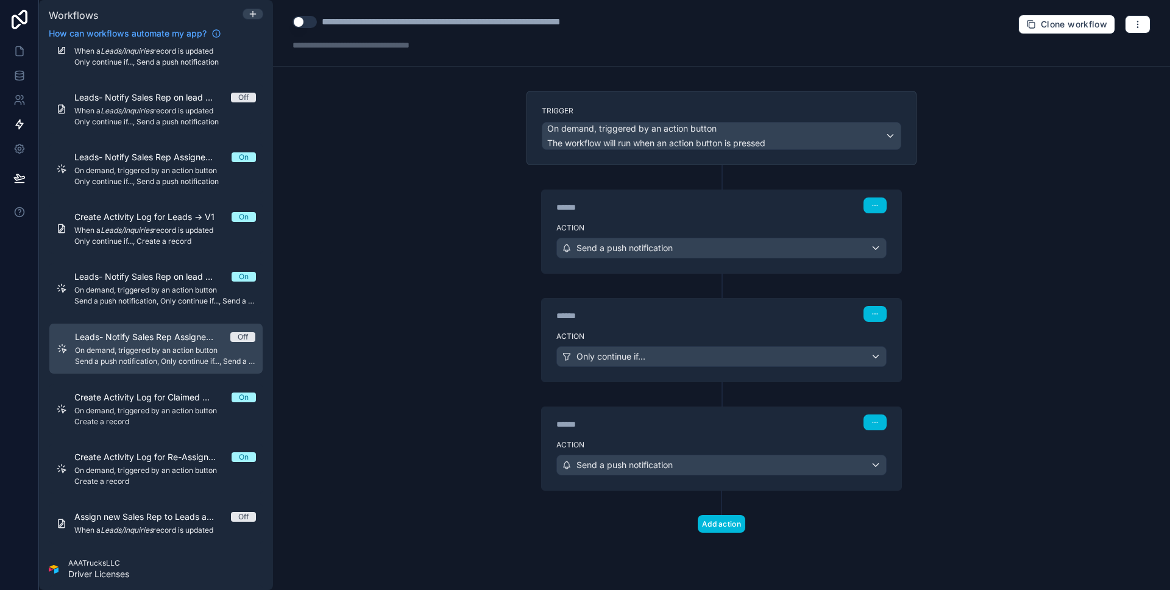
click at [800, 317] on div "****** Step 2" at bounding box center [721, 314] width 330 height 16
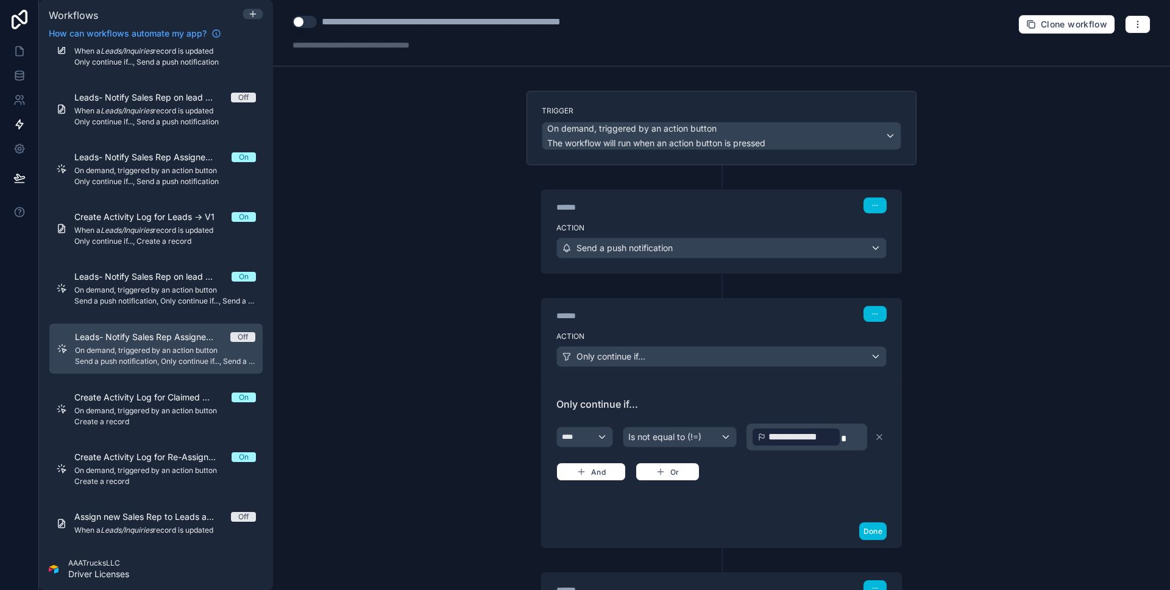
click at [735, 222] on div "Action Send a push notification" at bounding box center [722, 245] width 360 height 55
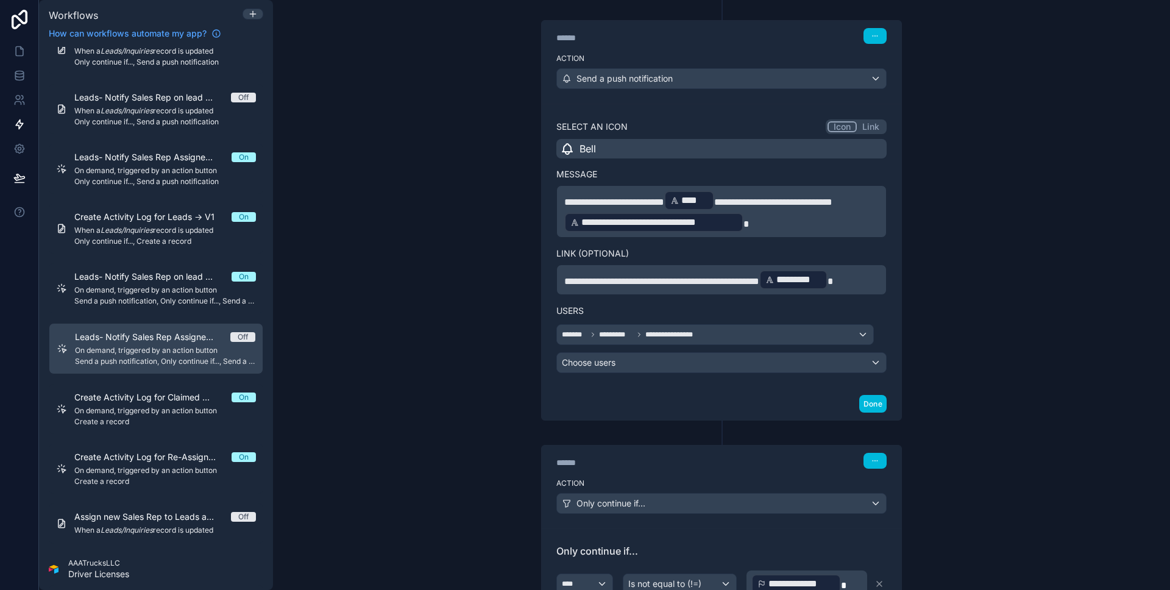
scroll to position [300, 0]
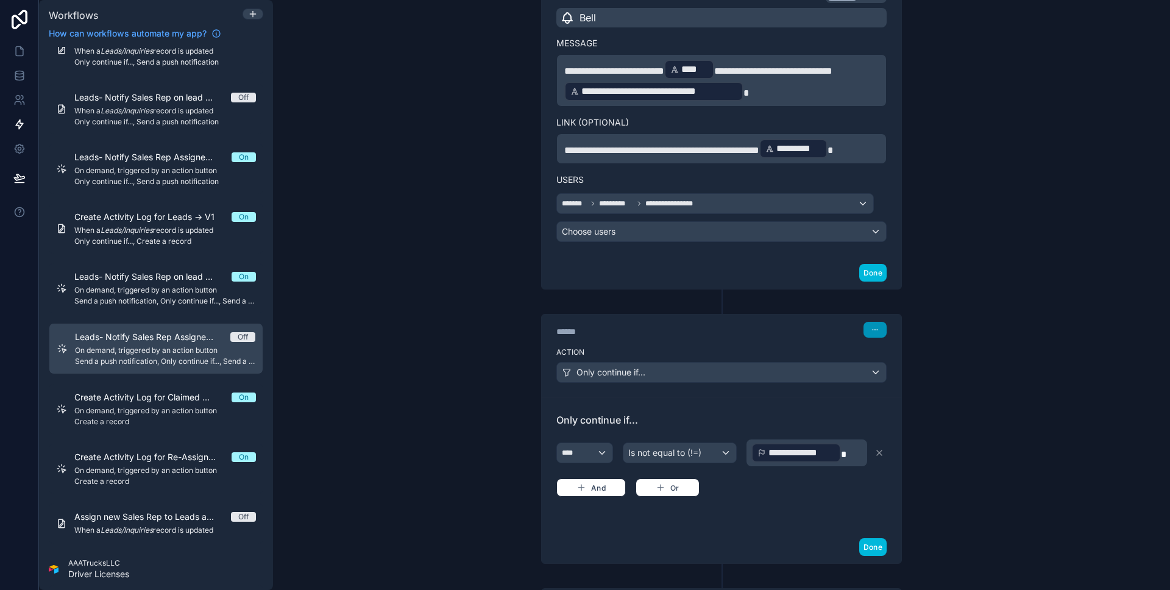
click at [873, 324] on button "button" at bounding box center [874, 330] width 23 height 16
click at [892, 373] on span "Delete" at bounding box center [893, 377] width 23 height 10
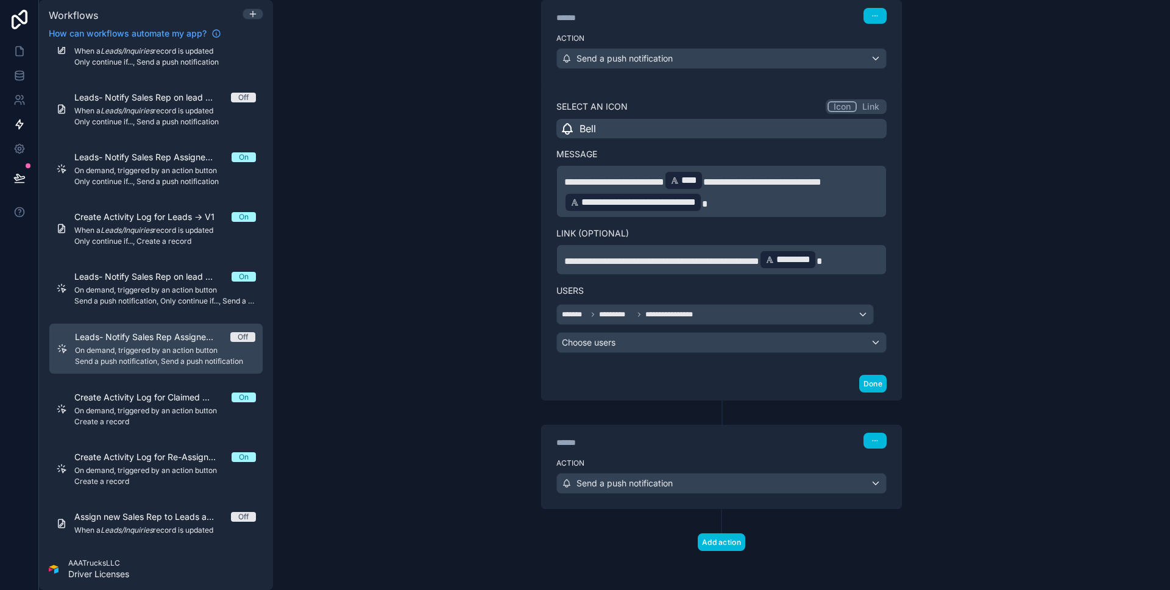
scroll to position [190, 0]
click at [879, 434] on button "button" at bounding box center [874, 441] width 23 height 16
drag, startPoint x: 886, startPoint y: 480, endPoint x: 909, endPoint y: 453, distance: 34.6
click at [887, 480] on button "Delete" at bounding box center [899, 488] width 83 height 20
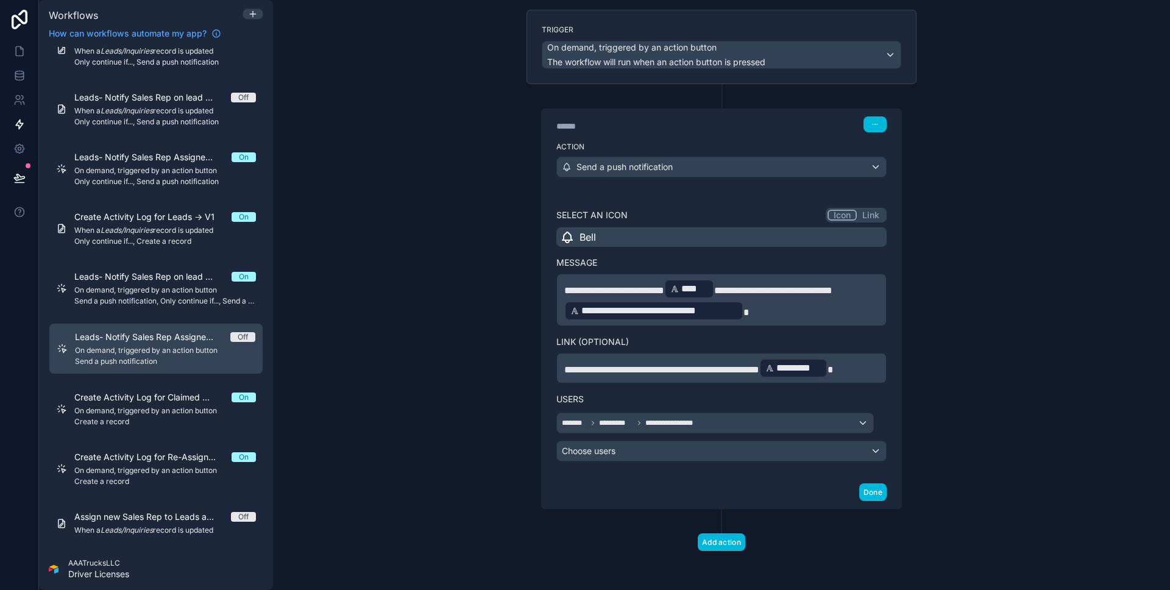
scroll to position [58, 0]
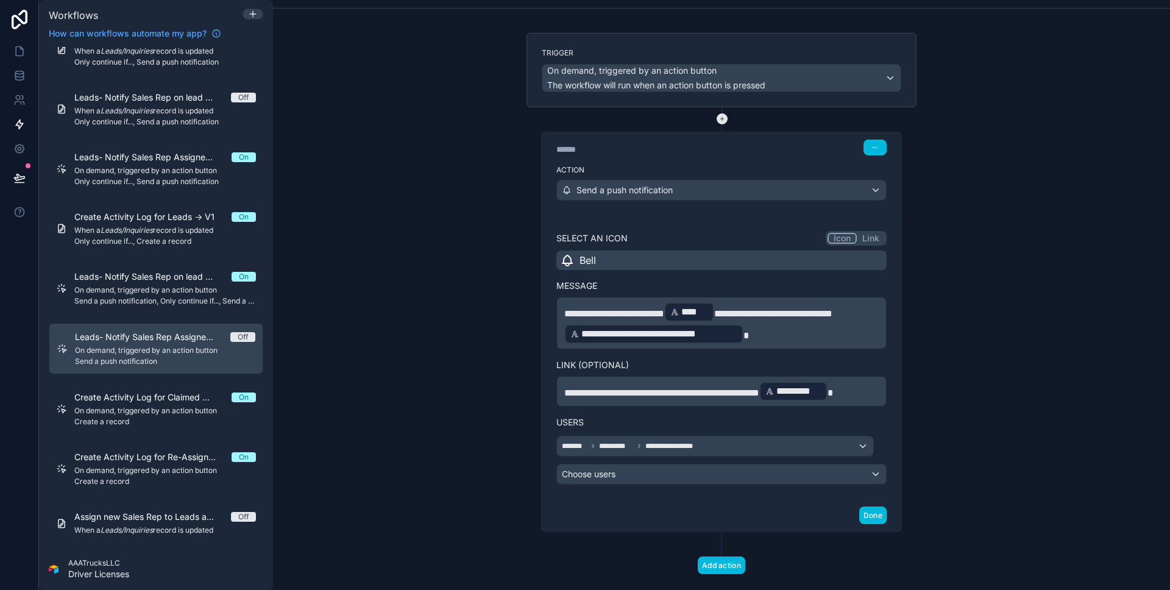
click at [717, 124] on button at bounding box center [722, 118] width 11 height 11
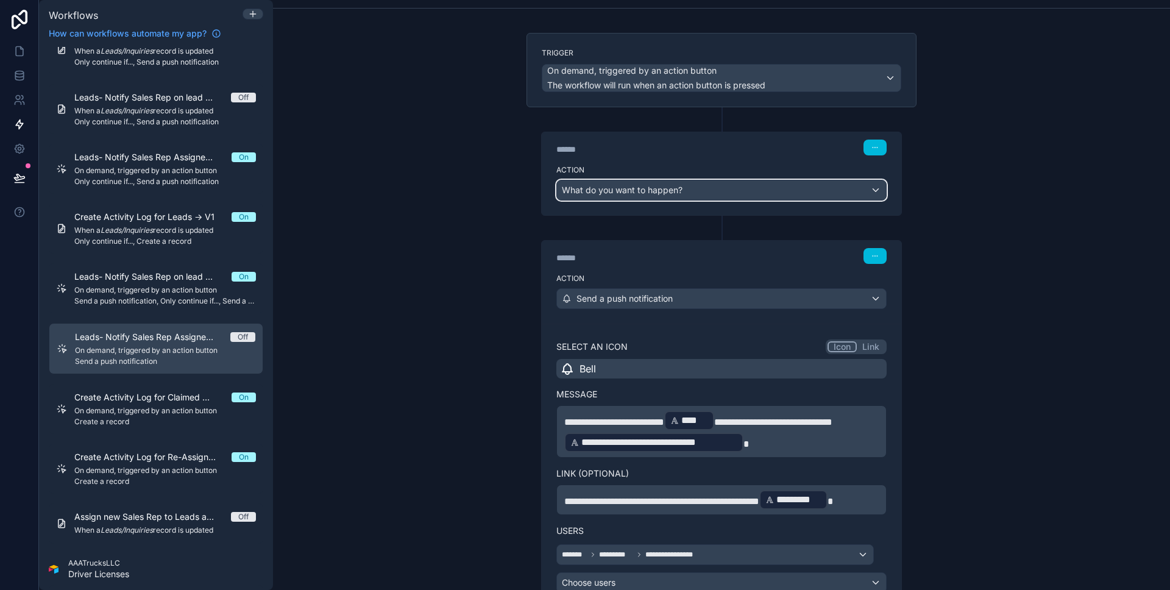
click at [720, 192] on div "What do you want to happen?" at bounding box center [721, 190] width 329 height 20
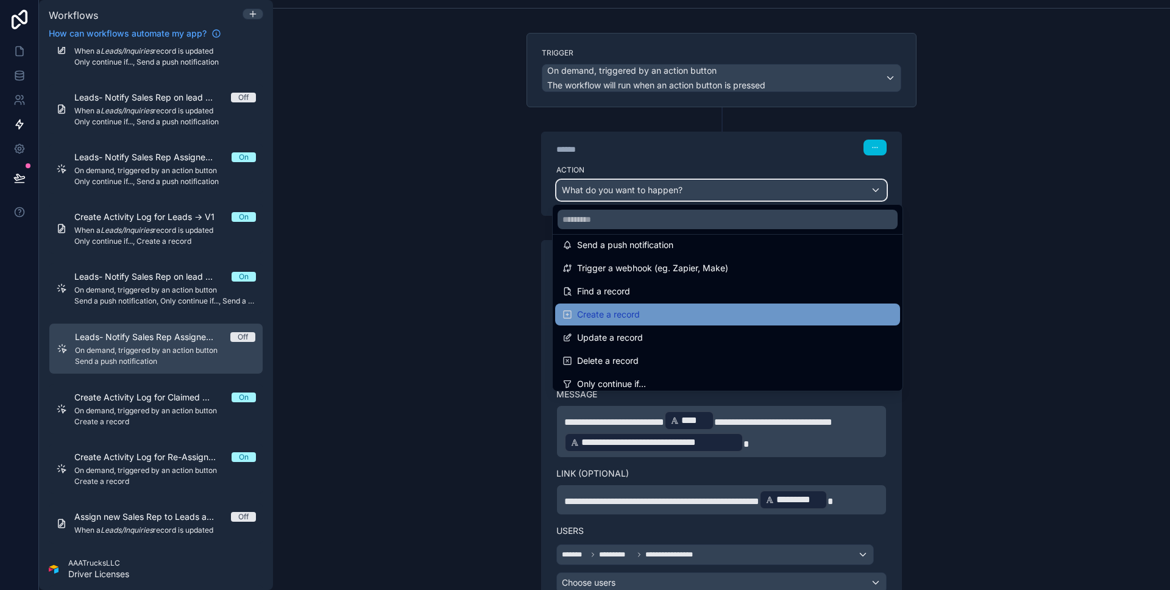
scroll to position [41, 0]
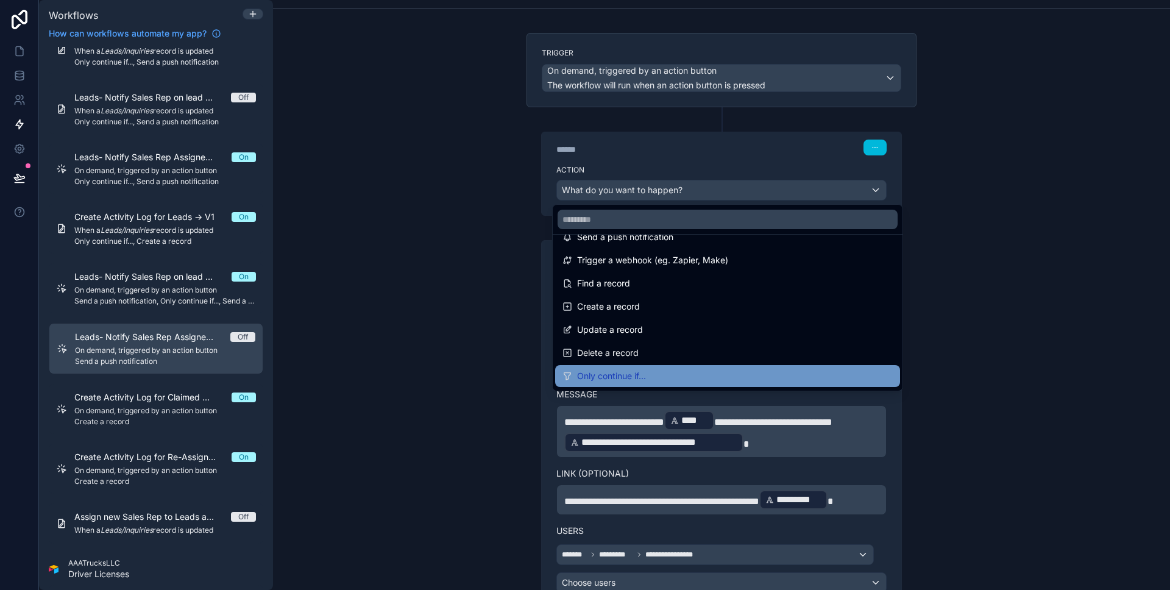
click at [742, 365] on div "Only continue if..." at bounding box center [727, 376] width 345 height 22
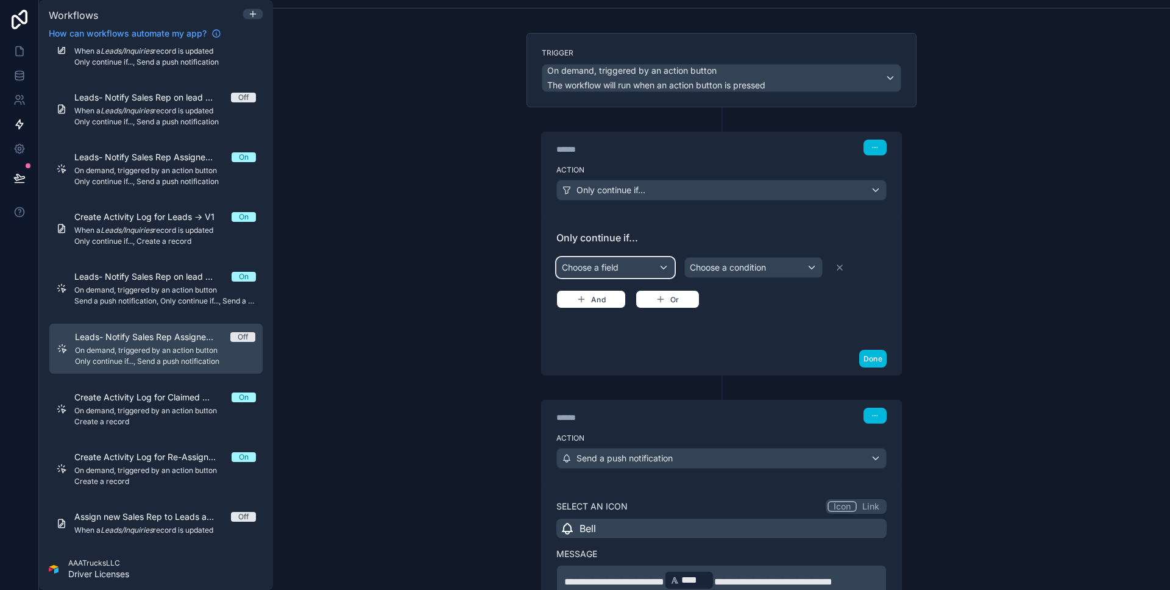
click at [661, 265] on div "Choose a field" at bounding box center [615, 268] width 117 height 20
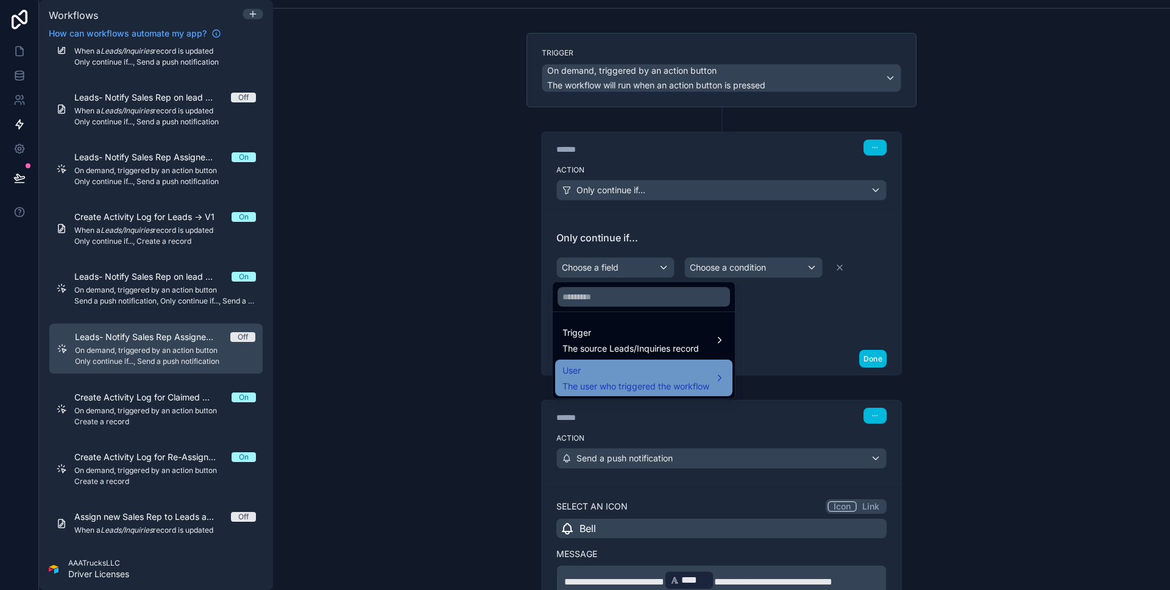
click at [663, 378] on div "User The user who triggered the workflow" at bounding box center [635, 377] width 147 height 29
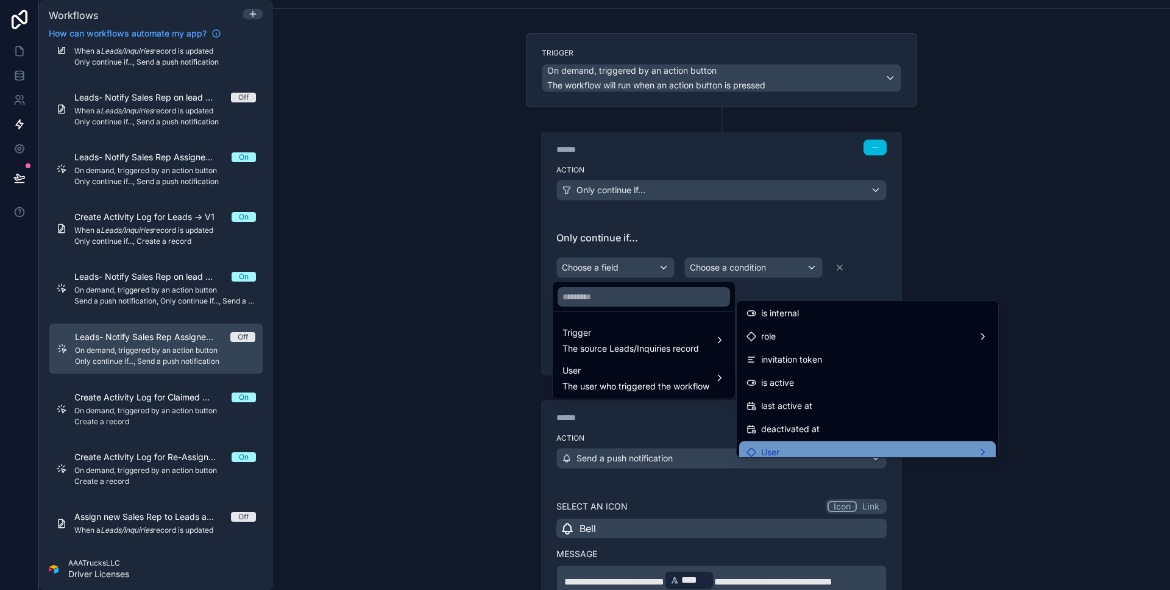
scroll to position [196, 0]
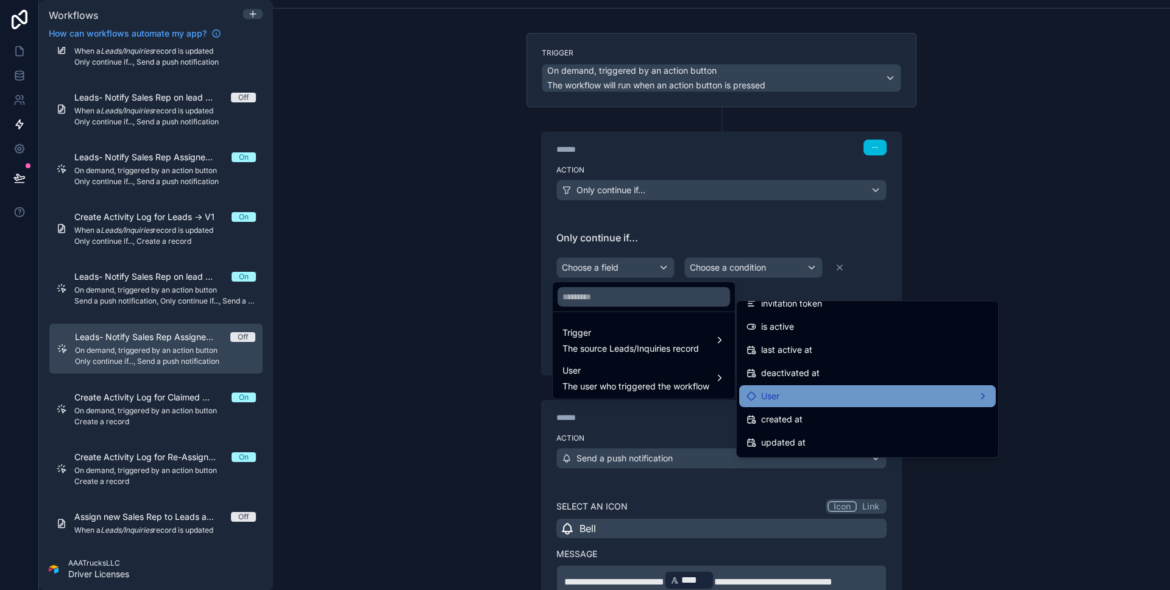
click at [792, 395] on div "User" at bounding box center [867, 396] width 242 height 15
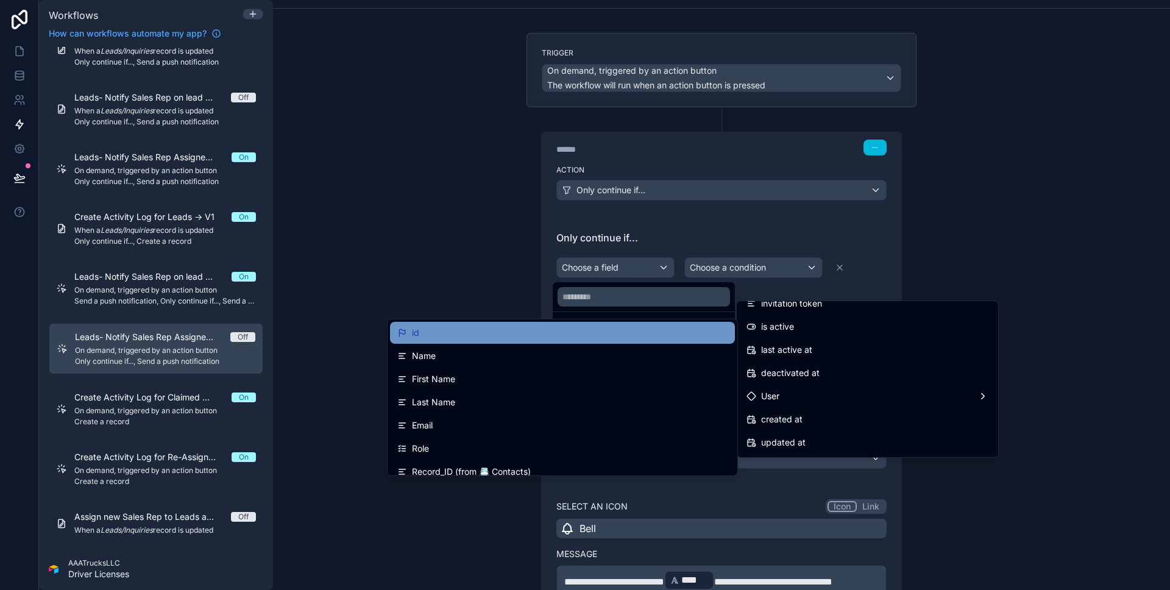
click at [633, 327] on div "id" at bounding box center [562, 332] width 330 height 15
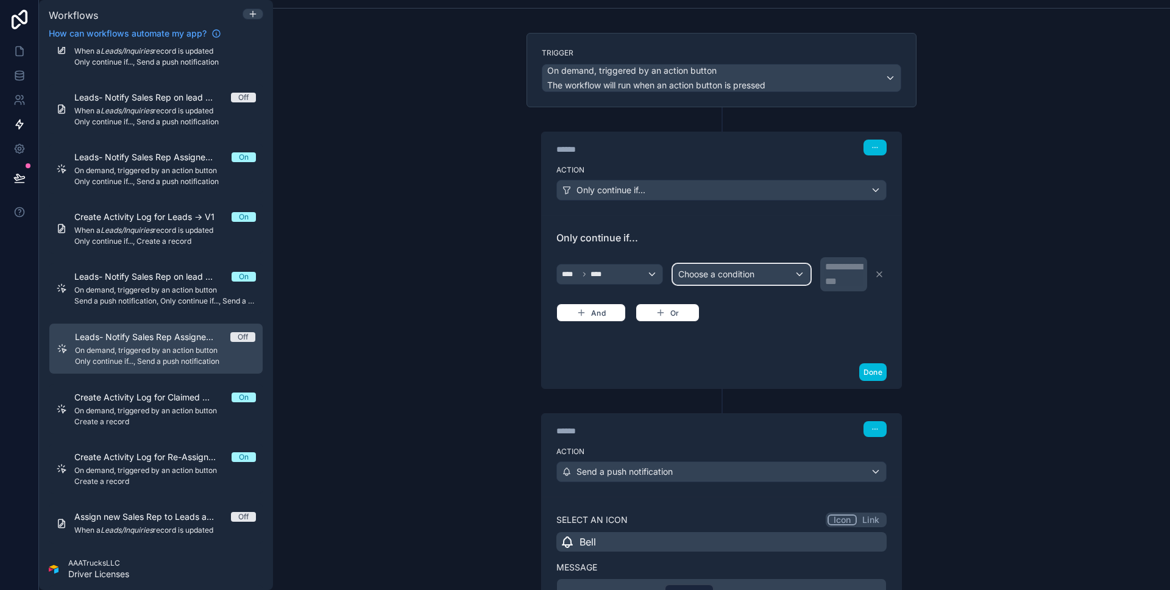
click at [755, 274] on div "Choose a condition" at bounding box center [741, 274] width 137 height 20
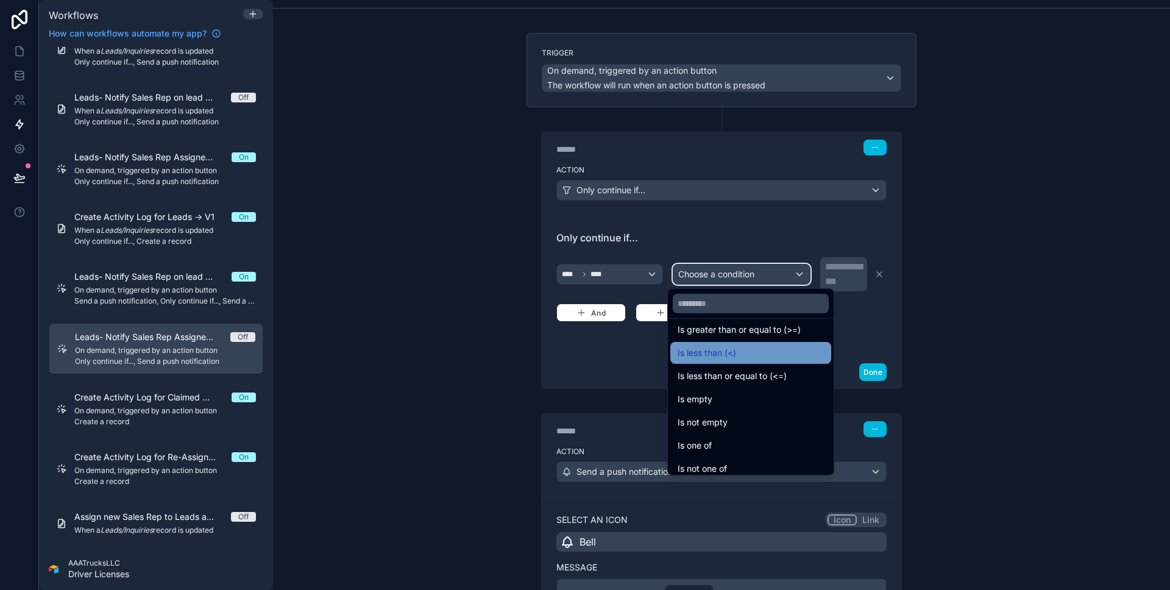
scroll to position [0, 0]
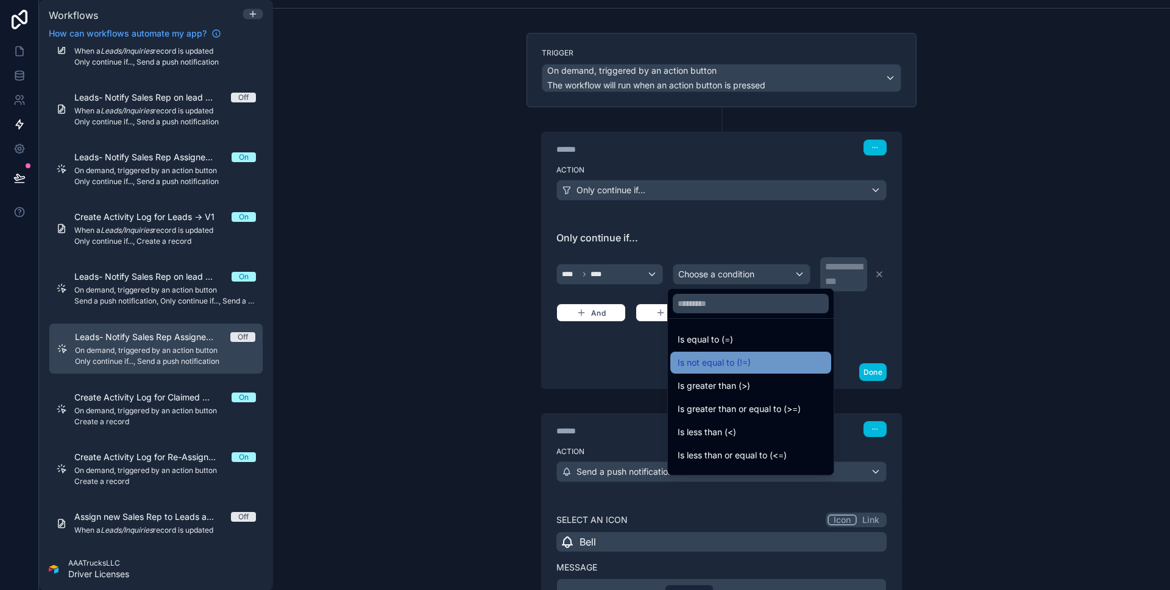
click at [740, 363] on span "Is not equal to (!=)" at bounding box center [714, 362] width 73 height 15
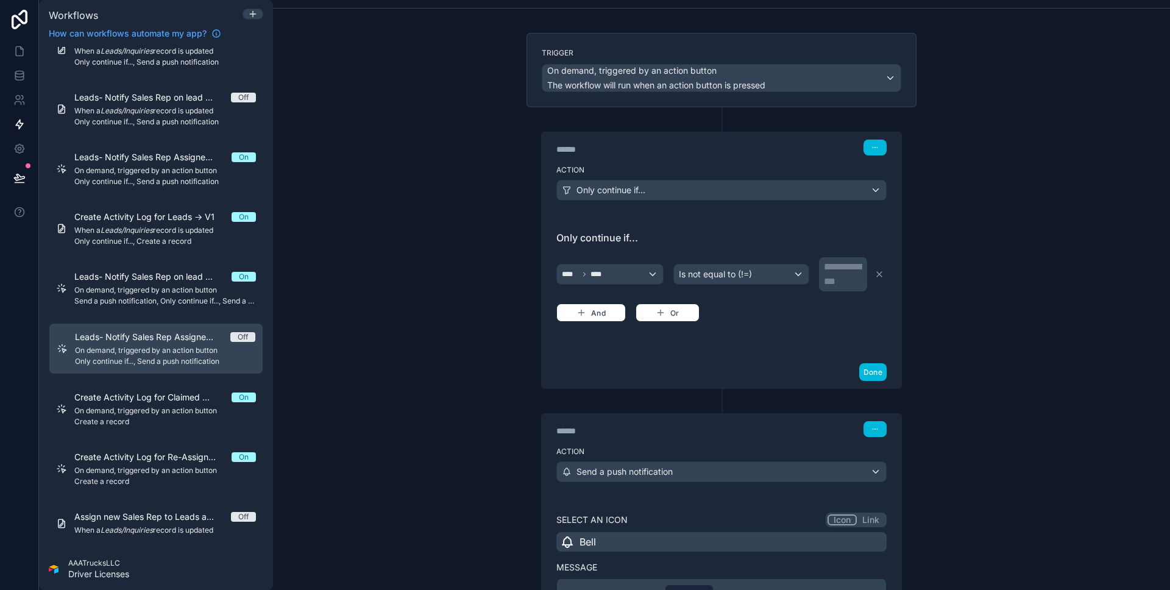
click at [824, 286] on div "**********" at bounding box center [844, 274] width 41 height 29
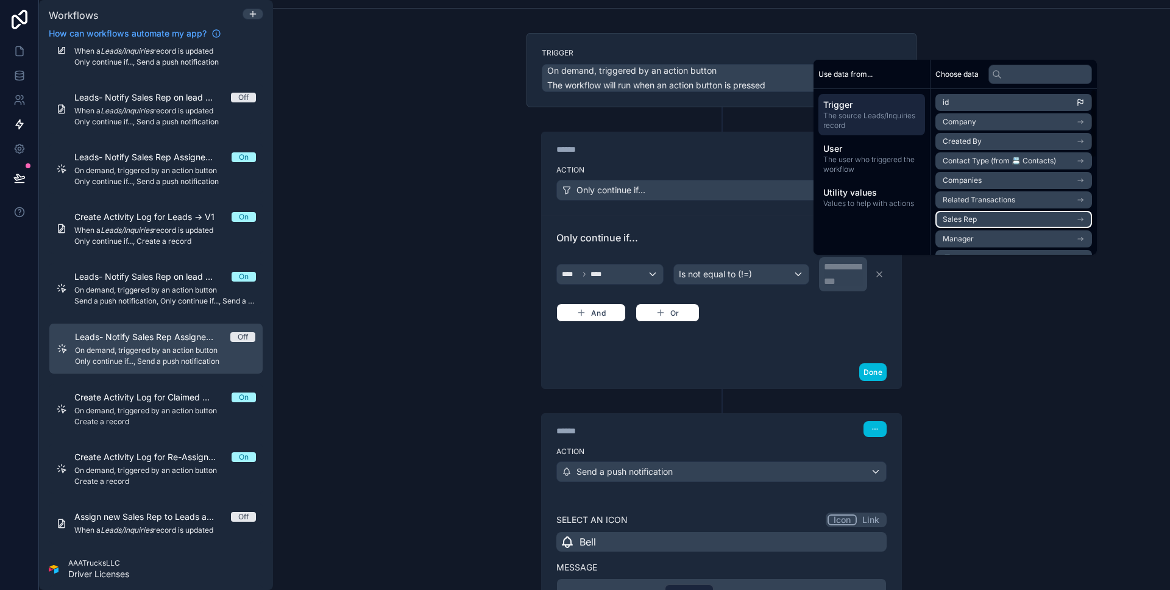
click at [985, 211] on li "Sales Rep" at bounding box center [1013, 219] width 157 height 17
click at [1011, 217] on li "user (from user)" at bounding box center [1013, 224] width 157 height 17
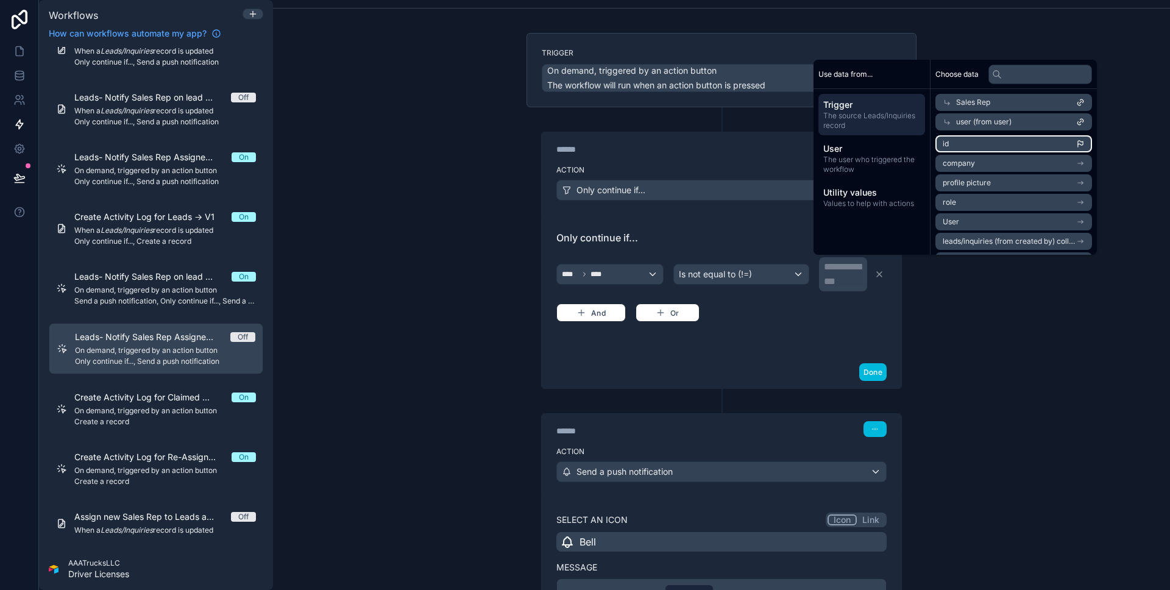
click at [982, 147] on li "id" at bounding box center [1013, 143] width 157 height 17
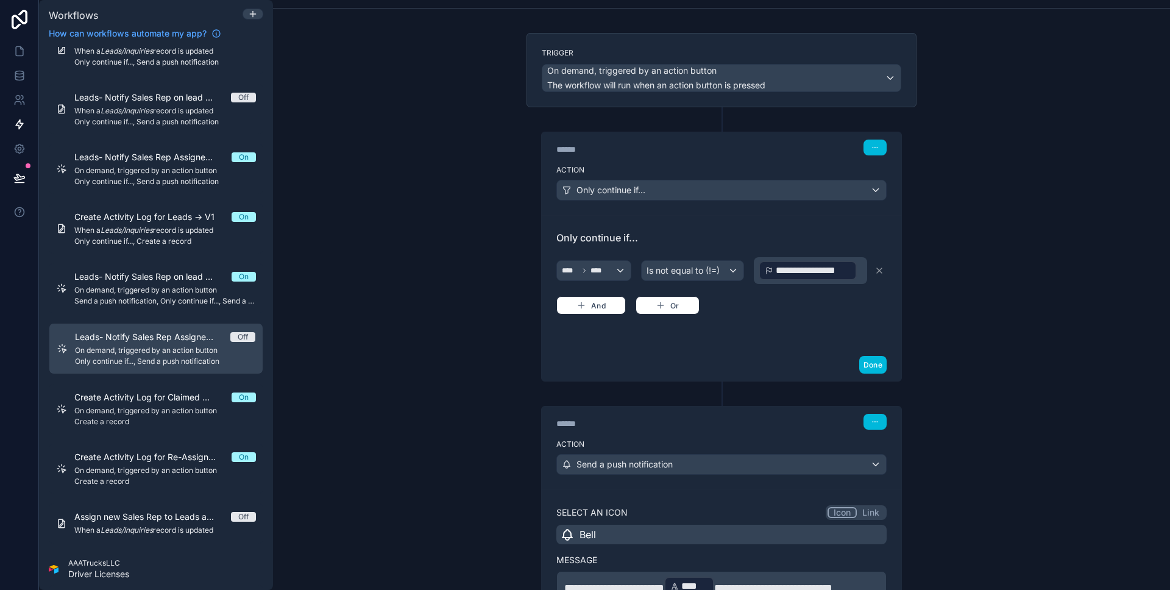
click at [775, 330] on div "**********" at bounding box center [721, 282] width 330 height 104
click at [879, 363] on button "Done" at bounding box center [872, 365] width 27 height 18
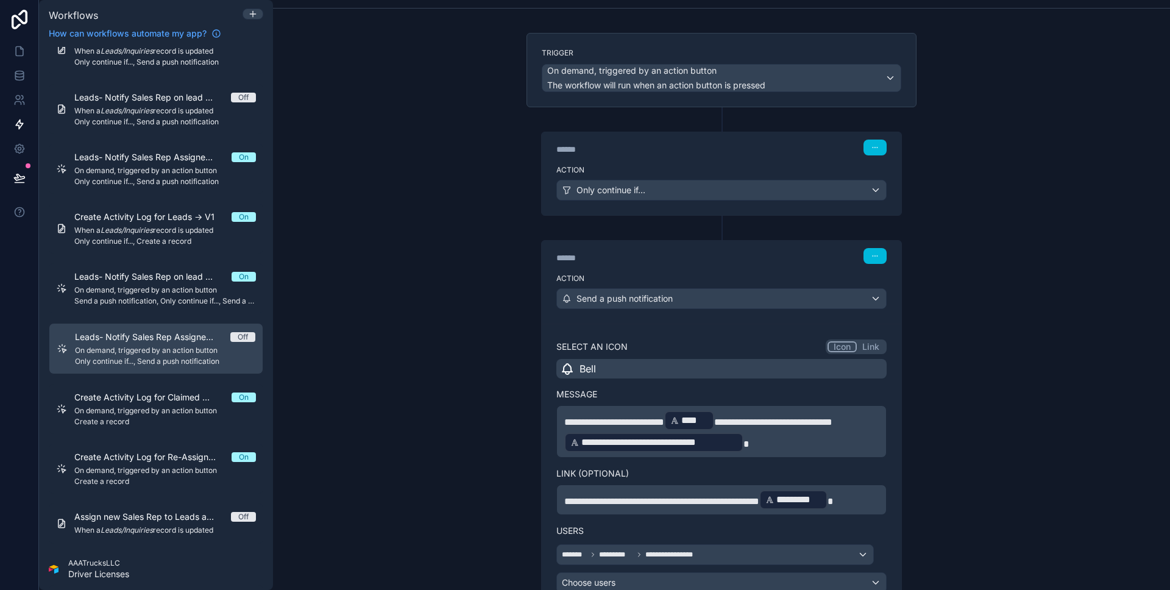
scroll to position [183, 0]
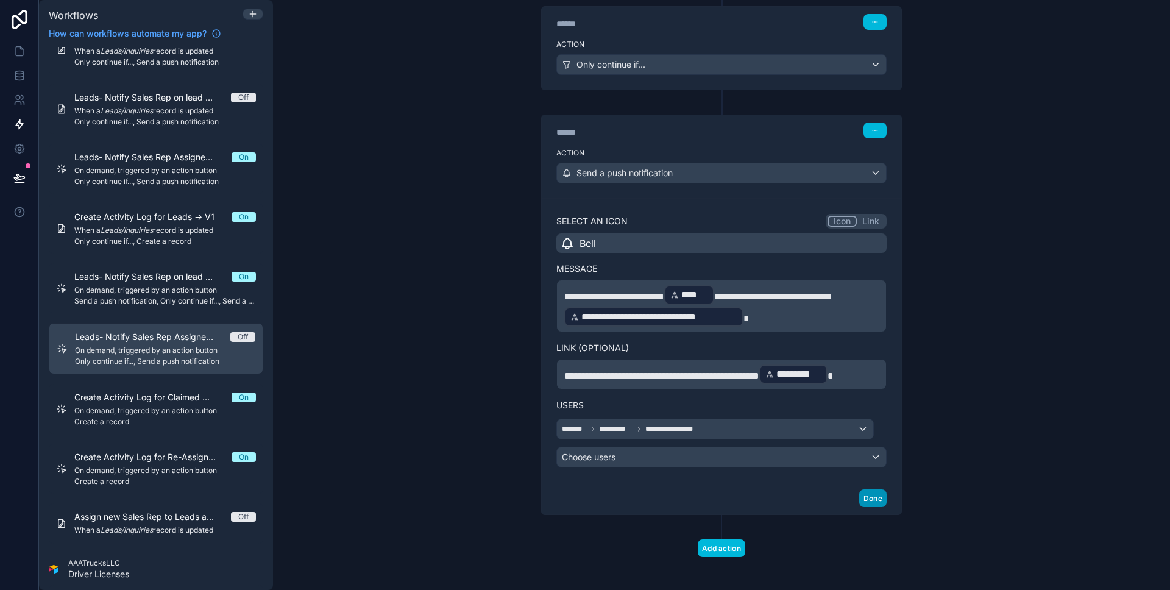
click at [865, 493] on button "Done" at bounding box center [872, 498] width 27 height 18
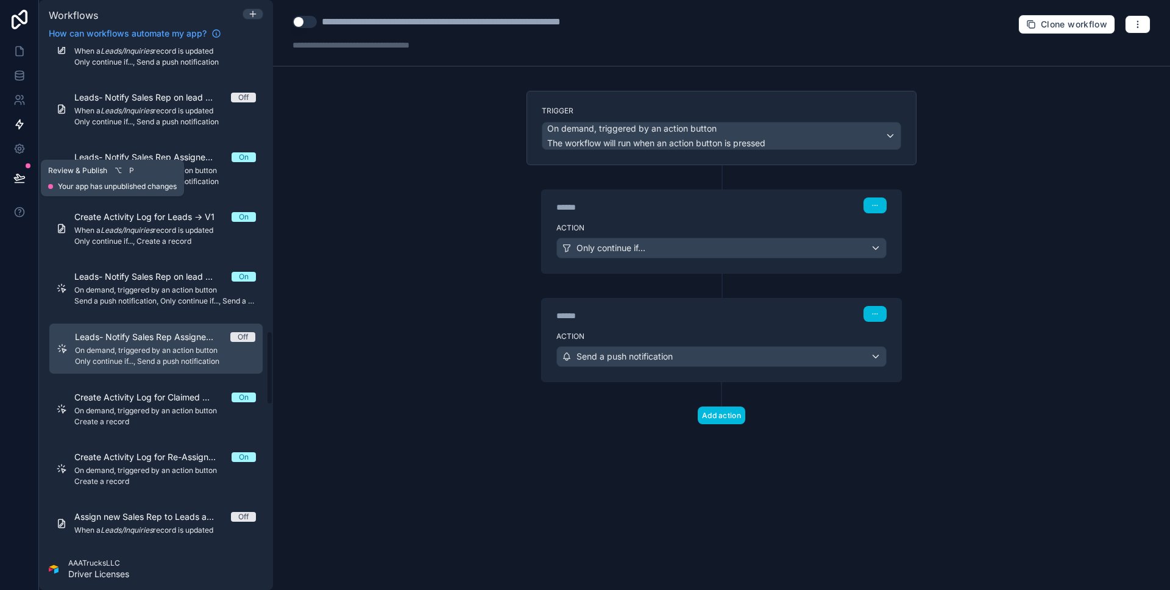
click at [9, 179] on button at bounding box center [19, 178] width 27 height 34
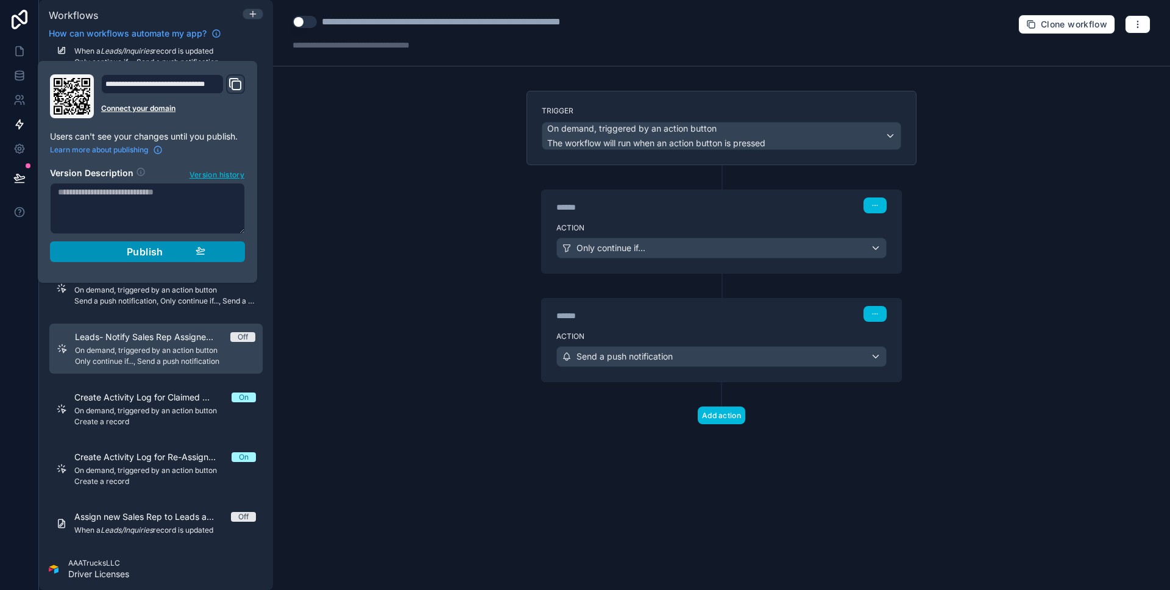
click at [127, 244] on button "Publish" at bounding box center [147, 251] width 195 height 21
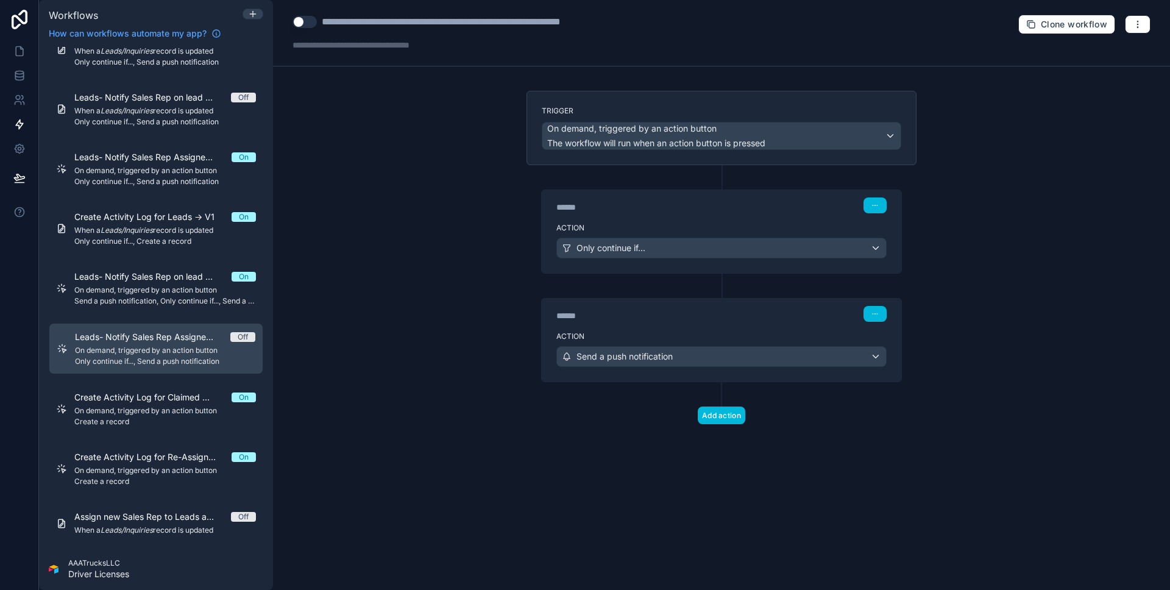
click at [400, 106] on div "**********" at bounding box center [721, 295] width 897 height 590
click at [311, 30] on div "**********" at bounding box center [468, 33] width 350 height 37
click at [307, 26] on button "Use setting" at bounding box center [305, 22] width 24 height 12
click at [636, 198] on div "****** Step 1" at bounding box center [721, 205] width 330 height 16
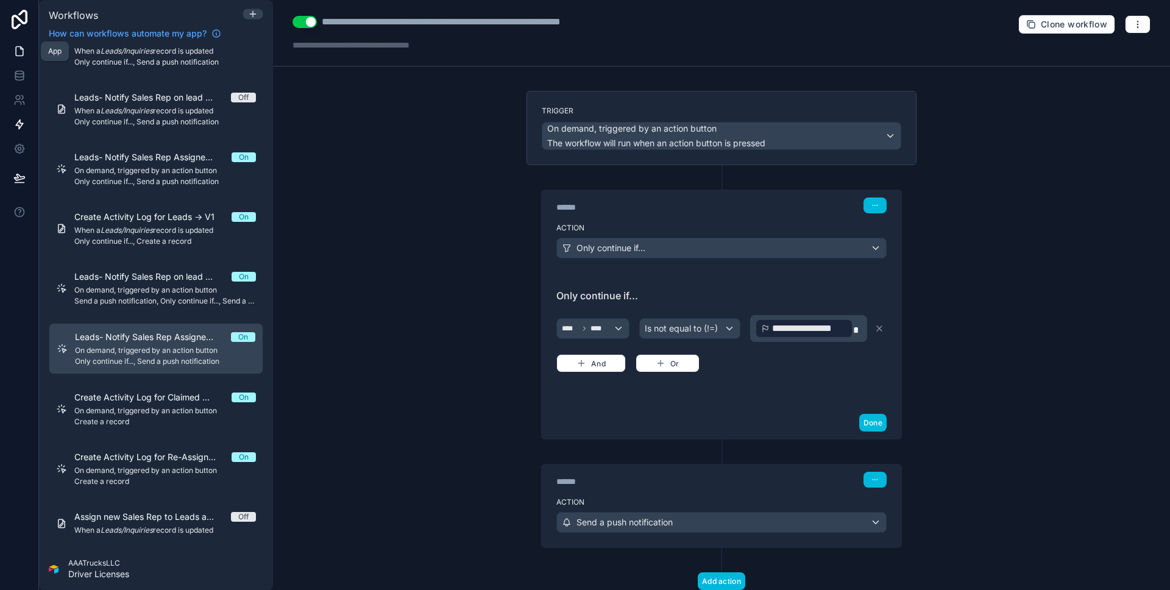
click at [21, 55] on icon at bounding box center [19, 51] width 12 height 12
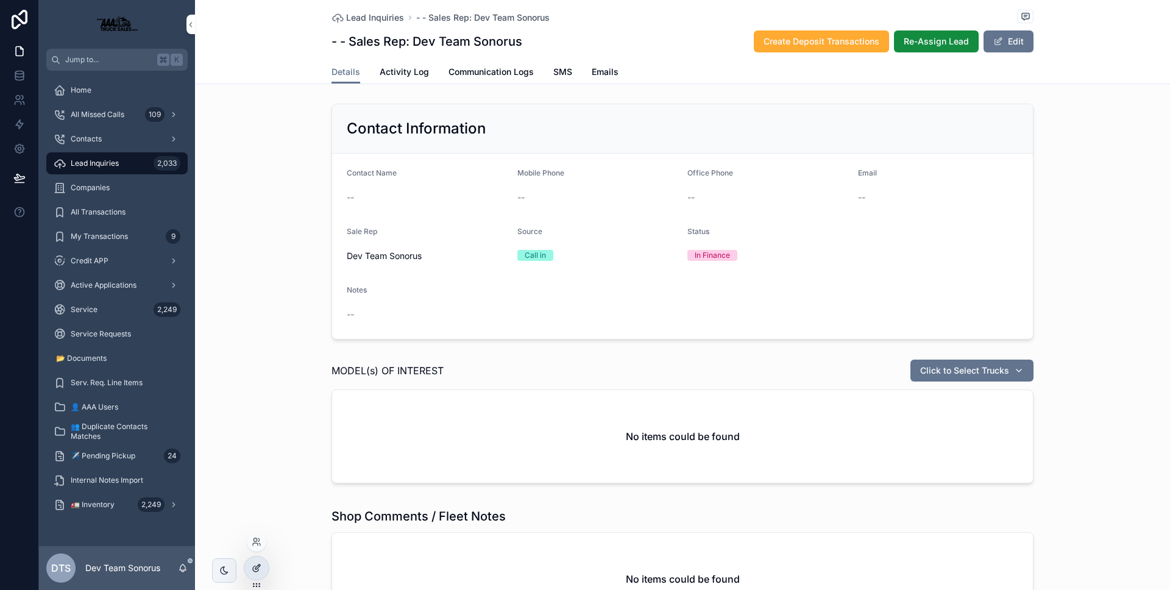
click at [260, 564] on icon at bounding box center [257, 568] width 10 height 10
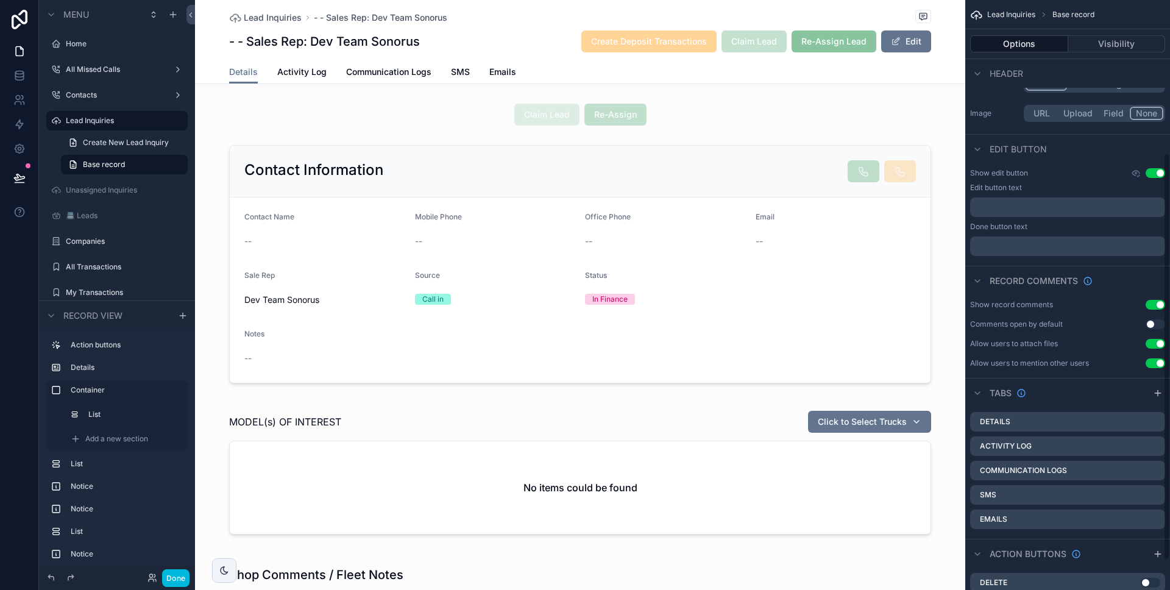
scroll to position [264, 0]
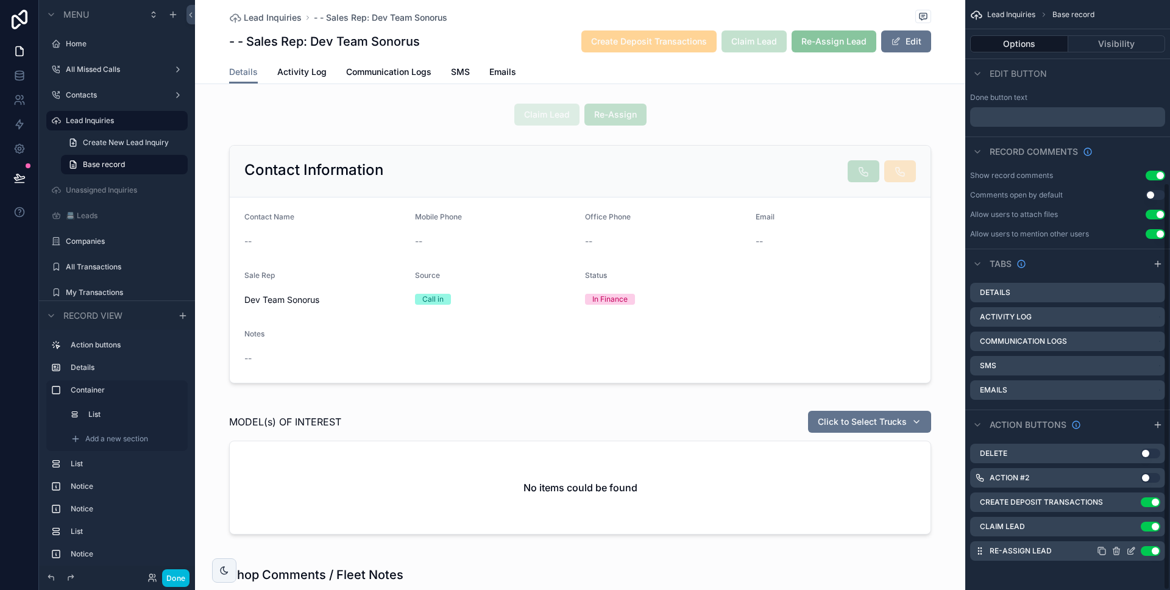
click at [1130, 550] on icon "scrollable content" at bounding box center [1132, 549] width 5 height 5
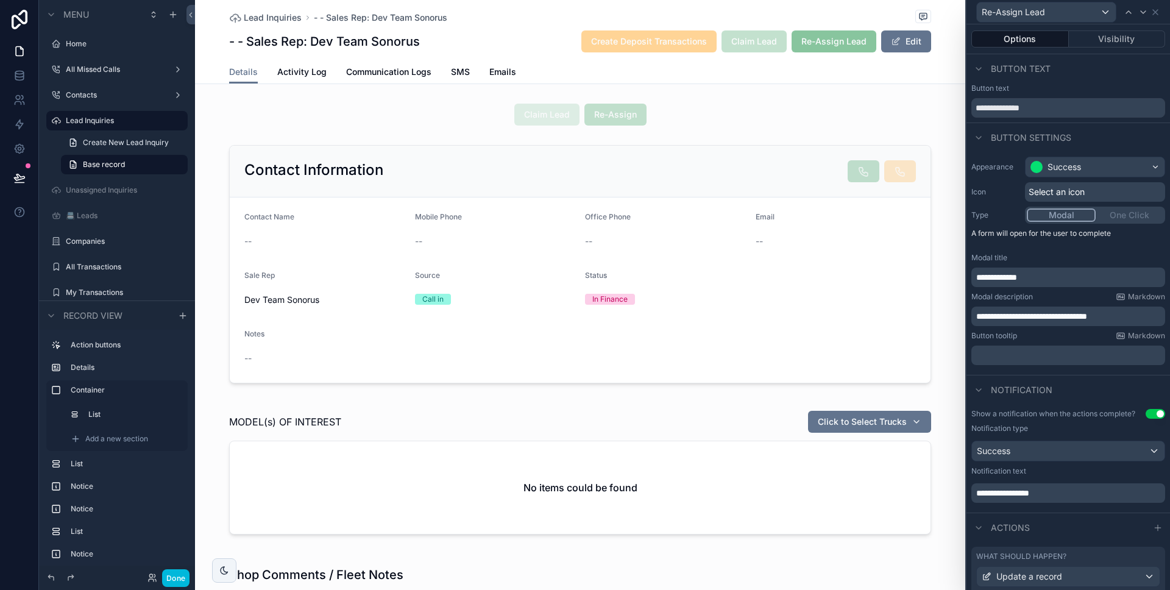
scroll to position [493, 0]
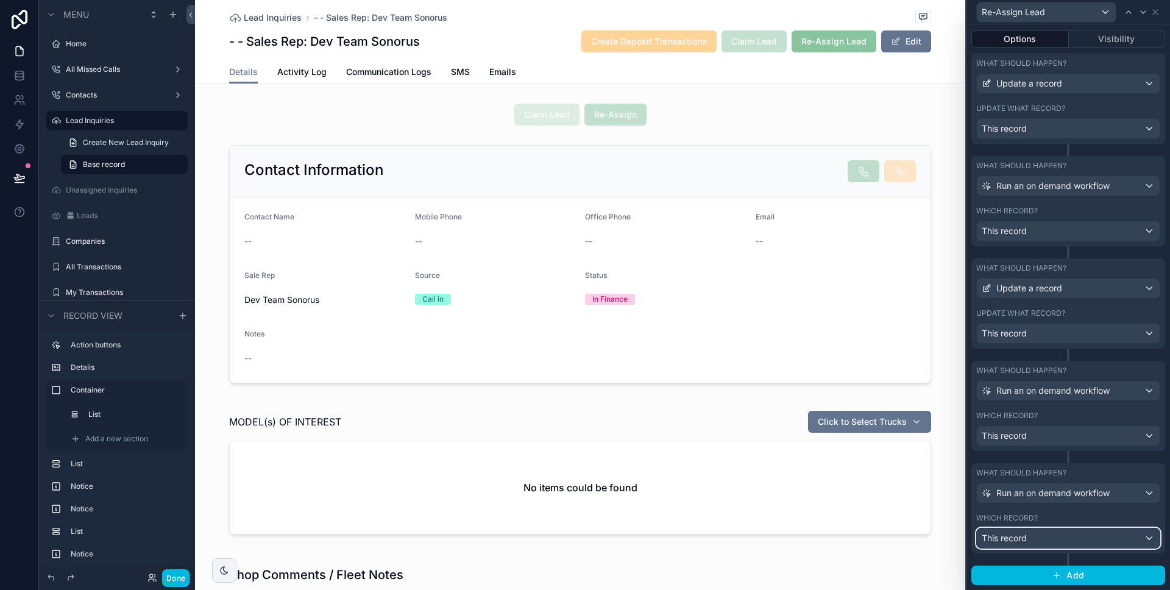
click at [1058, 533] on div "This record" at bounding box center [1068, 538] width 183 height 20
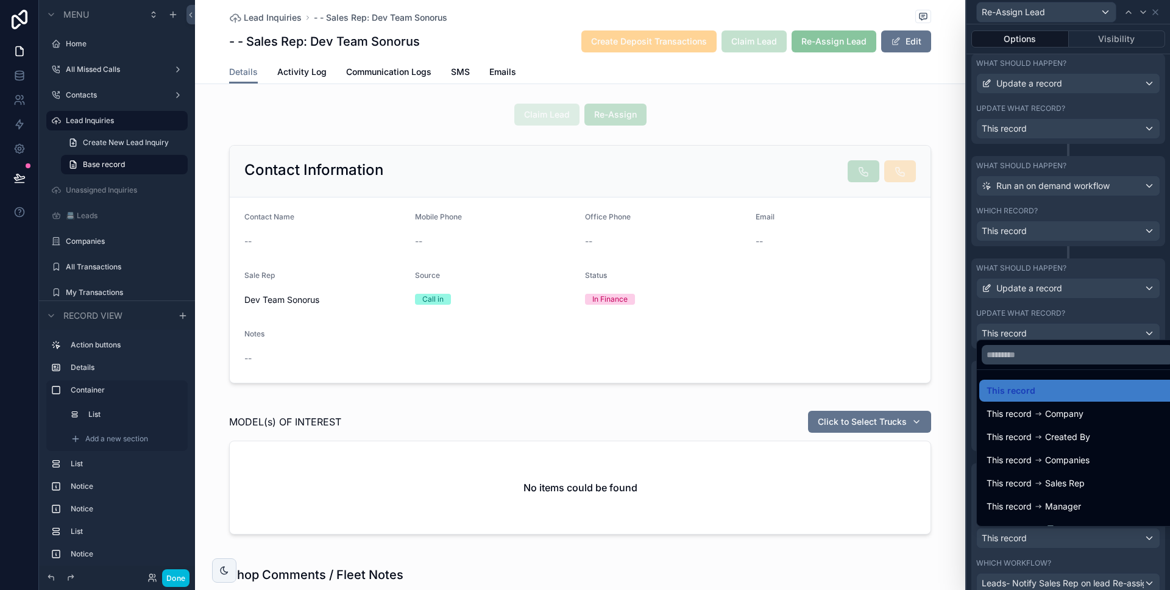
click at [1063, 554] on div at bounding box center [1068, 295] width 204 height 590
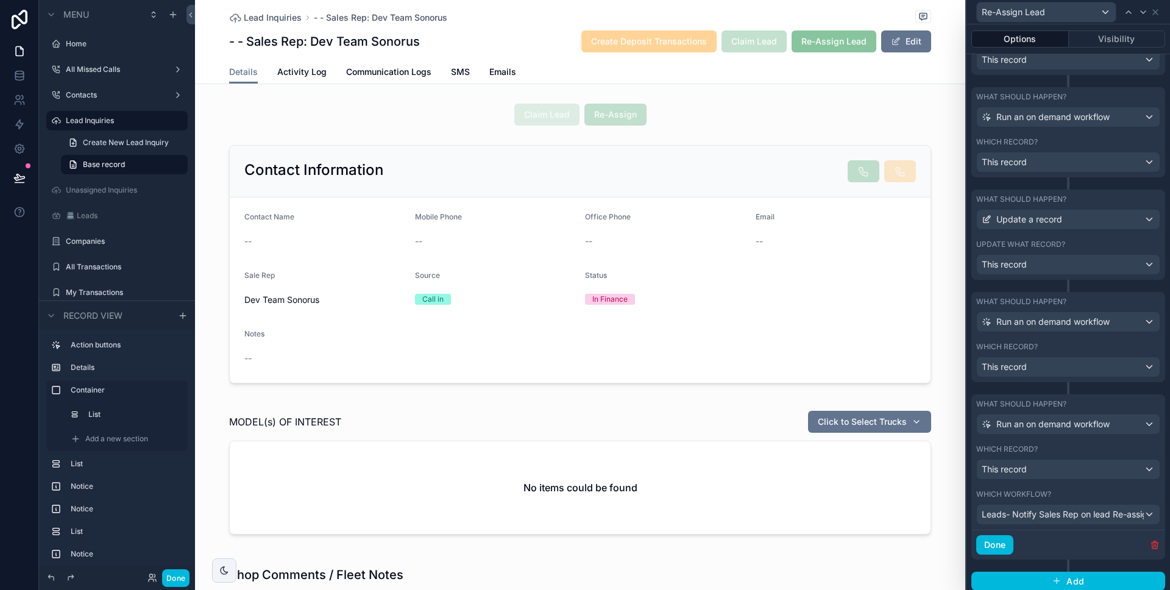
scroll to position [567, 0]
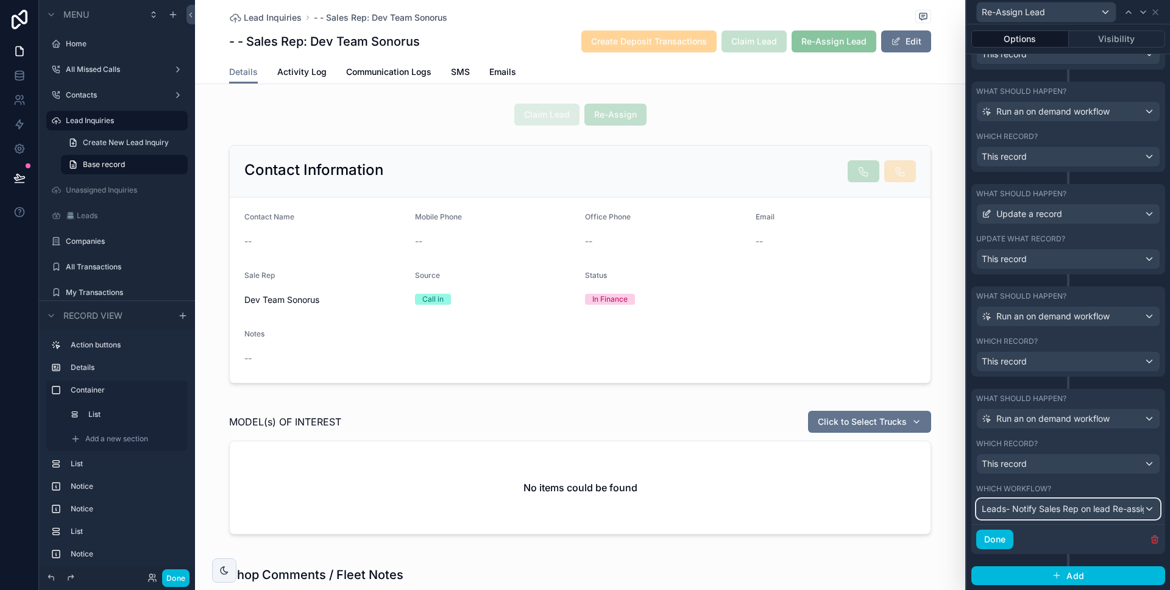
click at [1077, 508] on span "Leads- Notify Sales Rep on lead Re-assignment -> V1" at bounding box center [1063, 509] width 162 height 12
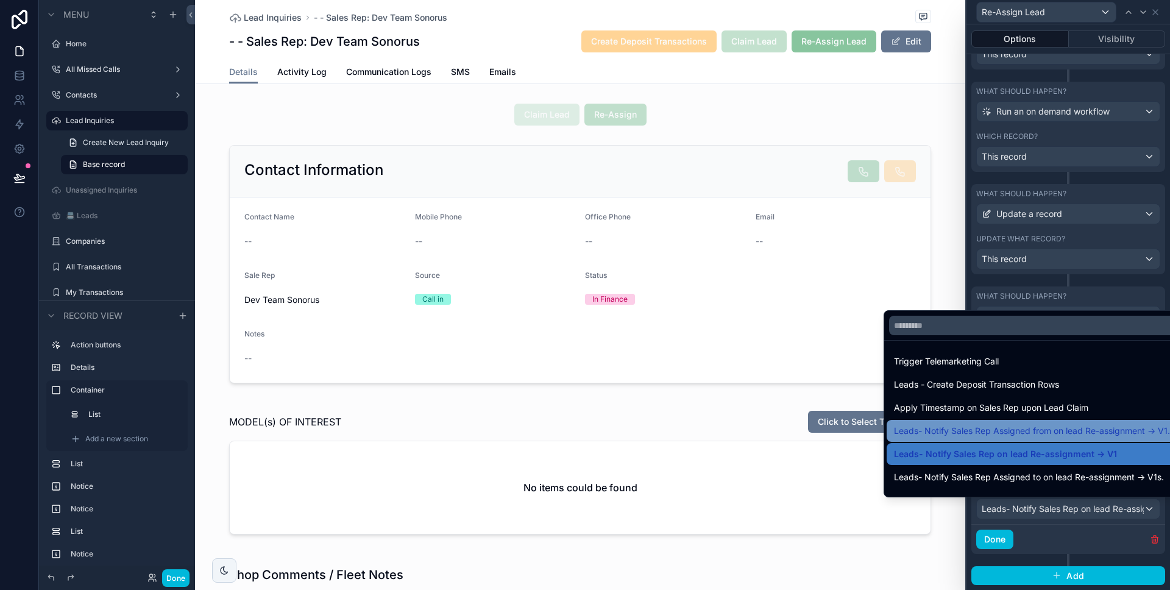
click at [1051, 434] on span "Leads- Notify Sales Rep Assigned from on lead Re-assignment -> V1." at bounding box center [1032, 431] width 276 height 15
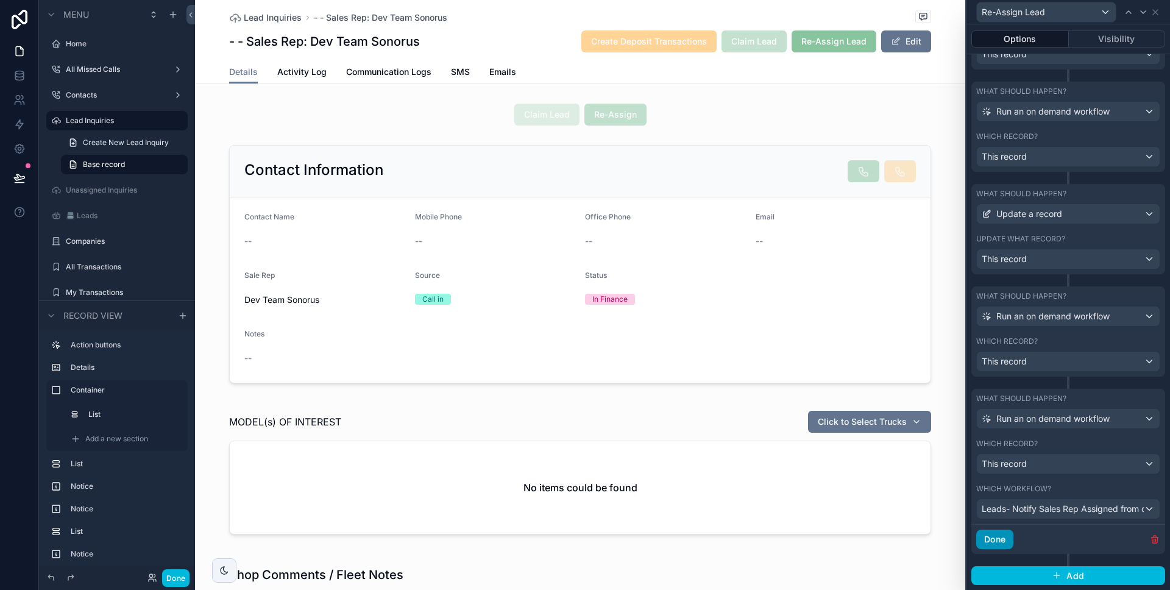
click at [1011, 545] on button "Done" at bounding box center [994, 540] width 37 height 20
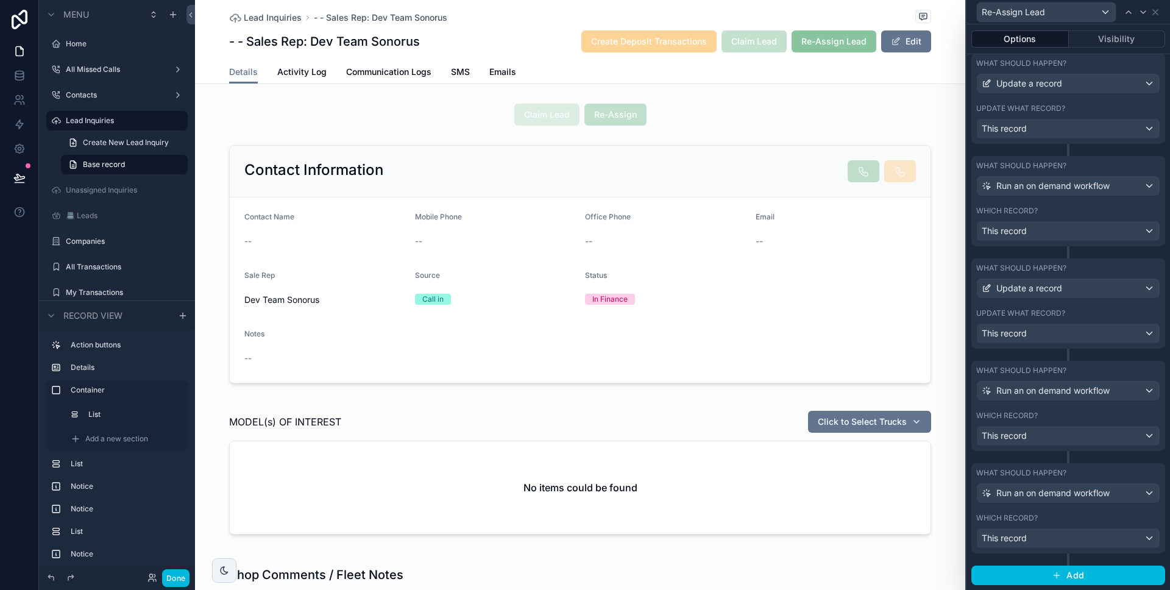
click at [1058, 557] on div "What should happen? Run an on demand workflow Which record? This record" at bounding box center [1068, 514] width 194 height 102
click at [1067, 458] on div at bounding box center [1068, 457] width 2 height 12
click at [1080, 569] on button "Add" at bounding box center [1068, 576] width 194 height 20
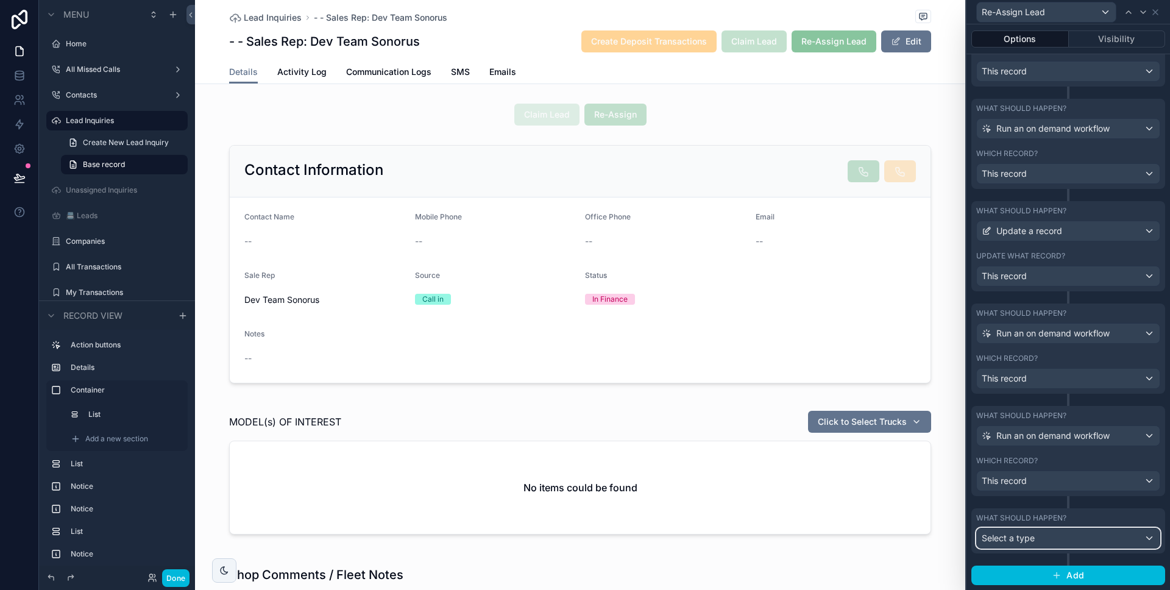
click at [1074, 541] on div "Select a type" at bounding box center [1068, 538] width 183 height 20
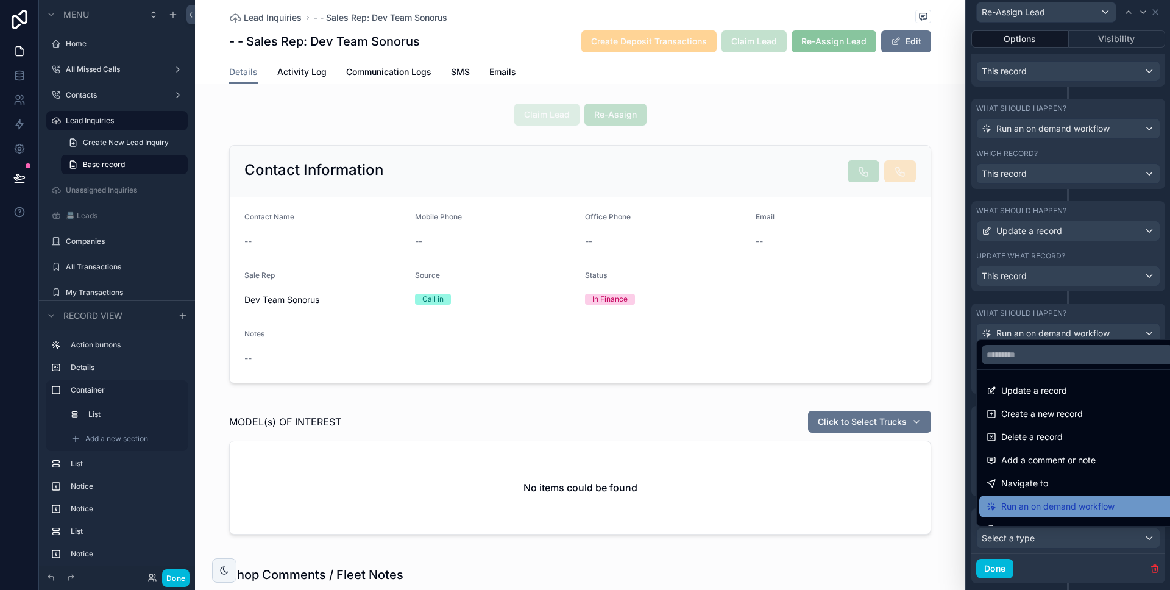
click at [1063, 509] on span "Run an on demand workflow" at bounding box center [1057, 506] width 113 height 15
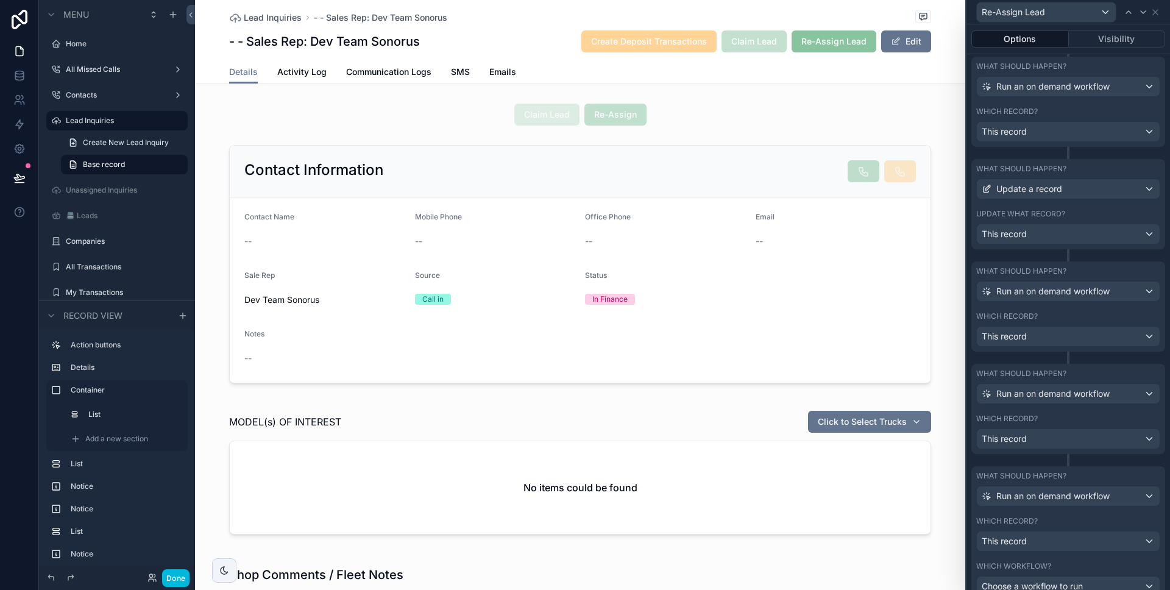
scroll to position [608, 0]
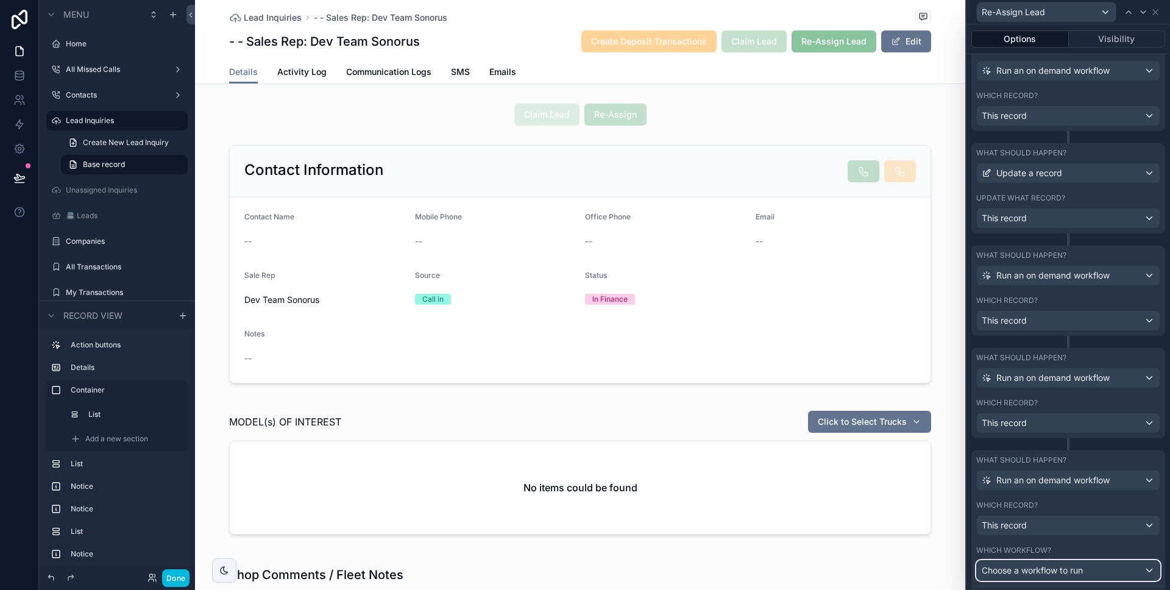
click at [1060, 566] on span "Choose a workflow to run" at bounding box center [1032, 570] width 101 height 10
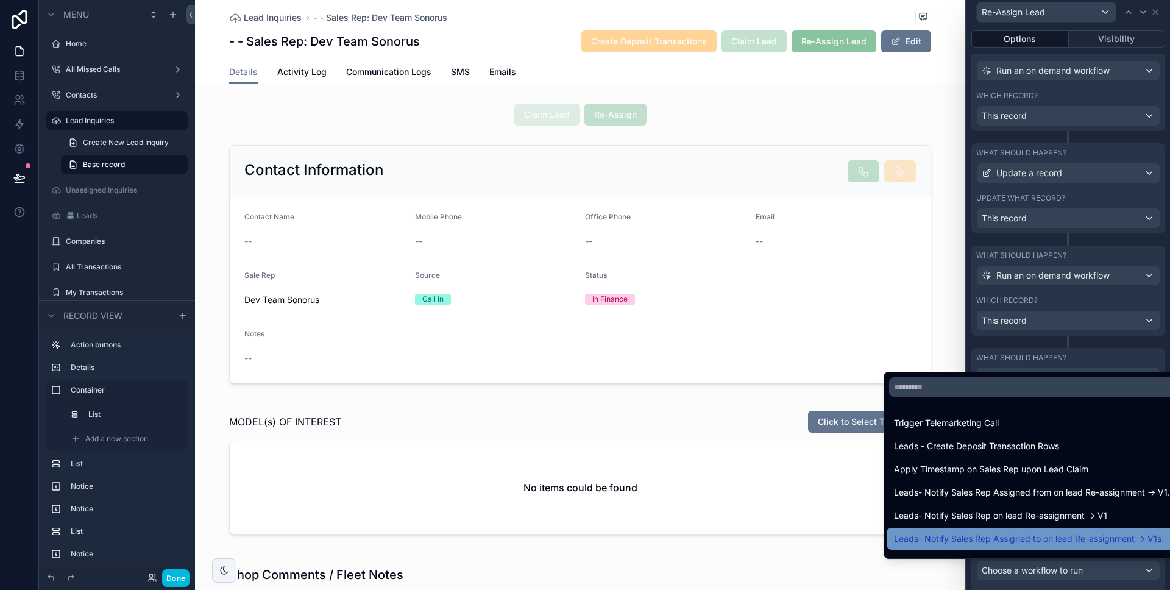
click at [1057, 546] on div "Leads- Notify Sales Rep Assigned to on lead Re-assignment -> V1s." at bounding box center [1032, 539] width 291 height 22
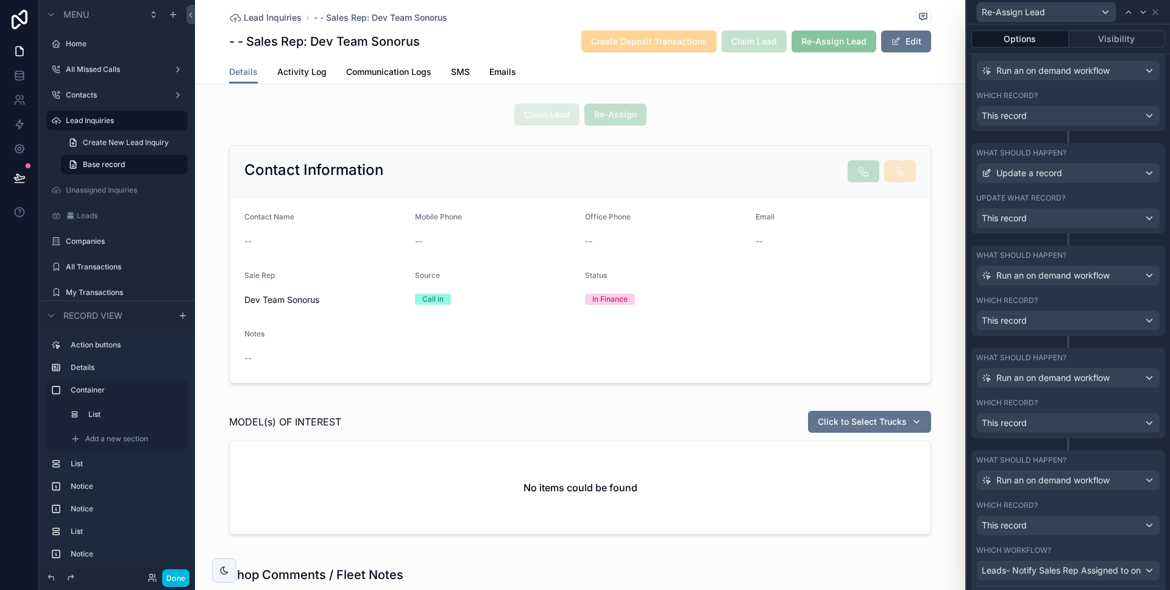
scroll to position [670, 0]
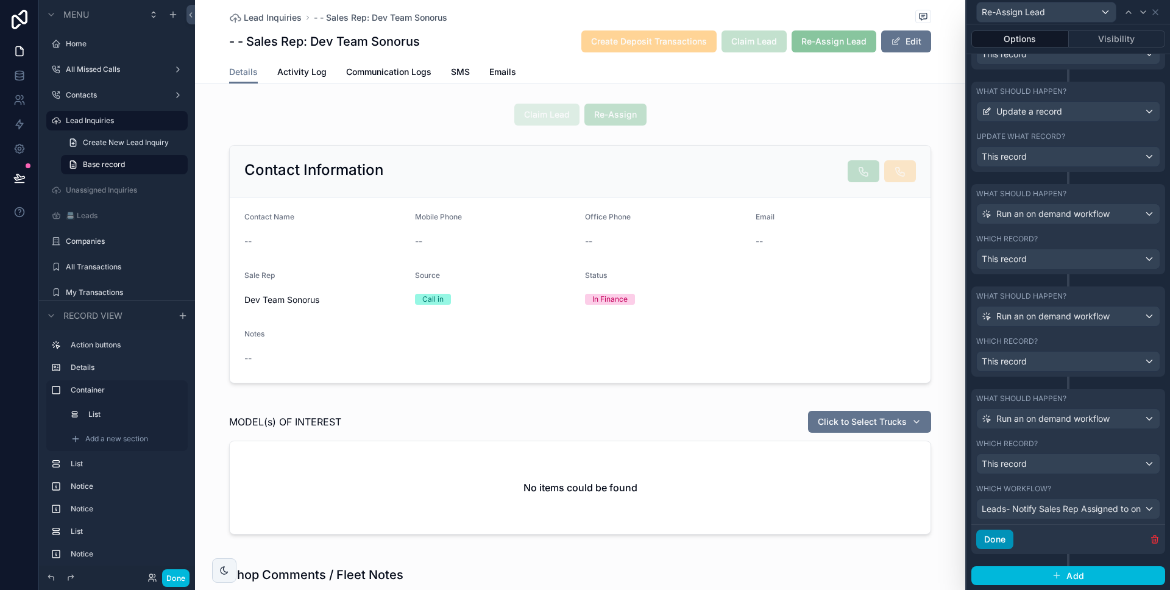
click at [1008, 535] on button "Done" at bounding box center [994, 540] width 37 height 20
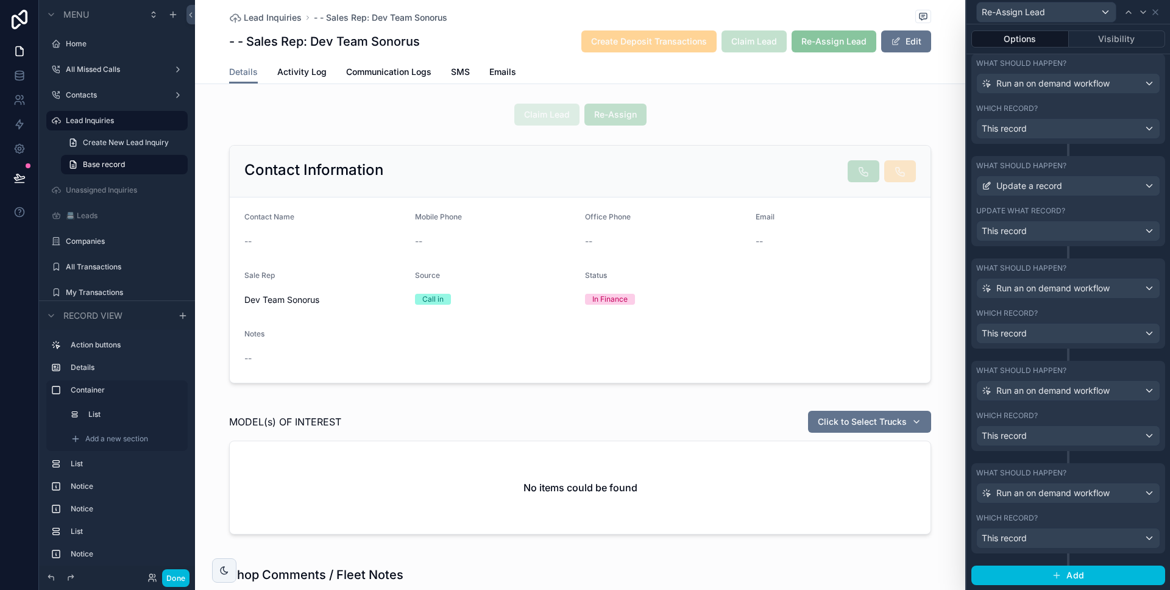
scroll to position [595, 0]
click at [176, 570] on button "Done" at bounding box center [175, 578] width 27 height 18
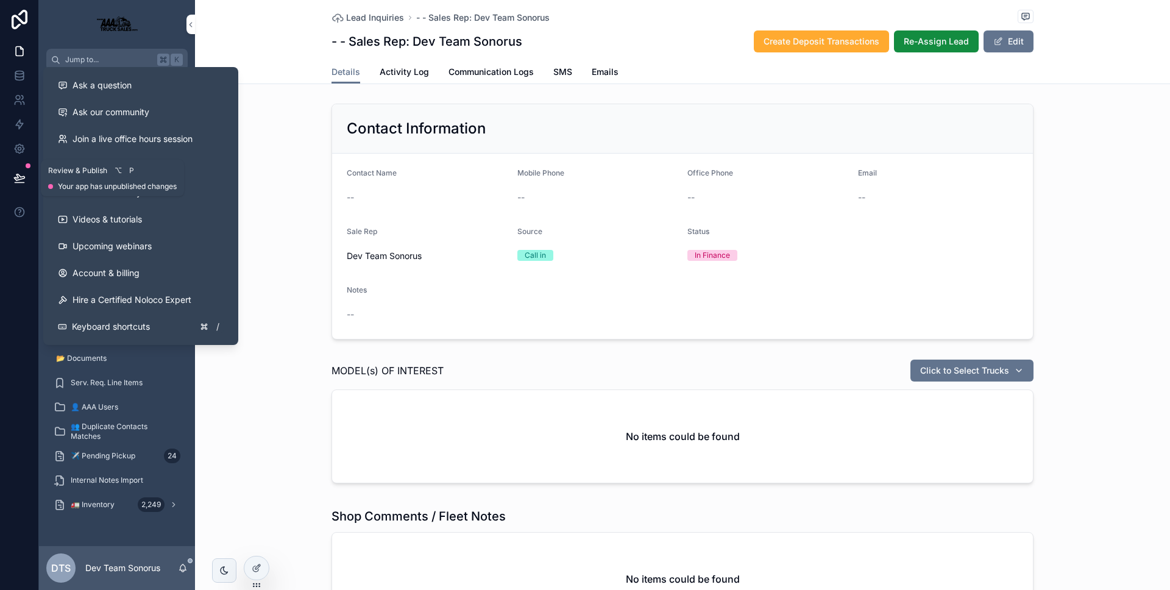
click at [18, 173] on icon at bounding box center [19, 178] width 12 height 12
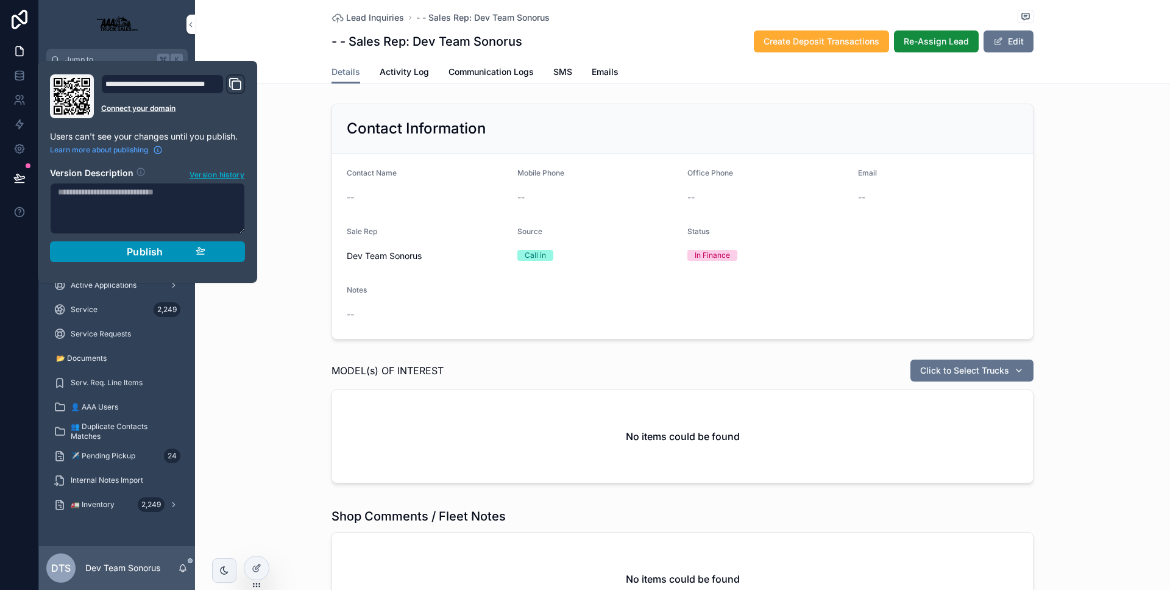
click at [133, 247] on span "Publish" at bounding box center [145, 252] width 37 height 12
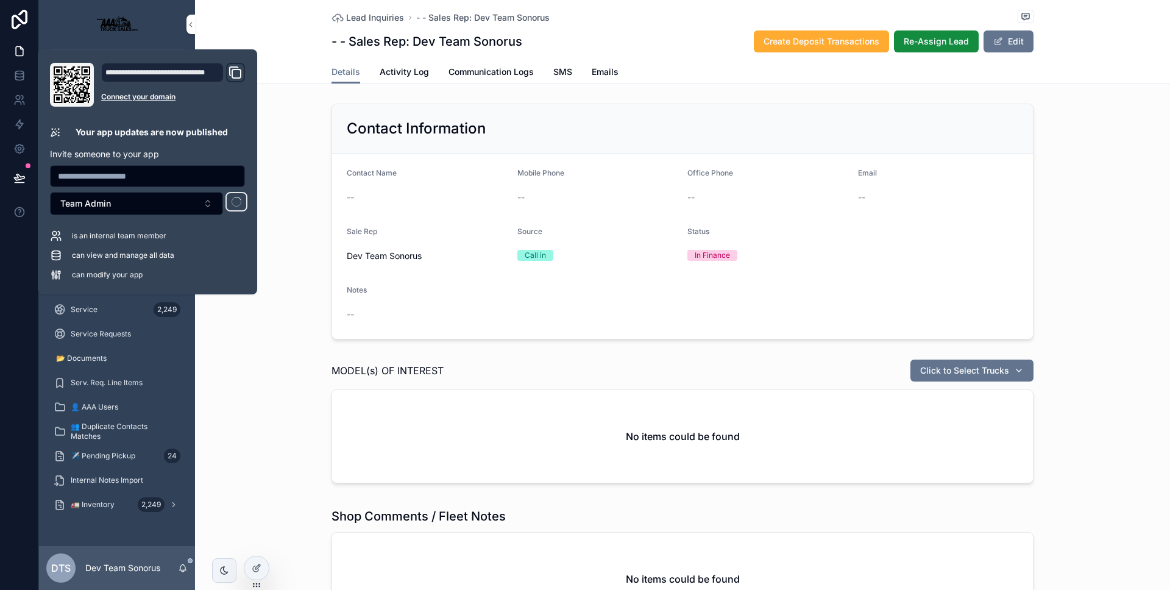
click at [2, 280] on div at bounding box center [19, 295] width 39 height 590
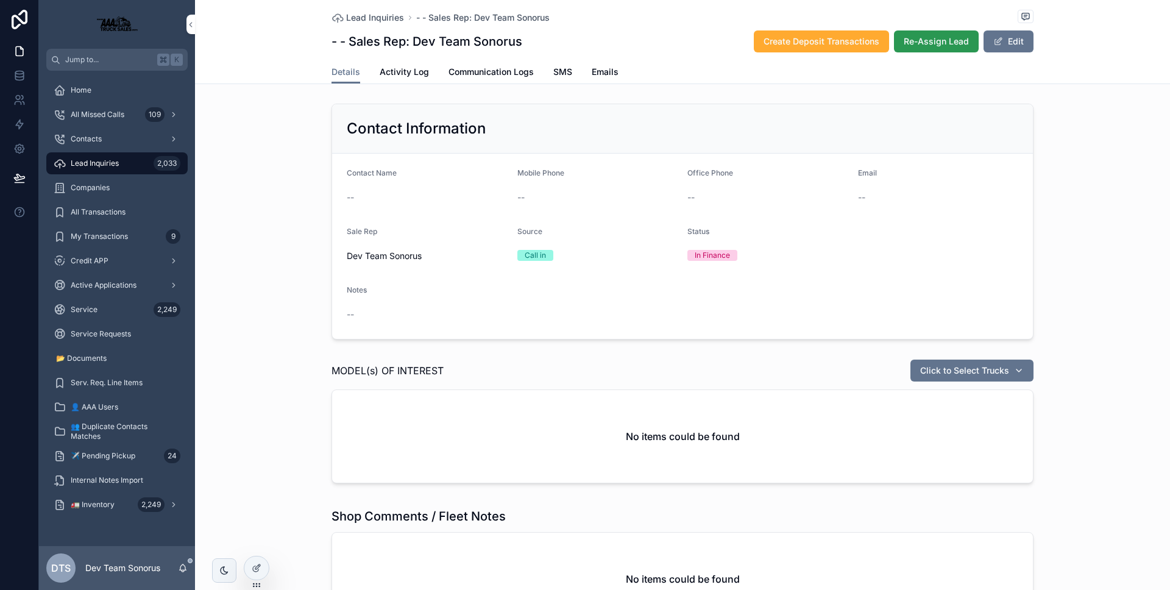
click at [912, 46] on span "Re-Assign Lead" at bounding box center [936, 41] width 65 height 12
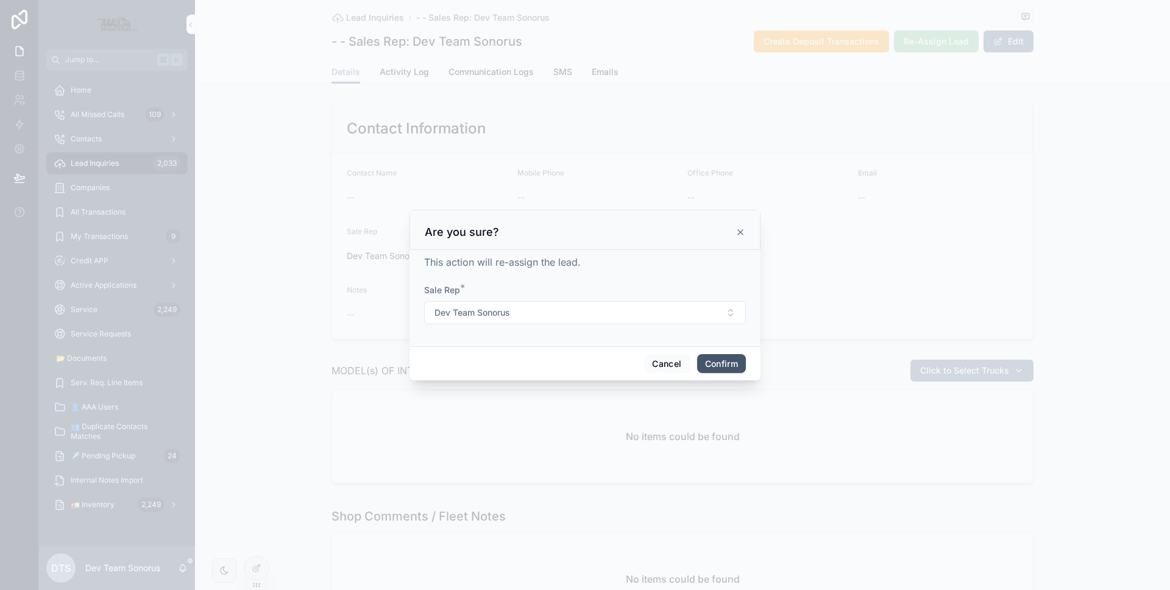
click at [721, 355] on button "Confirm" at bounding box center [721, 364] width 49 height 20
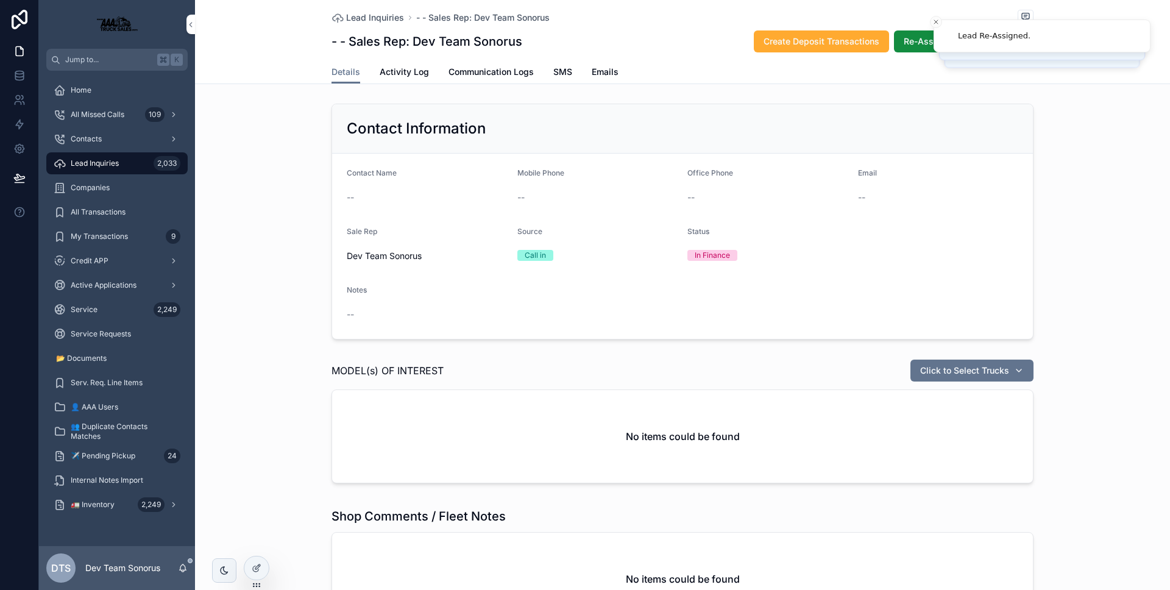
click at [184, 575] on div "DTS Dev Team Sonorus" at bounding box center [117, 568] width 156 height 44
click at [183, 571] on icon "scrollable content" at bounding box center [183, 571] width 2 height 2
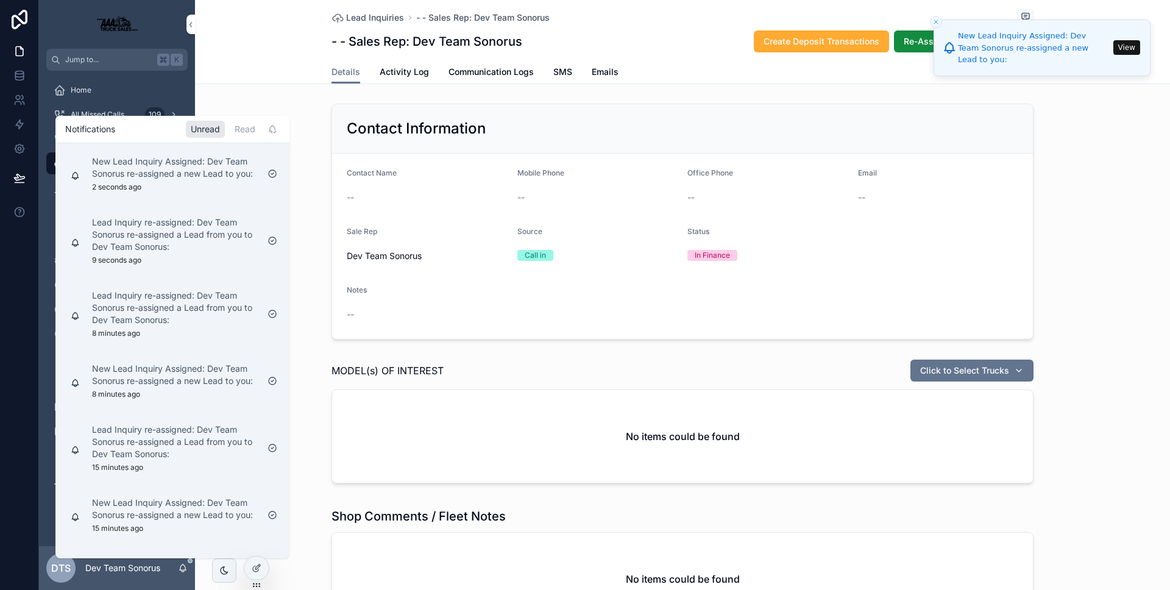
click at [183, 571] on icon "scrollable content" at bounding box center [183, 571] width 2 height 2
click at [23, 125] on icon at bounding box center [19, 124] width 12 height 12
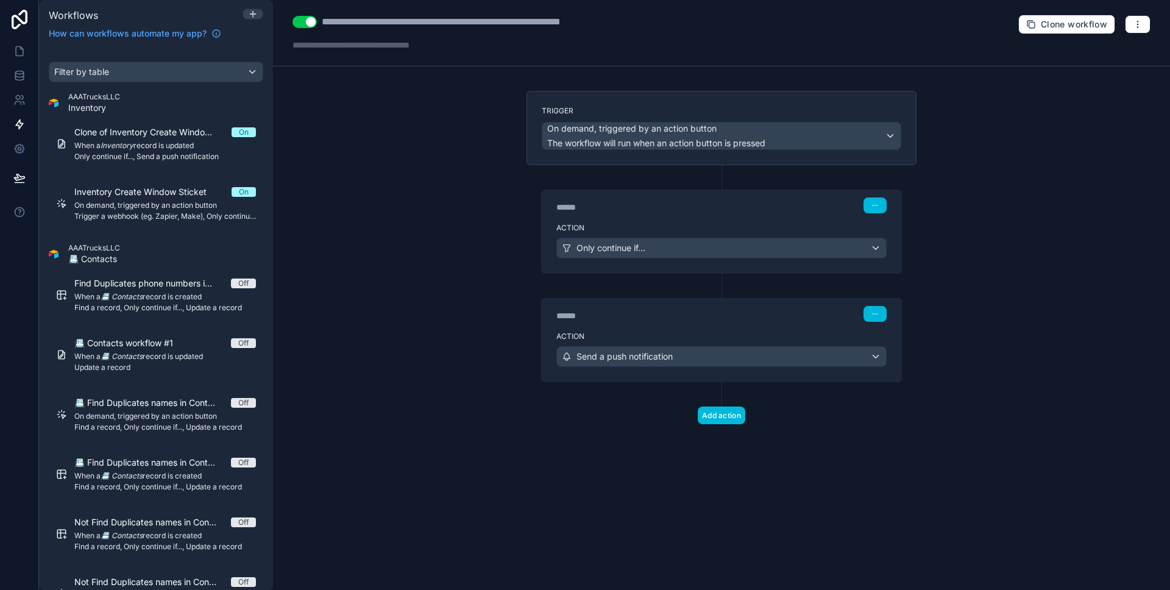
click at [701, 223] on label "Action" at bounding box center [721, 228] width 330 height 10
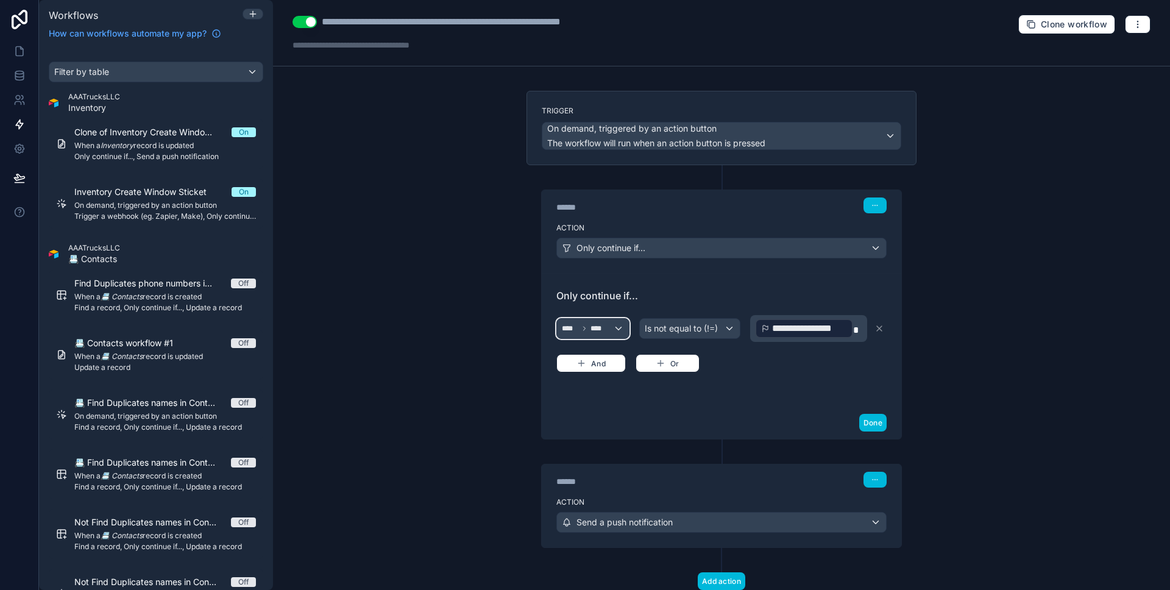
click at [614, 332] on div "**** ****" at bounding box center [593, 329] width 72 height 20
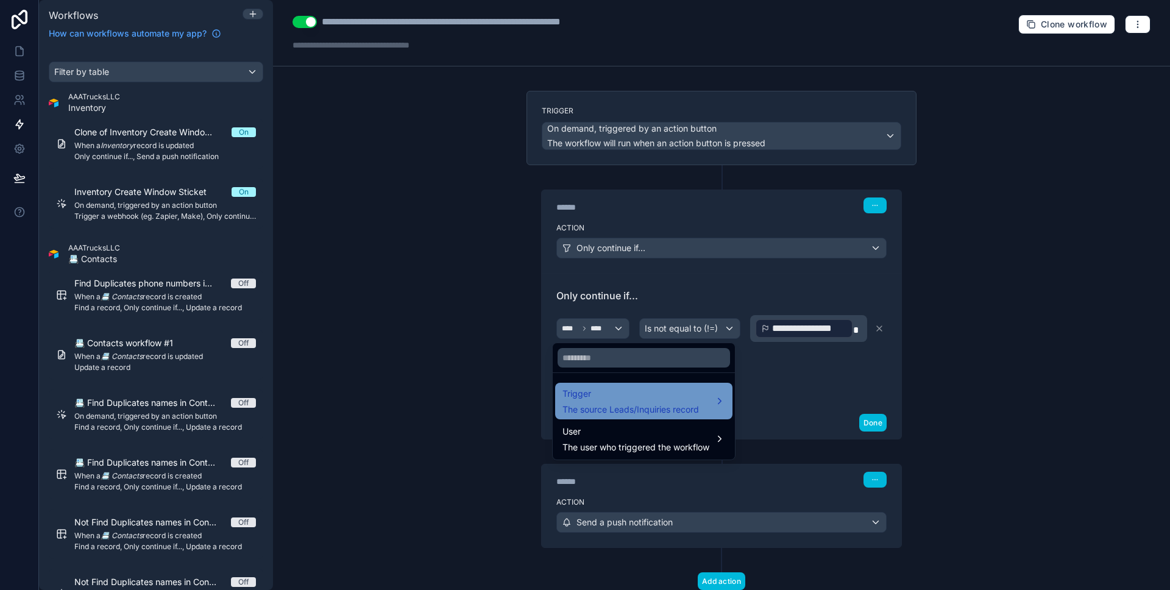
click at [651, 405] on span "The source Leads/Inquiries record" at bounding box center [630, 409] width 137 height 12
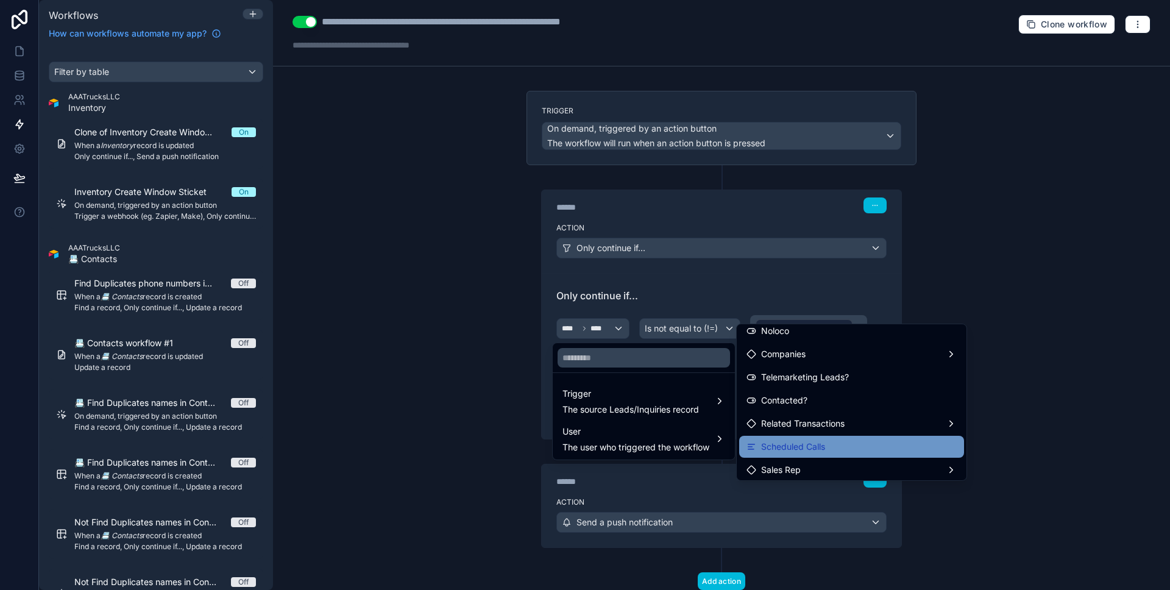
scroll to position [480, 0]
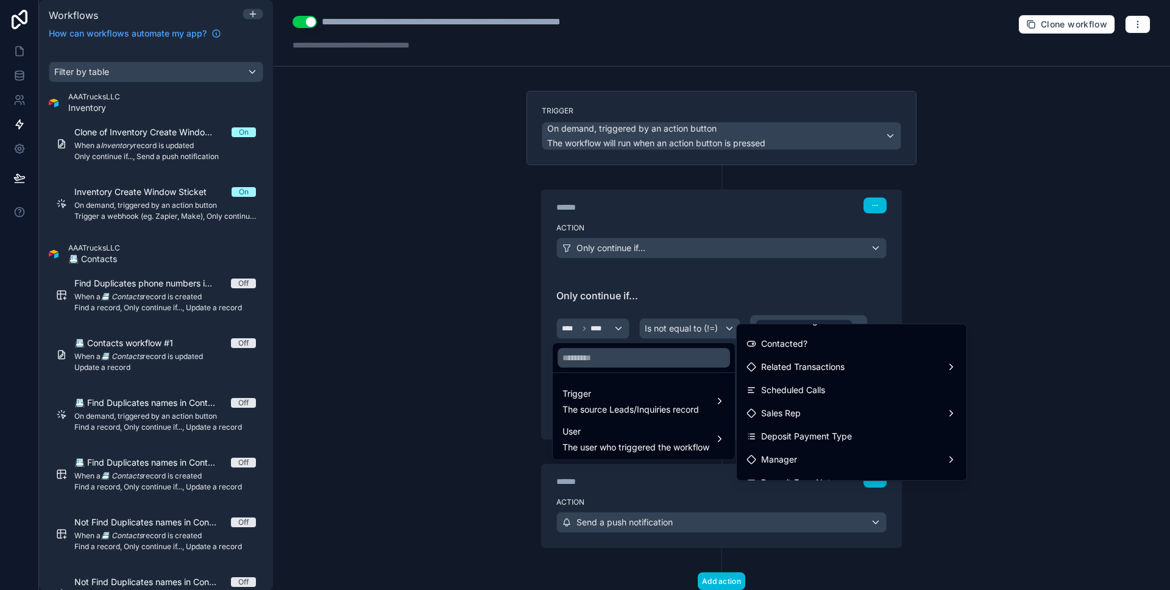
click at [762, 269] on div at bounding box center [585, 295] width 1170 height 590
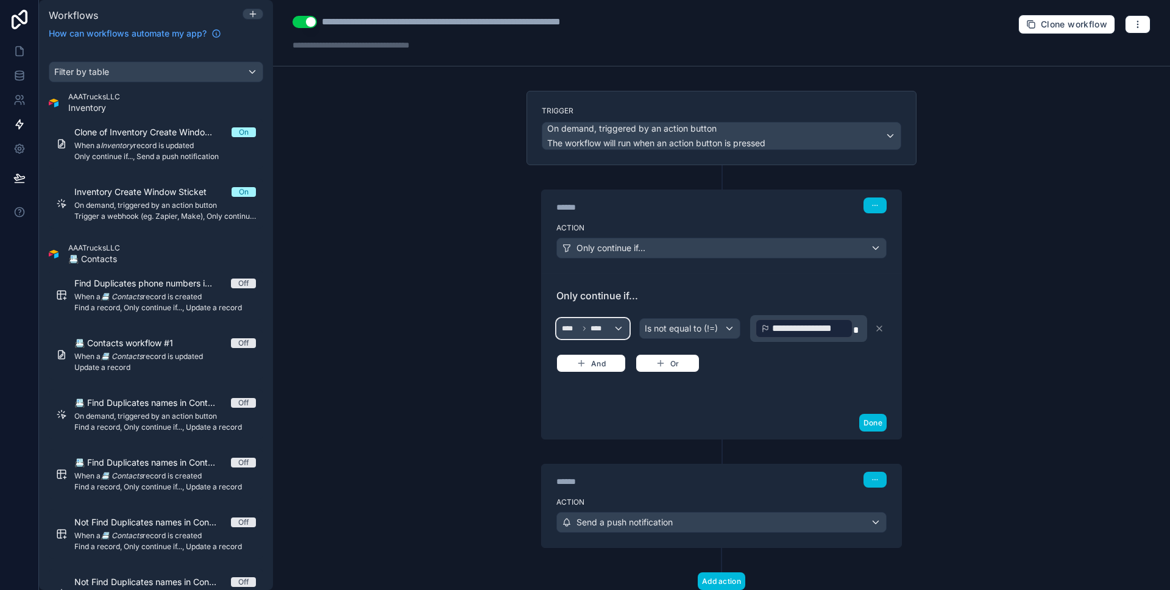
click at [611, 335] on div "**** ****" at bounding box center [593, 329] width 72 height 20
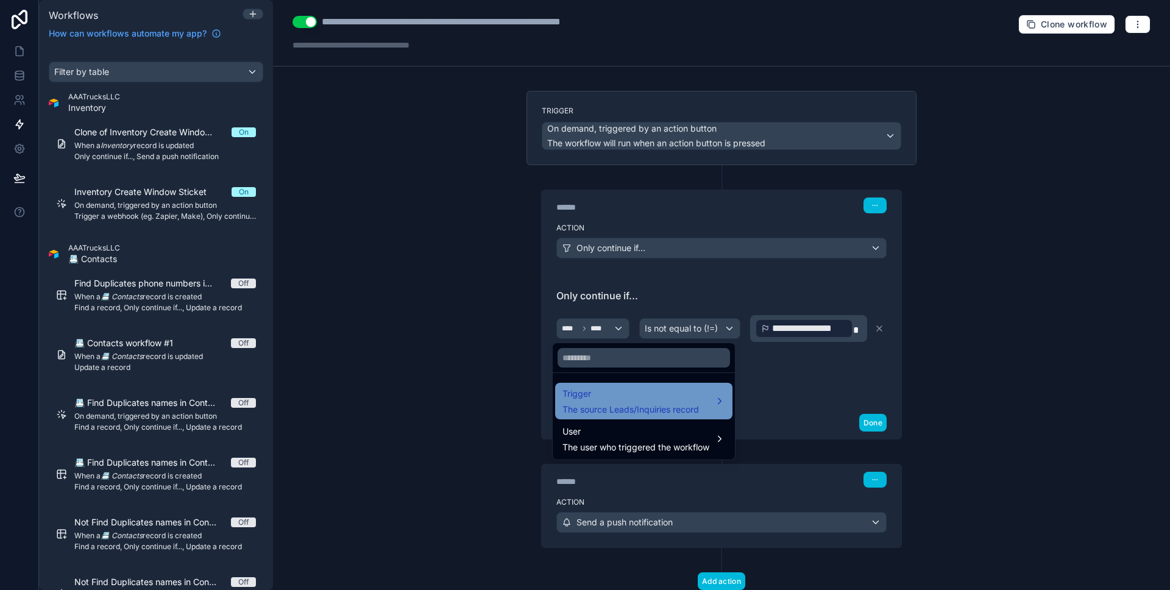
click at [651, 402] on div "Trigger The source Leads/Inquiries record" at bounding box center [630, 400] width 137 height 29
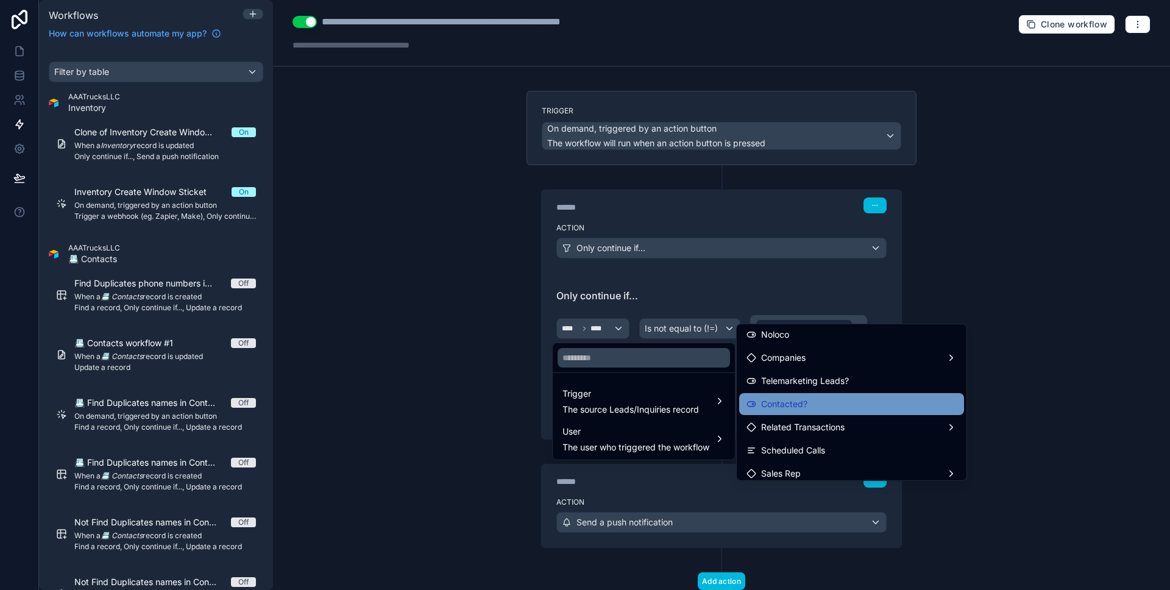
scroll to position [436, 0]
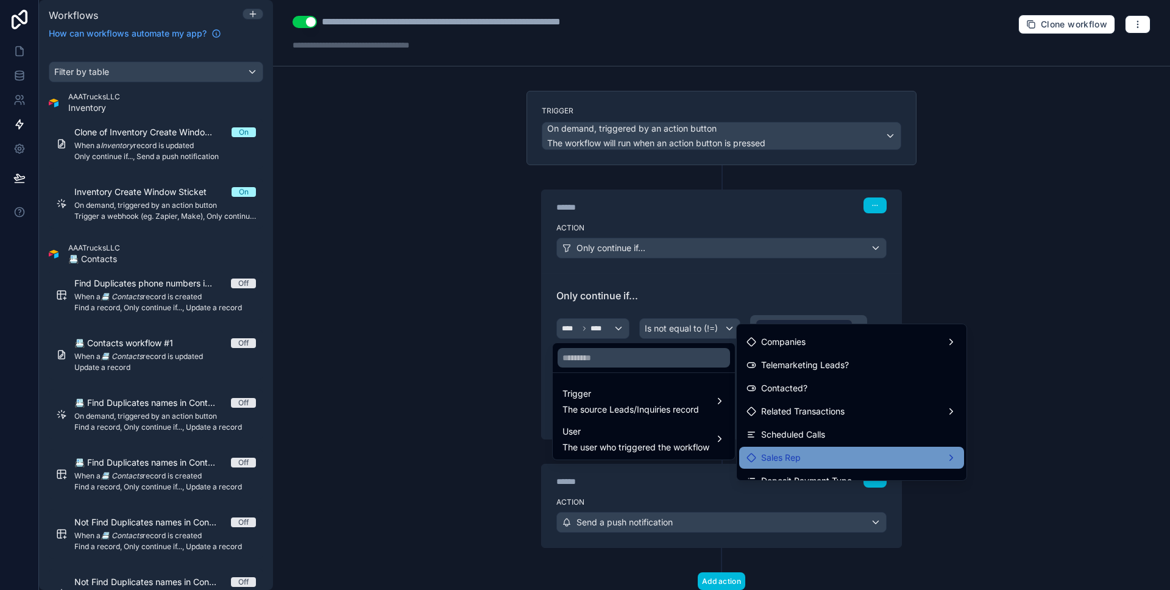
click at [798, 460] on span "Sales Rep" at bounding box center [781, 457] width 40 height 15
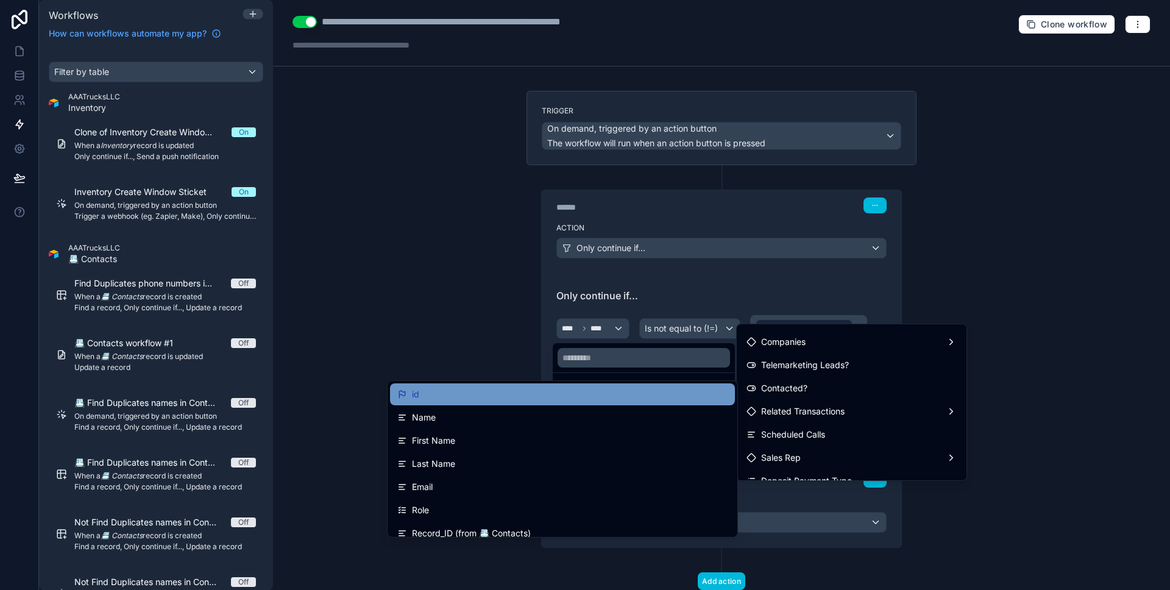
click at [639, 398] on div "id" at bounding box center [562, 394] width 330 height 15
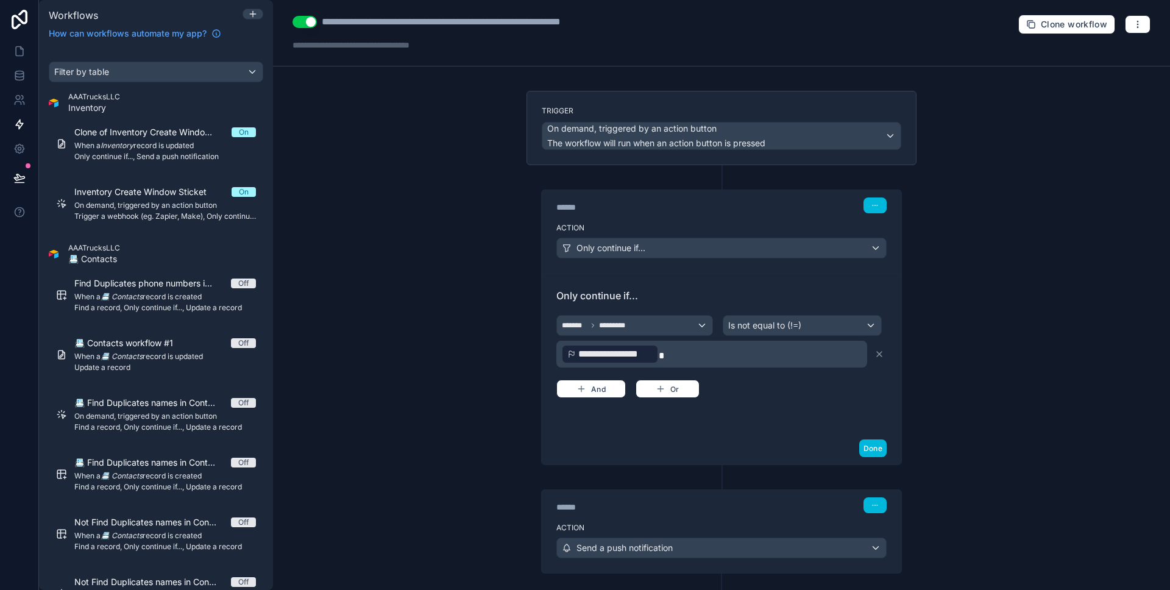
click at [745, 349] on p "**********" at bounding box center [712, 354] width 303 height 22
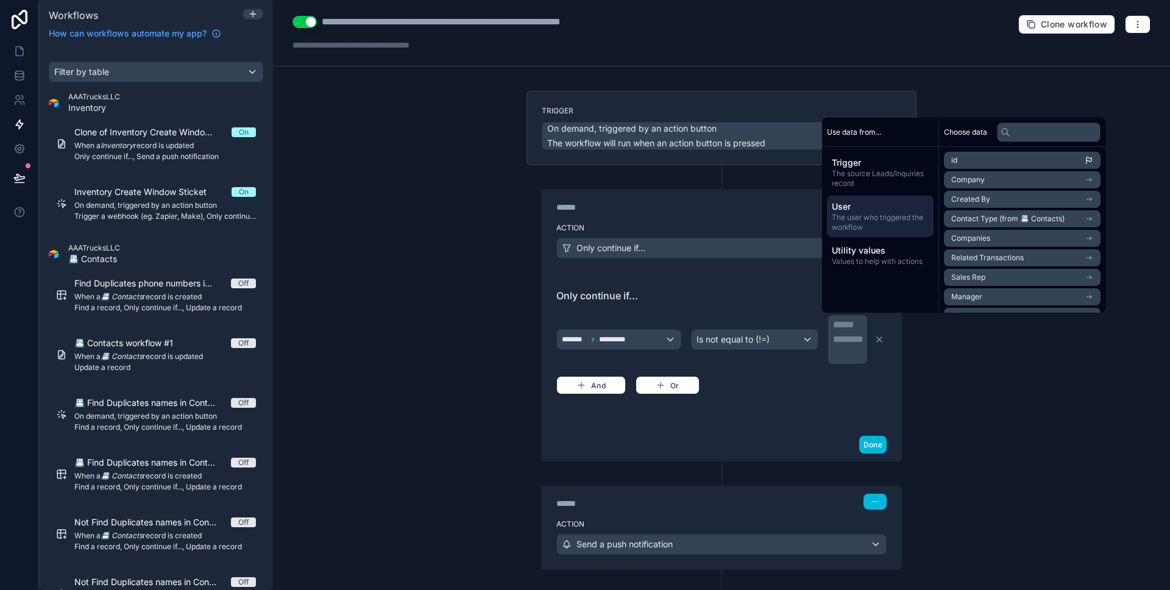
click at [860, 225] on span "The user who triggered the workflow" at bounding box center [880, 223] width 97 height 20
click at [991, 163] on li "id" at bounding box center [1022, 160] width 157 height 17
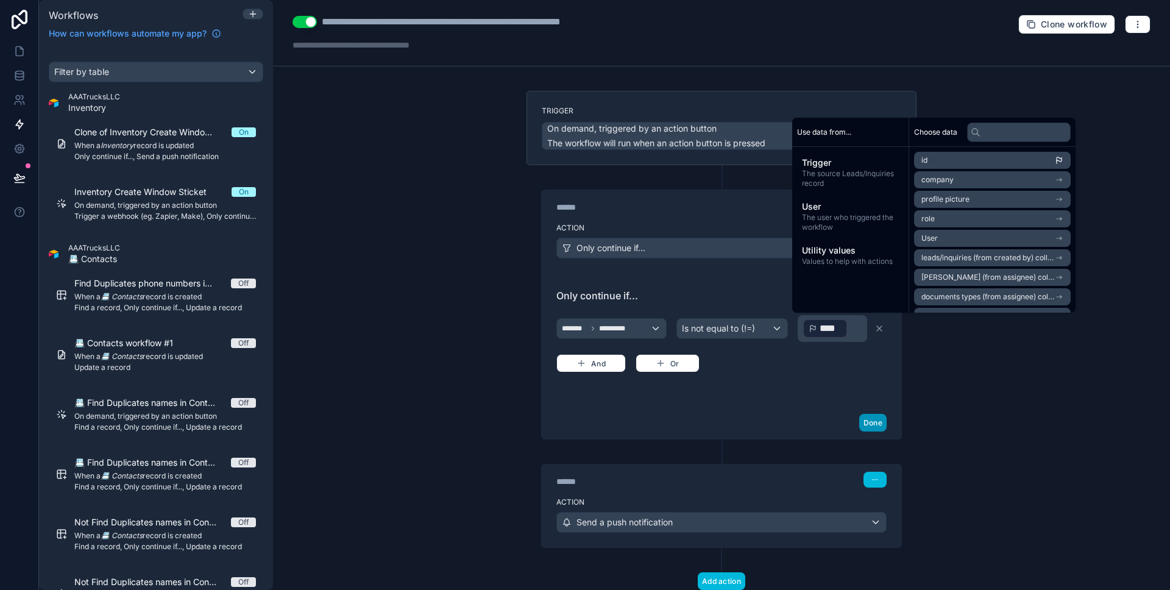
click at [877, 423] on button "Done" at bounding box center [872, 423] width 27 height 18
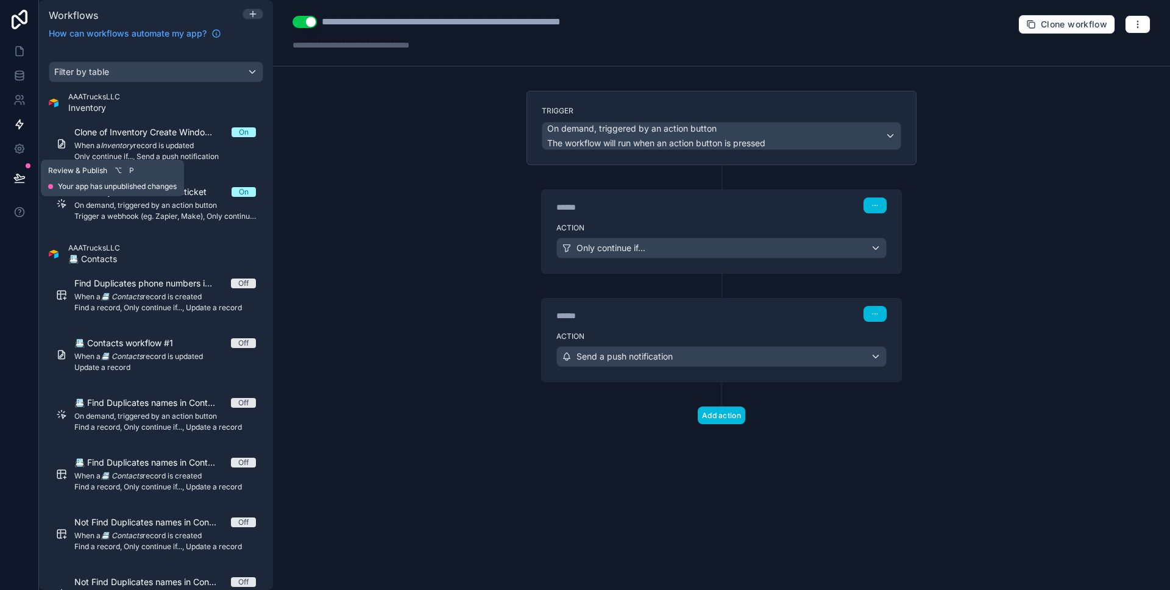
click at [10, 182] on button at bounding box center [19, 178] width 27 height 34
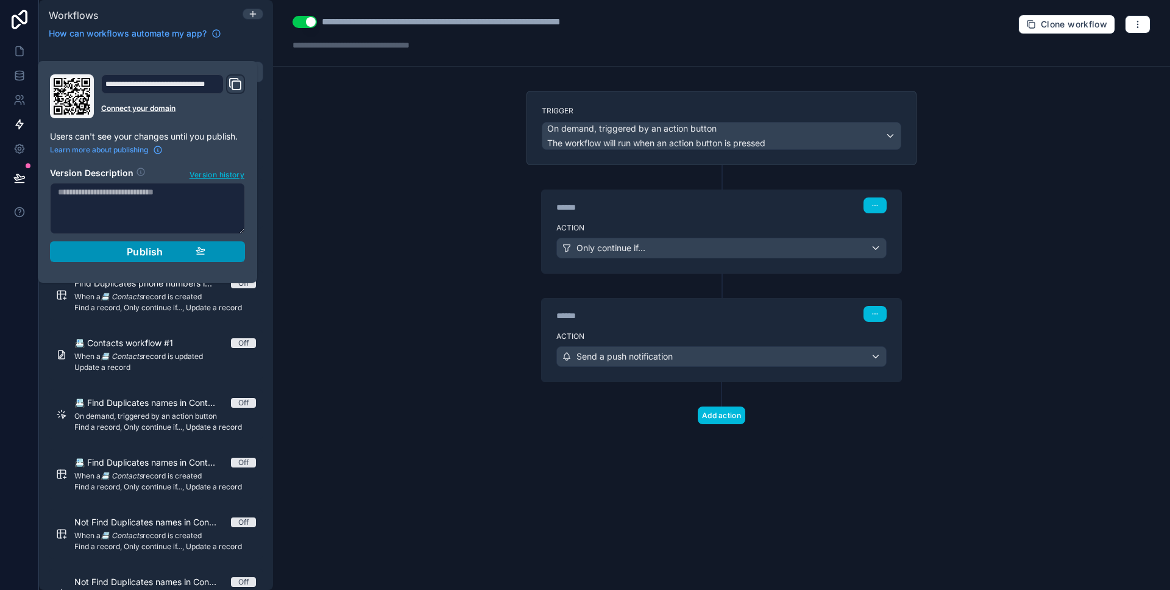
click at [102, 249] on div "Publish" at bounding box center [148, 252] width 116 height 12
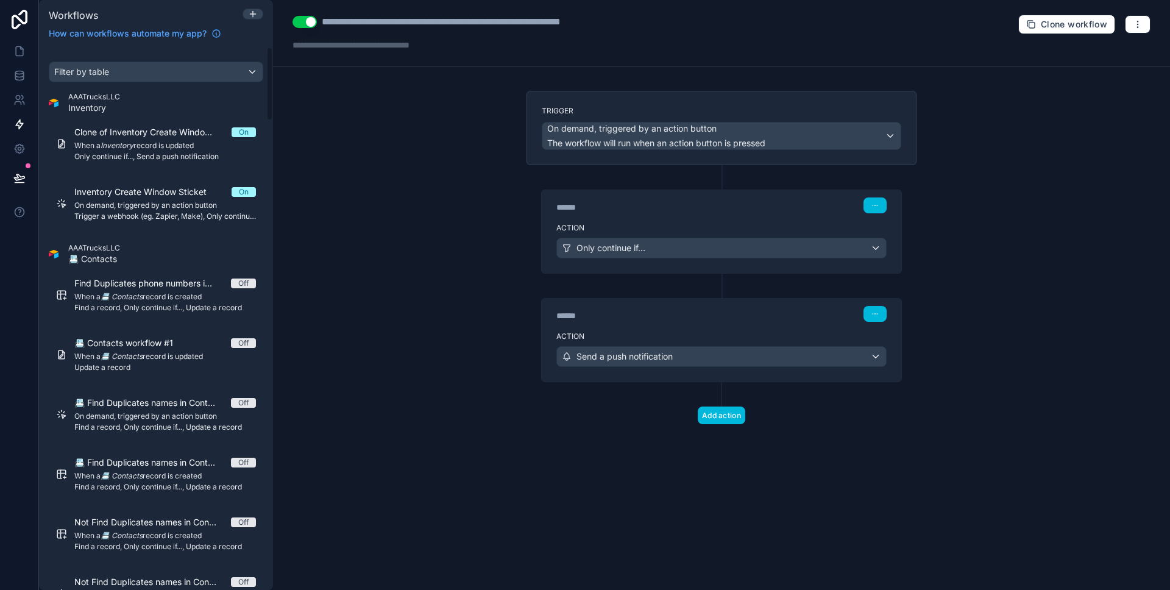
click at [363, 244] on div "**********" at bounding box center [721, 295] width 897 height 590
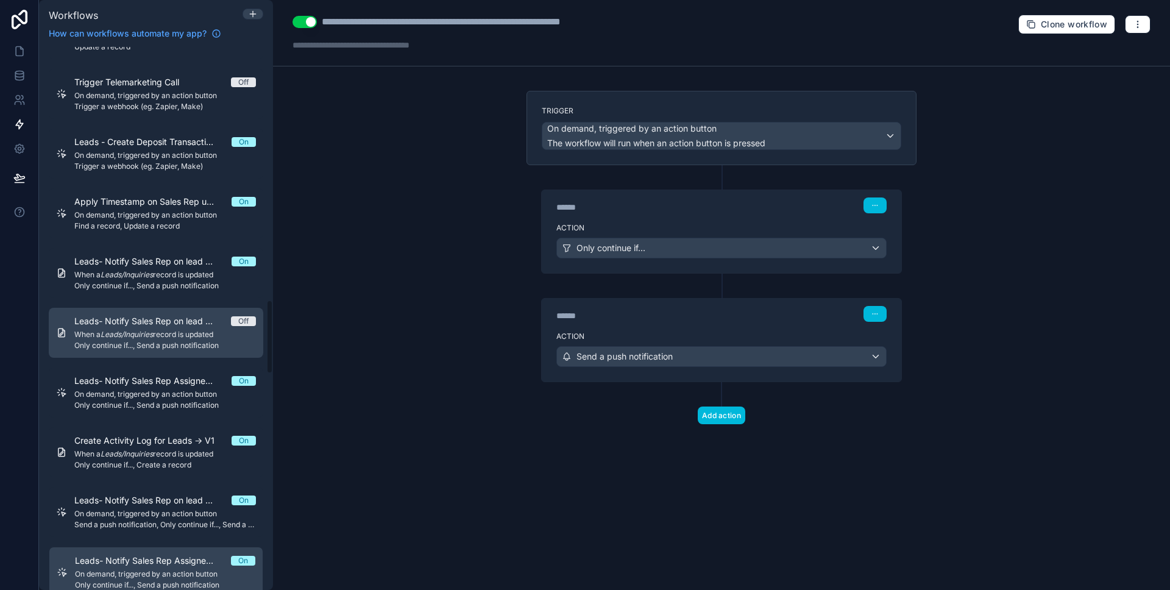
scroll to position [1982, 0]
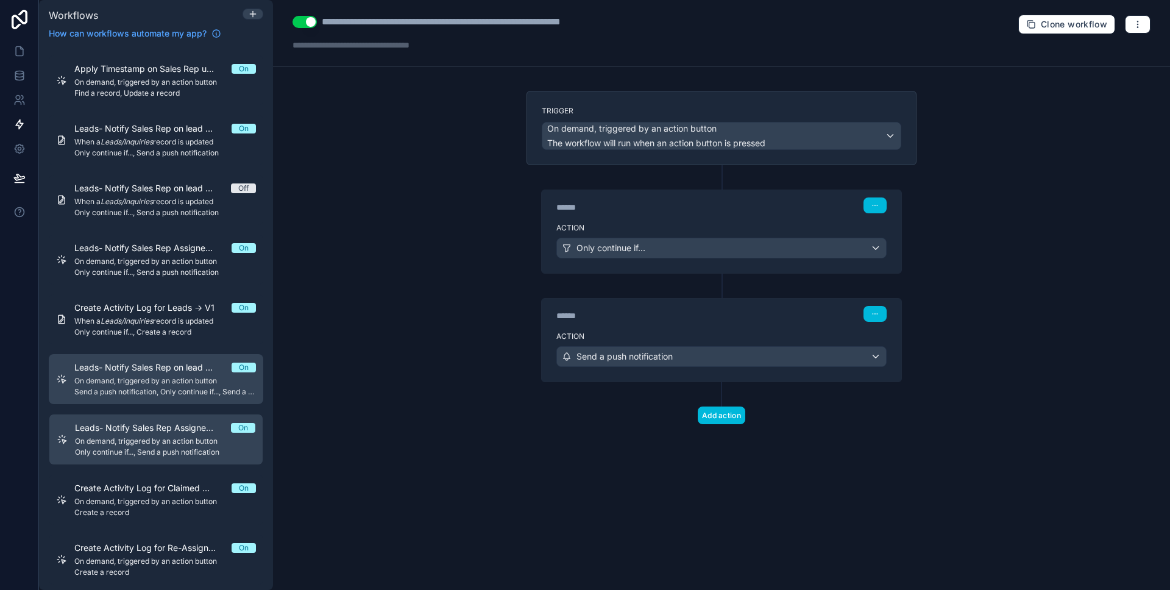
click at [161, 389] on span "Send a push notification, Only continue if..., Send a push notification" at bounding box center [165, 392] width 182 height 10
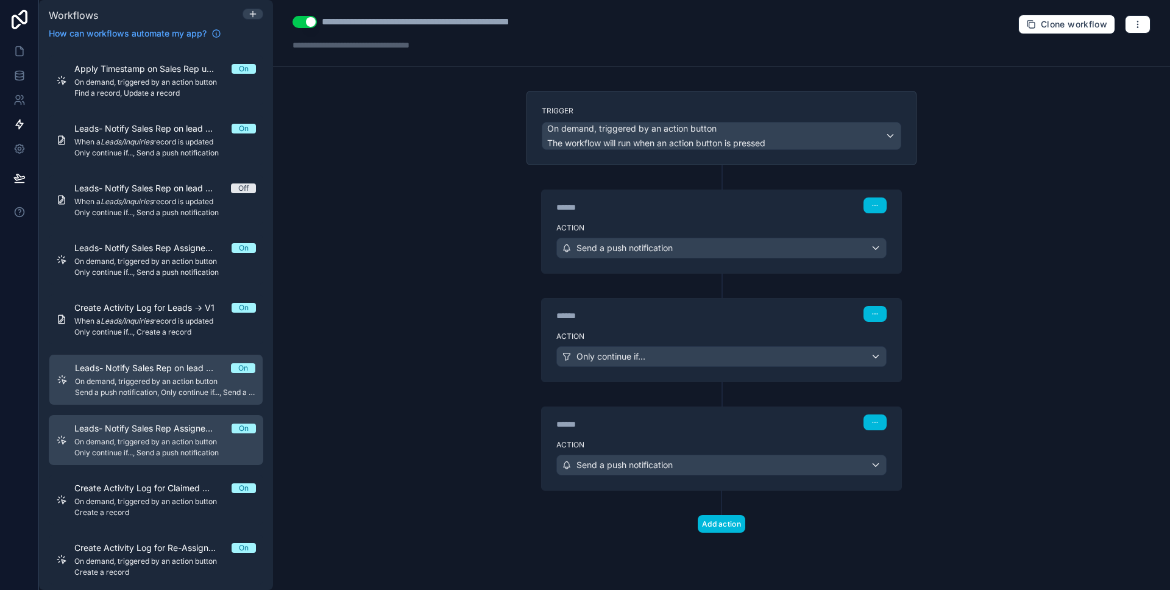
click at [151, 424] on span "Leads- Notify Sales Rep Assigned to on lead Re-assignment -> V1s." at bounding box center [152, 428] width 157 height 12
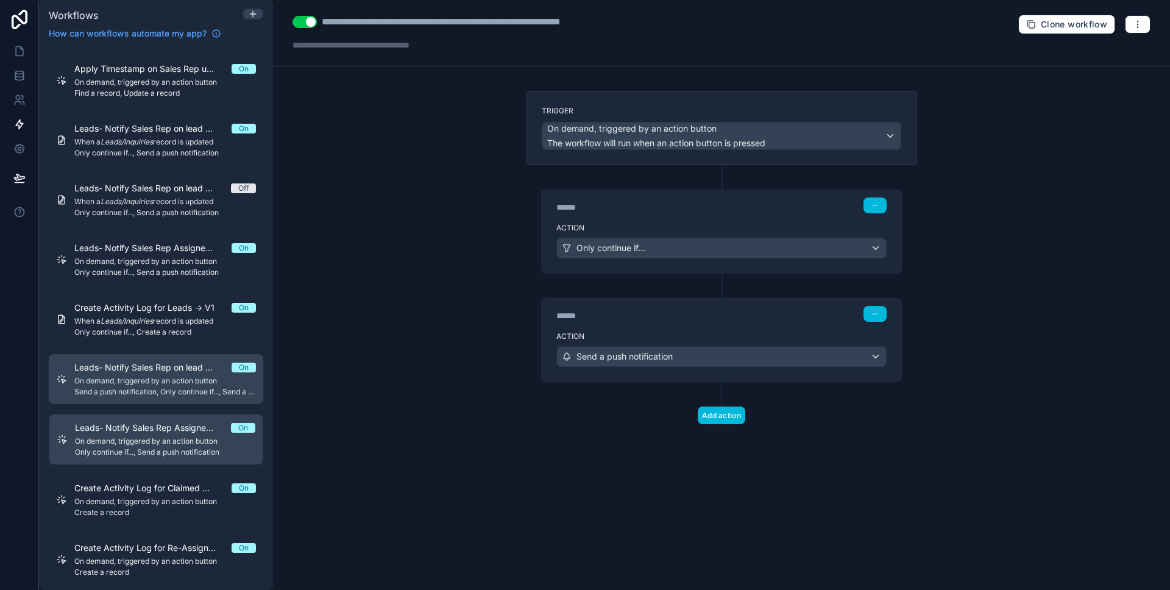
click at [148, 391] on span "Send a push notification, Only continue if..., Send a push notification" at bounding box center [165, 392] width 182 height 10
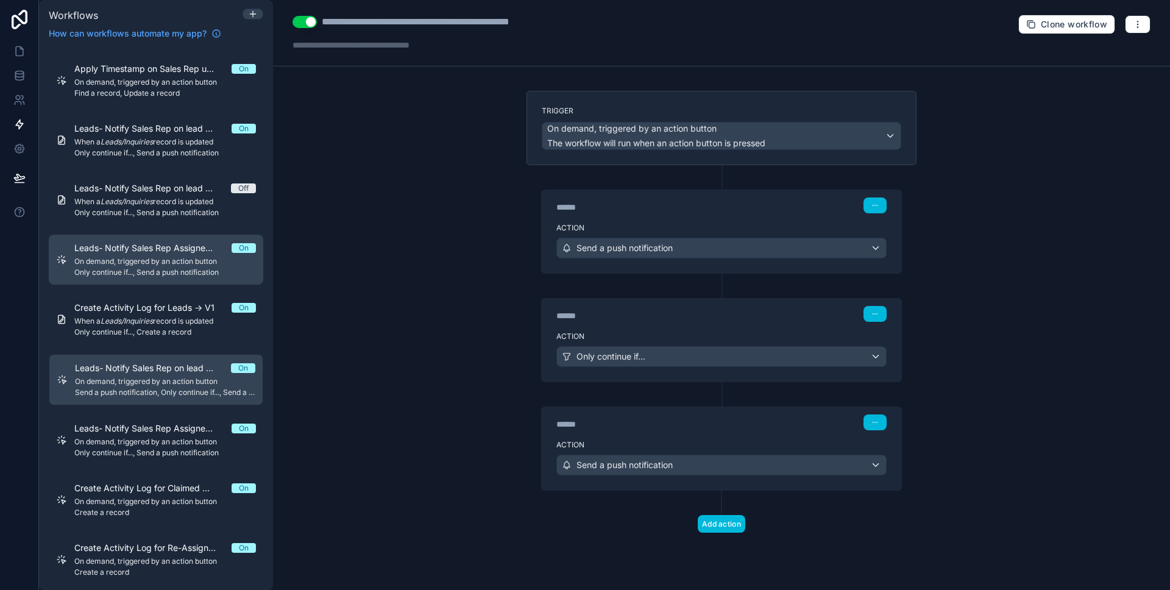
click at [151, 263] on span "On demand, triggered by an action button" at bounding box center [165, 262] width 182 height 10
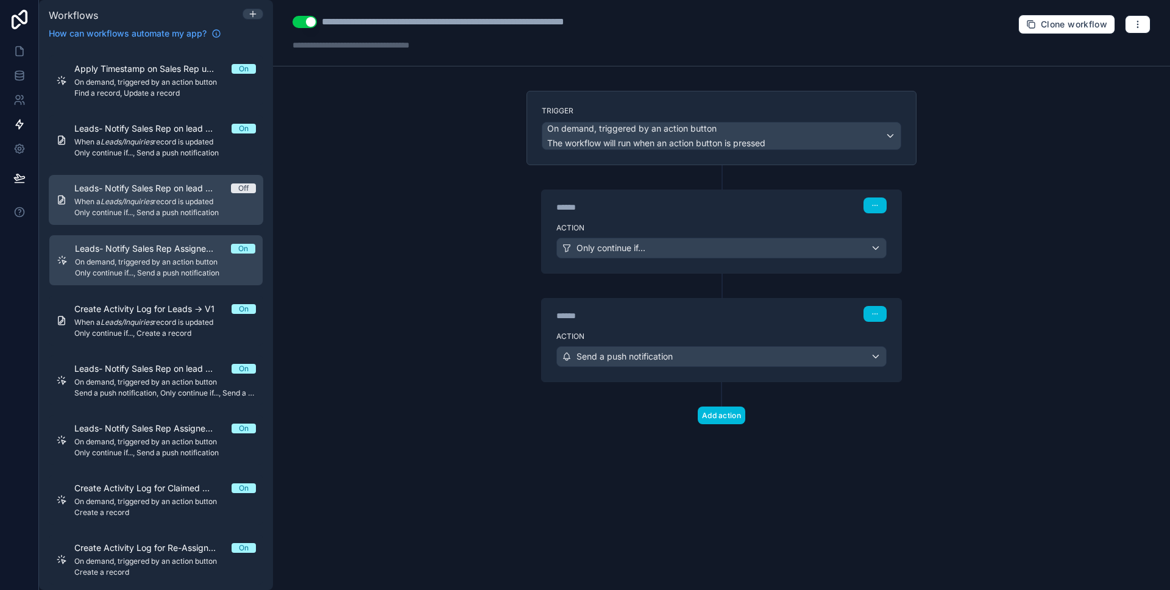
click at [154, 208] on span "Only continue if..., Send a push notification" at bounding box center [165, 213] width 182 height 10
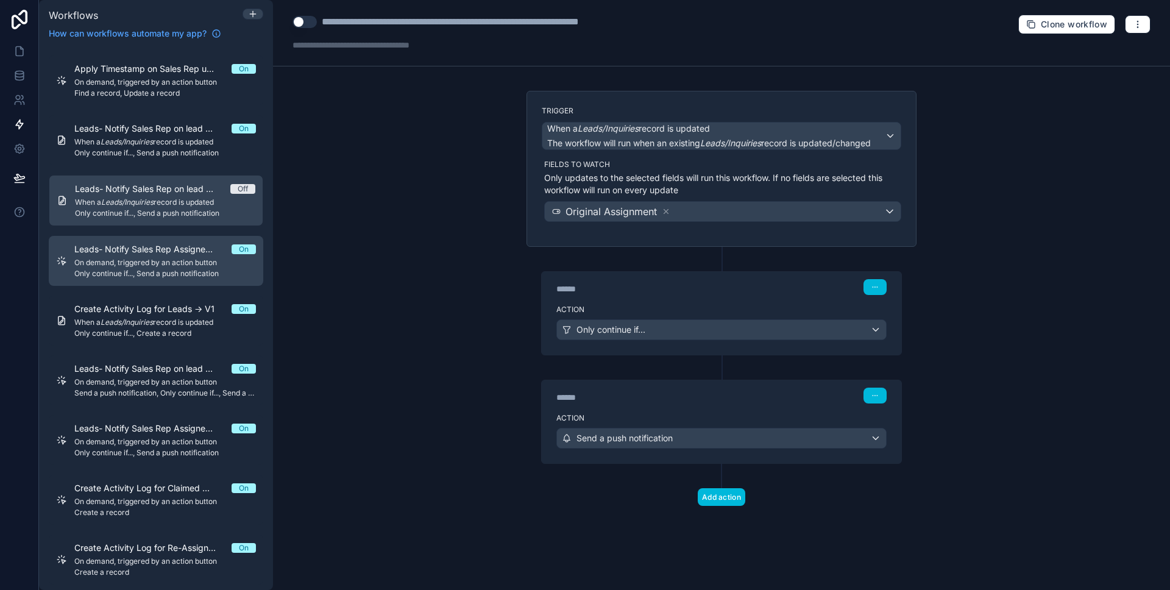
click at [160, 254] on span "Leads- Notify Sales Rep Assigned from on lead Re-assignment -> V1." at bounding box center [152, 249] width 157 height 12
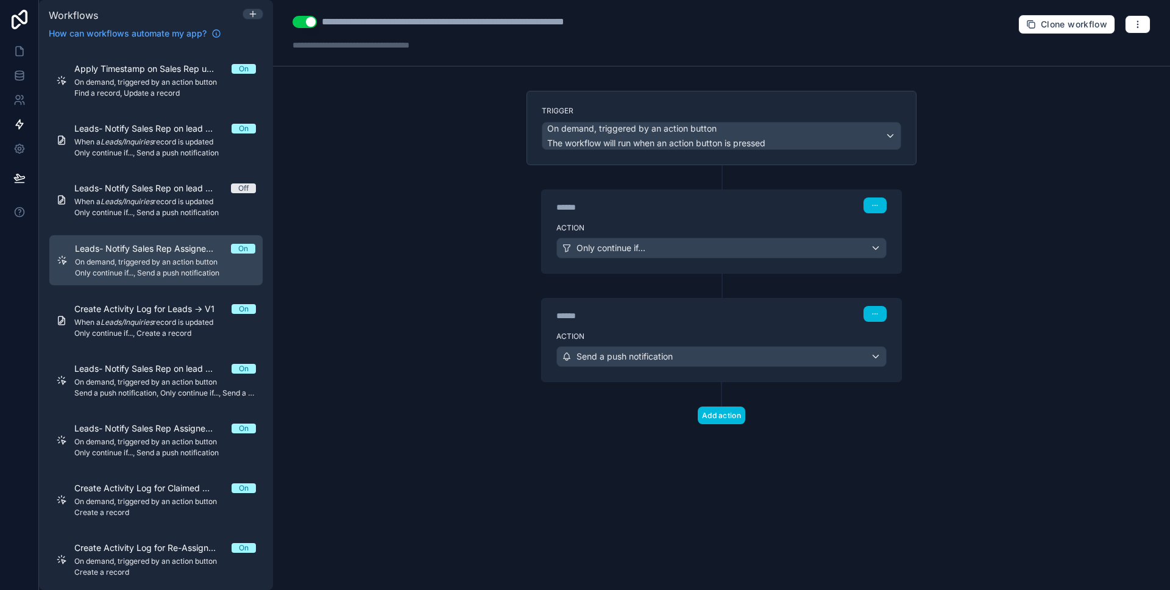
click at [684, 219] on div "Action Only continue if..." at bounding box center [722, 245] width 360 height 55
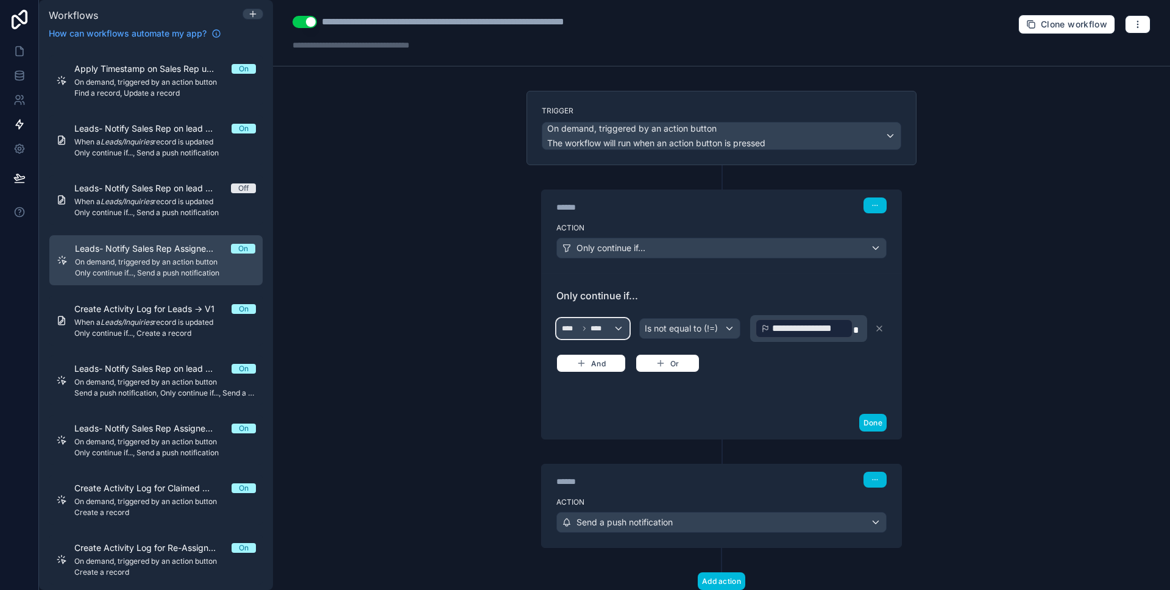
click at [613, 328] on div "**** ****" at bounding box center [593, 329] width 72 height 20
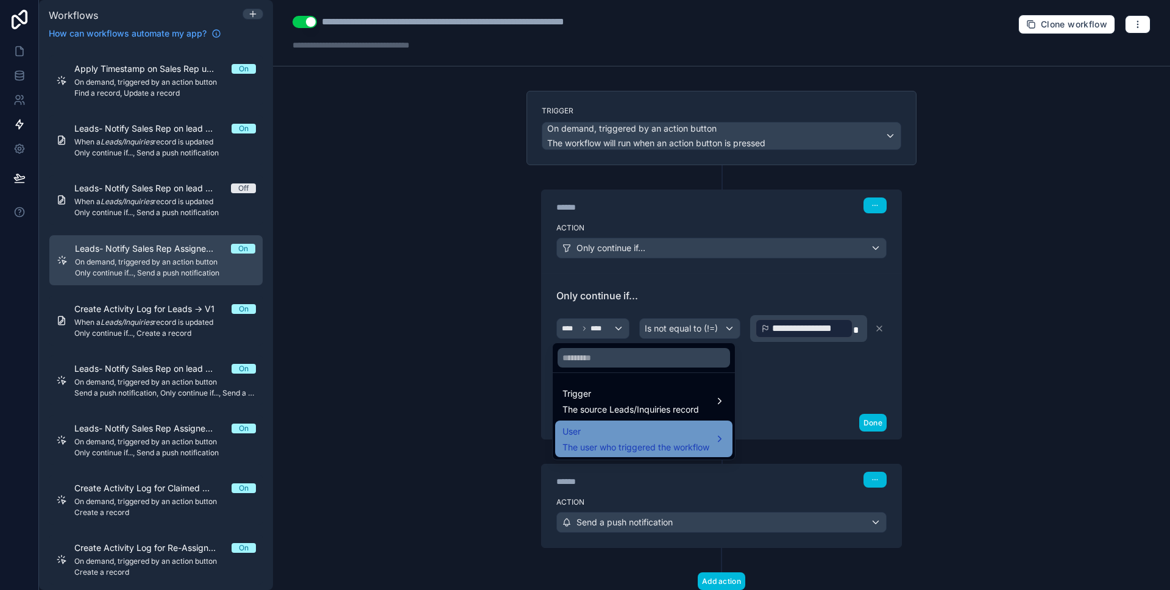
click at [621, 430] on span "User" at bounding box center [635, 431] width 147 height 15
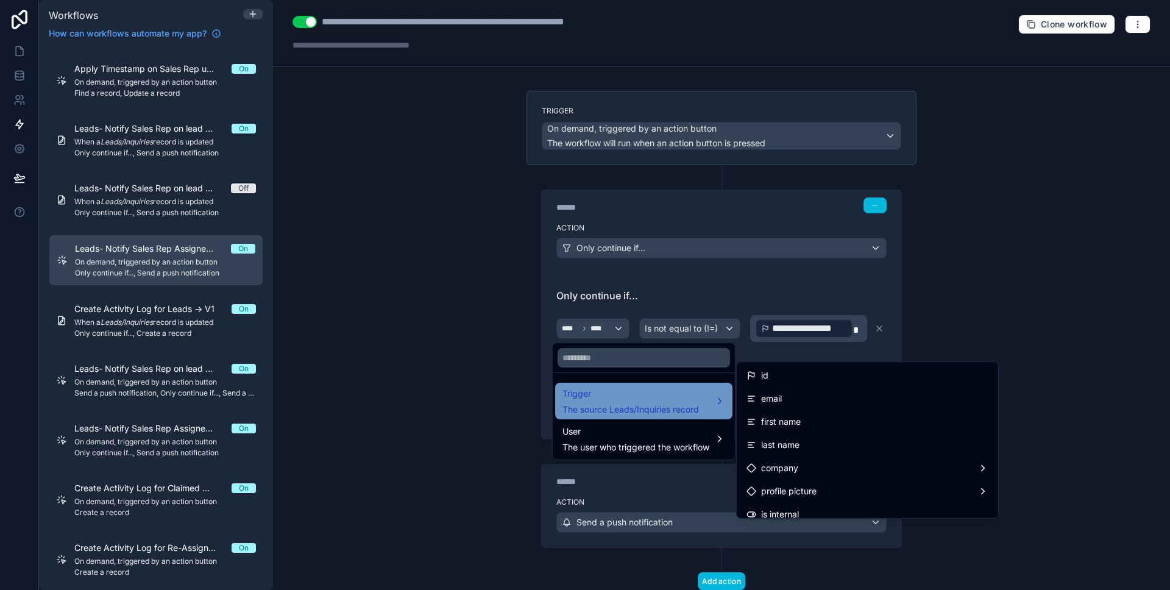
click at [624, 418] on div "Trigger The source Leads/Inquiries record" at bounding box center [643, 401] width 177 height 37
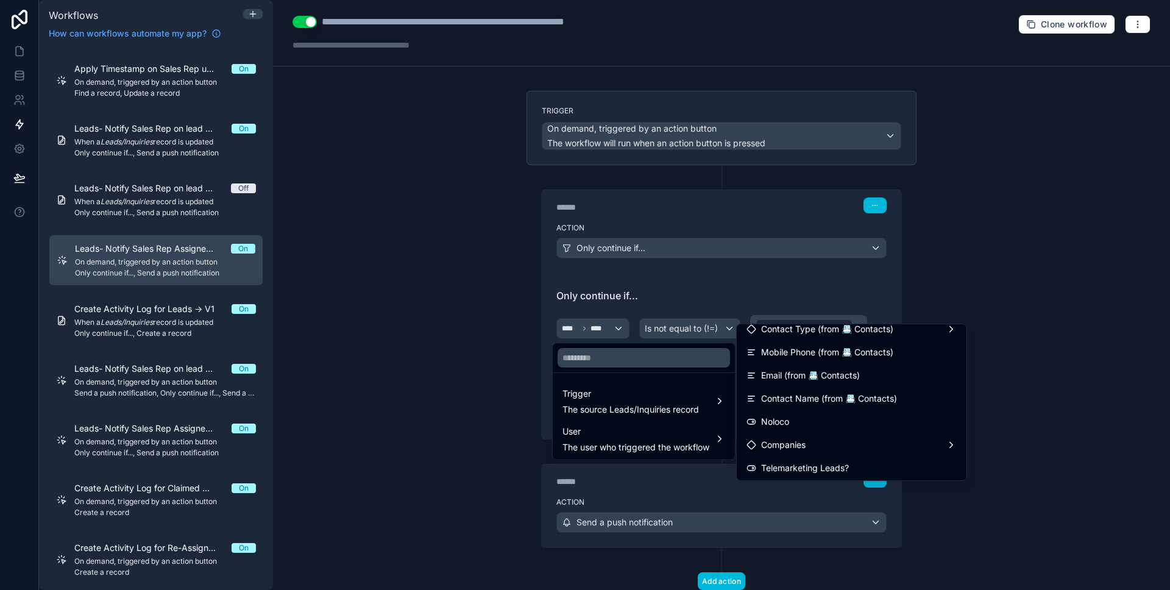
scroll to position [484, 0]
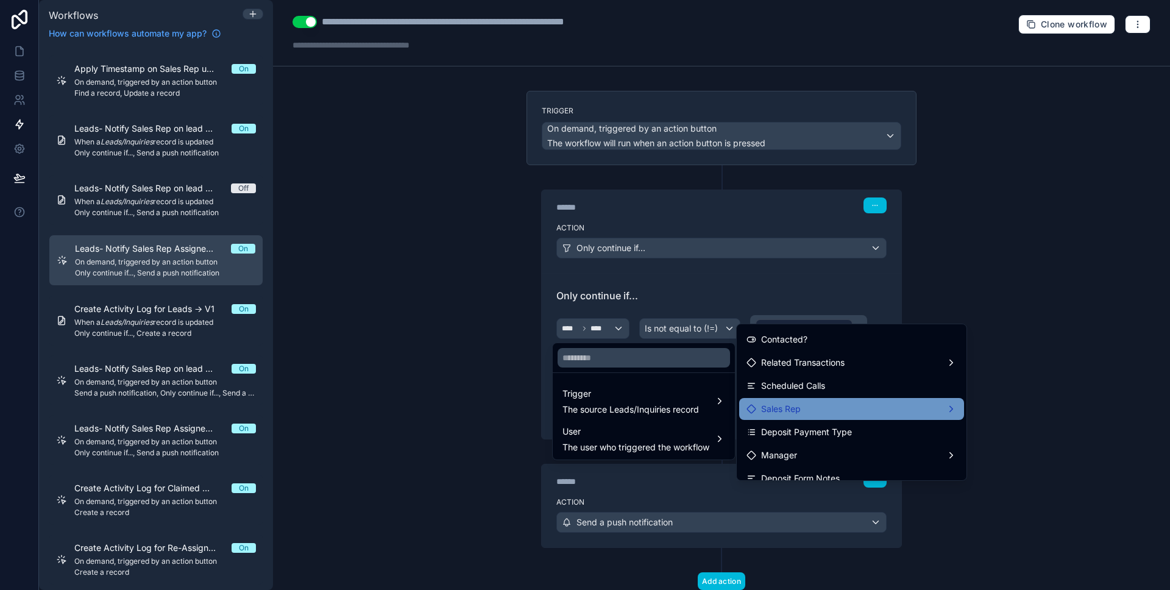
click at [820, 411] on div "Sales Rep" at bounding box center [851, 409] width 210 height 15
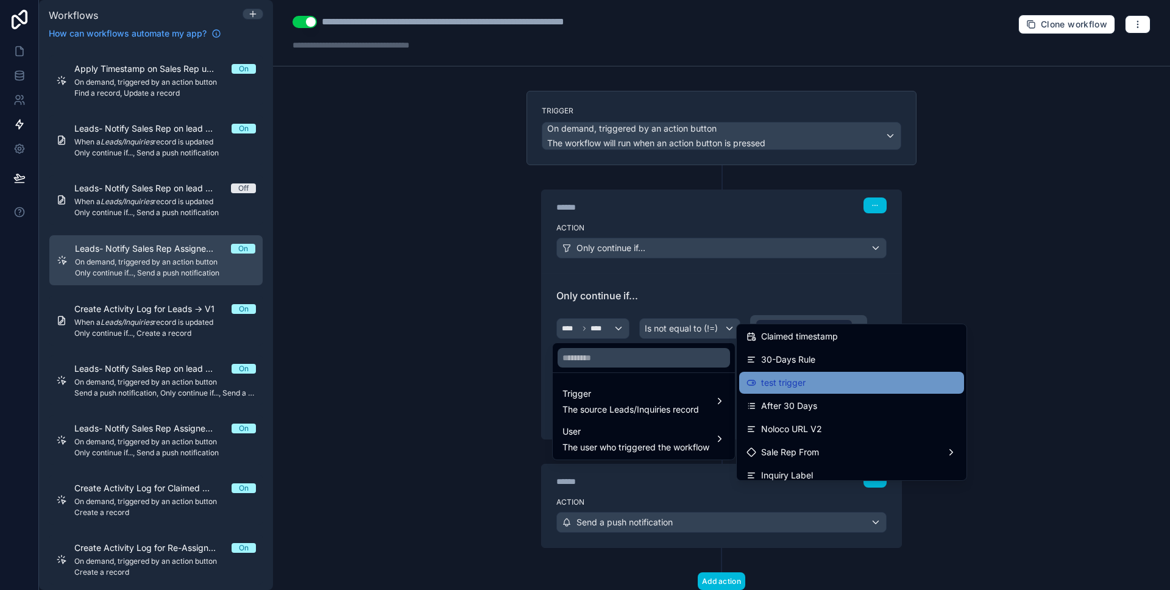
scroll to position [1152, 0]
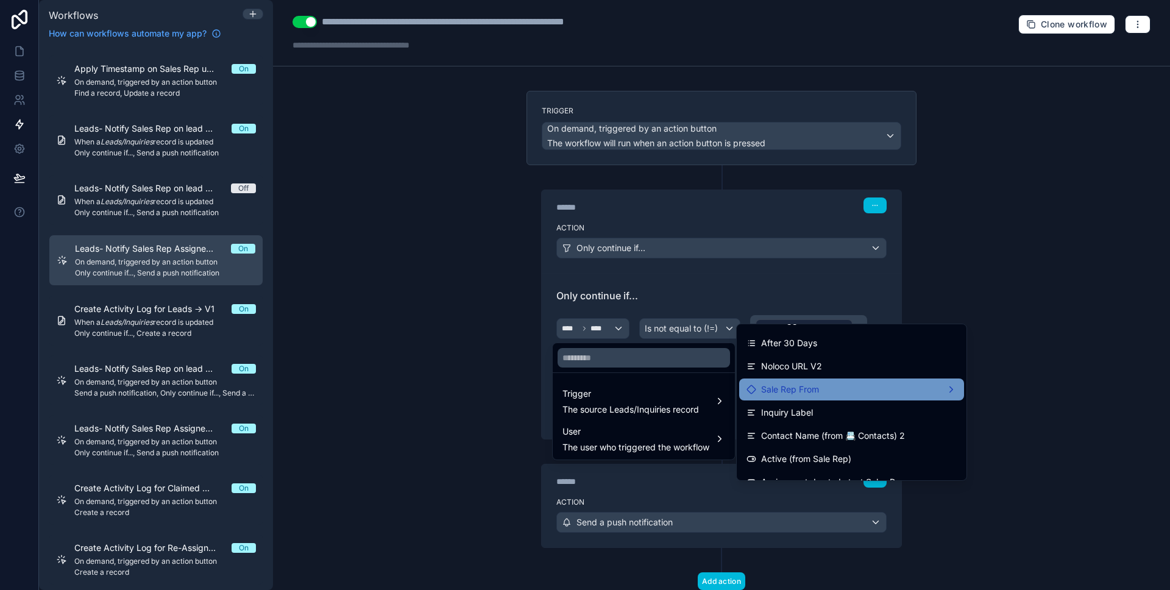
click at [837, 395] on div "Sale Rep From" at bounding box center [851, 389] width 210 height 15
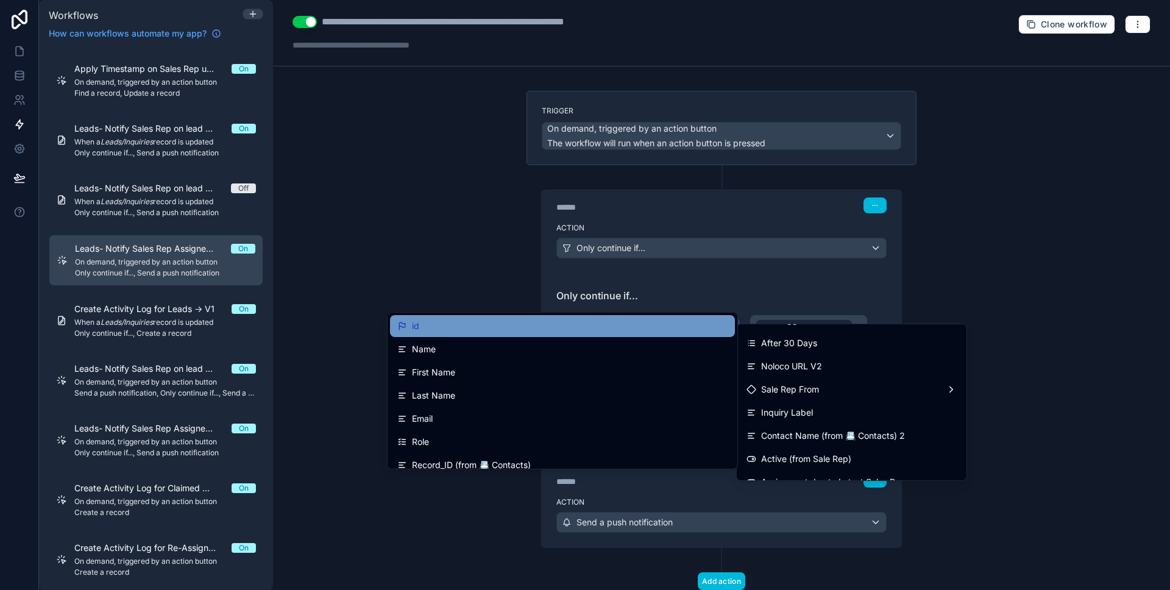
click at [598, 327] on div "id" at bounding box center [562, 326] width 330 height 15
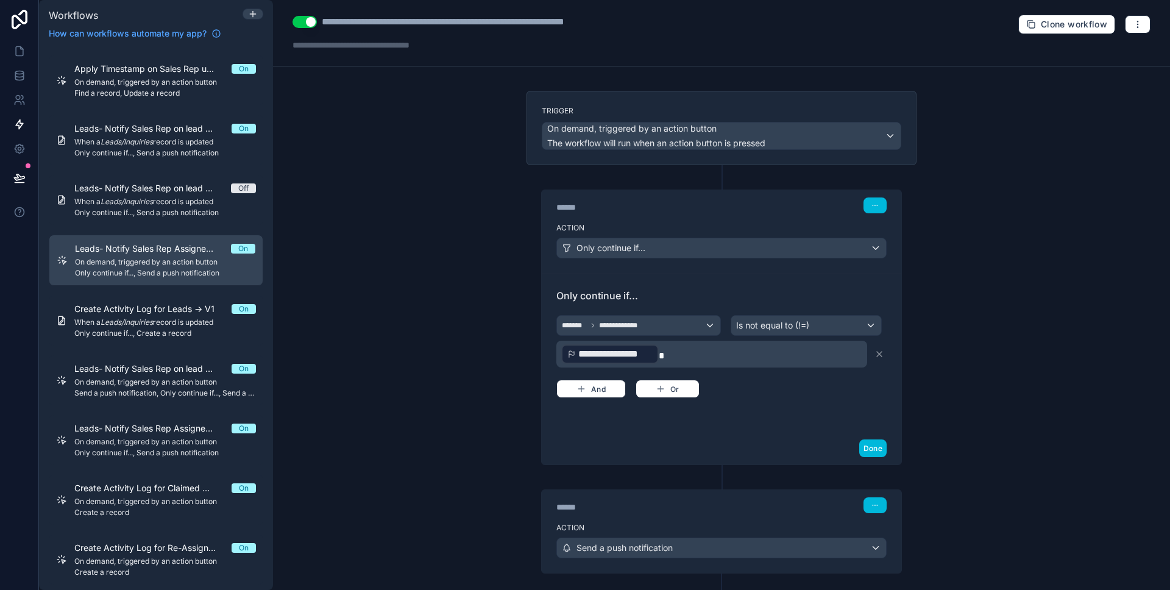
click at [751, 353] on p "**********" at bounding box center [712, 354] width 303 height 22
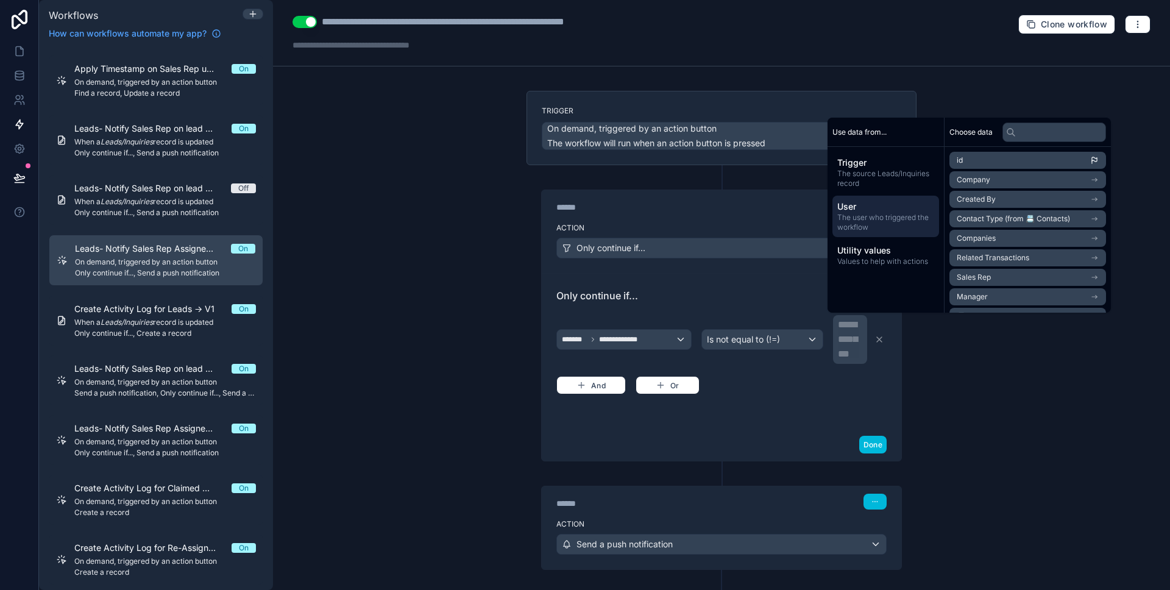
click at [855, 220] on span "The user who triggered the workflow" at bounding box center [885, 223] width 97 height 20
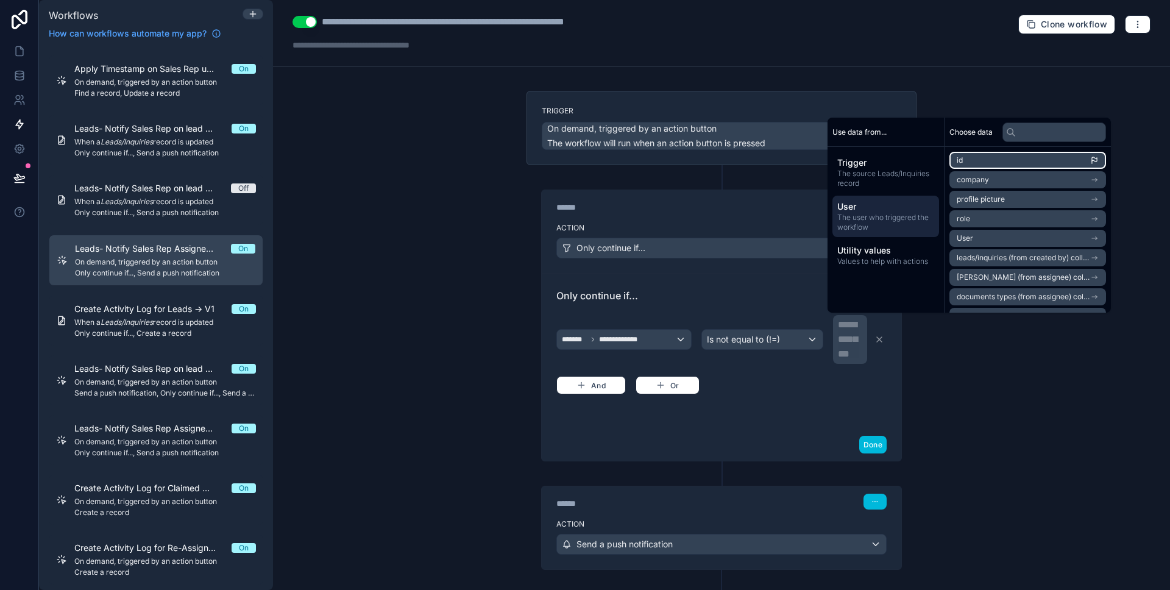
click at [993, 159] on li "id" at bounding box center [1027, 160] width 157 height 17
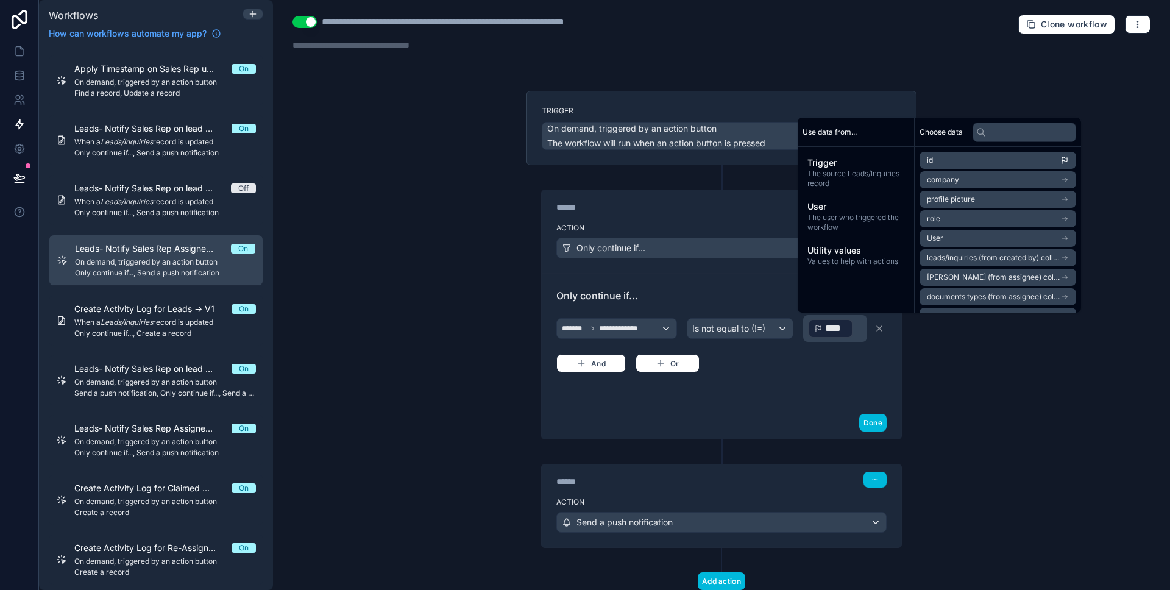
click at [803, 385] on div "**********" at bounding box center [721, 340] width 330 height 104
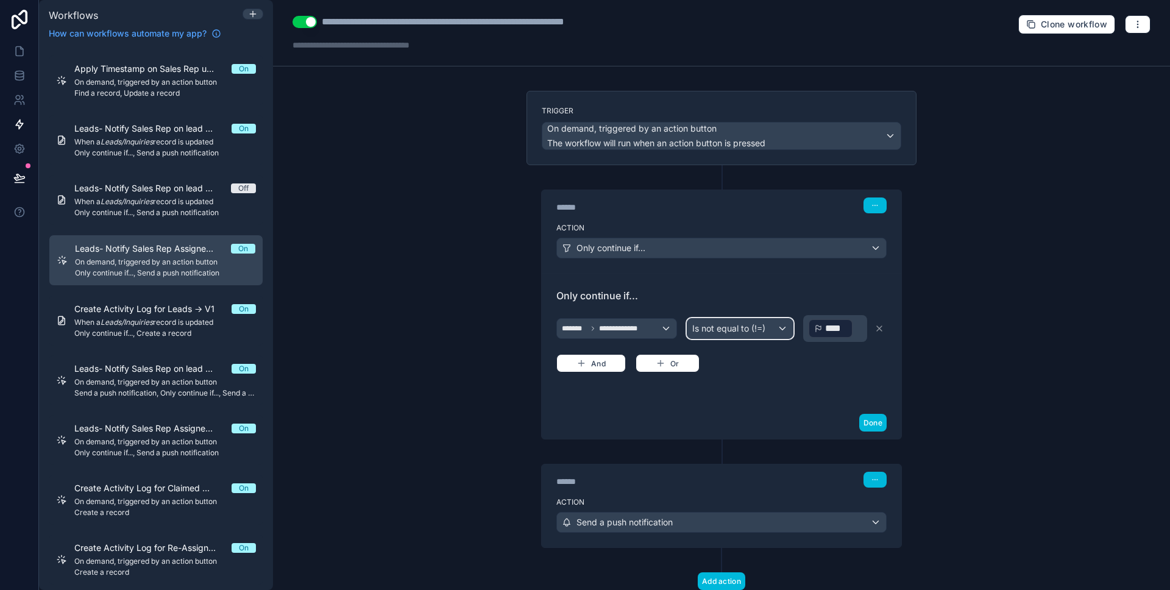
click at [765, 333] on div "Is not equal to (!=)" at bounding box center [739, 329] width 105 height 20
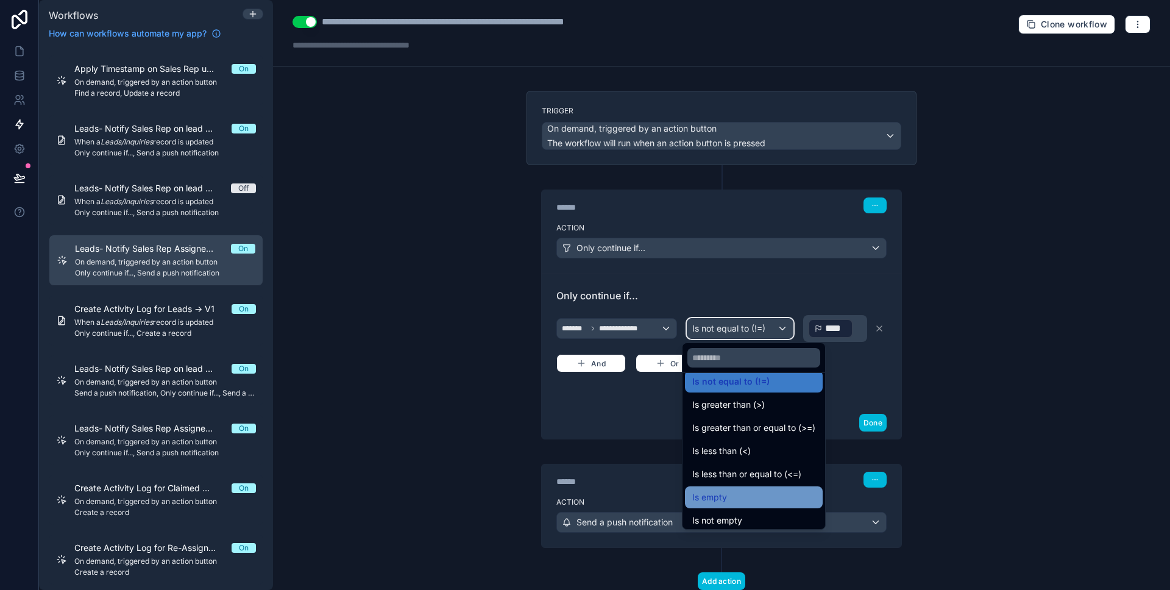
scroll to position [87, 0]
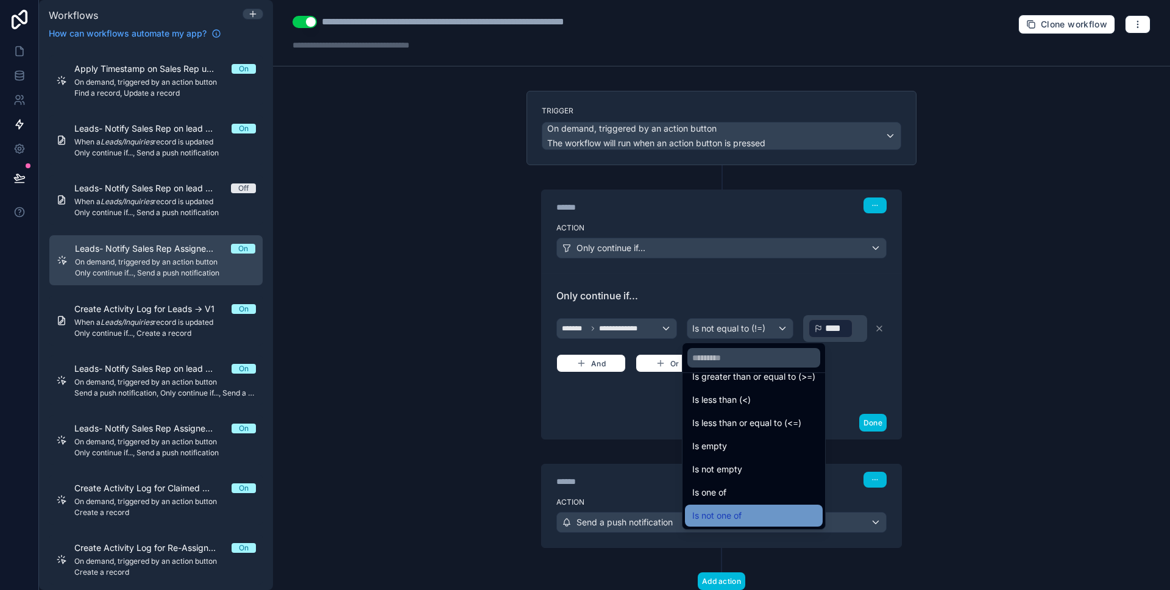
click at [751, 512] on div "Is not one of" at bounding box center [753, 515] width 123 height 15
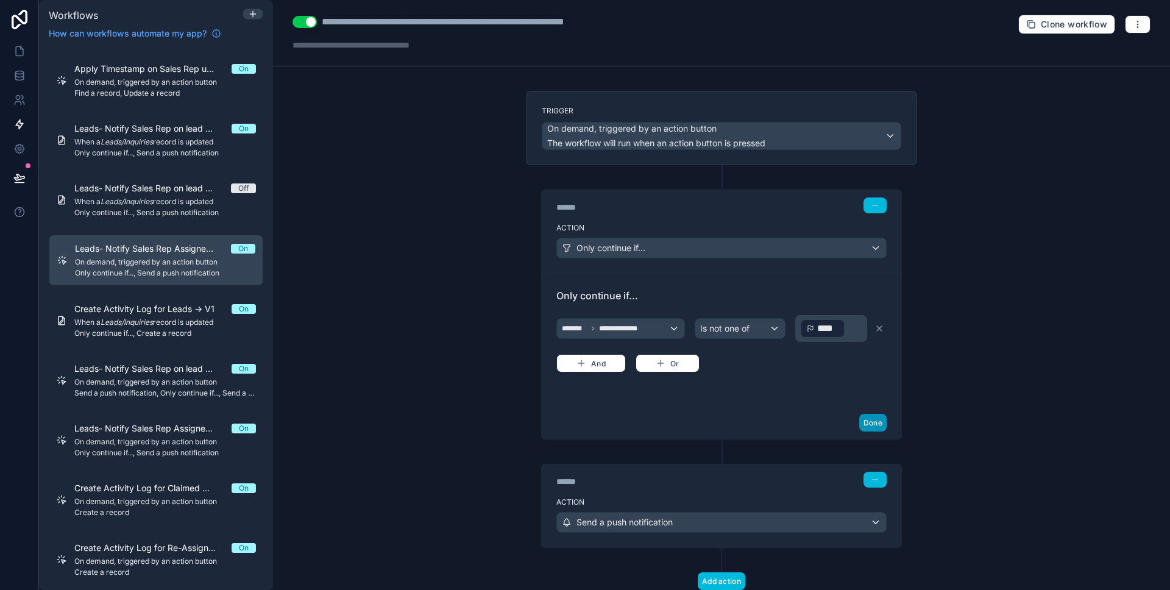
click at [867, 428] on button "Done" at bounding box center [872, 423] width 27 height 18
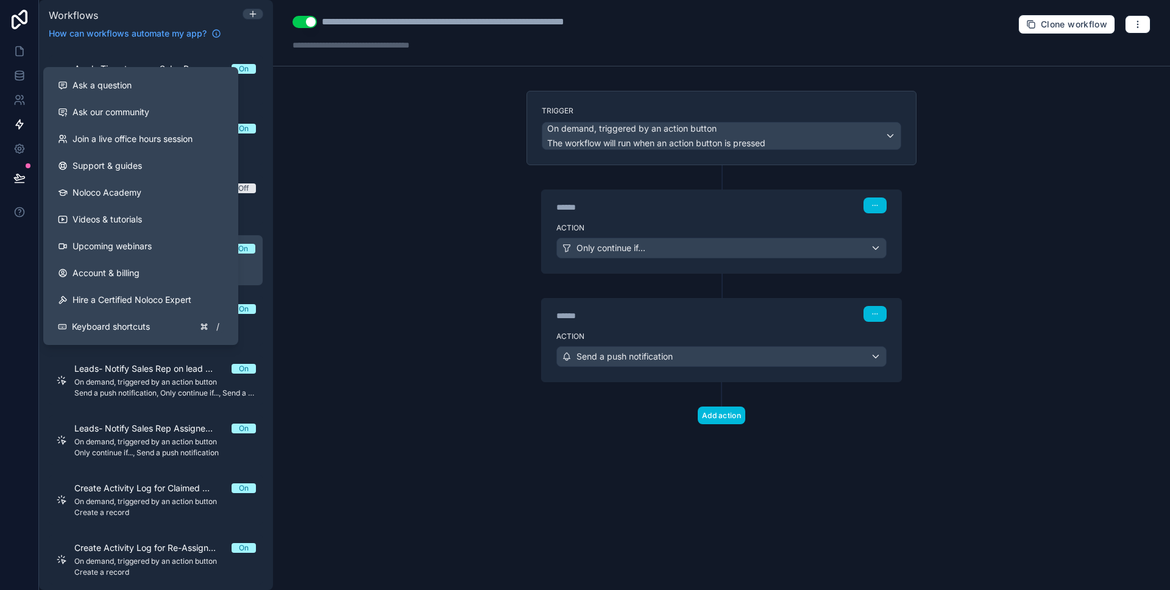
click at [19, 187] on button at bounding box center [19, 178] width 27 height 34
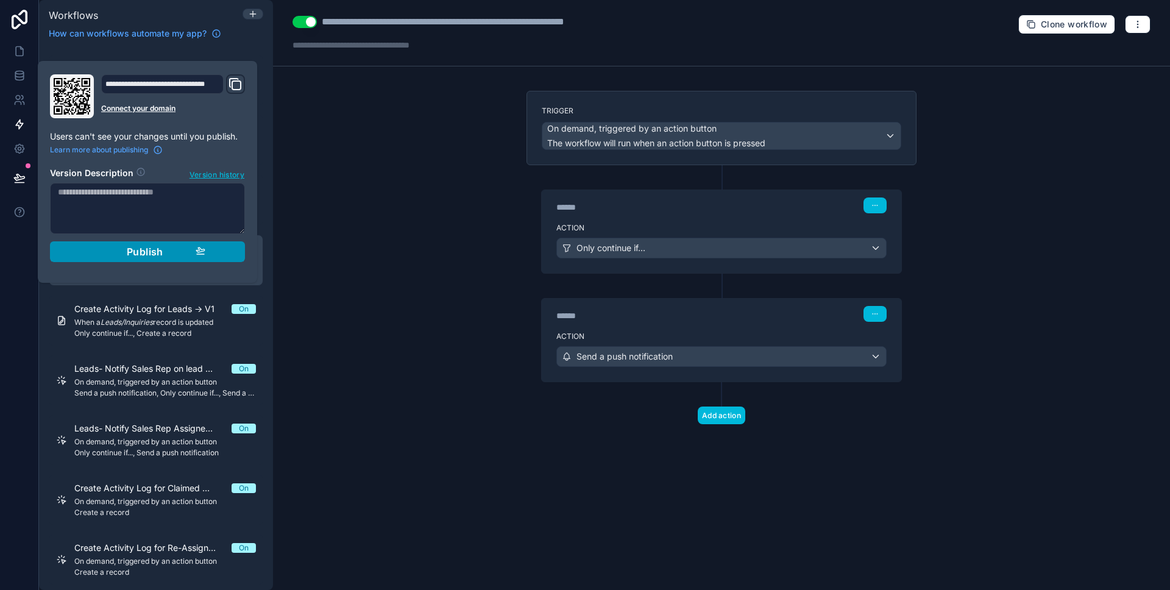
click at [113, 246] on div "Publish" at bounding box center [148, 252] width 116 height 12
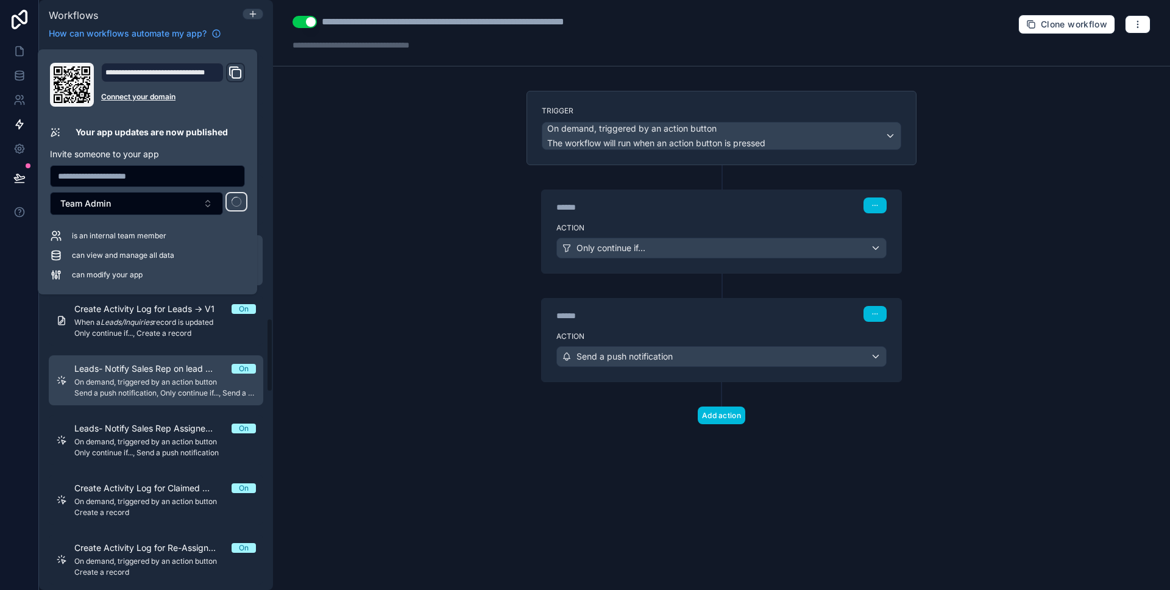
click at [148, 396] on span "Send a push notification, Only continue if..., Send a push notification" at bounding box center [165, 393] width 182 height 10
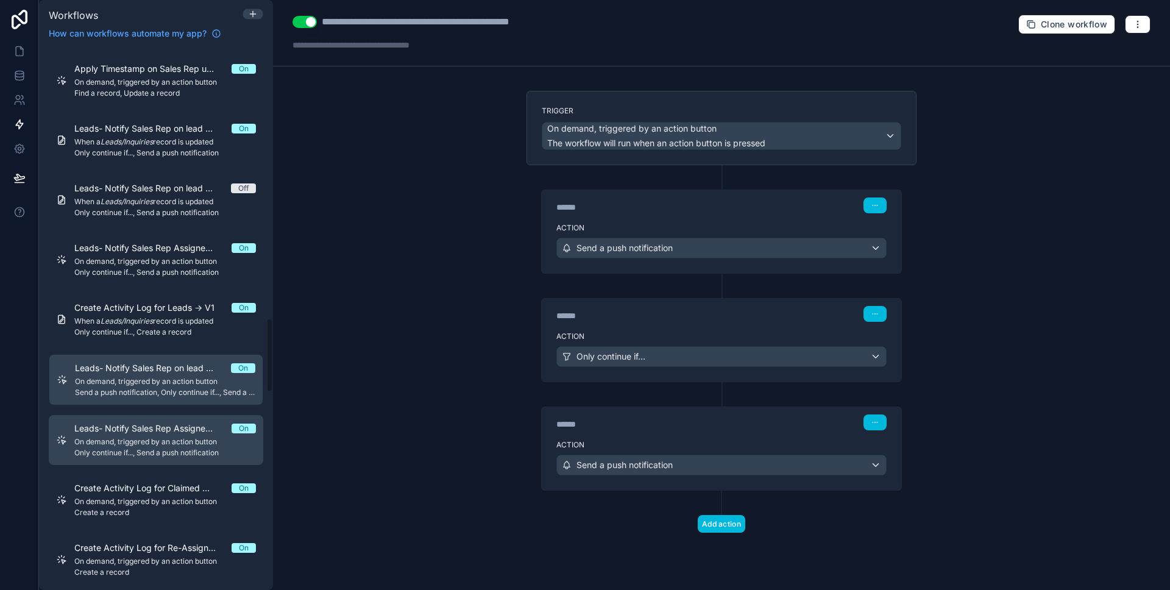
click at [146, 432] on span "Leads- Notify Sales Rep Assigned to on lead Re-assignment -> V1s." at bounding box center [152, 428] width 157 height 12
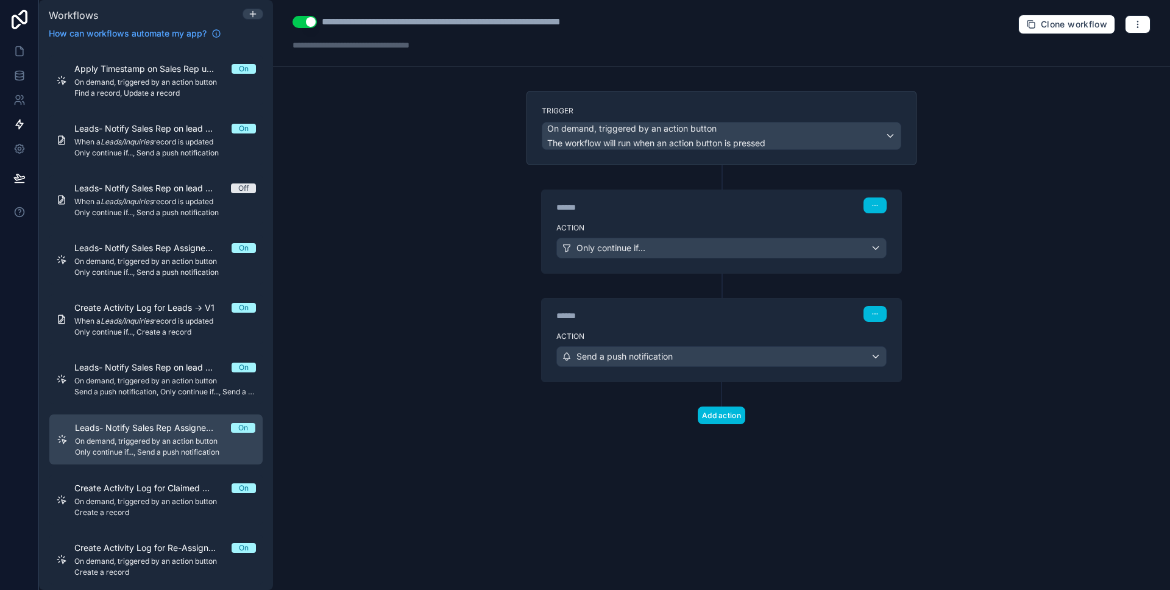
click at [656, 223] on label "Action" at bounding box center [721, 228] width 330 height 10
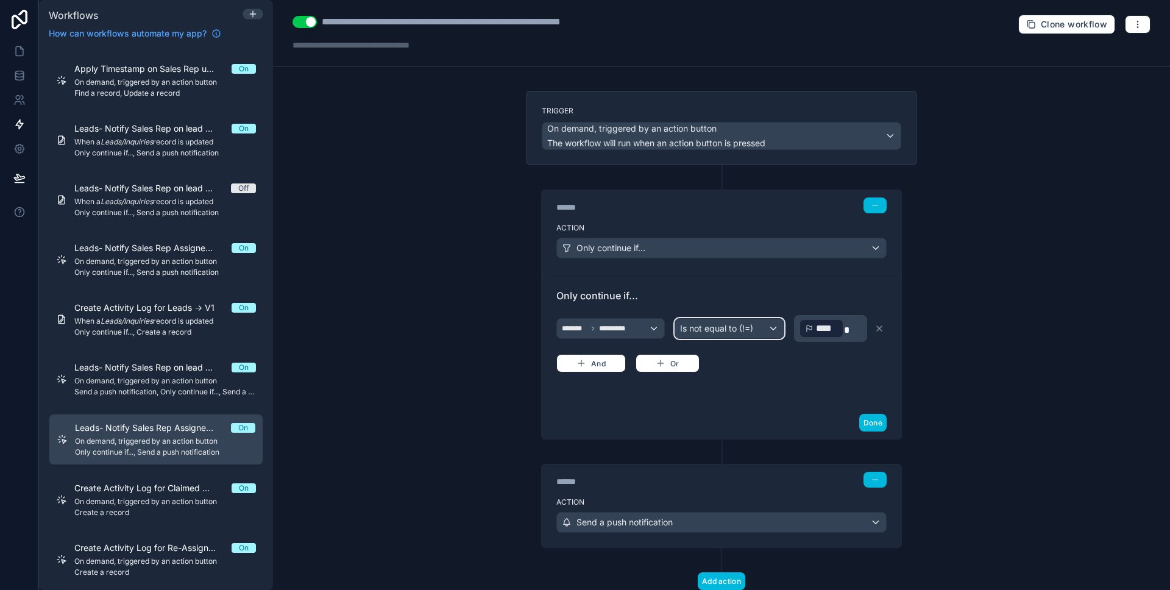
click at [751, 336] on div "Is not equal to (!=)" at bounding box center [729, 329] width 109 height 20
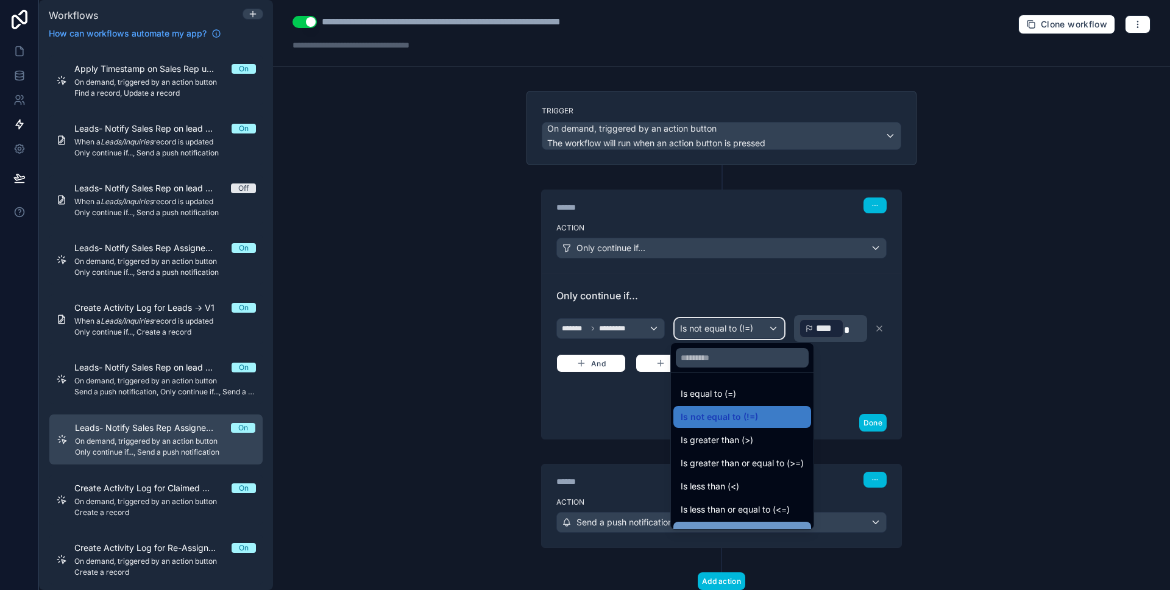
scroll to position [87, 0]
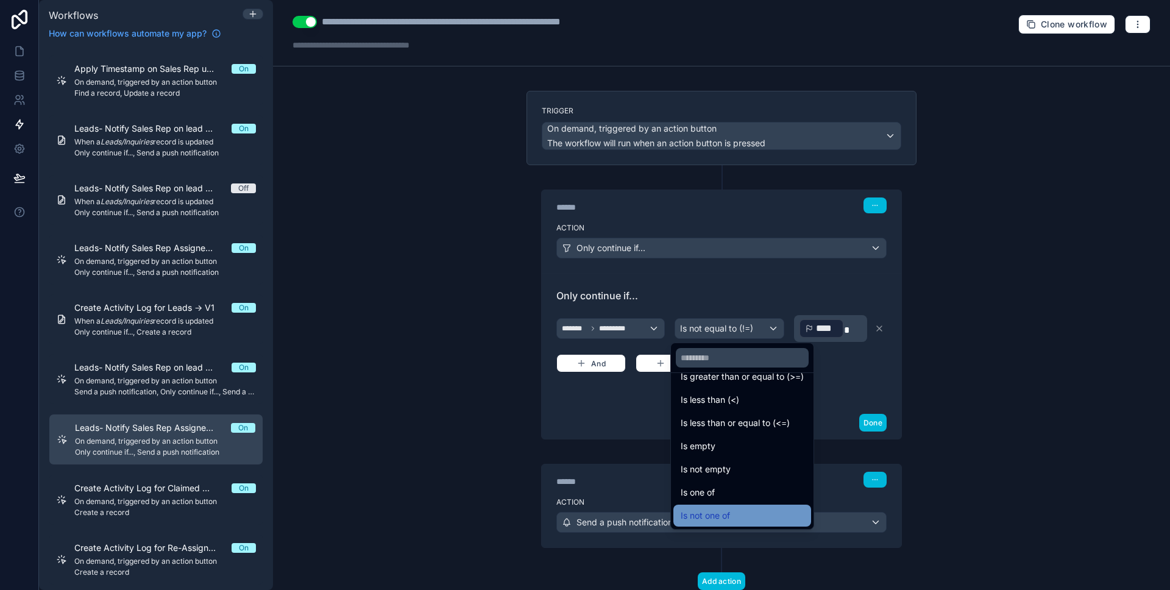
click at [748, 509] on div "Is not one of" at bounding box center [742, 515] width 123 height 15
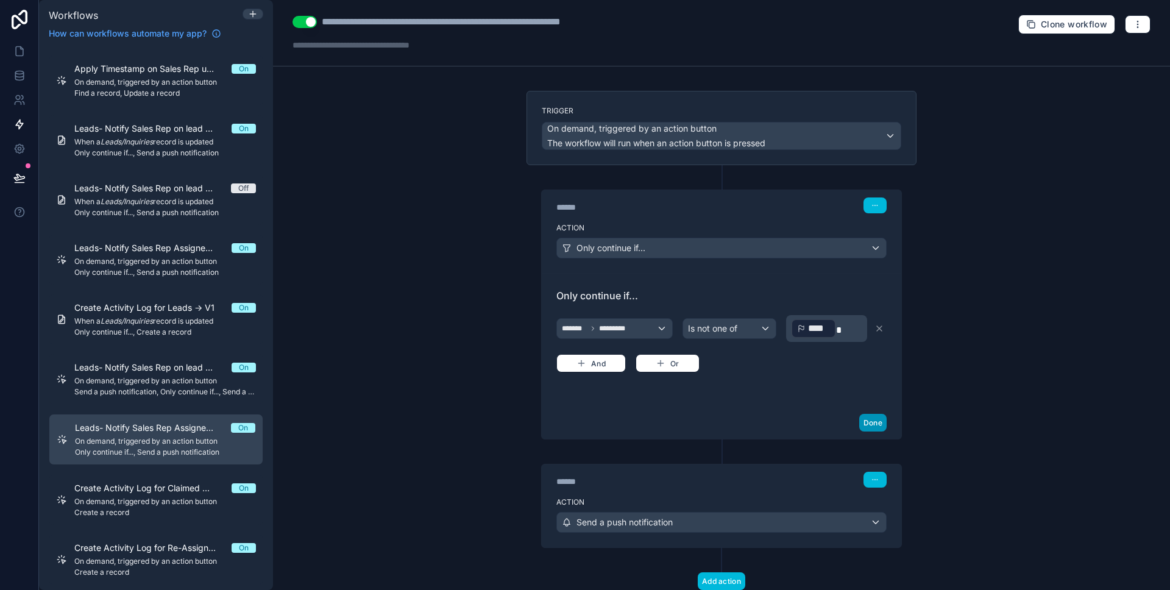
click at [862, 430] on button "Done" at bounding box center [872, 423] width 27 height 18
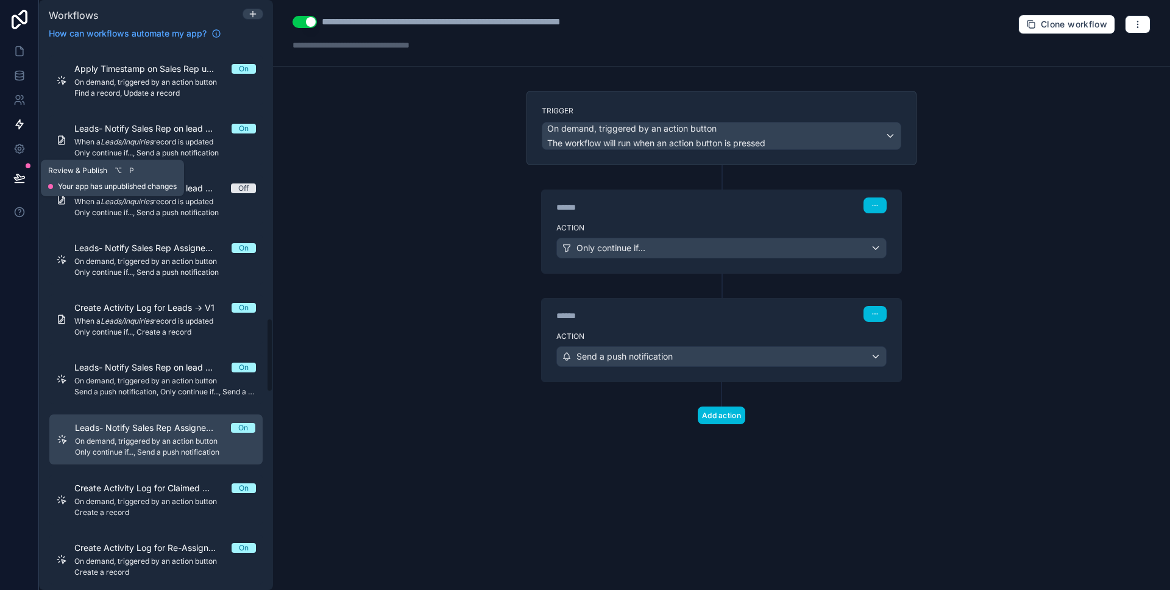
click at [15, 180] on icon at bounding box center [19, 178] width 12 height 12
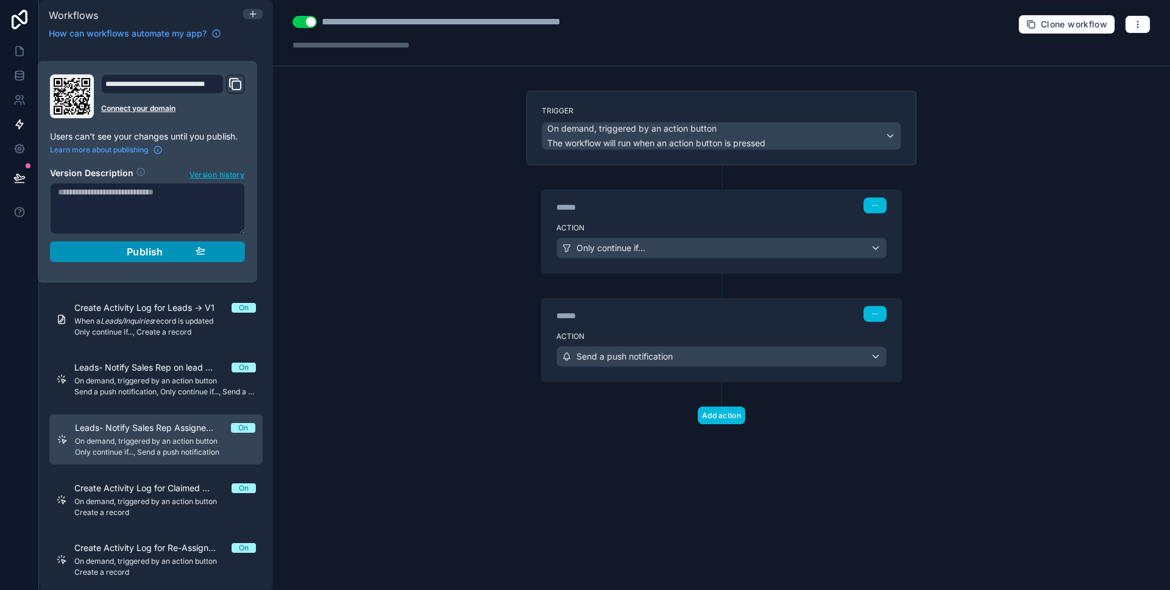
click at [112, 243] on button "Publish" at bounding box center [147, 251] width 195 height 21
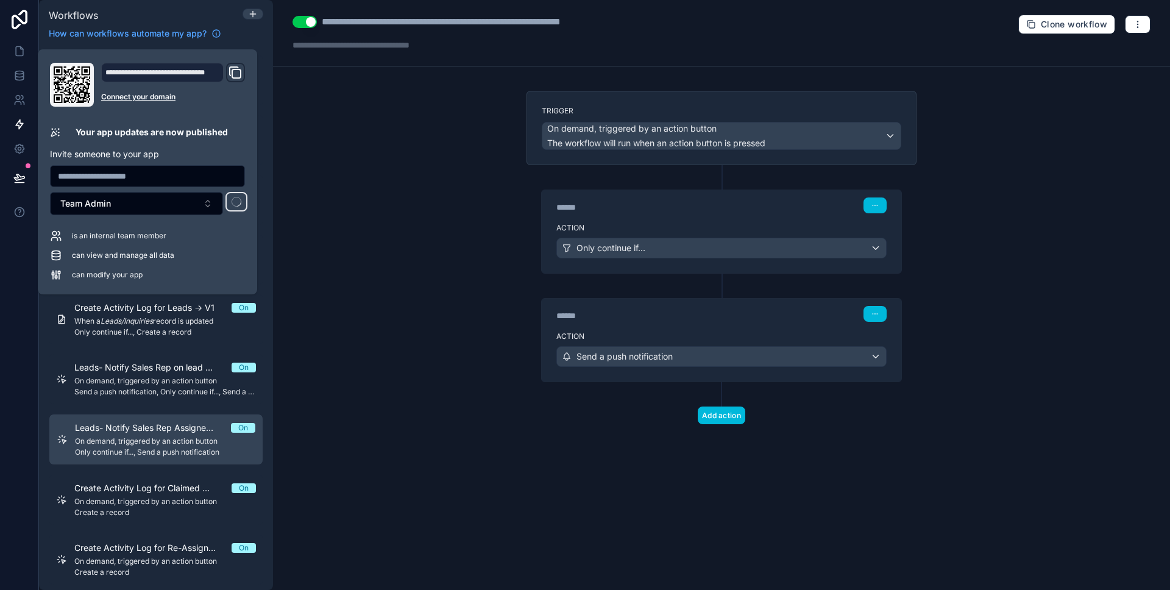
click at [366, 244] on div "**********" at bounding box center [721, 295] width 897 height 590
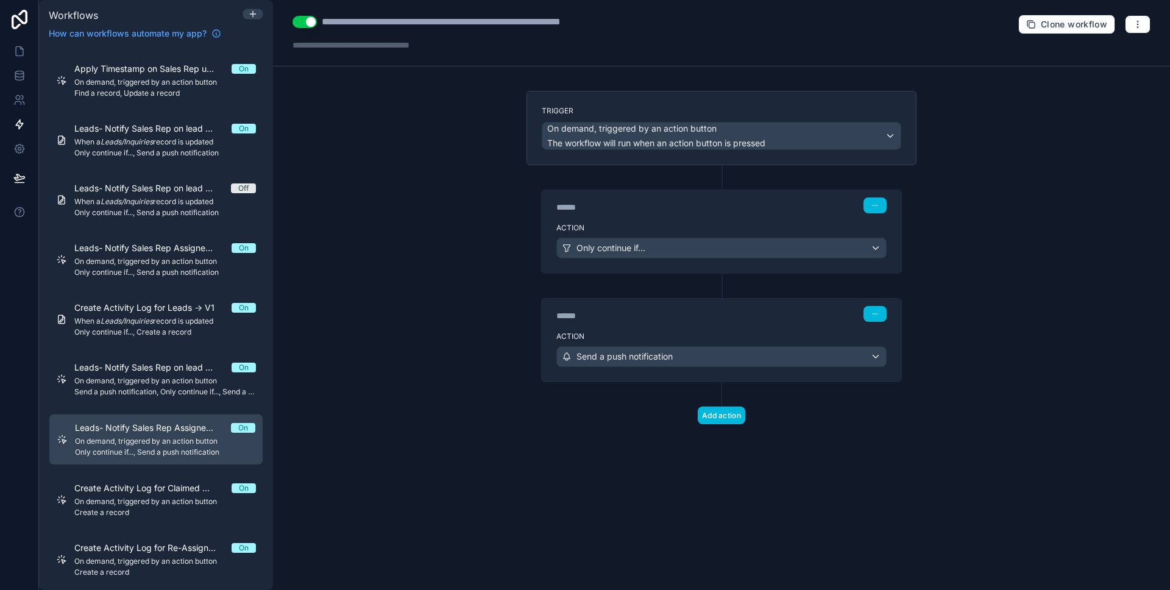
click at [353, 245] on div "**********" at bounding box center [721, 295] width 897 height 590
click at [27, 44] on link at bounding box center [19, 51] width 38 height 24
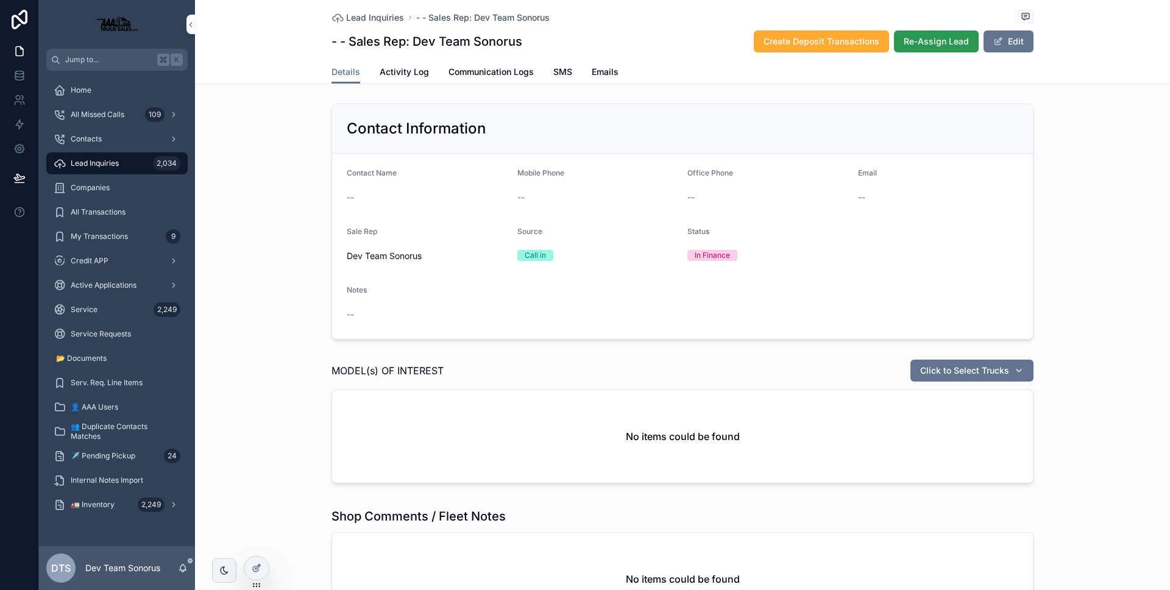
click at [912, 49] on button "Re-Assign Lead" at bounding box center [936, 41] width 85 height 22
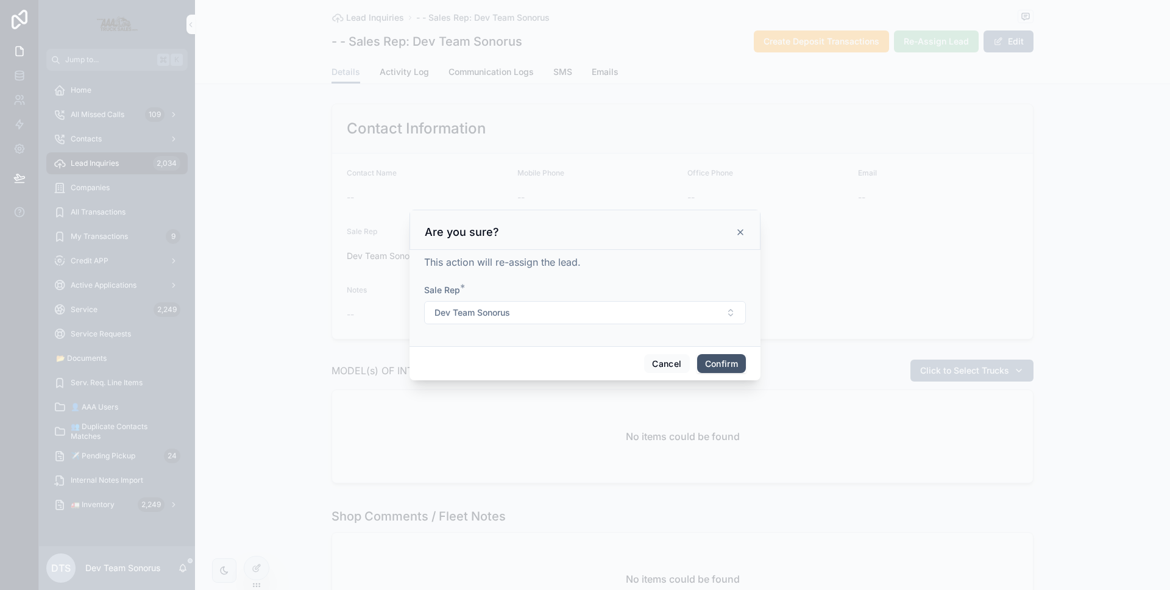
click at [731, 359] on button "Confirm" at bounding box center [721, 364] width 49 height 20
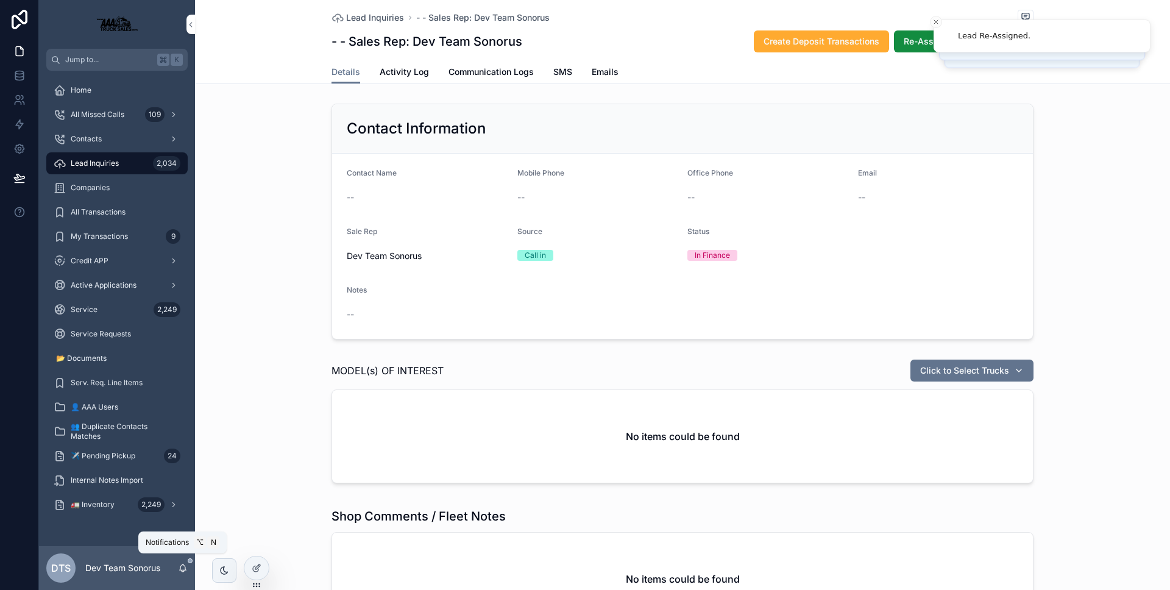
click at [183, 564] on icon "scrollable content" at bounding box center [183, 566] width 7 height 5
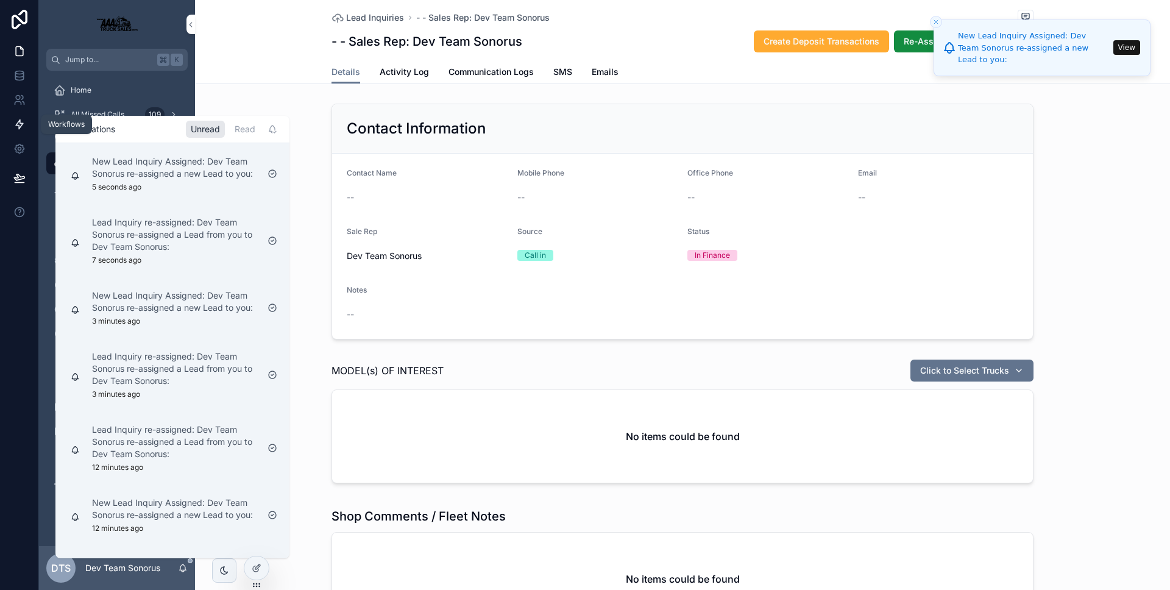
click at [24, 134] on link at bounding box center [19, 124] width 38 height 24
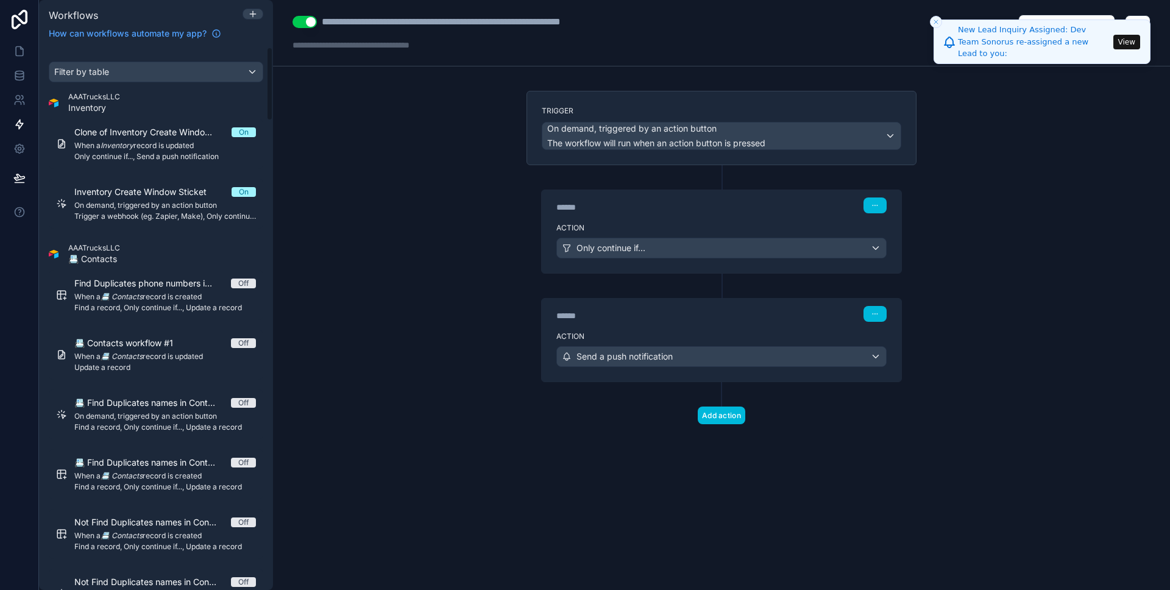
click at [936, 16] on button "Close toast" at bounding box center [936, 22] width 12 height 12
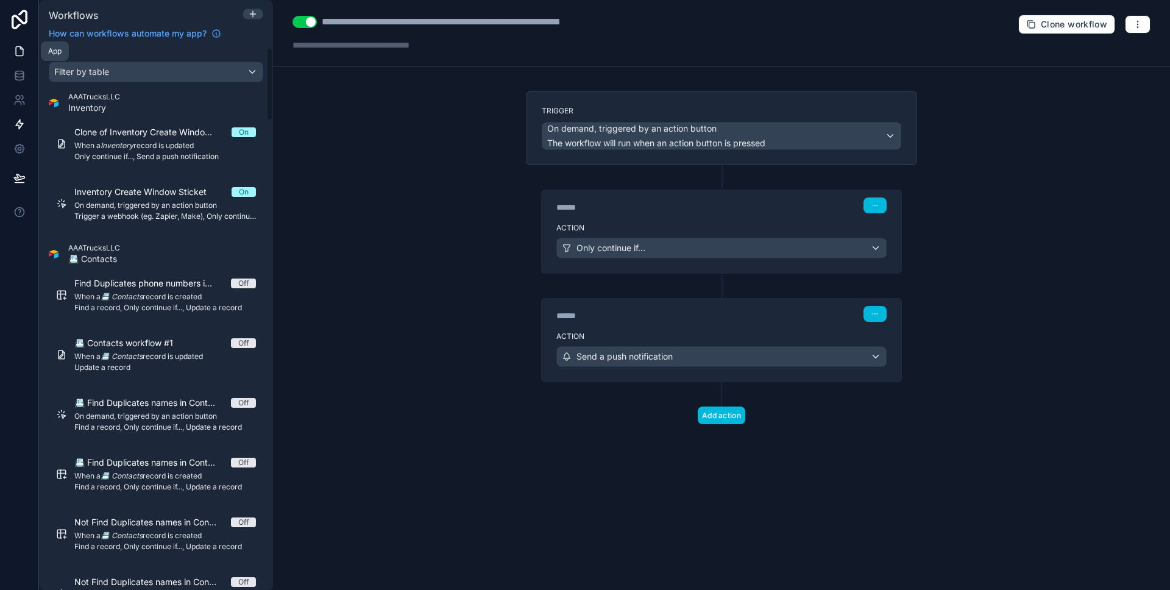
click at [25, 49] on icon at bounding box center [19, 51] width 12 height 12
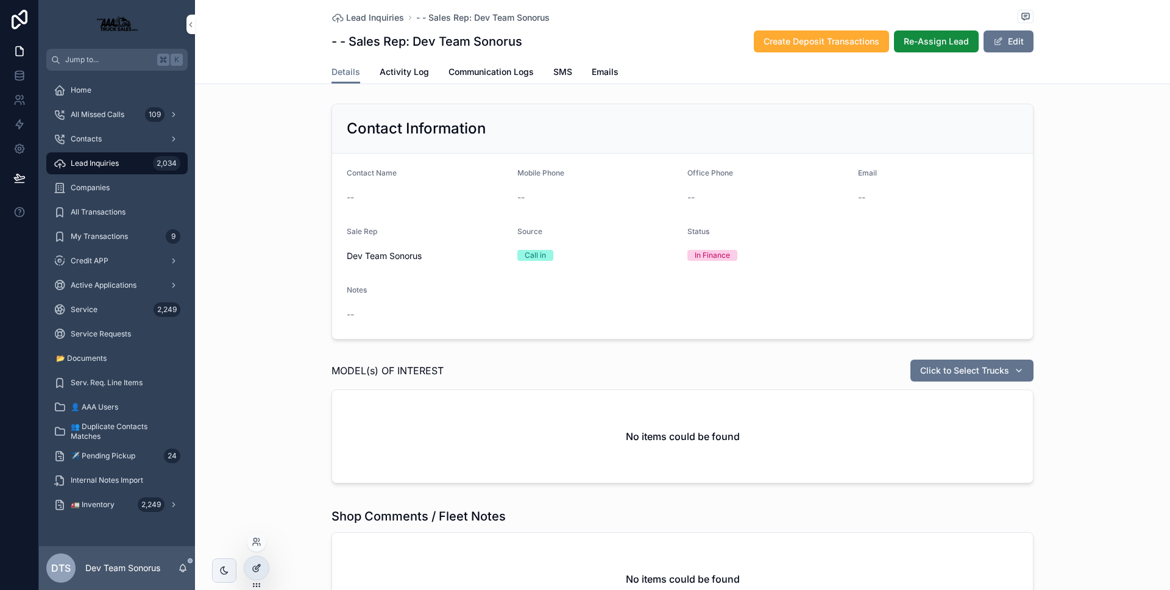
click at [253, 563] on icon at bounding box center [257, 568] width 10 height 10
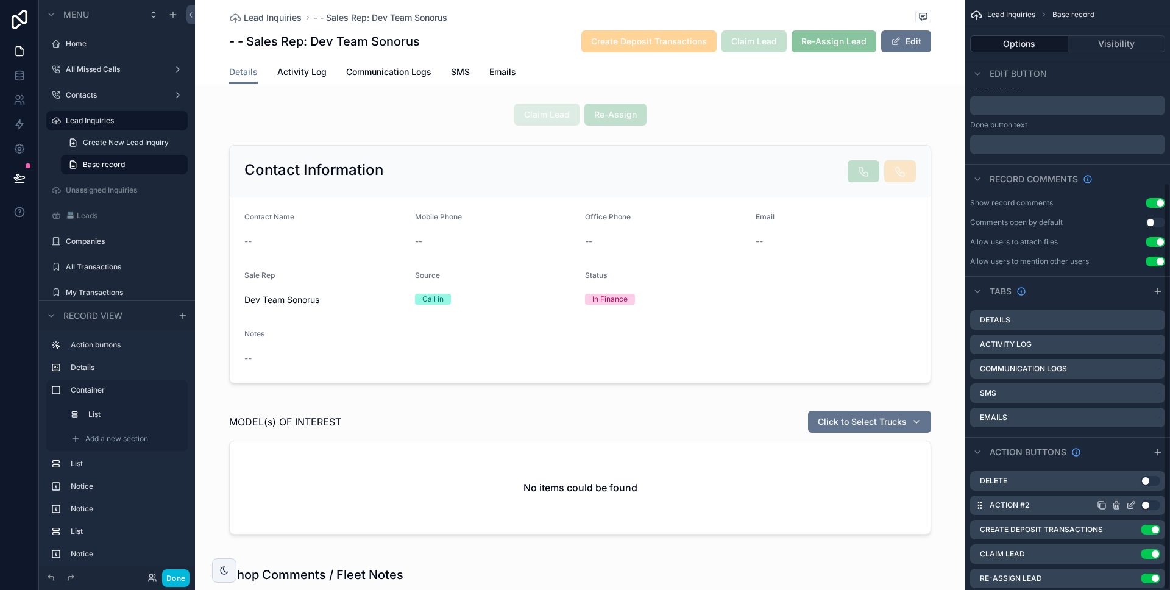
scroll to position [264, 0]
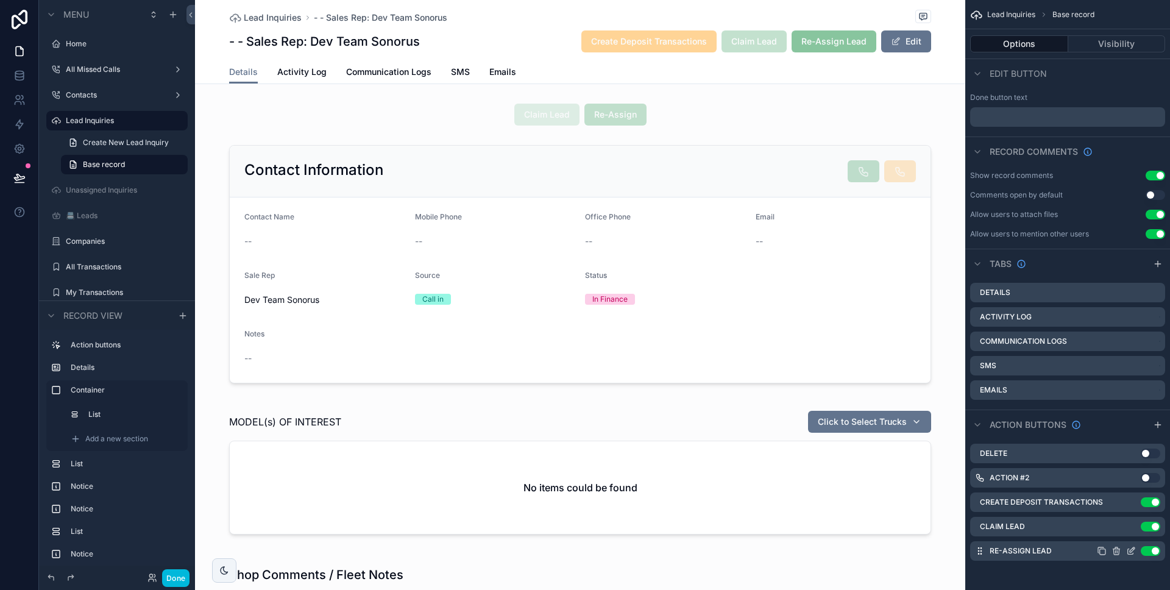
click at [1128, 550] on icon "scrollable content" at bounding box center [1131, 551] width 10 height 10
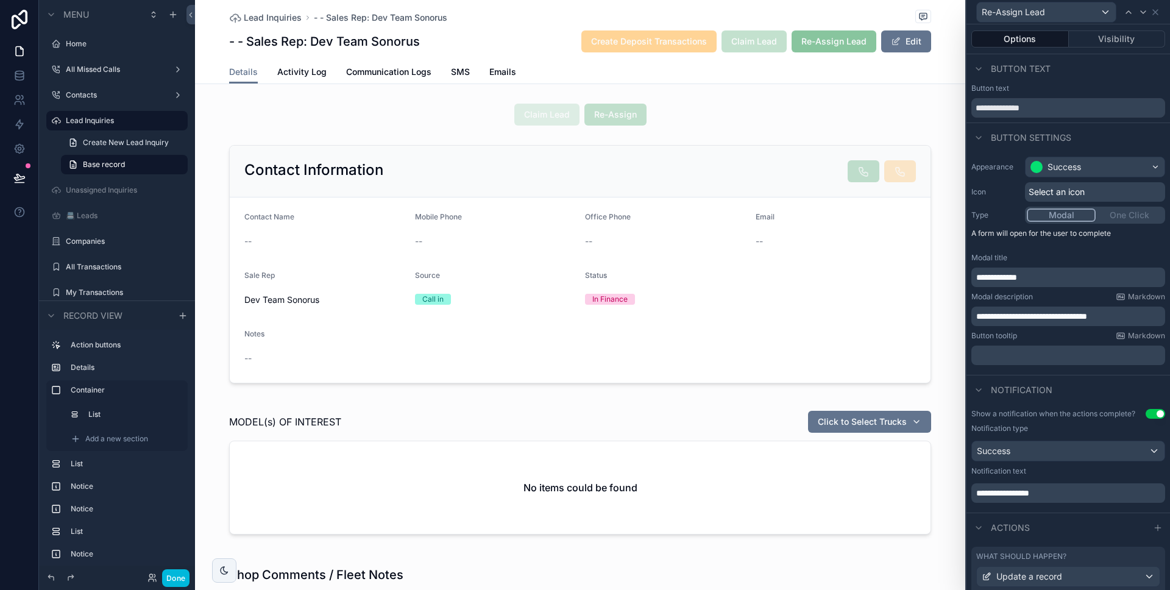
scroll to position [595, 0]
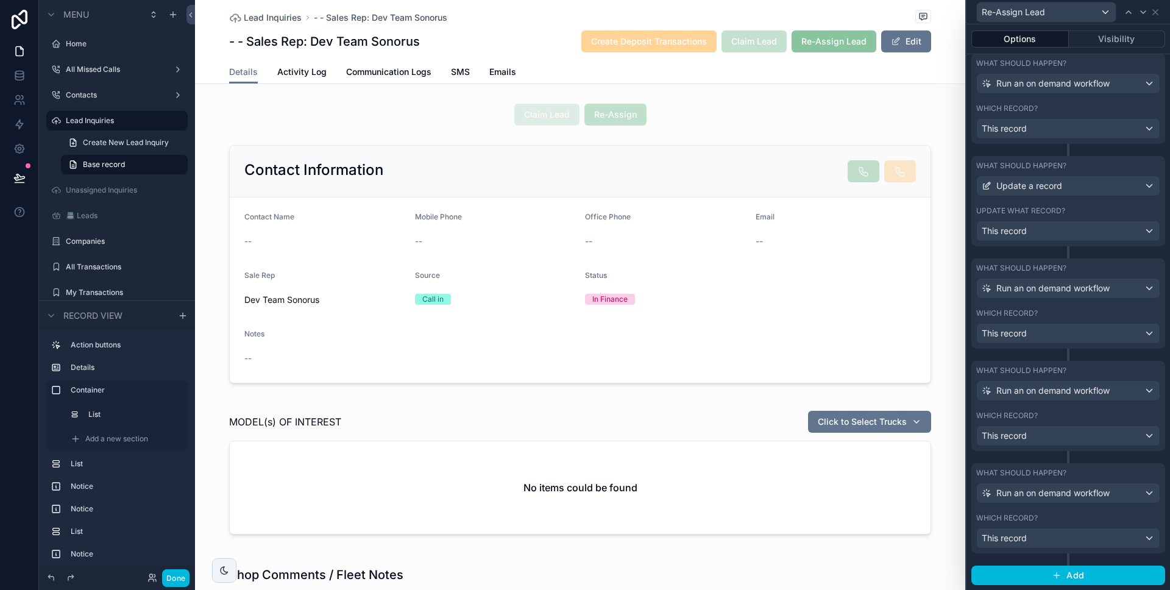
click at [1068, 472] on div "What should happen?" at bounding box center [1068, 473] width 184 height 10
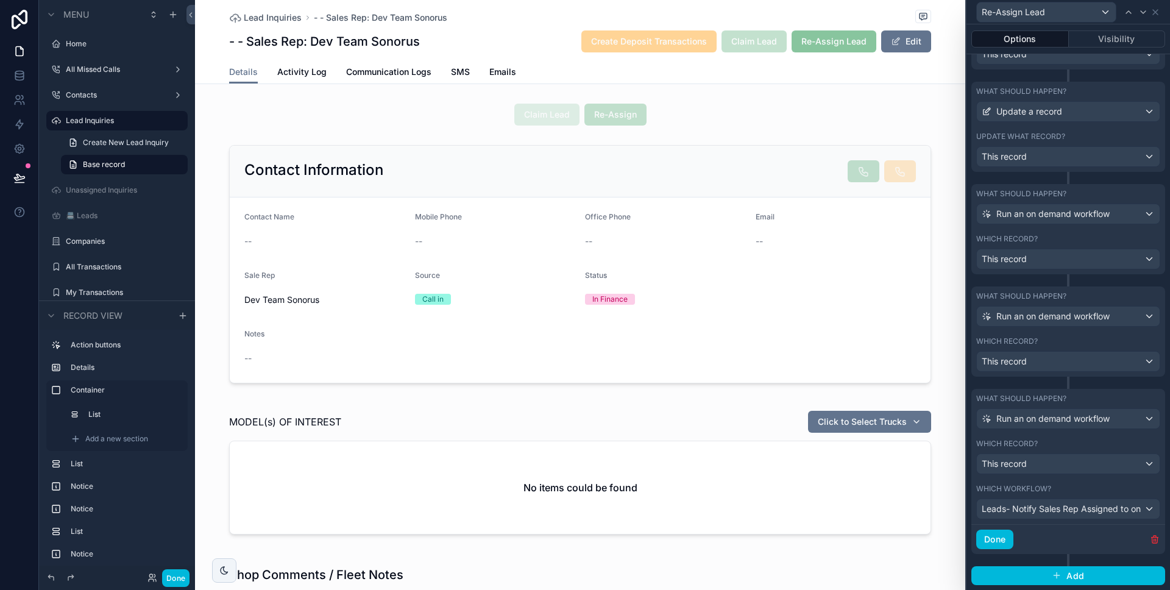
click at [1044, 296] on label "What should happen?" at bounding box center [1021, 296] width 90 height 10
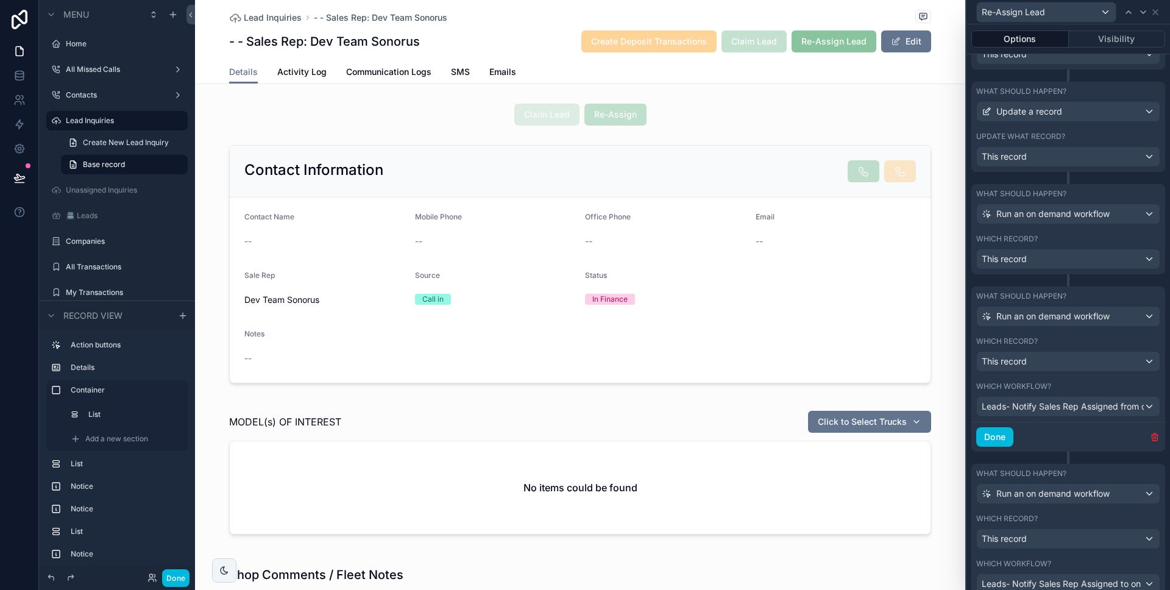
scroll to position [745, 0]
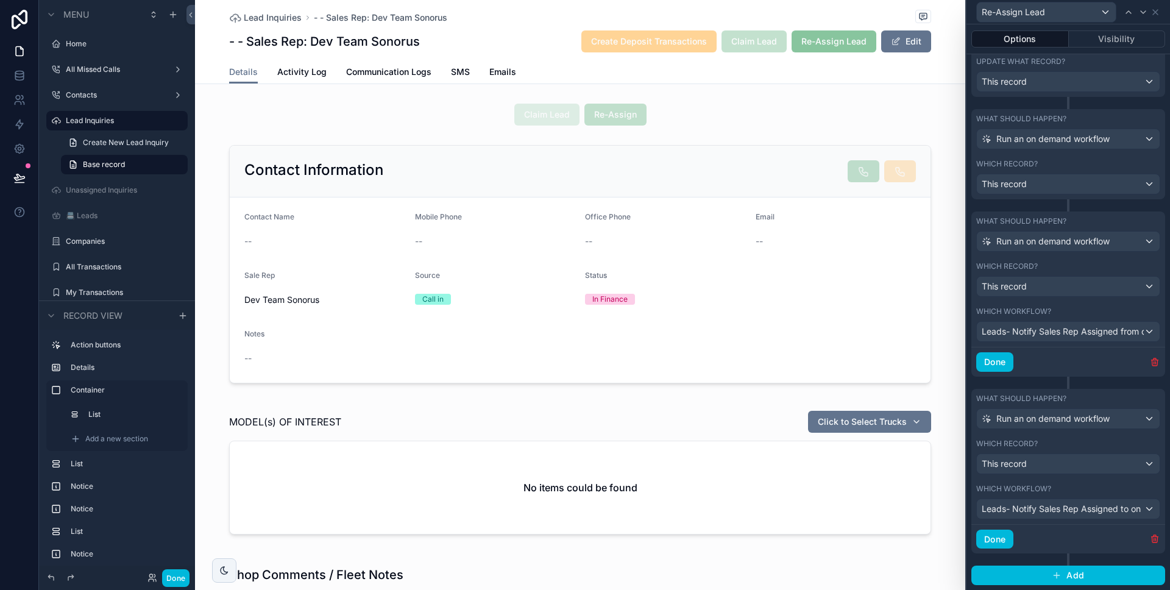
click at [1150, 543] on icon "button" at bounding box center [1155, 539] width 10 height 10
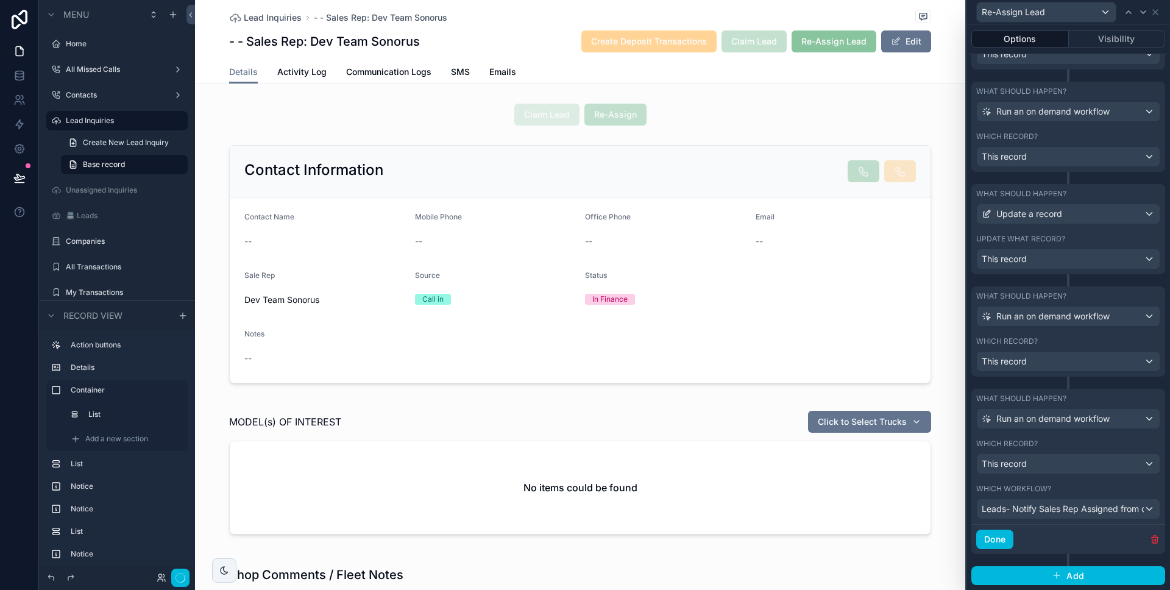
scroll to position [567, 0]
click at [1119, 510] on span "Leads- Notify Sales Rep Assigned from on lead Re-assignment -> V1." at bounding box center [1063, 509] width 162 height 12
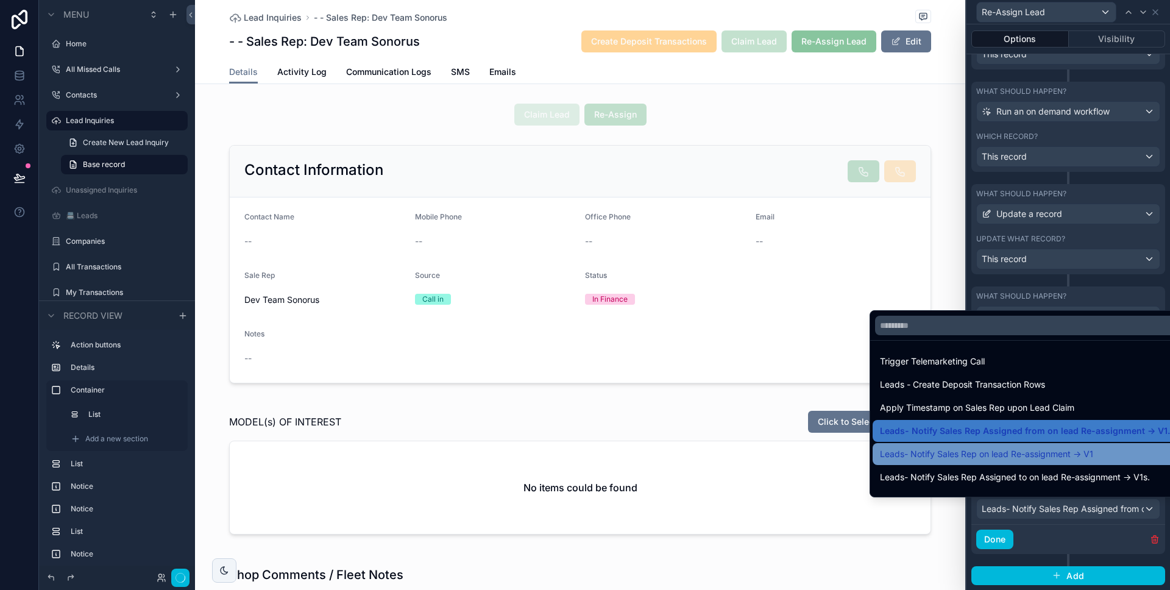
click at [1088, 460] on span "Leads- Notify Sales Rep on lead Re-assignment -> V1" at bounding box center [986, 454] width 213 height 15
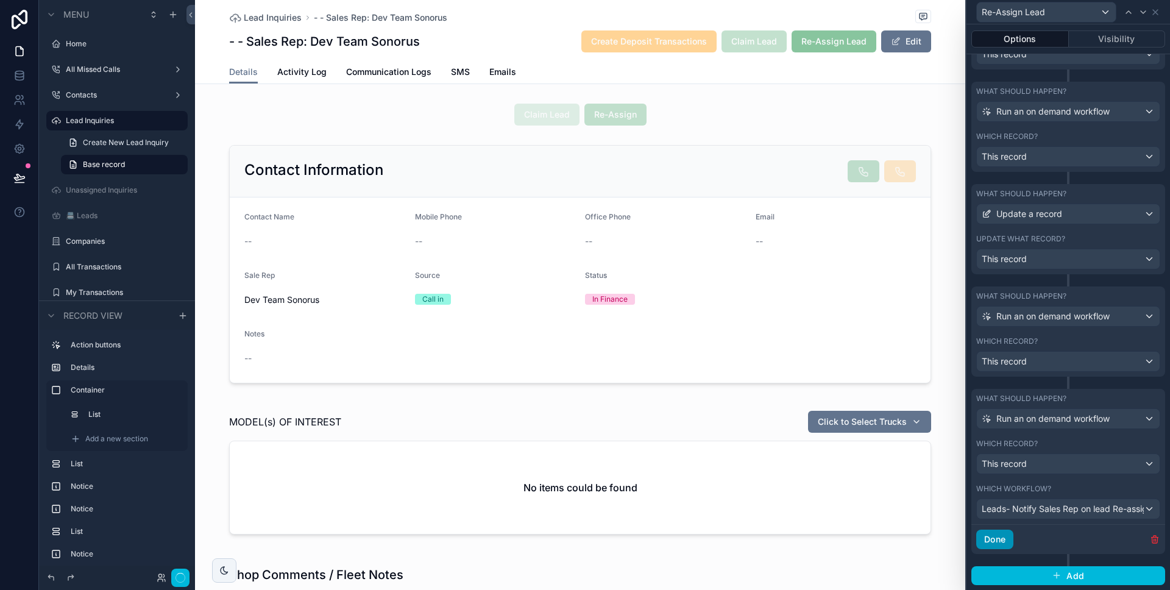
click at [991, 544] on button "Done" at bounding box center [994, 540] width 37 height 20
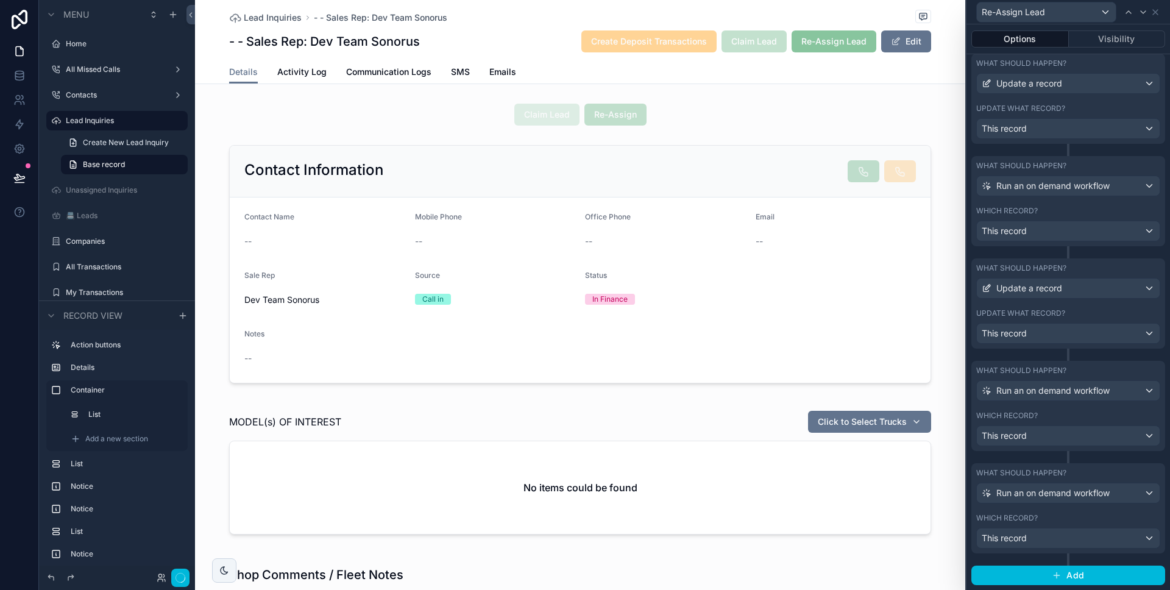
scroll to position [493, 0]
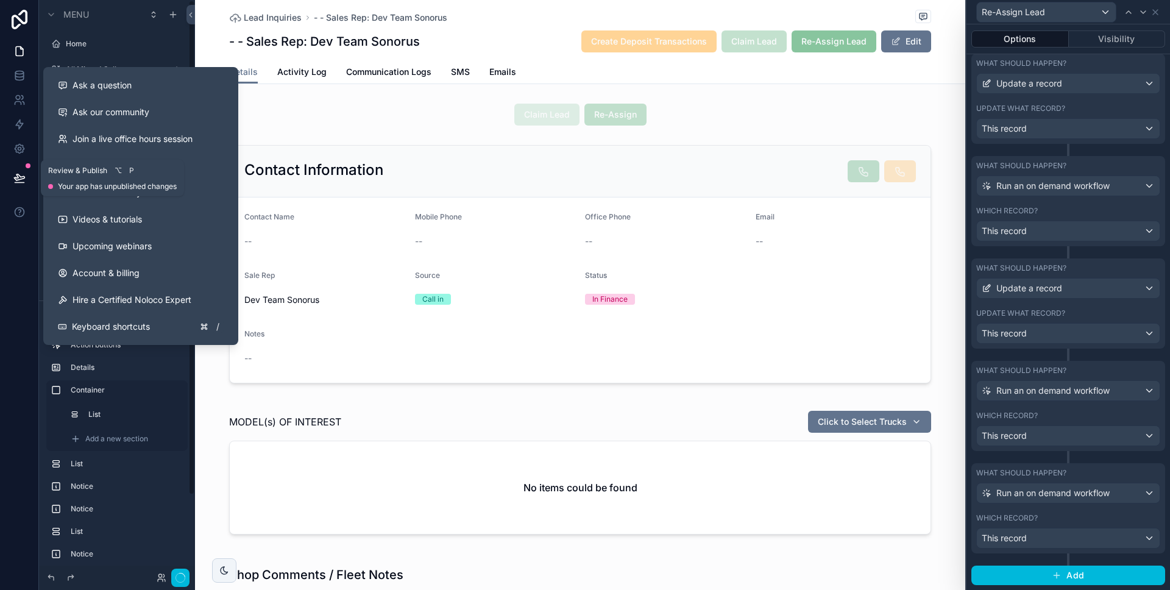
click at [19, 184] on button at bounding box center [19, 178] width 27 height 34
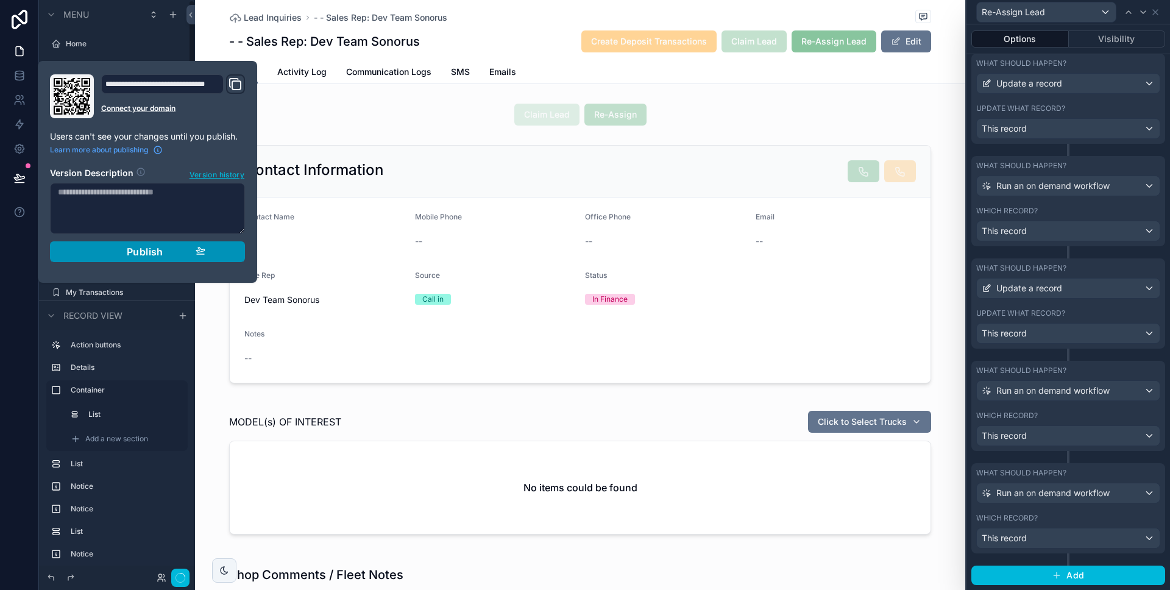
click at [110, 247] on div "Publish" at bounding box center [148, 252] width 116 height 12
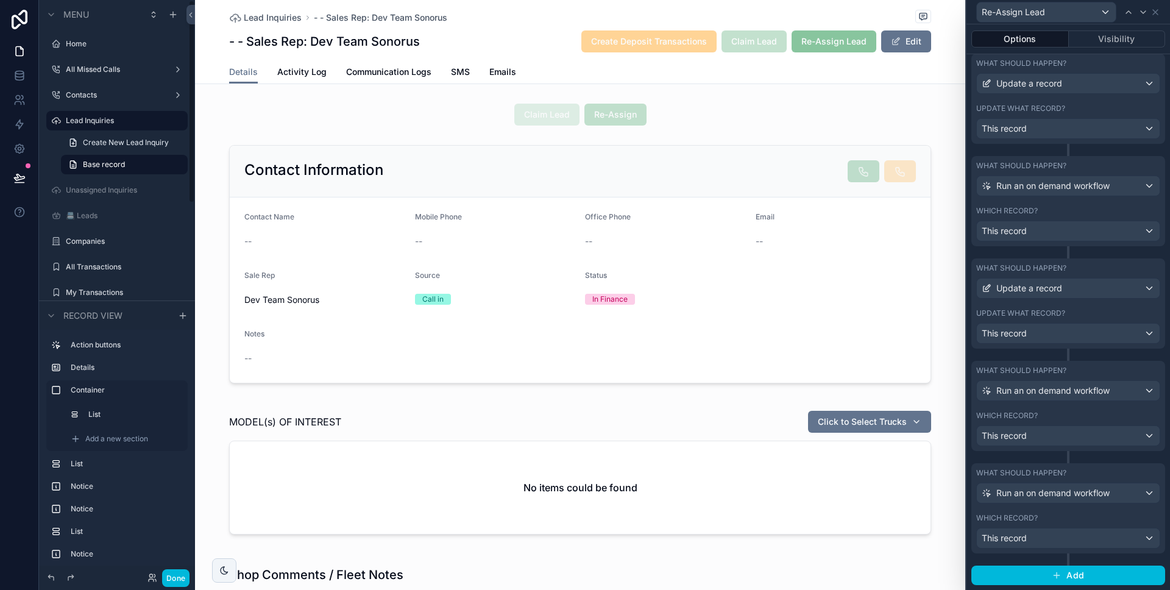
click at [15, 292] on div at bounding box center [19, 295] width 39 height 590
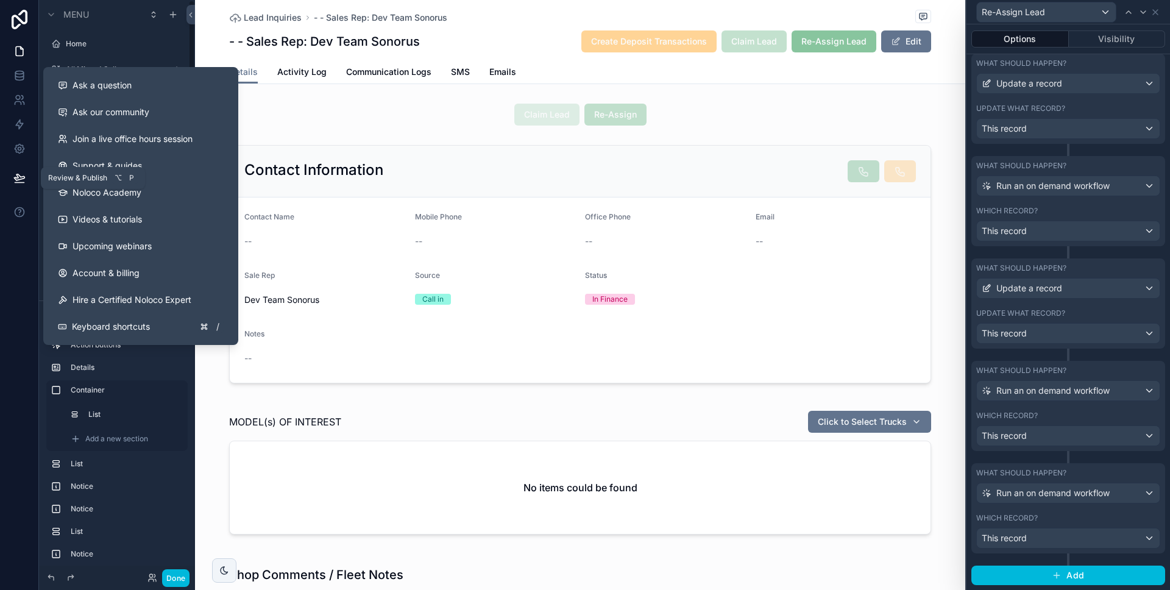
drag, startPoint x: 21, startPoint y: 185, endPoint x: 73, endPoint y: 200, distance: 54.0
click at [21, 185] on button at bounding box center [19, 178] width 27 height 34
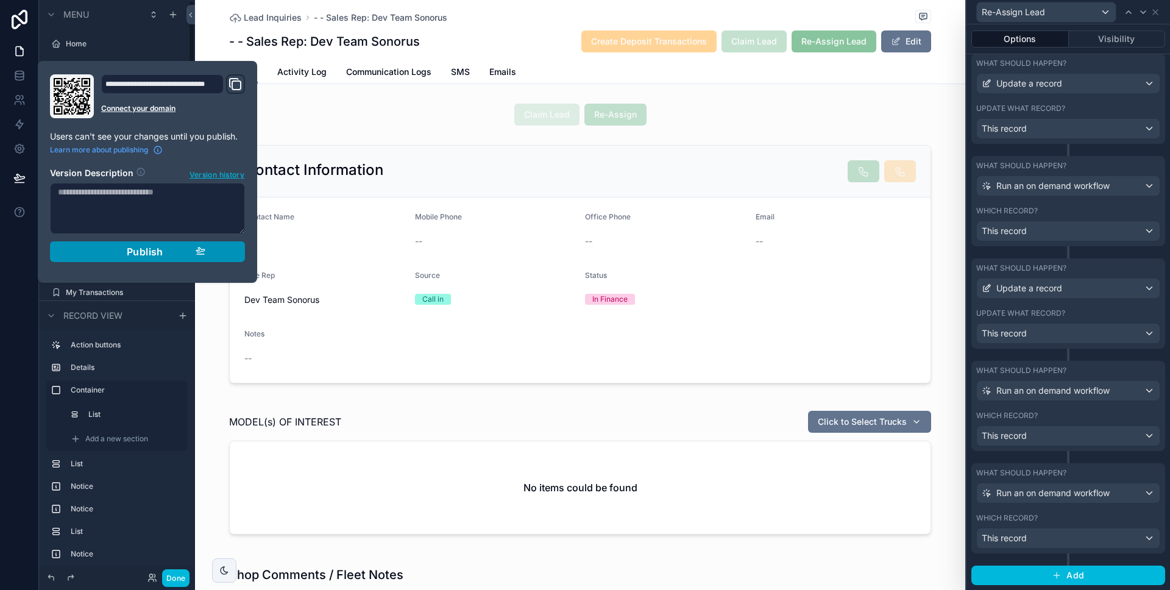
click at [123, 250] on div "Publish" at bounding box center [148, 252] width 116 height 12
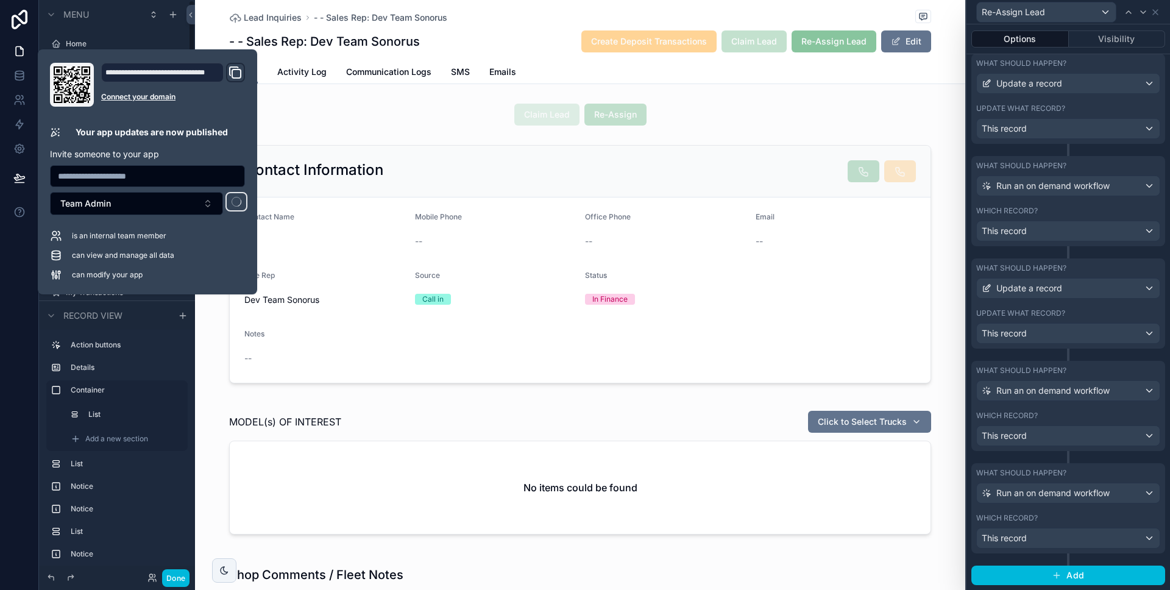
click at [35, 276] on div at bounding box center [19, 295] width 39 height 590
